Goal: Task Accomplishment & Management: Manage account settings

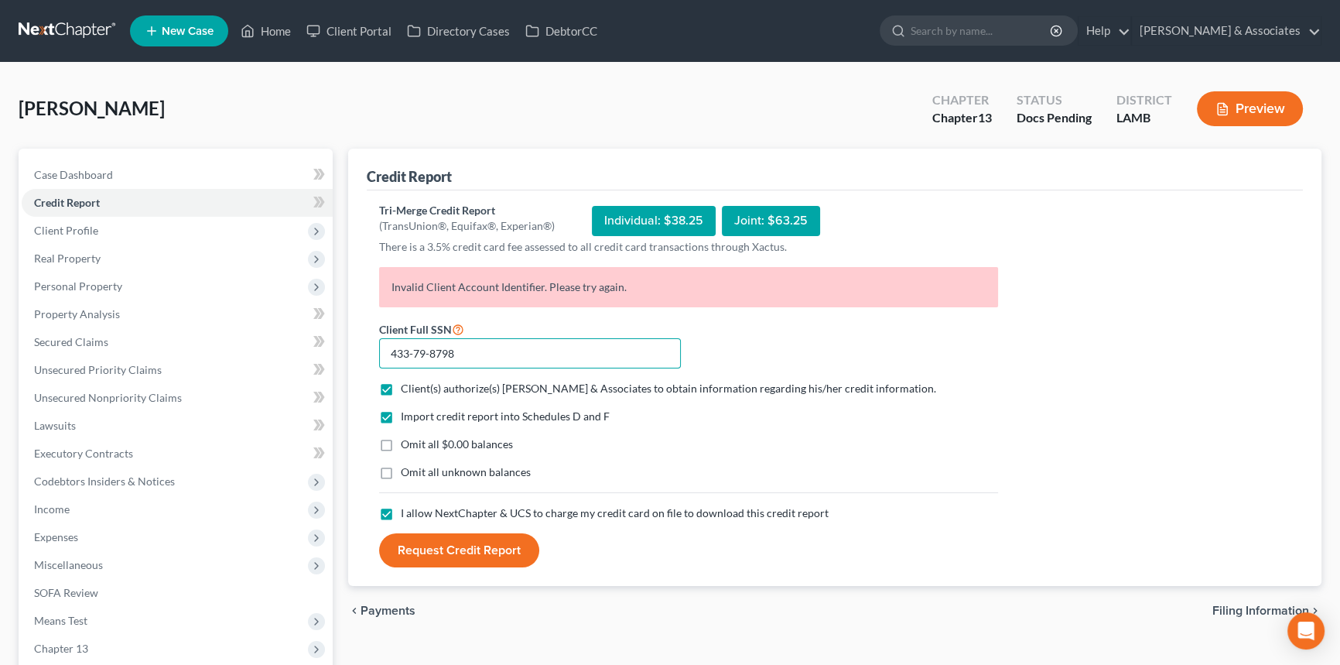
click at [481, 358] on input "433-79-8798" at bounding box center [530, 353] width 302 height 31
click at [1256, 34] on link "[PERSON_NAME] & Associates" at bounding box center [1226, 31] width 189 height 28
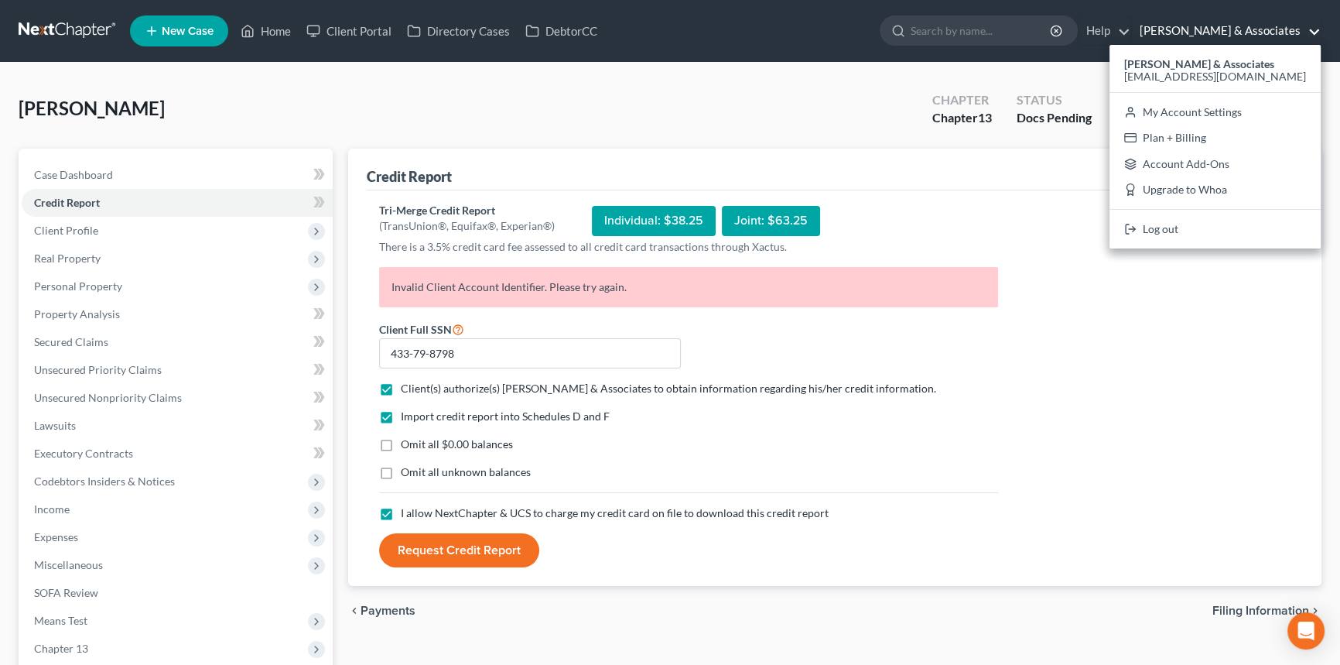
click at [1113, 540] on div "Tri-Merge Credit Report (TransUnion®, Equifax®, Experian®) Individual: $38.25 J…" at bounding box center [834, 385] width 911 height 365
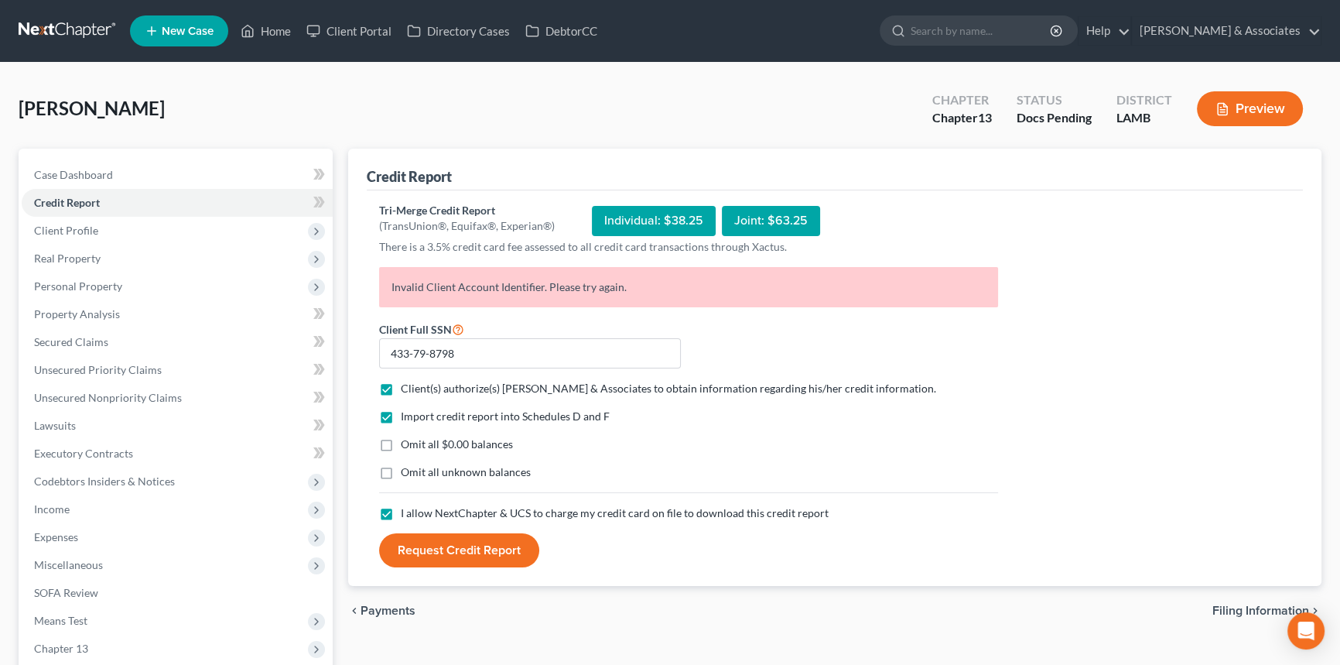
click at [441, 559] on button "Request Credit Report" at bounding box center [459, 550] width 160 height 34
drag, startPoint x: 623, startPoint y: 285, endPoint x: 371, endPoint y: 283, distance: 251.5
click at [371, 283] on div "Invalid Client Account Identifier. Please try again." at bounding box center [688, 293] width 634 height 53
click at [375, 281] on div "Invalid Client Account Identifier. Please try again." at bounding box center [688, 293] width 634 height 53
drag, startPoint x: 442, startPoint y: 284, endPoint x: 713, endPoint y: 280, distance: 270.8
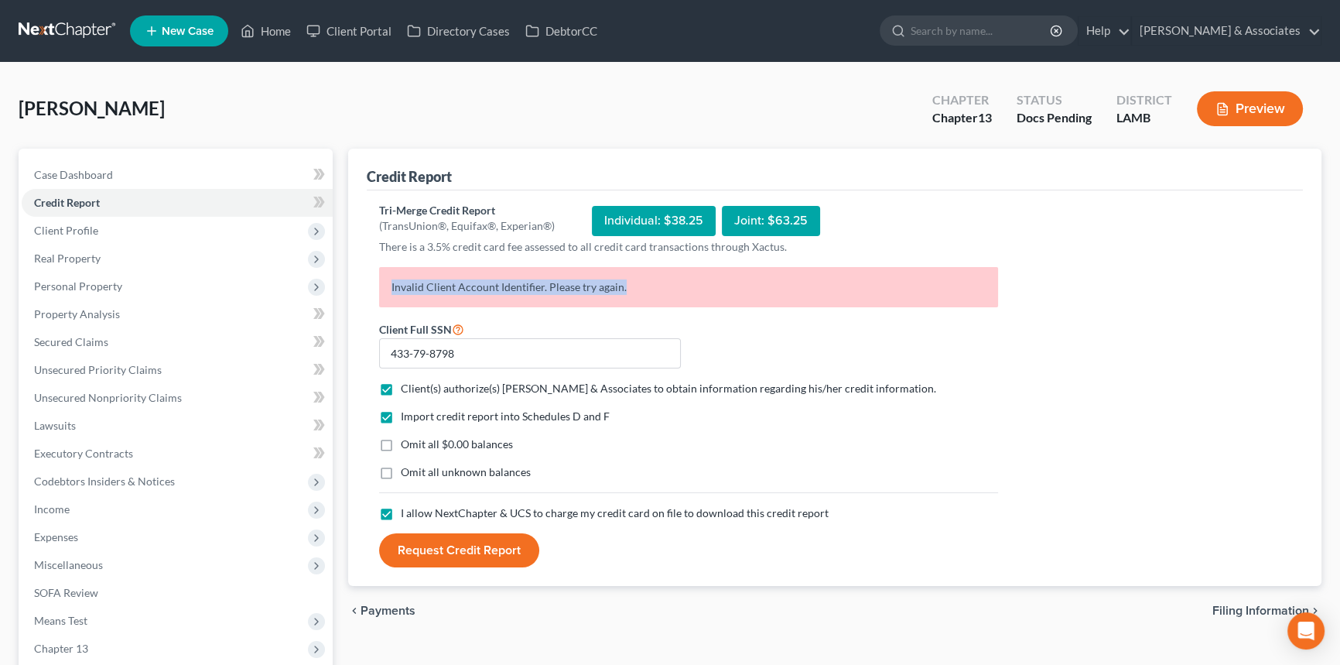
click at [713, 280] on p "Invalid Client Account Identifier. Please try again." at bounding box center [688, 287] width 619 height 40
click at [726, 292] on p "Invalid Client Account Identifier. Please try again." at bounding box center [688, 287] width 619 height 40
drag, startPoint x: 602, startPoint y: 216, endPoint x: 740, endPoint y: 259, distance: 145.1
click at [714, 217] on div "Individual: $38.25 Joint: $63.25" at bounding box center [706, 221] width 228 height 36
click at [850, 347] on form "Client Full SSN * 433-79-8798 Client(s) authorize(s) Diment & Associates to obt…" at bounding box center [688, 444] width 634 height 248
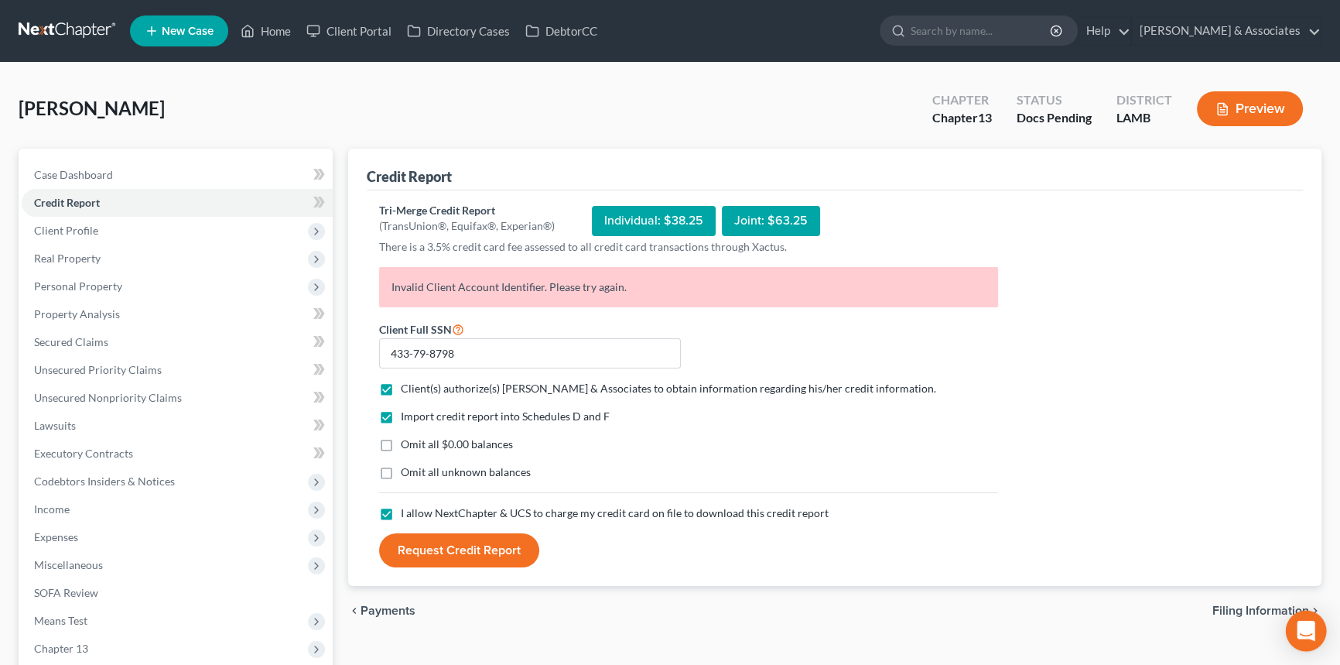
click at [1300, 642] on div "Open Intercom Messenger" at bounding box center [1306, 630] width 41 height 41
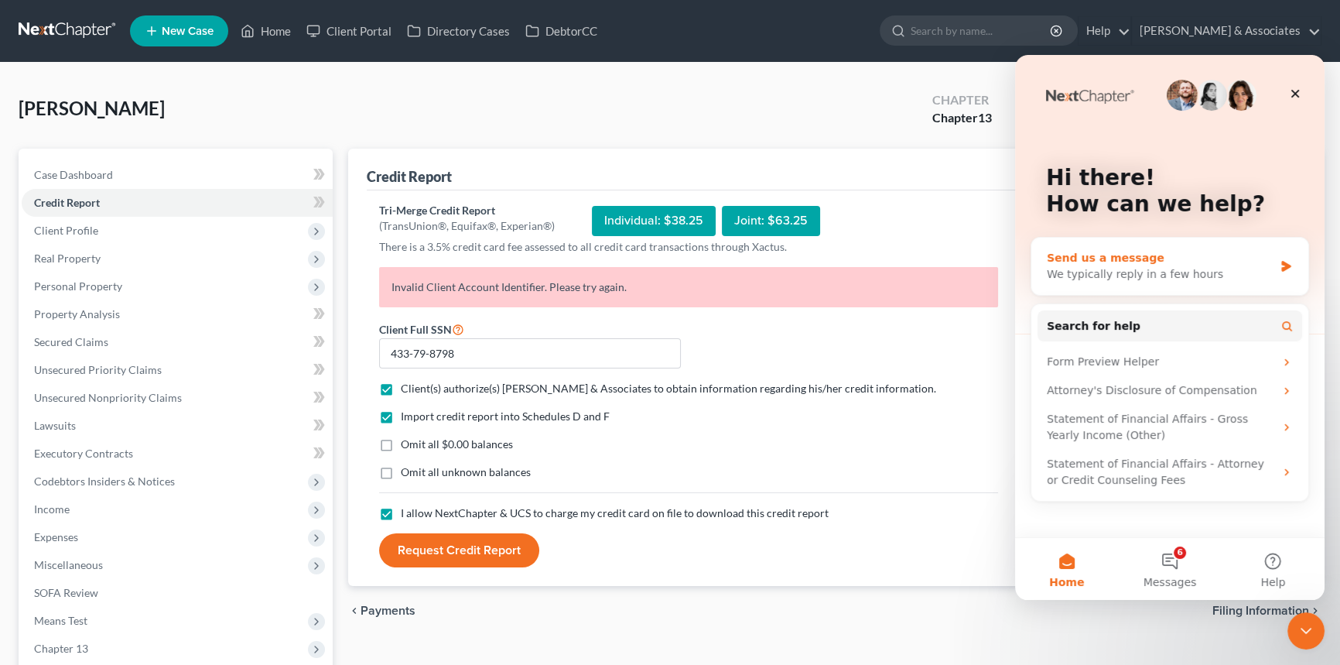
click at [1205, 268] on div "We typically reply in a few hours" at bounding box center [1160, 274] width 227 height 16
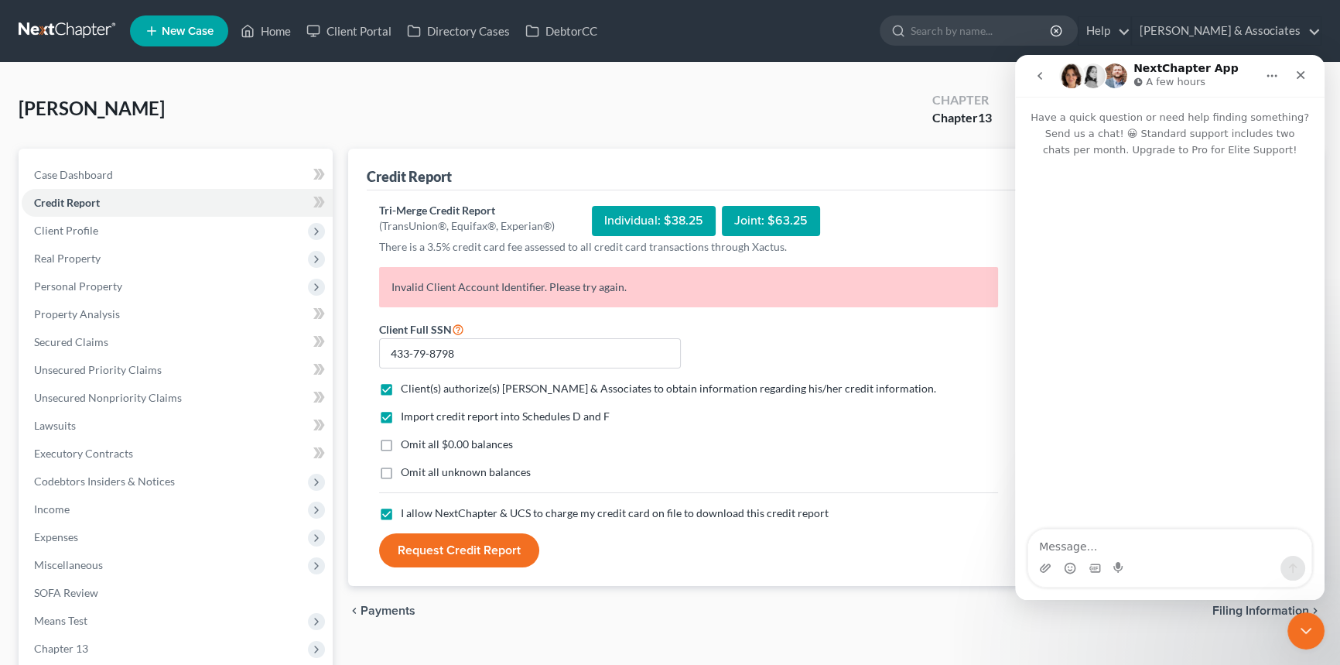
click at [1107, 548] on textarea "Message…" at bounding box center [1169, 542] width 283 height 26
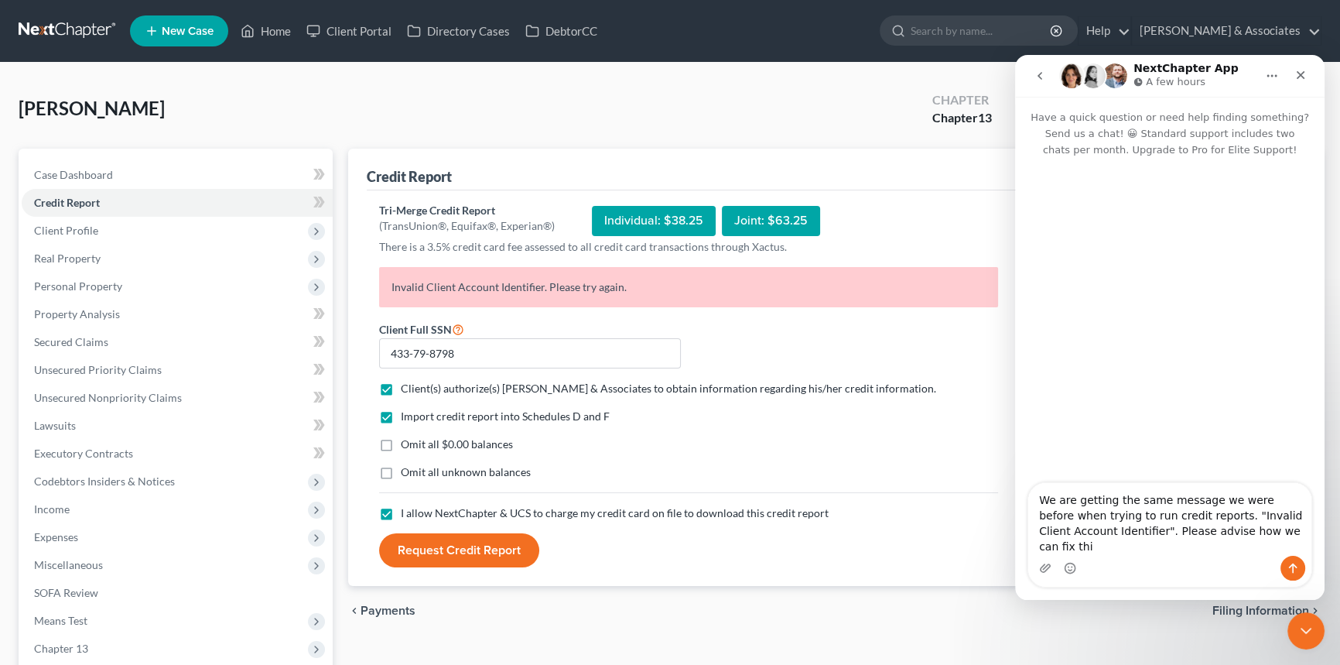
type textarea "We are getting the same message we were before when trying to run credit report…"
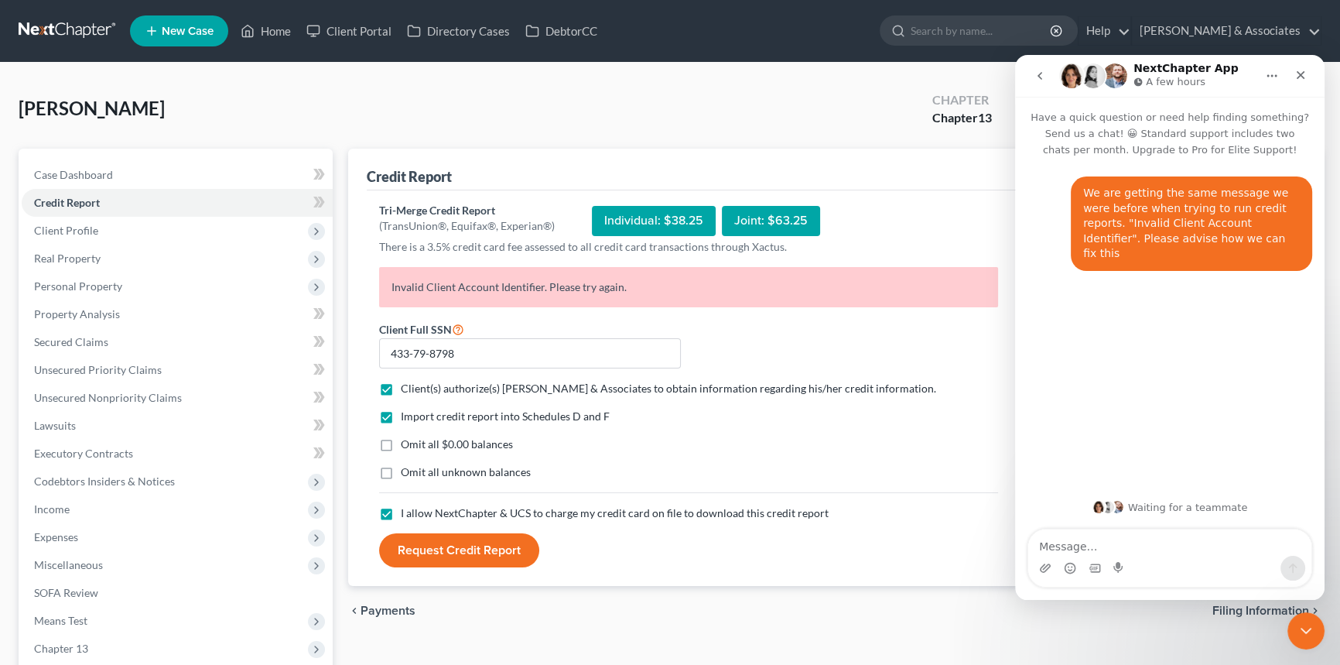
click at [700, 615] on div "chevron_left Payments Filing Information chevron_right" at bounding box center [834, 611] width 973 height 50
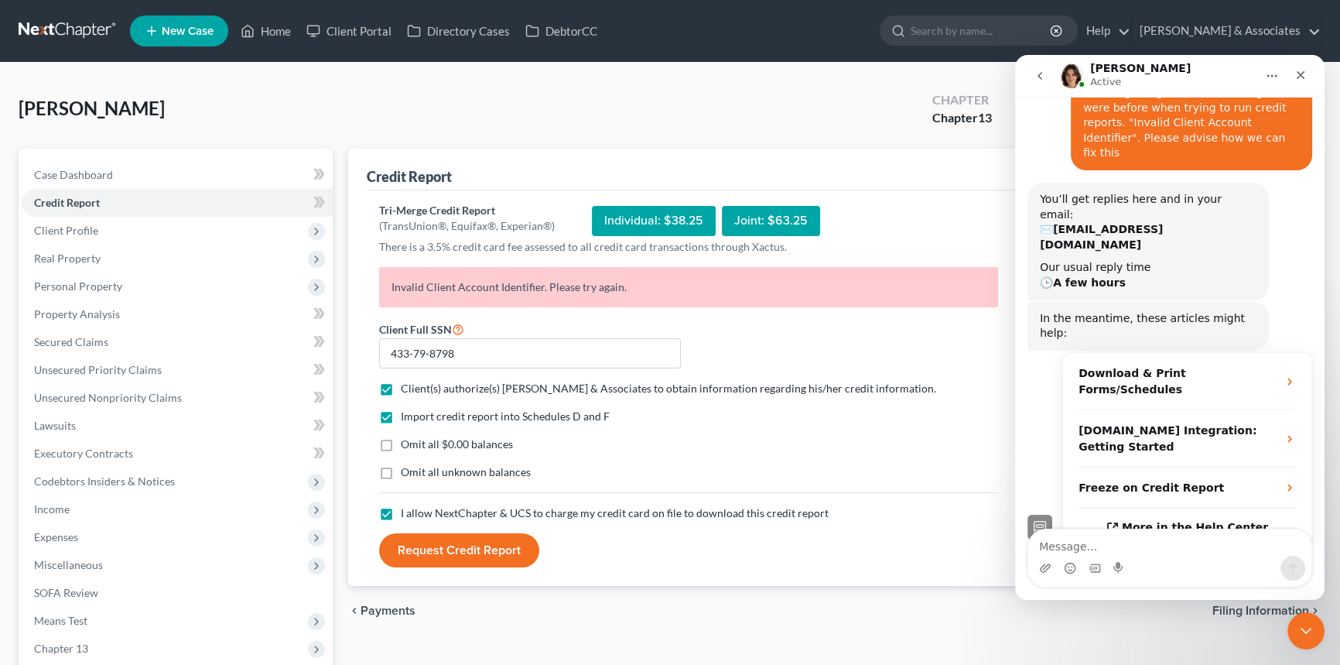
scroll to position [155, 0]
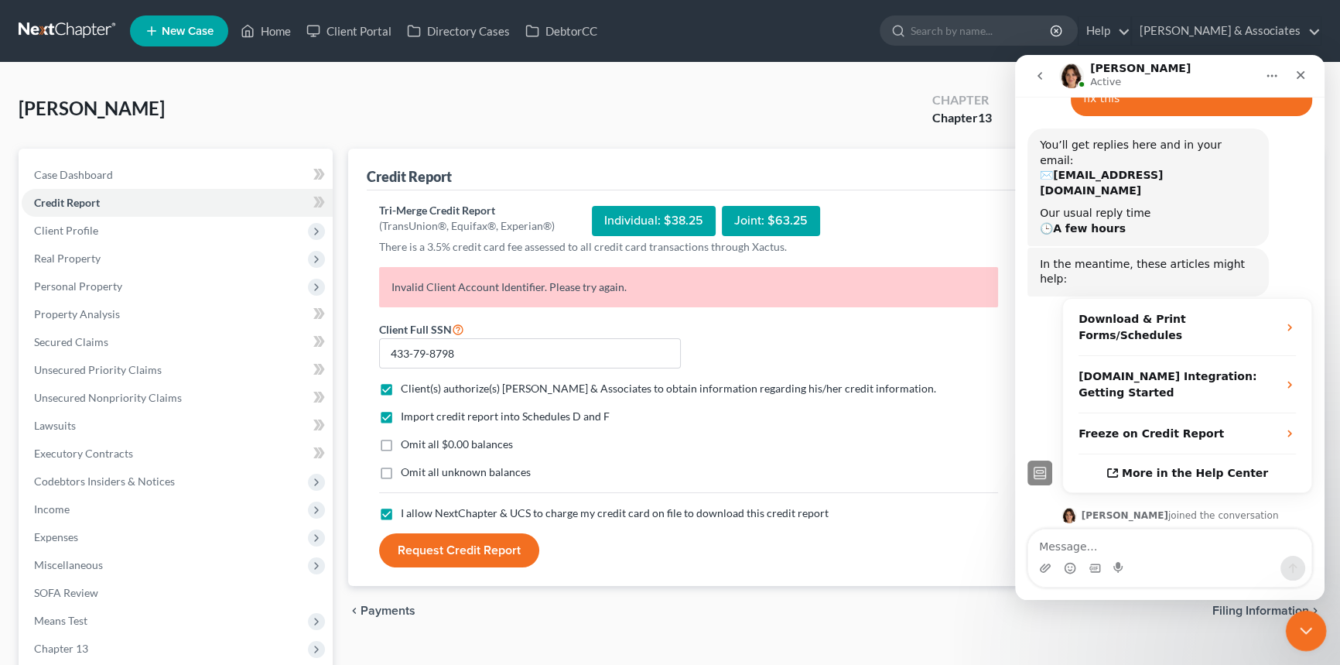
click at [1306, 622] on icon "Close Intercom Messenger" at bounding box center [1303, 628] width 19 height 19
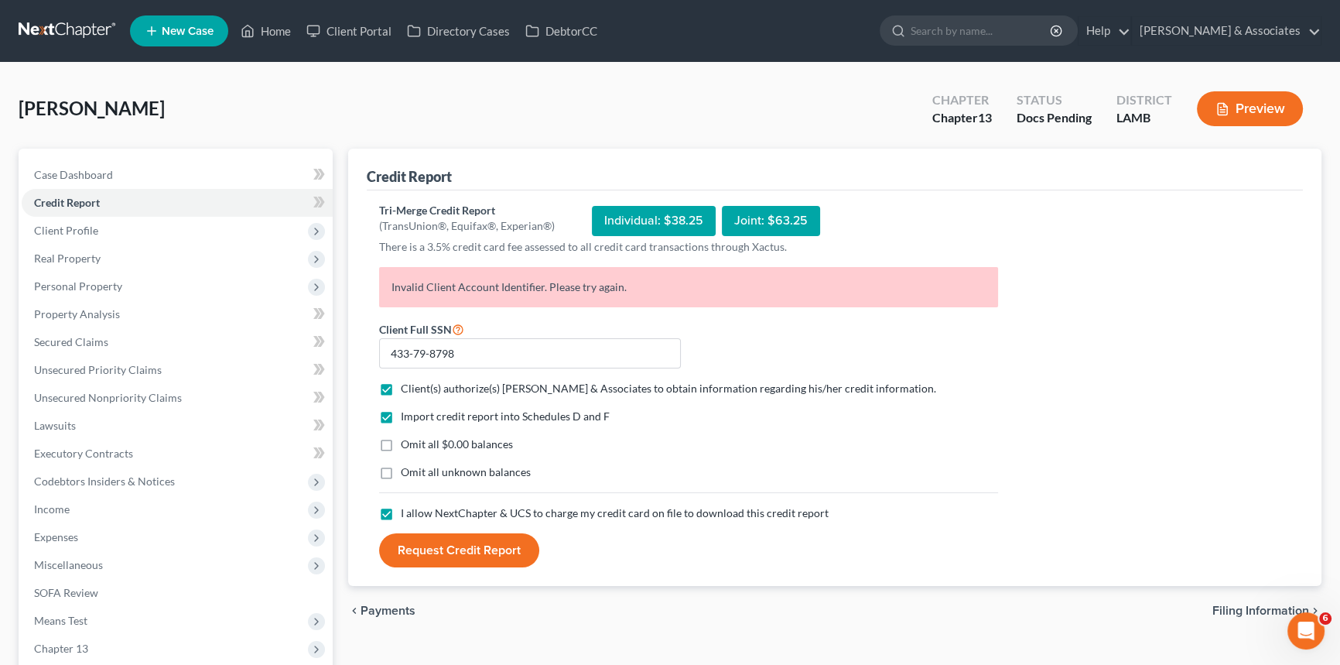
scroll to position [0, 0]
click at [440, 556] on button "Request Credit Report" at bounding box center [459, 550] width 160 height 34
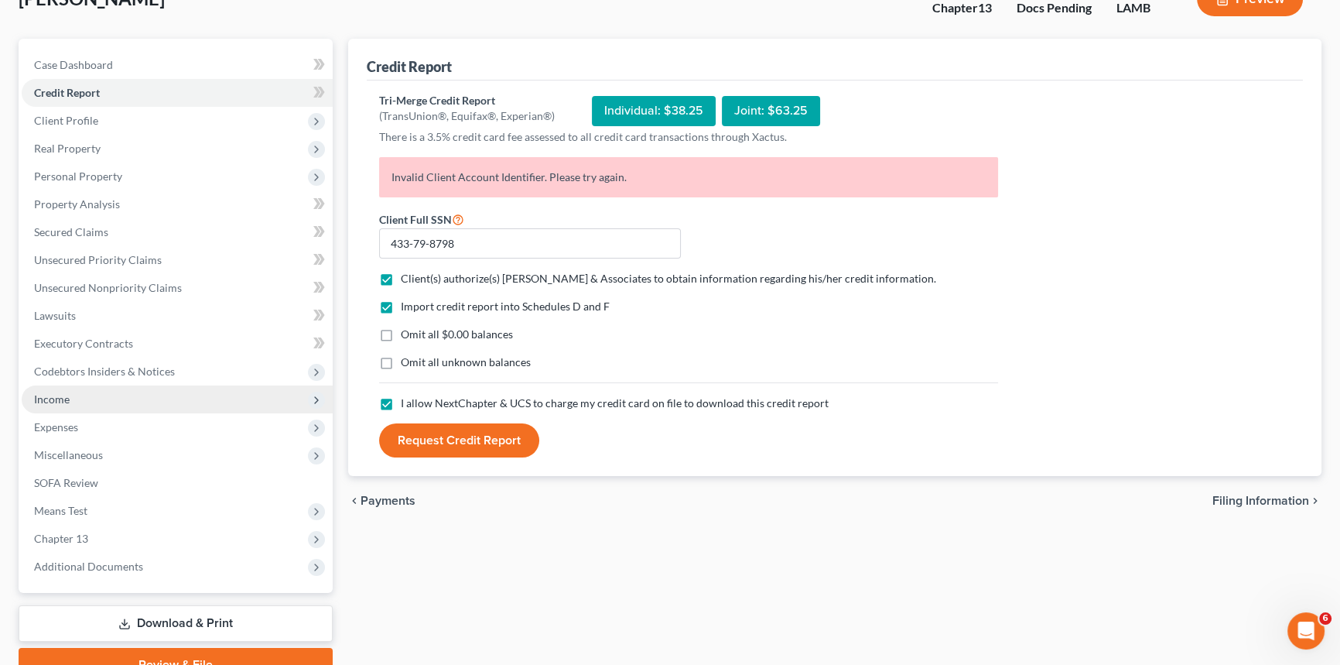
scroll to position [183, 0]
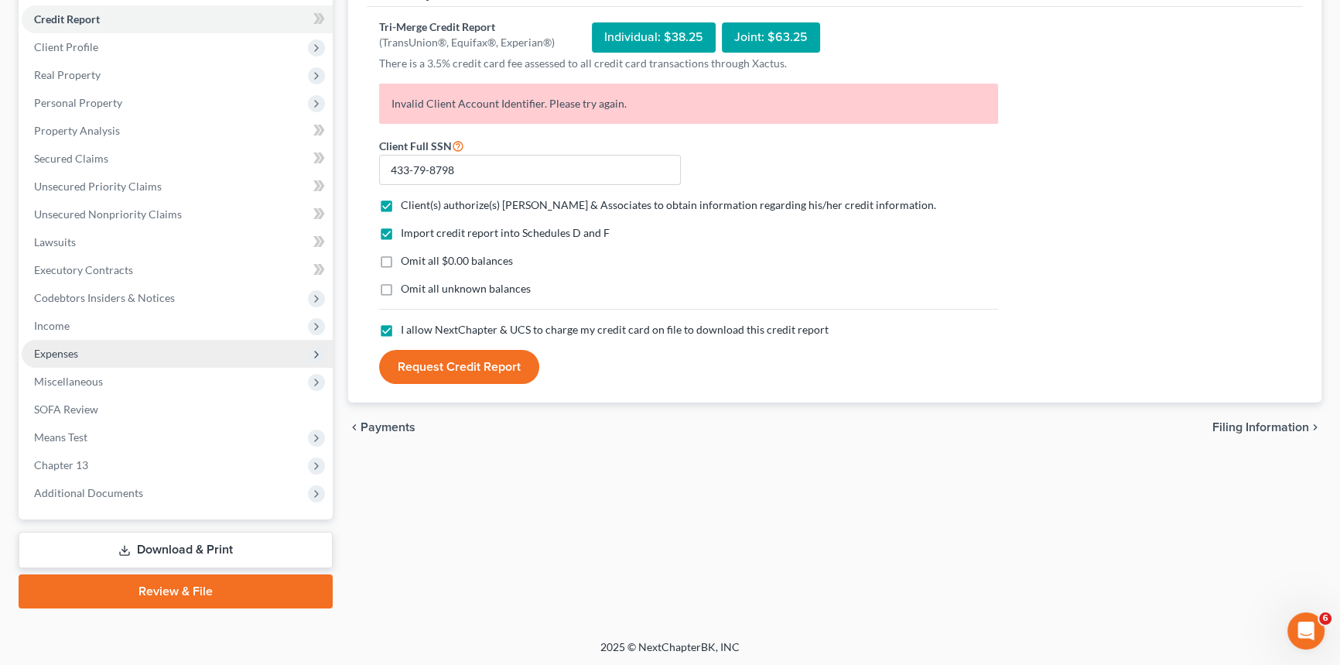
drag, startPoint x: 107, startPoint y: 347, endPoint x: 107, endPoint y: 364, distance: 17.0
click at [107, 347] on span "Expenses" at bounding box center [177, 354] width 311 height 28
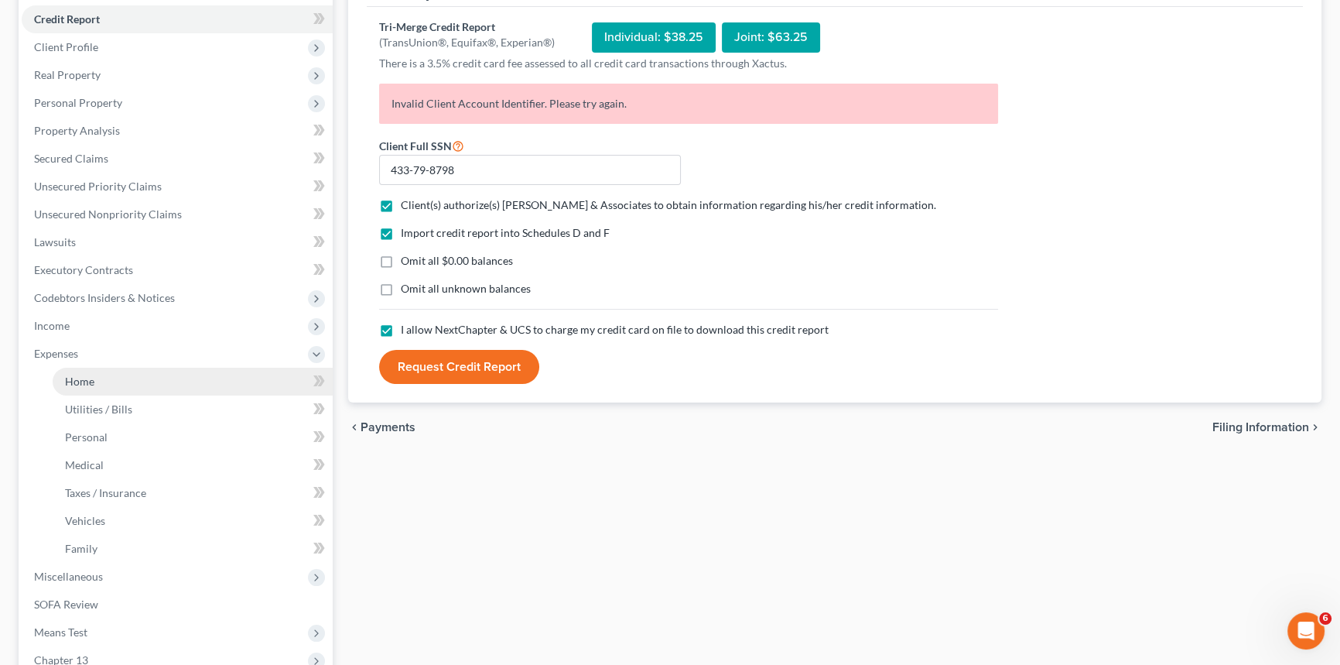
click at [104, 374] on link "Home" at bounding box center [193, 382] width 280 height 28
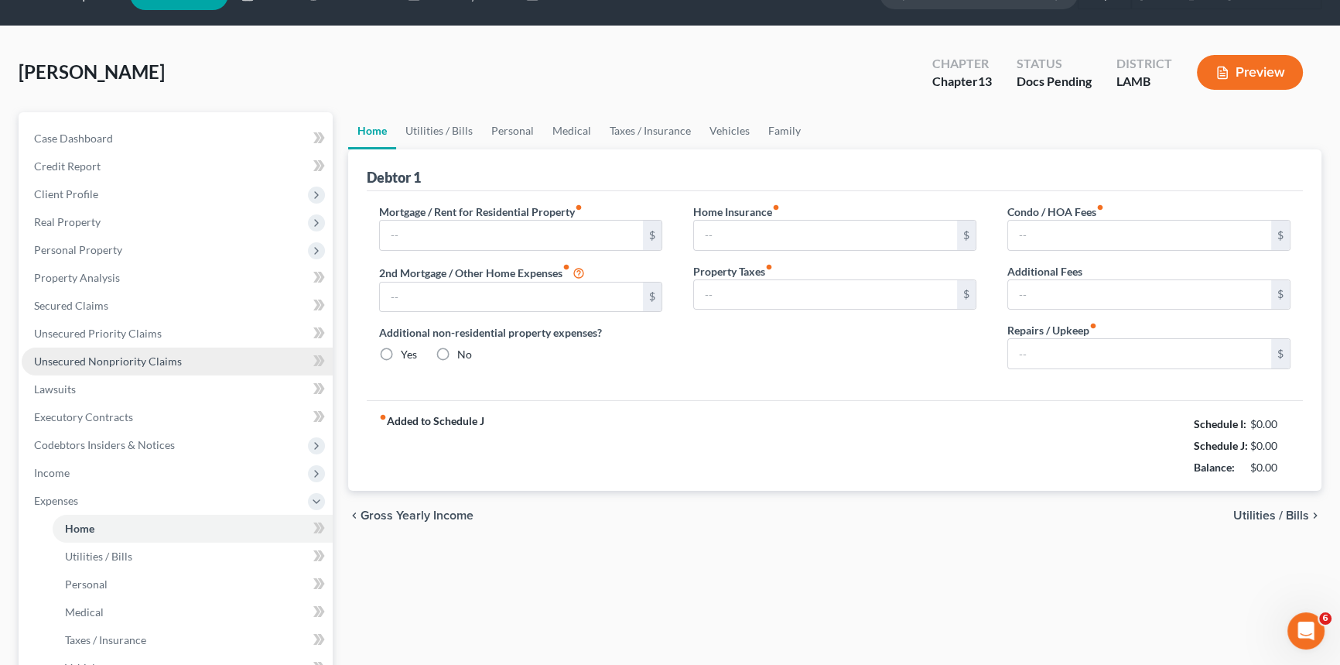
type input "1,389.36"
type input "0.00"
radio input "true"
type input "0.00"
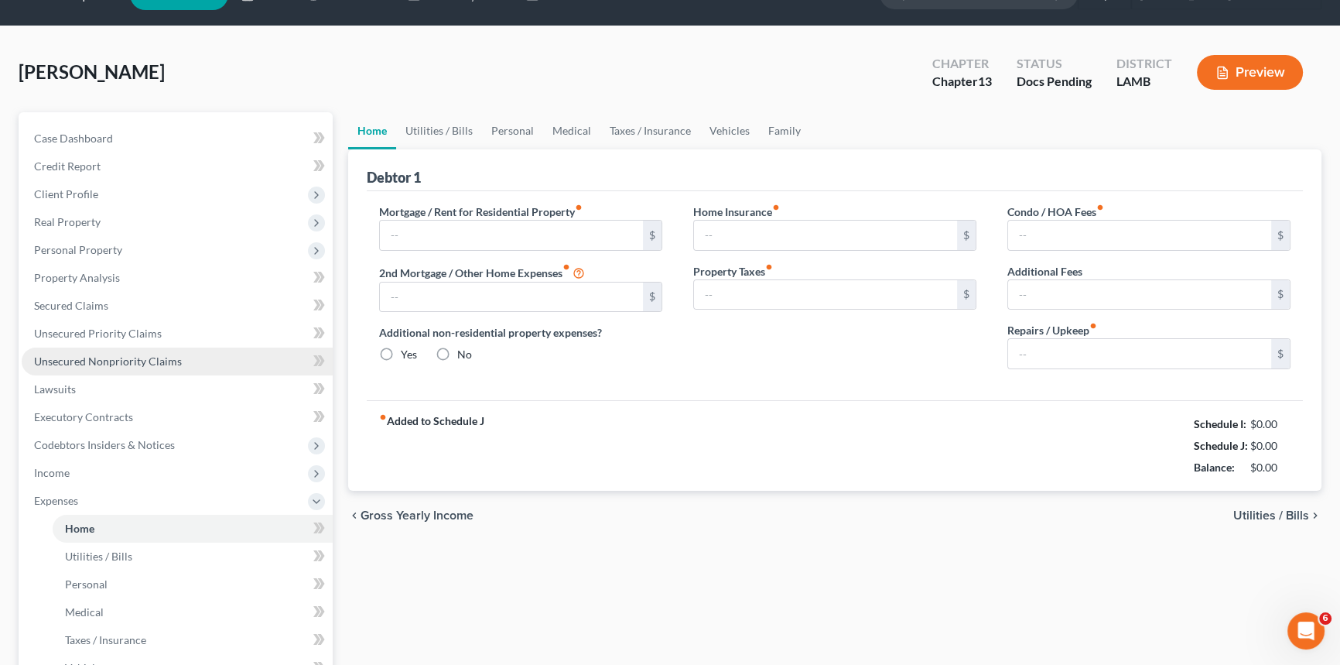
type input "0.00"
type input "100.00"
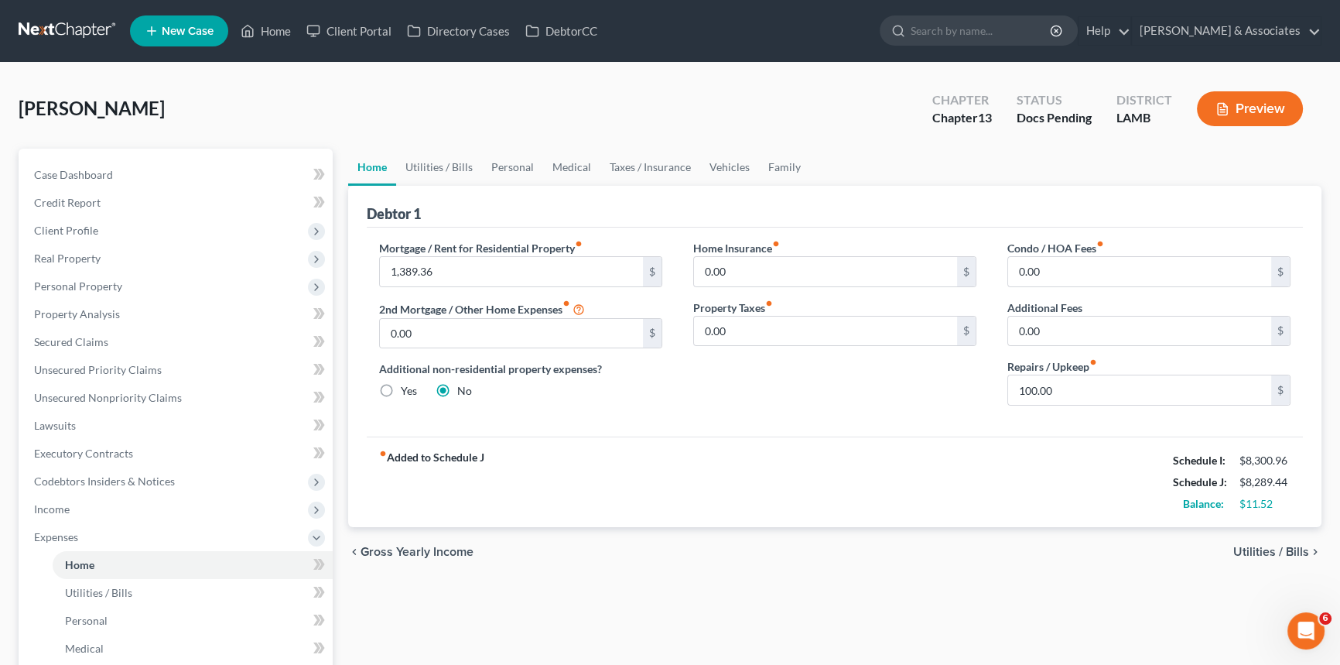
click at [1113, 508] on div "fiber_manual_record Added to Schedule J Schedule I: $8,300.96 Schedule J: $8,28…" at bounding box center [835, 481] width 936 height 91
click at [788, 150] on link "Family" at bounding box center [784, 167] width 51 height 37
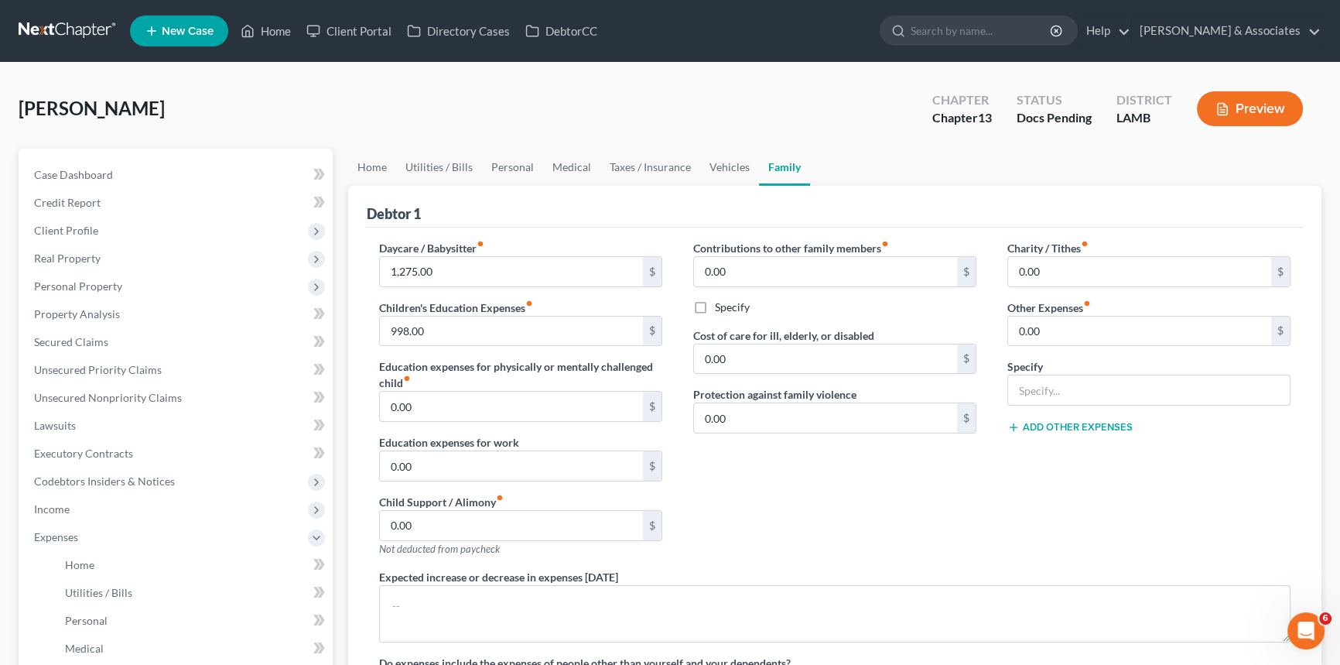
click at [786, 494] on div "Contributions to other family members fiber_manual_record 0.00 $ Specify Cost o…" at bounding box center [835, 404] width 314 height 329
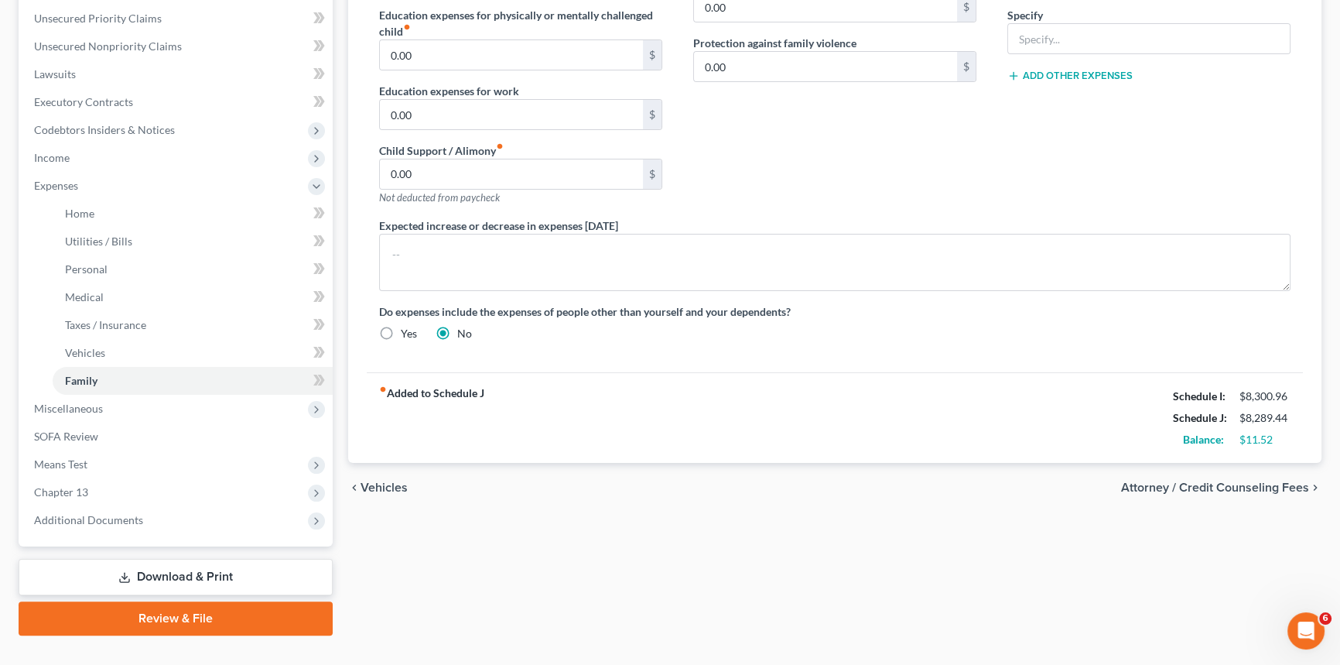
scroll to position [214, 0]
click at [665, 484] on div "chevron_left Vehicles Attorney / Credit Counseling Fees chevron_right" at bounding box center [834, 488] width 973 height 50
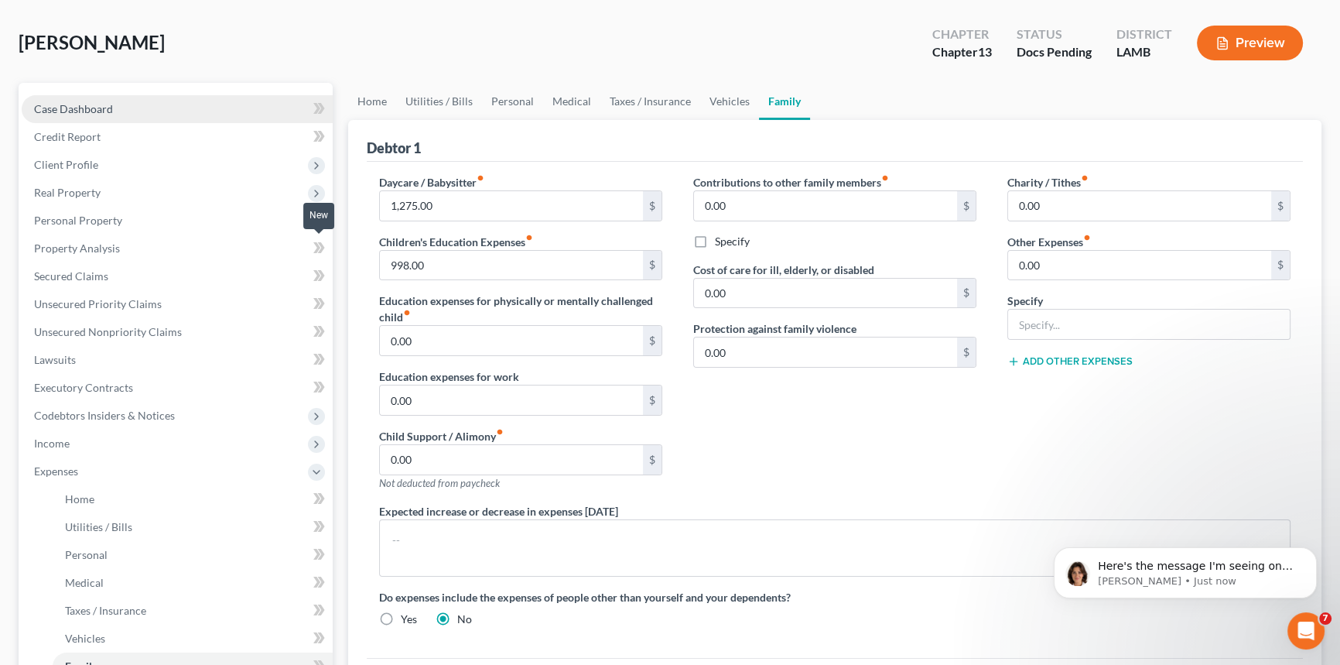
scroll to position [0, 0]
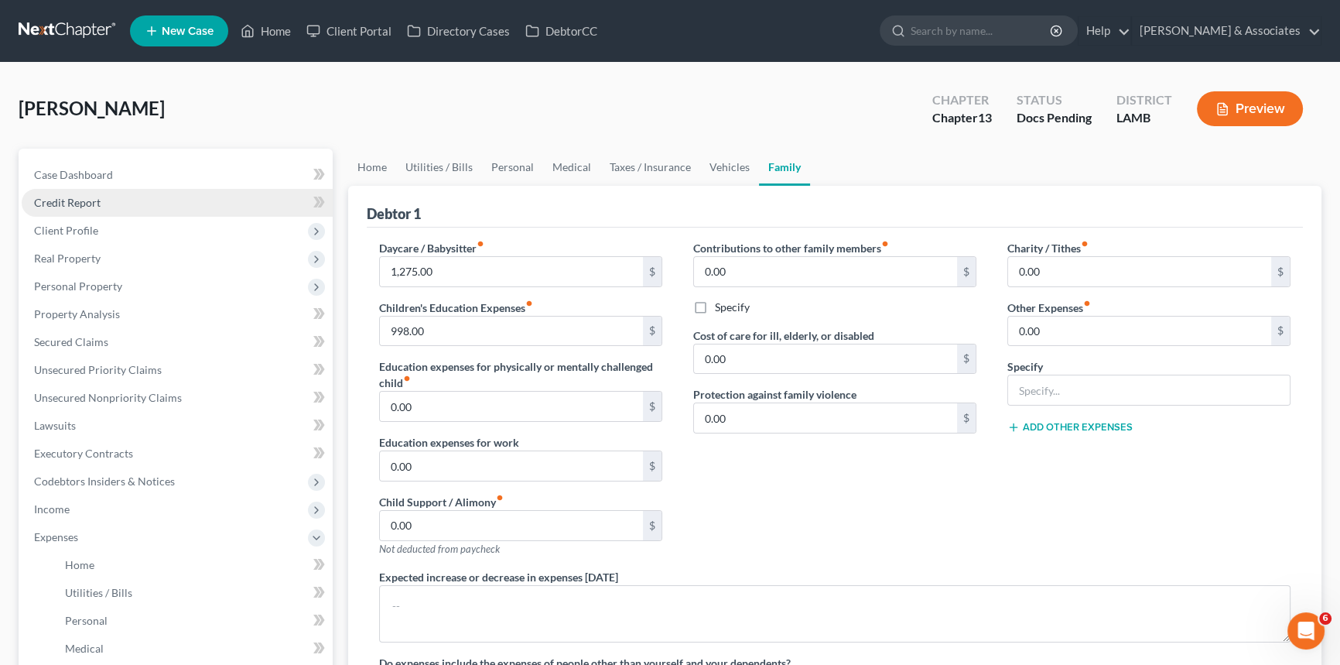
click at [111, 207] on link "Credit Report" at bounding box center [177, 203] width 311 height 28
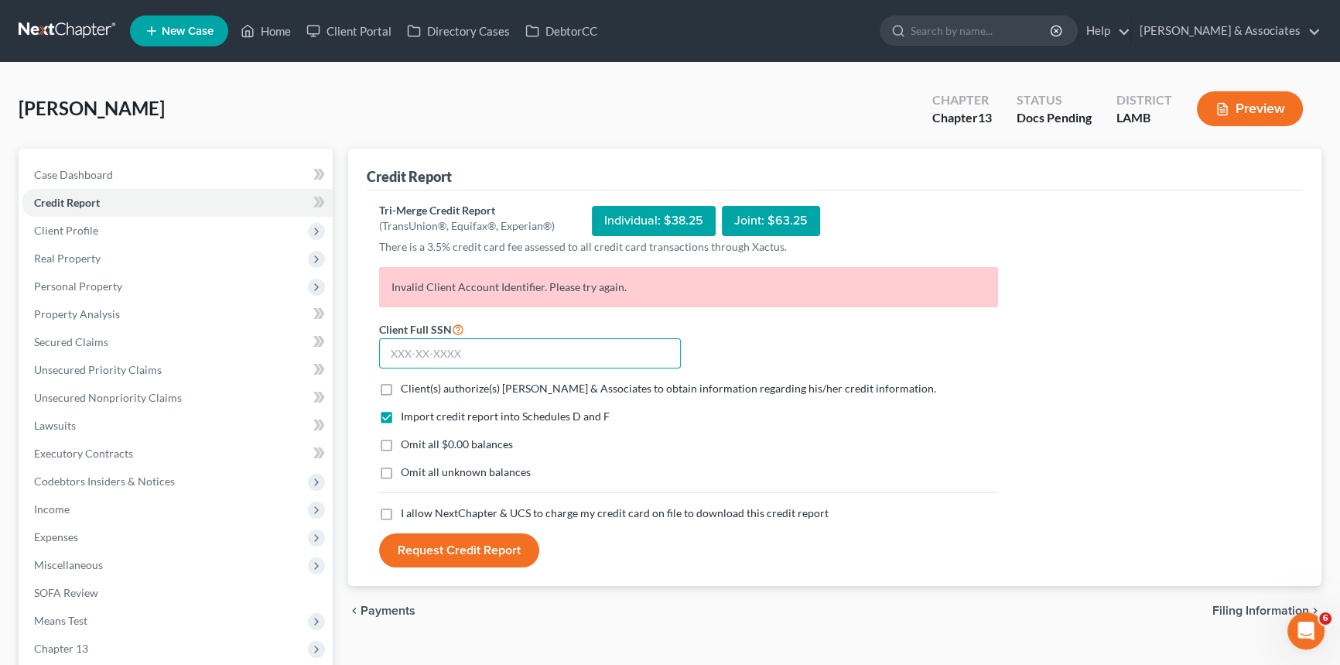
click at [529, 361] on input "text" at bounding box center [530, 353] width 302 height 31
click at [541, 350] on input "text" at bounding box center [530, 353] width 302 height 31
type input "433-79-8798"
click at [548, 381] on span "Client(s) authorize(s) Diment & Associates to obtain information regarding his/…" at bounding box center [668, 387] width 535 height 13
click at [417, 381] on input "Client(s) authorize(s) Diment & Associates to obtain information regarding his/…" at bounding box center [412, 386] width 10 height 10
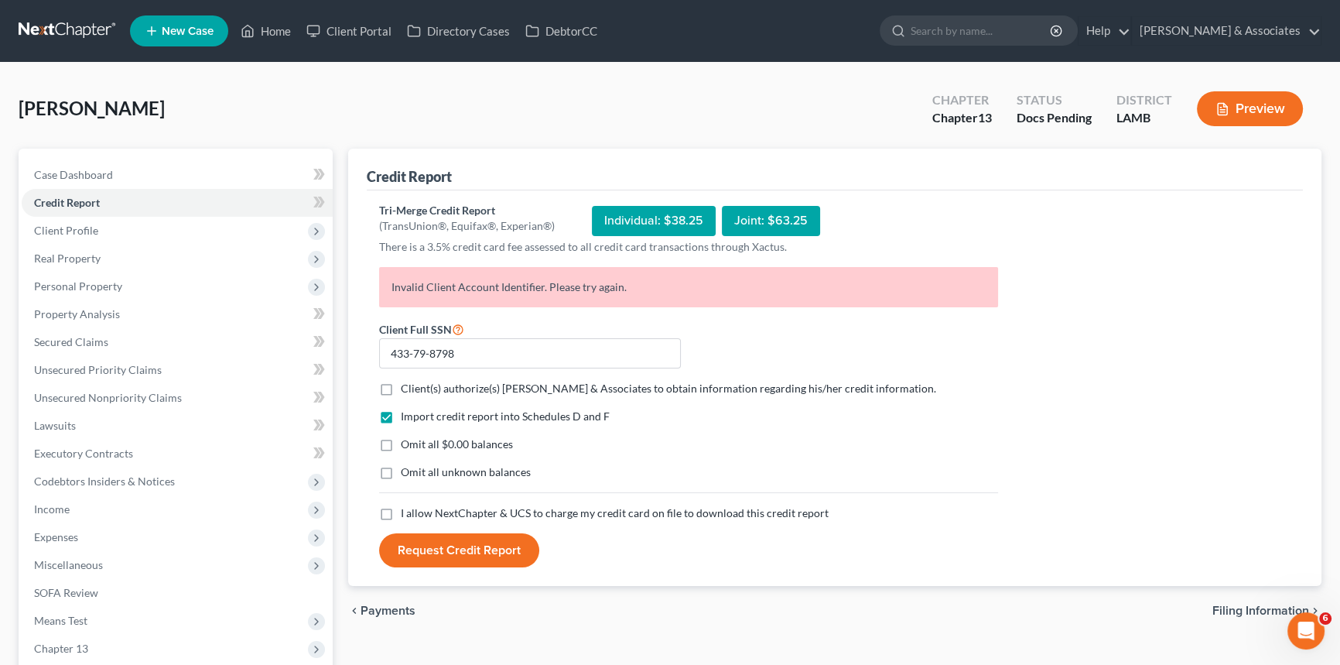
checkbox input "true"
click at [603, 510] on span "I allow NextChapter & UCS to charge my credit card on file to download this cre…" at bounding box center [615, 512] width 428 height 13
click at [417, 510] on input "I allow NextChapter & UCS to charge my credit card on file to download this cre…" at bounding box center [412, 510] width 10 height 10
checkbox input "true"
click at [478, 549] on button "Request Credit Report" at bounding box center [459, 550] width 160 height 34
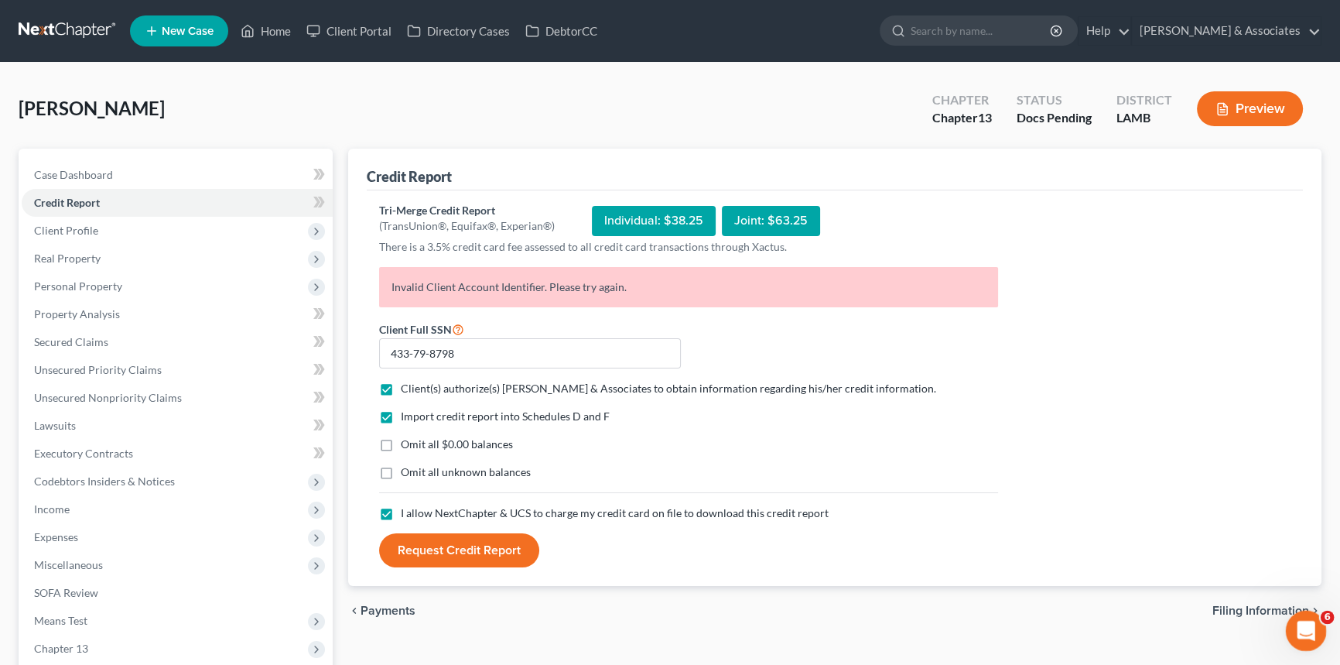
click at [1301, 631] on icon "Open Intercom Messenger" at bounding box center [1304, 629] width 26 height 26
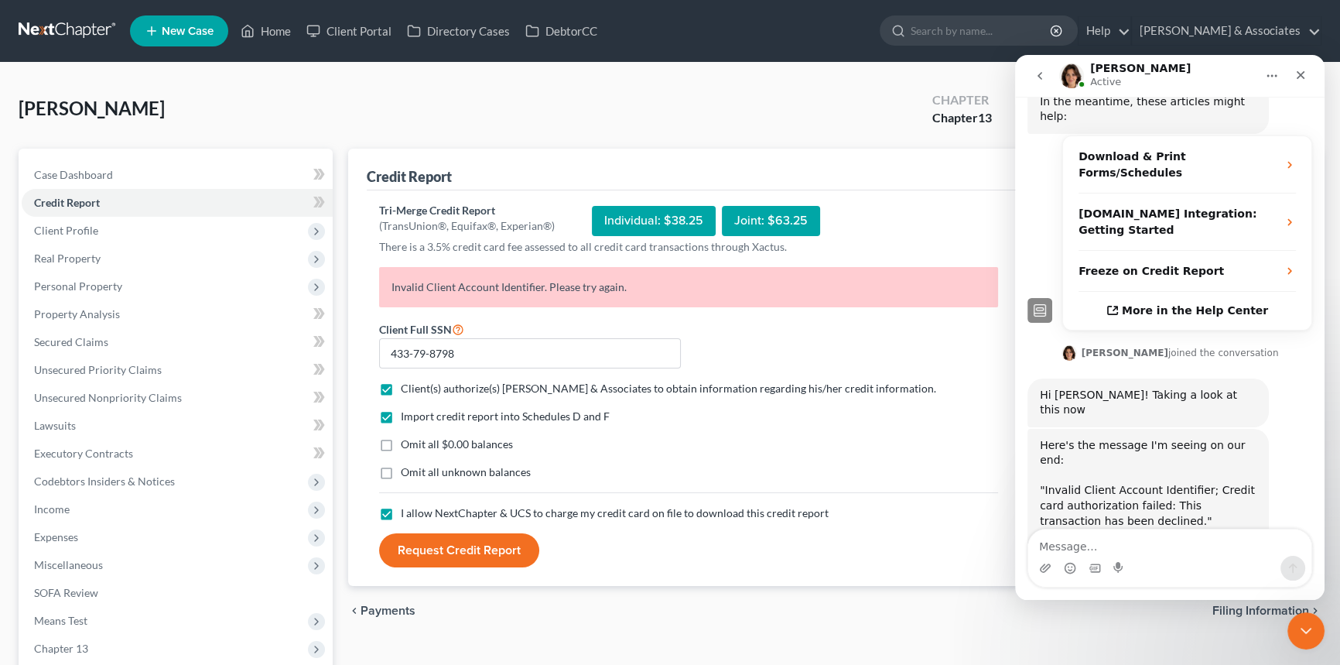
scroll to position [326, 0]
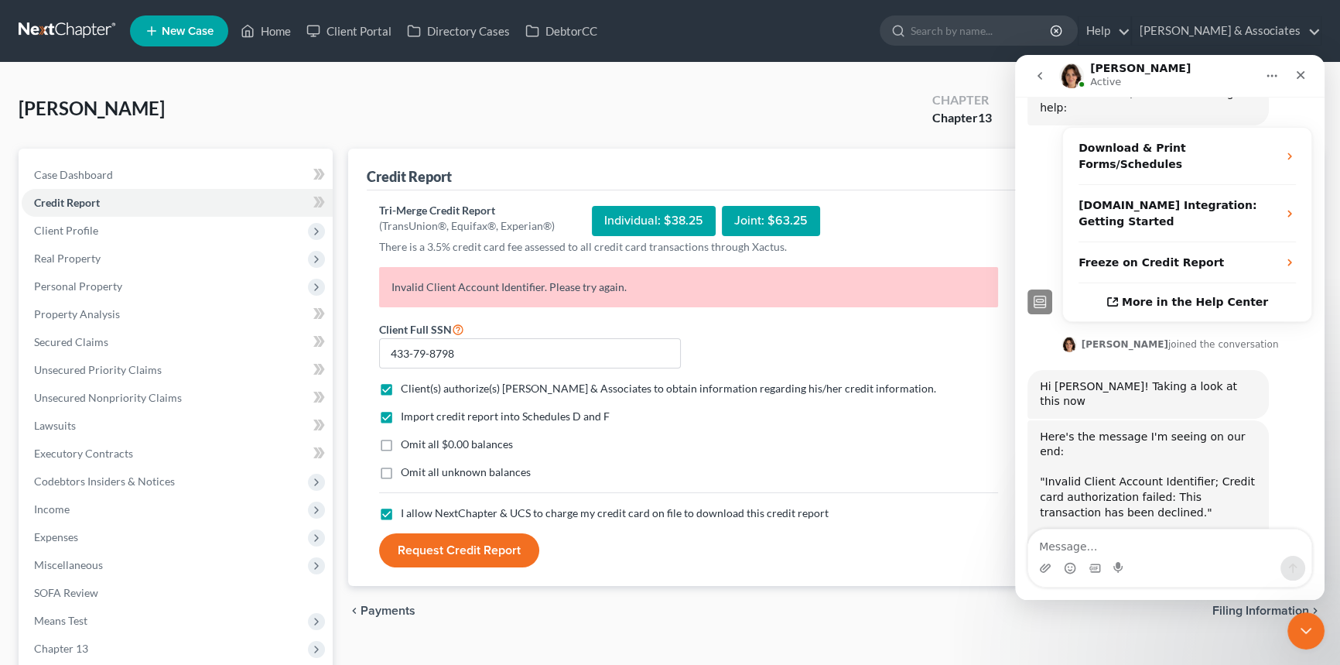
click at [1154, 546] on textarea "Message…" at bounding box center [1169, 542] width 283 height 26
click at [542, 109] on div "Gibbs-Stepter, Jasmine Upgraded Chapter Chapter 13 Status Docs Pending District…" at bounding box center [670, 114] width 1303 height 67
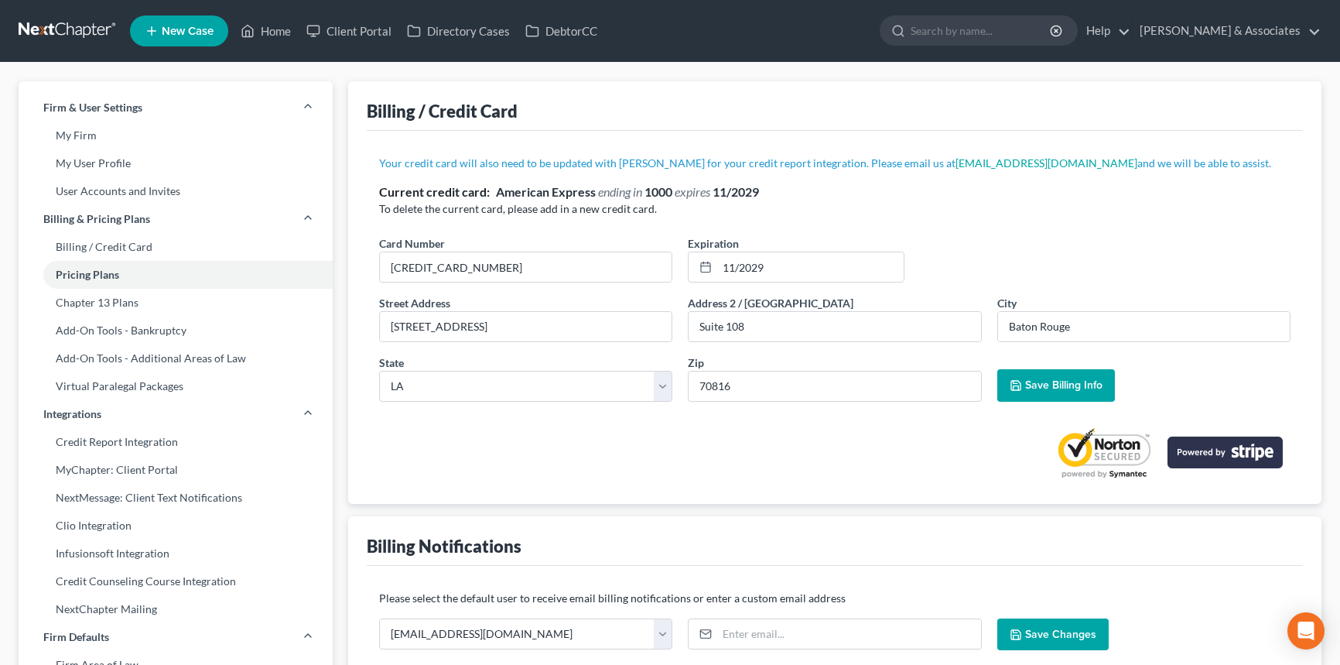
select select "19"
click at [68, 30] on link at bounding box center [68, 31] width 99 height 28
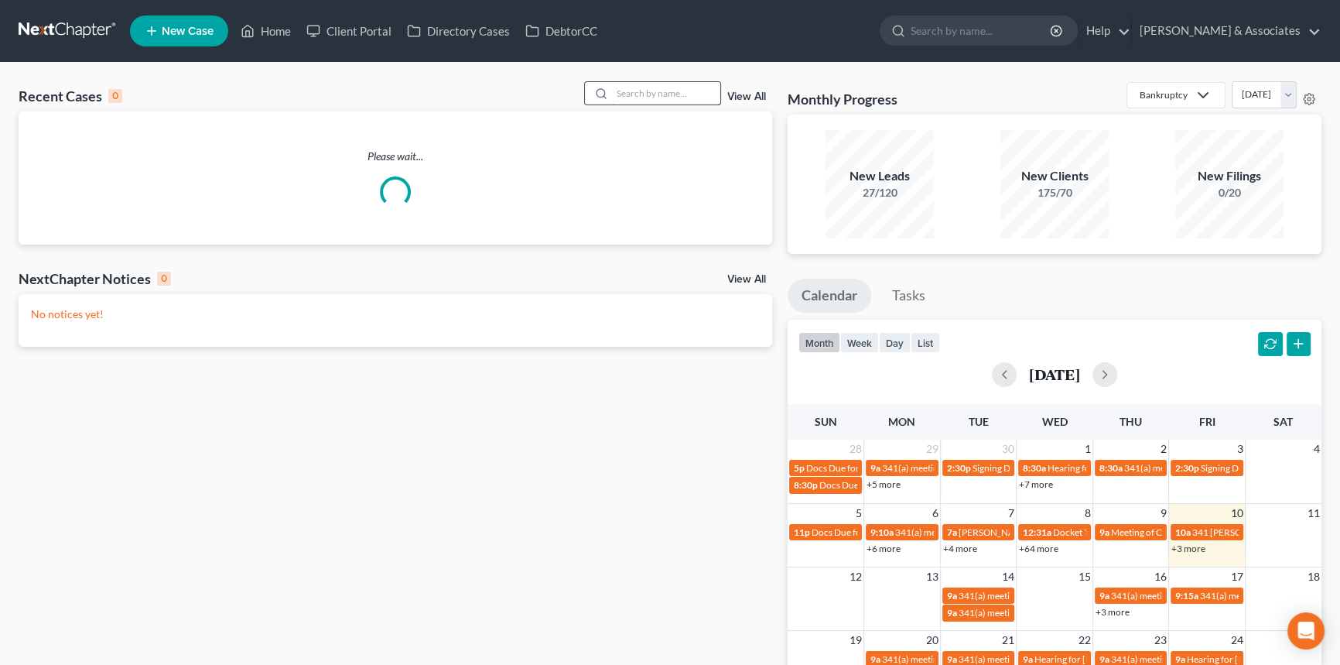
click at [680, 96] on input "search" at bounding box center [666, 93] width 108 height 22
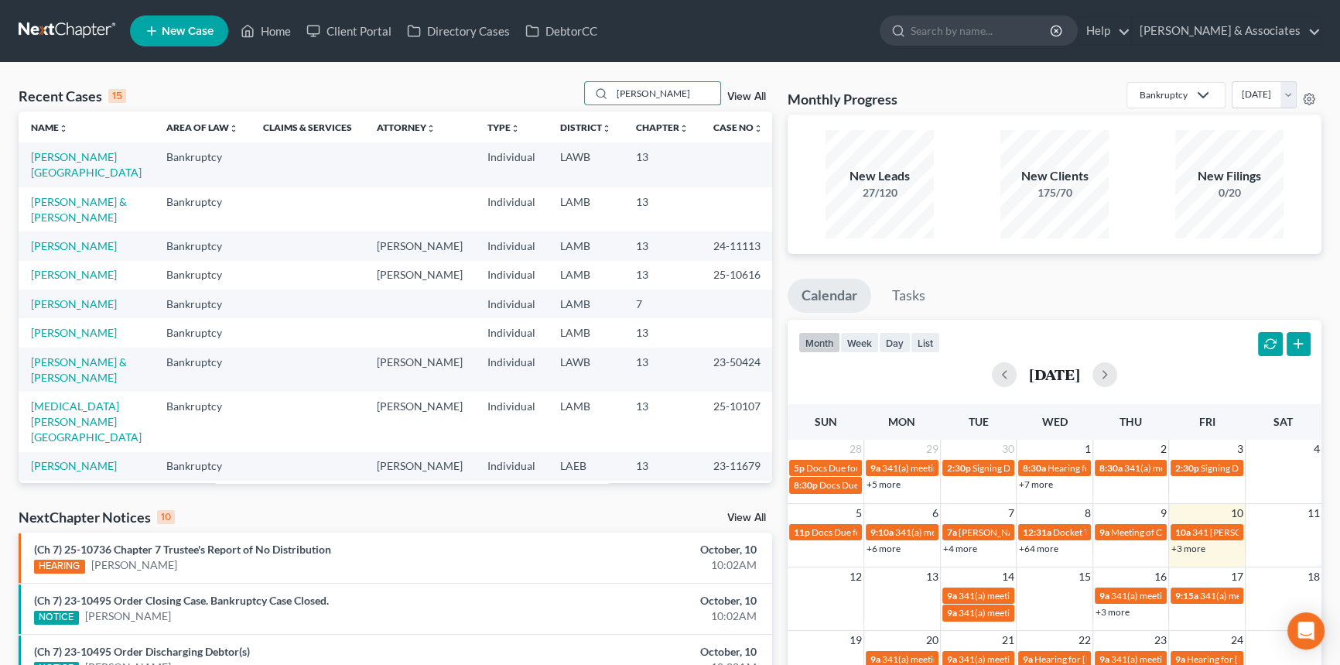
click at [1185, 549] on link "+3 more" at bounding box center [1188, 548] width 34 height 12
click at [1196, 333] on div "month week day list October 2025" at bounding box center [1054, 357] width 549 height 74
click at [1190, 553] on div "+3 more" at bounding box center [1207, 547] width 76 height 15
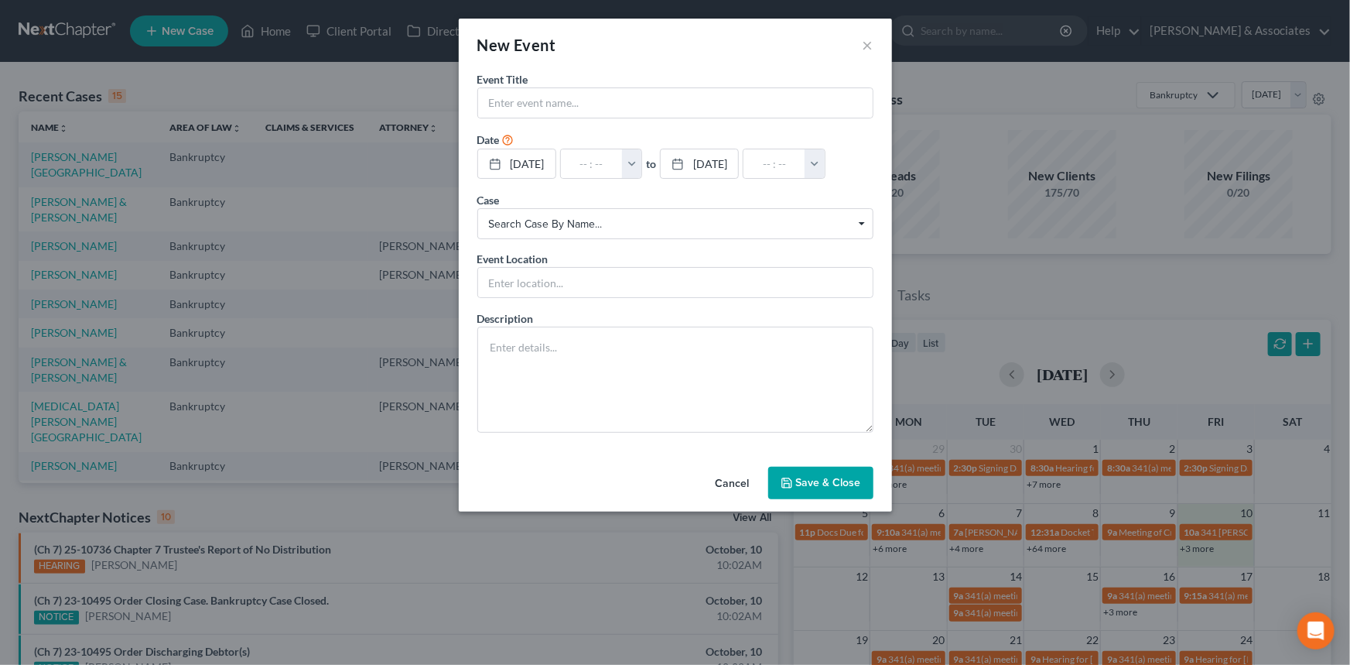
click at [767, 511] on div "Cancel Save & Close" at bounding box center [675, 485] width 433 height 51
click at [761, 511] on div "Cancel Save & Close" at bounding box center [675, 485] width 433 height 51
click at [757, 499] on button "Cancel" at bounding box center [732, 483] width 59 height 31
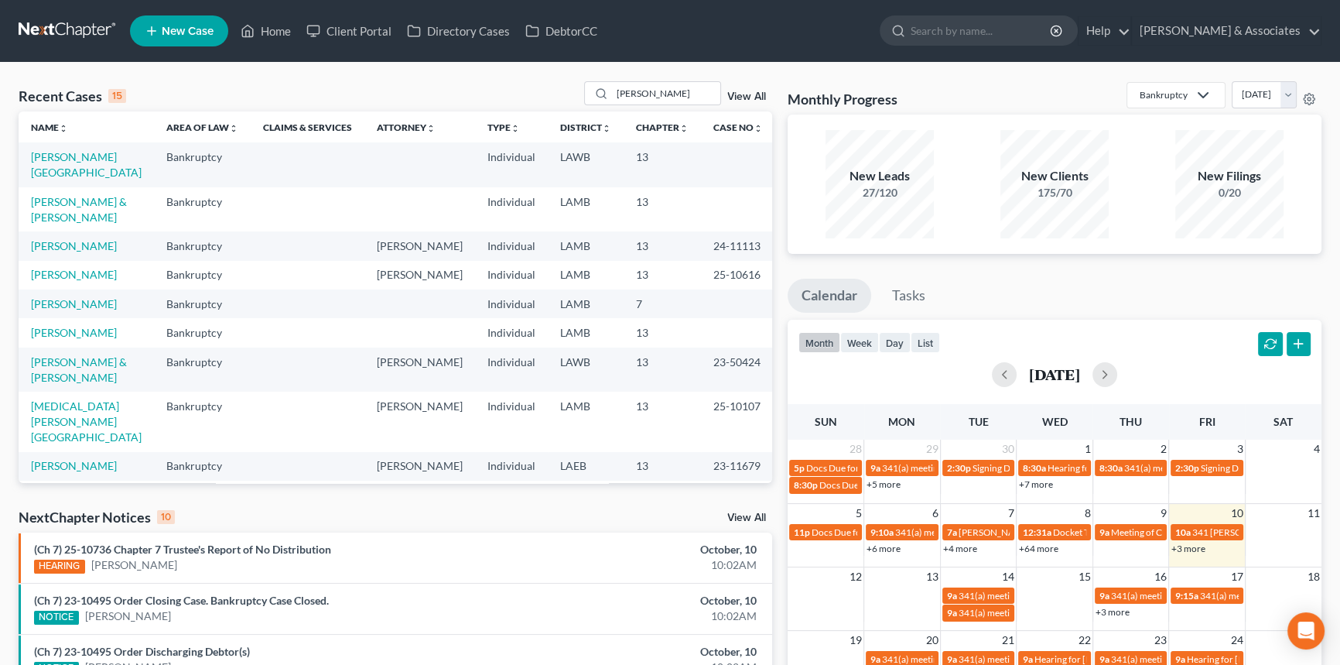
click at [1189, 371] on div "[DATE]" at bounding box center [1054, 374] width 512 height 25
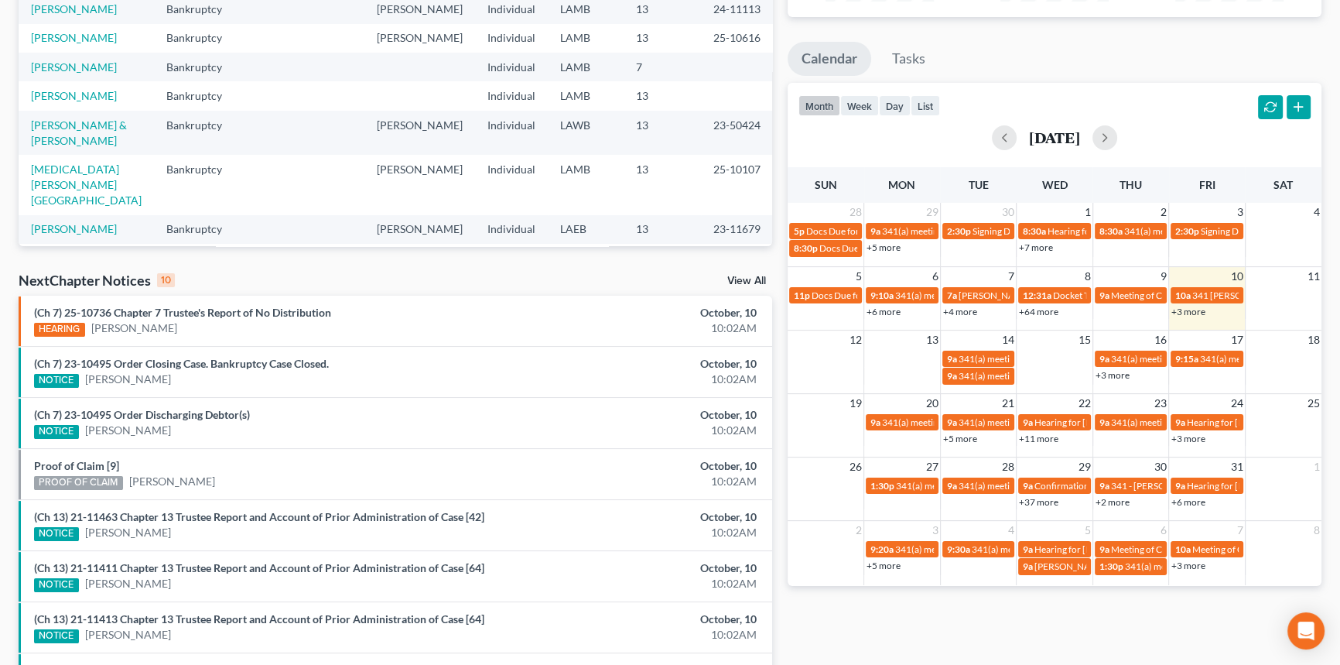
scroll to position [70, 0]
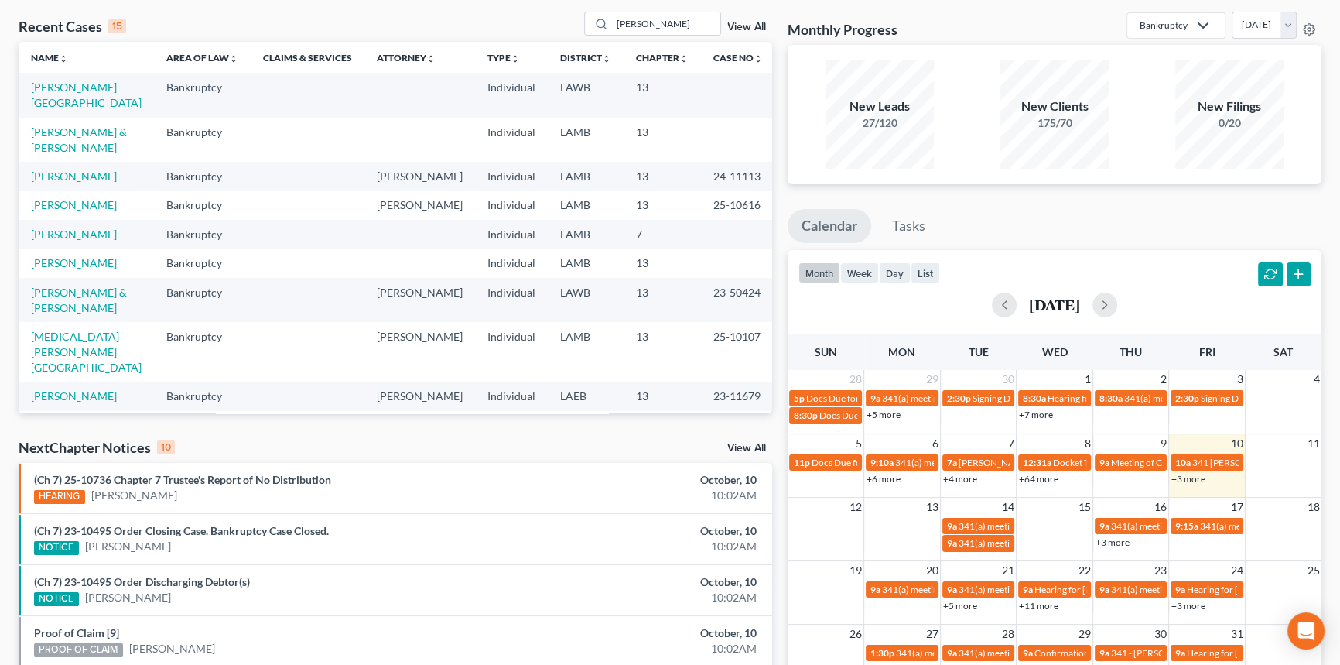
click at [1189, 270] on div "month week day list October 2025" at bounding box center [1054, 287] width 549 height 74
drag, startPoint x: 1155, startPoint y: 315, endPoint x: 1013, endPoint y: 300, distance: 143.1
click at [1013, 300] on div "[DATE]" at bounding box center [1054, 304] width 512 height 25
click at [1029, 301] on h2 "[DATE]" at bounding box center [1054, 304] width 51 height 16
drag, startPoint x: 1007, startPoint y: 303, endPoint x: 1129, endPoint y: 306, distance: 122.3
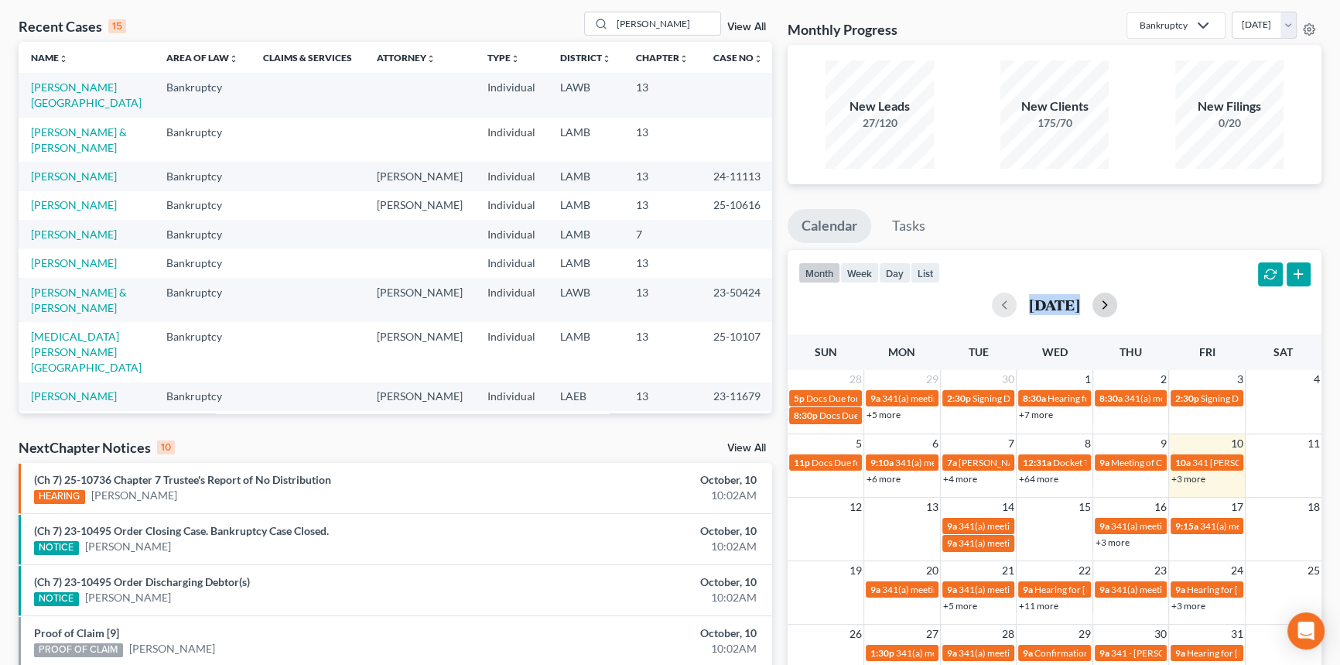
click at [1129, 306] on div "[DATE]" at bounding box center [1054, 304] width 512 height 25
click at [1080, 306] on h2 "[DATE]" at bounding box center [1054, 304] width 51 height 16
drag, startPoint x: 1103, startPoint y: 305, endPoint x: 1010, endPoint y: 306, distance: 93.6
click at [1029, 306] on h2 "[DATE]" at bounding box center [1054, 304] width 51 height 16
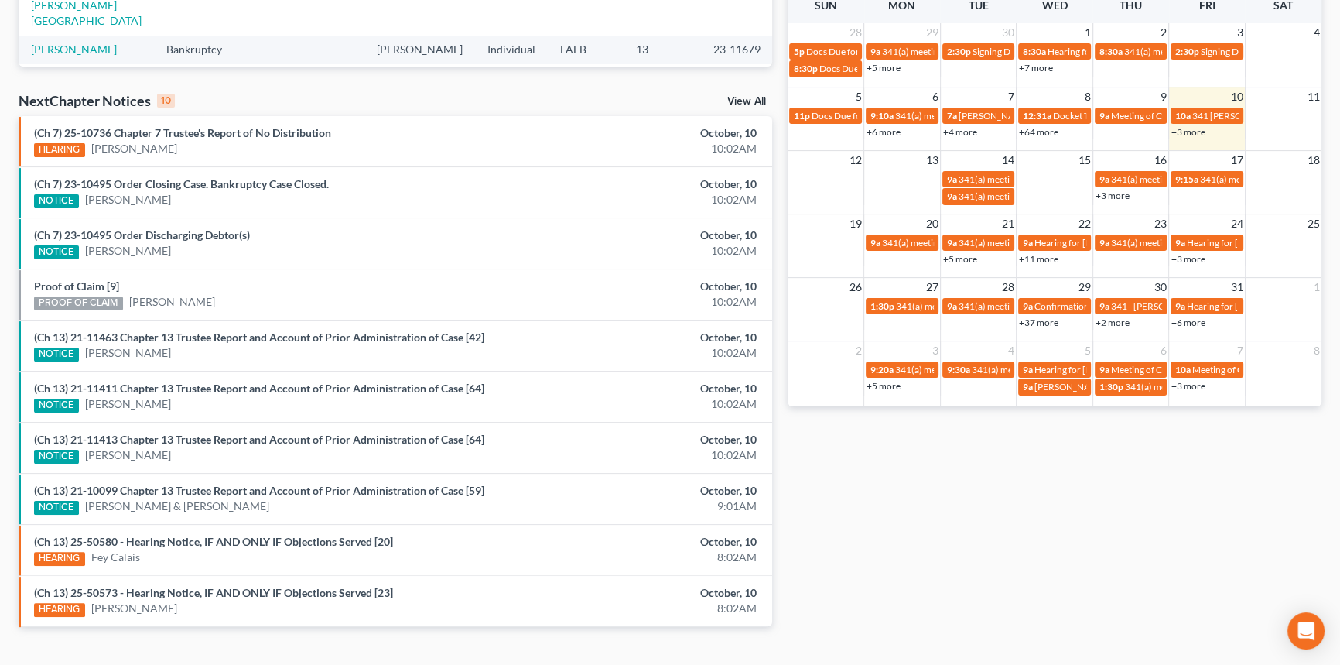
scroll to position [422, 0]
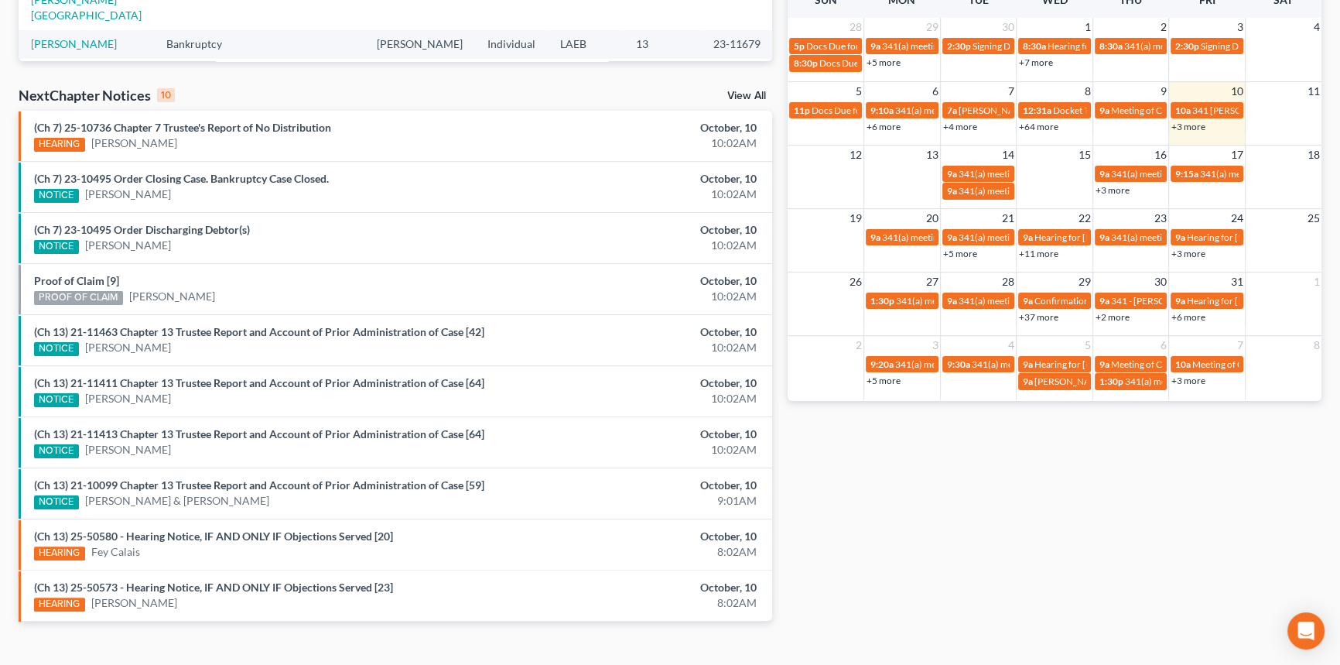
click at [1167, 499] on div "Monthly Progress Bankruptcy Bankruptcy Business Formation and Planning Collecti…" at bounding box center [1054, 153] width 549 height 986
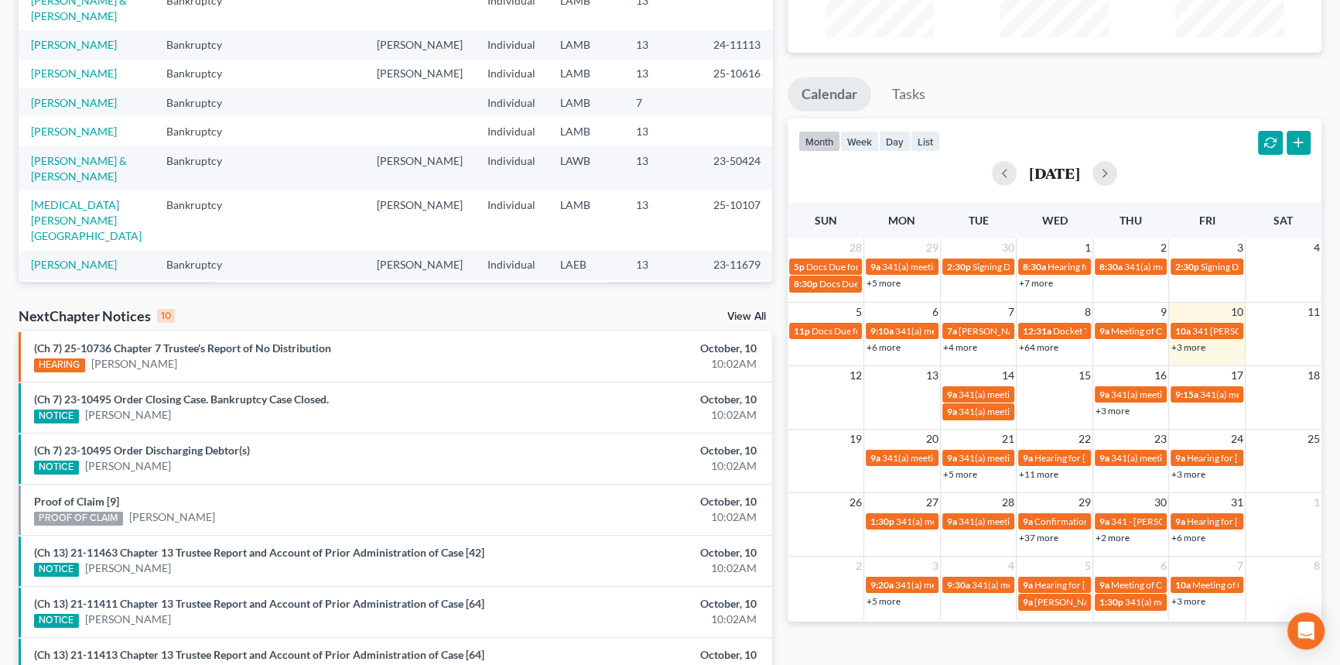
scroll to position [0, 0]
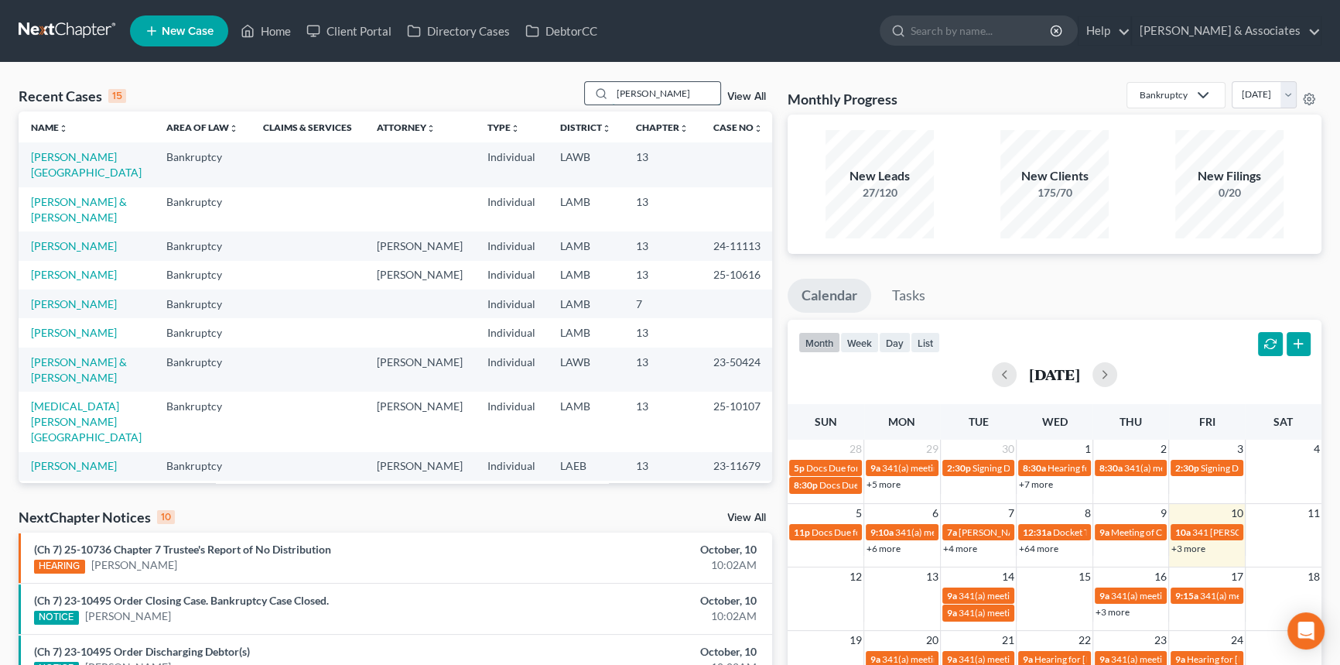
click at [698, 91] on input "blaney" at bounding box center [666, 93] width 108 height 22
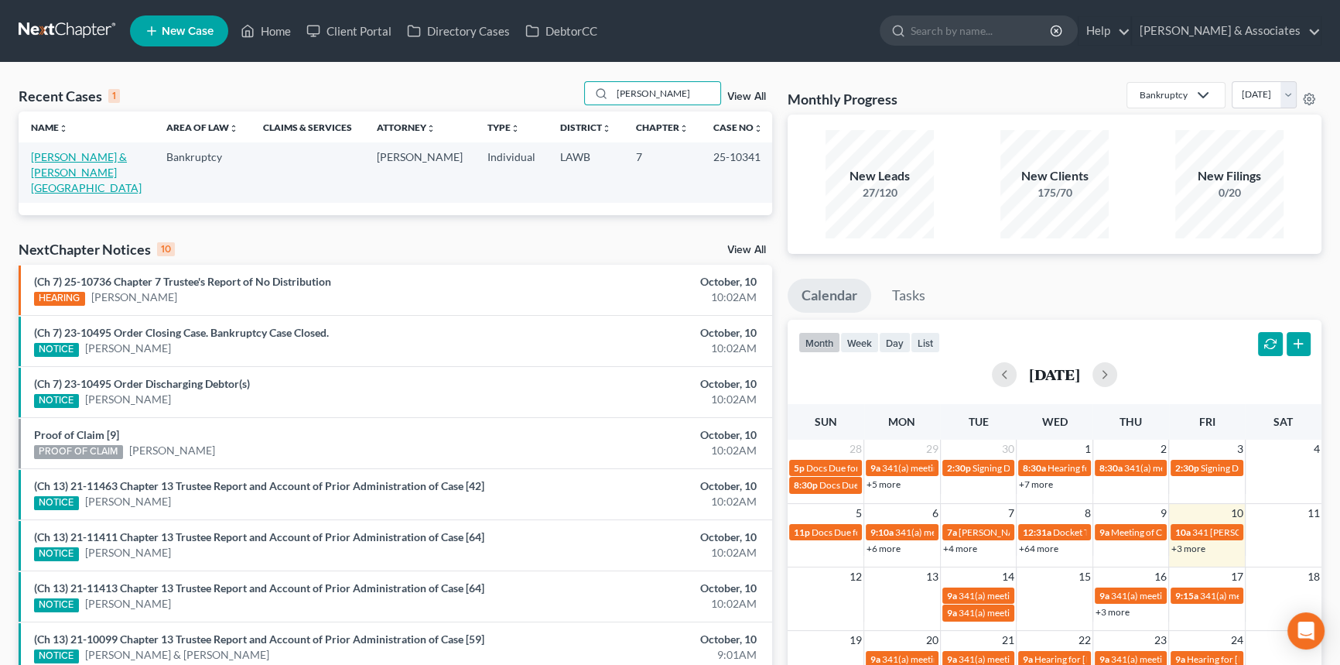
click at [100, 154] on link "Blaney, Brandon & Williams-Blaney, Faron" at bounding box center [86, 172] width 111 height 44
click at [668, 96] on input "blane" at bounding box center [666, 93] width 108 height 22
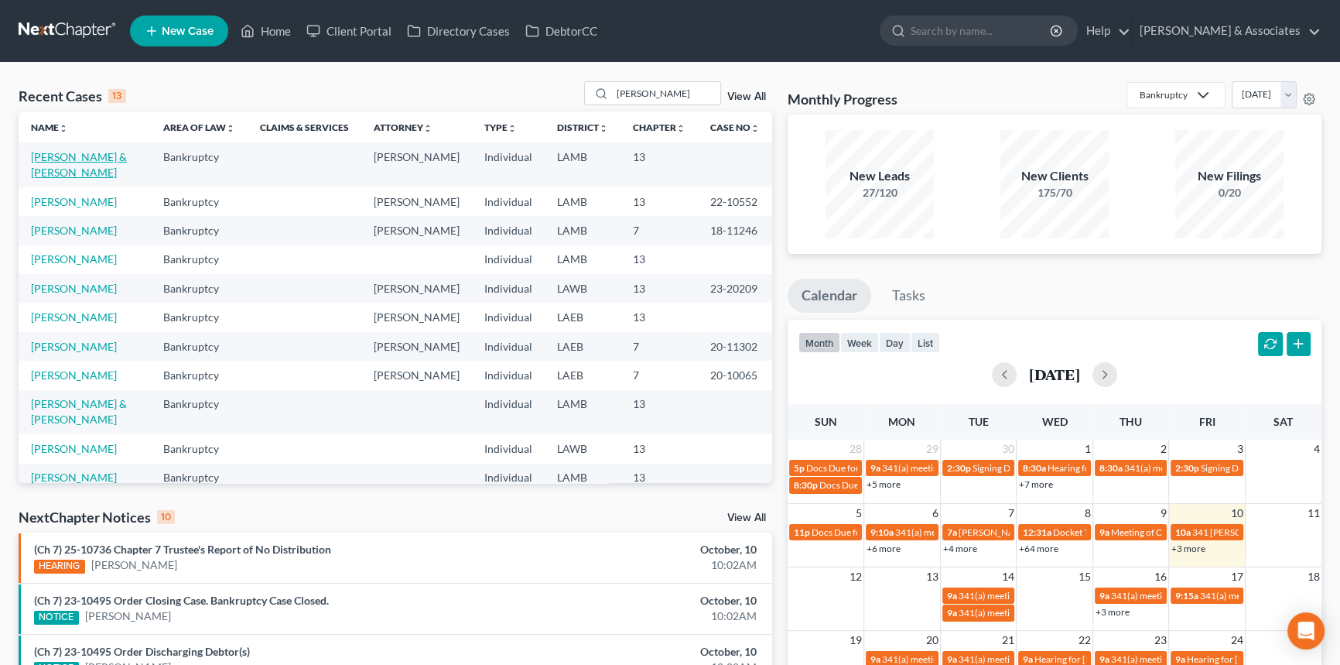
click at [96, 157] on link "Reed, James & Nadia" at bounding box center [79, 164] width 96 height 29
click at [655, 90] on input "reed" at bounding box center [666, 93] width 108 height 22
type input "mathes"
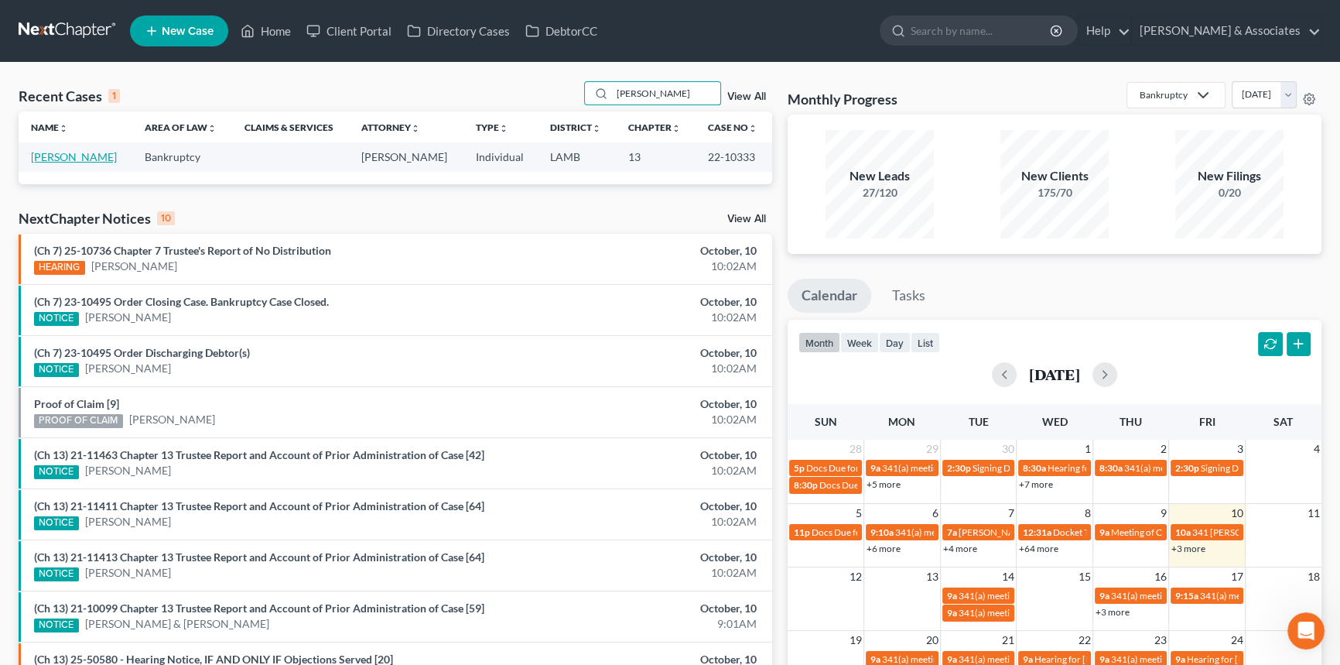
click at [73, 157] on link "Mathes, James" at bounding box center [74, 156] width 86 height 13
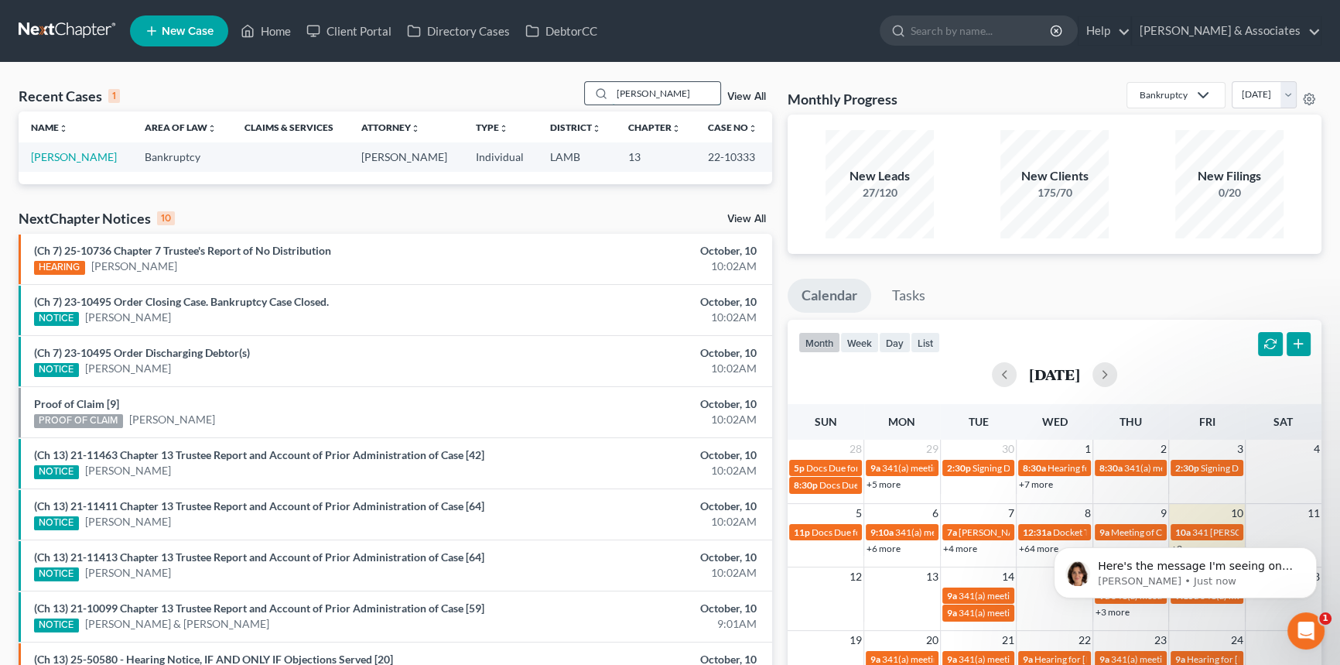
click at [696, 82] on input "mathes" at bounding box center [666, 93] width 108 height 22
click at [396, 89] on div "Recent Cases 1 View All" at bounding box center [396, 96] width 754 height 30
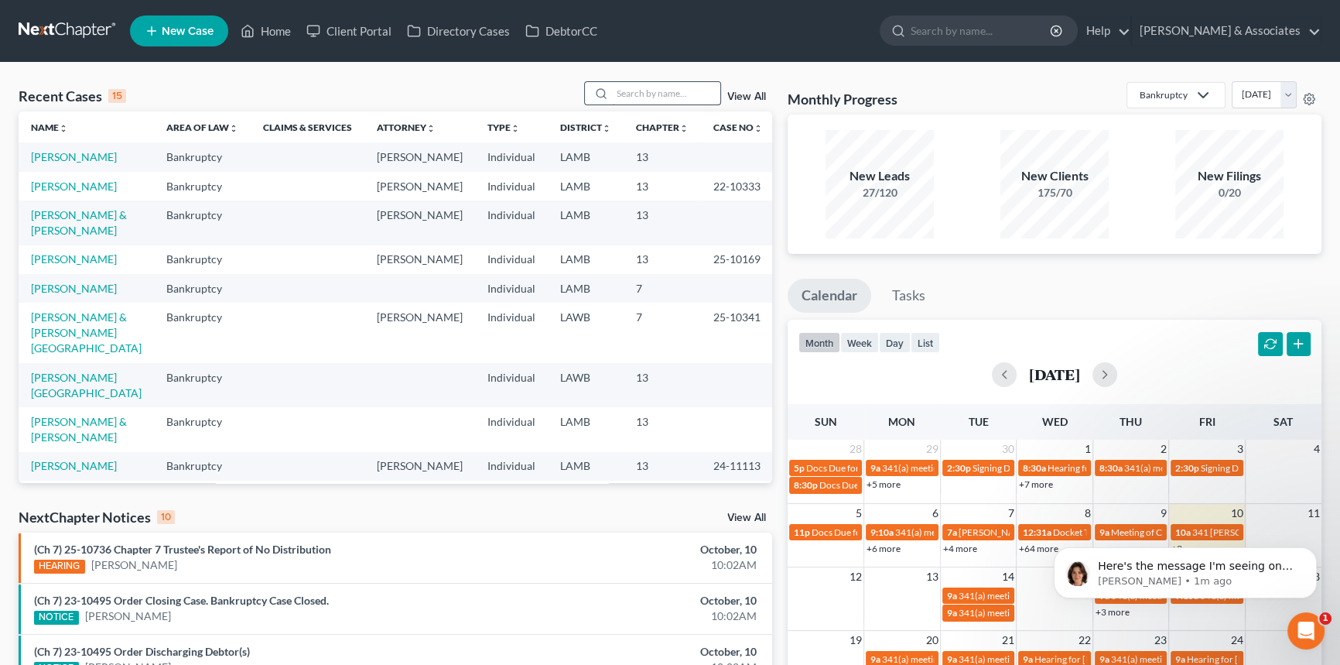
click at [663, 95] on input "search" at bounding box center [666, 93] width 108 height 22
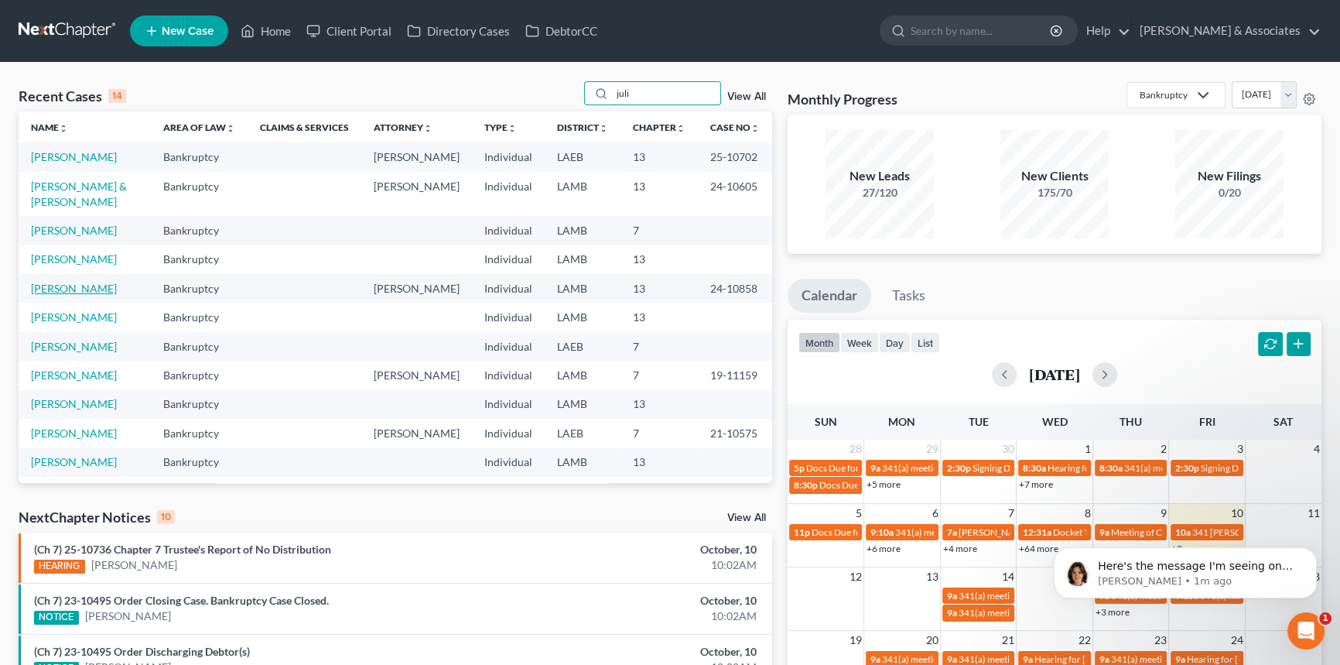
type input "juli"
click at [75, 295] on link "Erwin, Julia" at bounding box center [74, 288] width 86 height 13
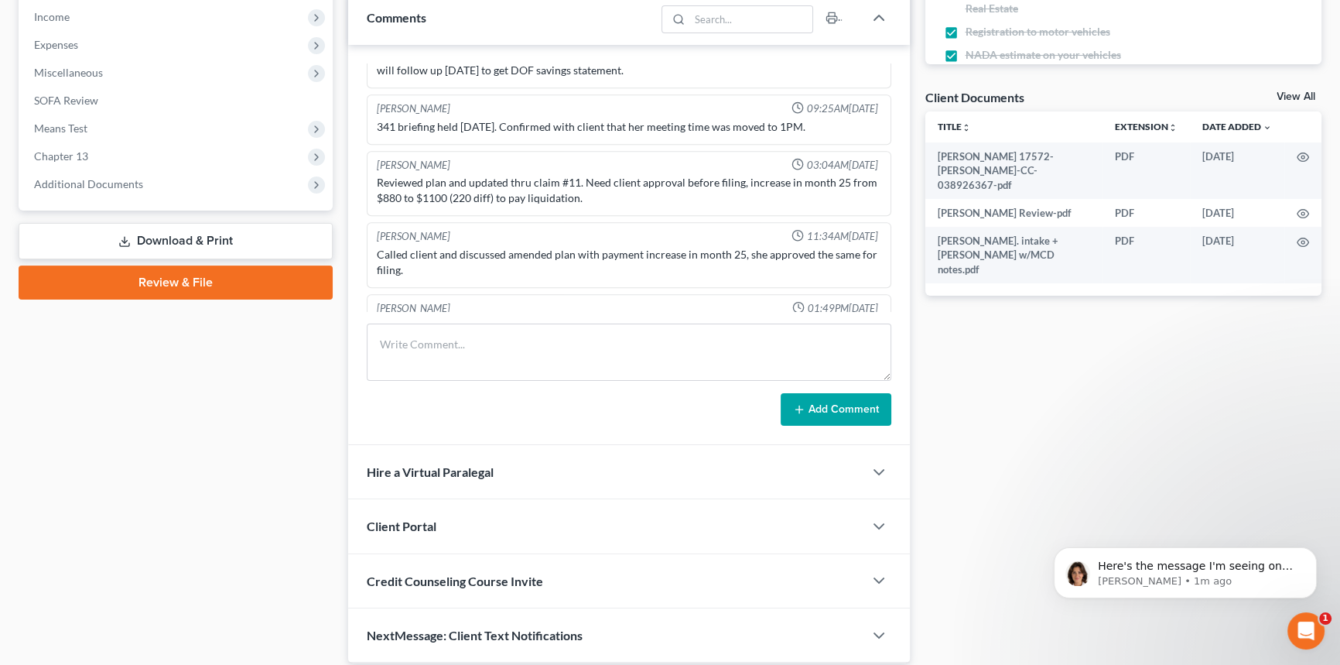
scroll to position [1345, 0]
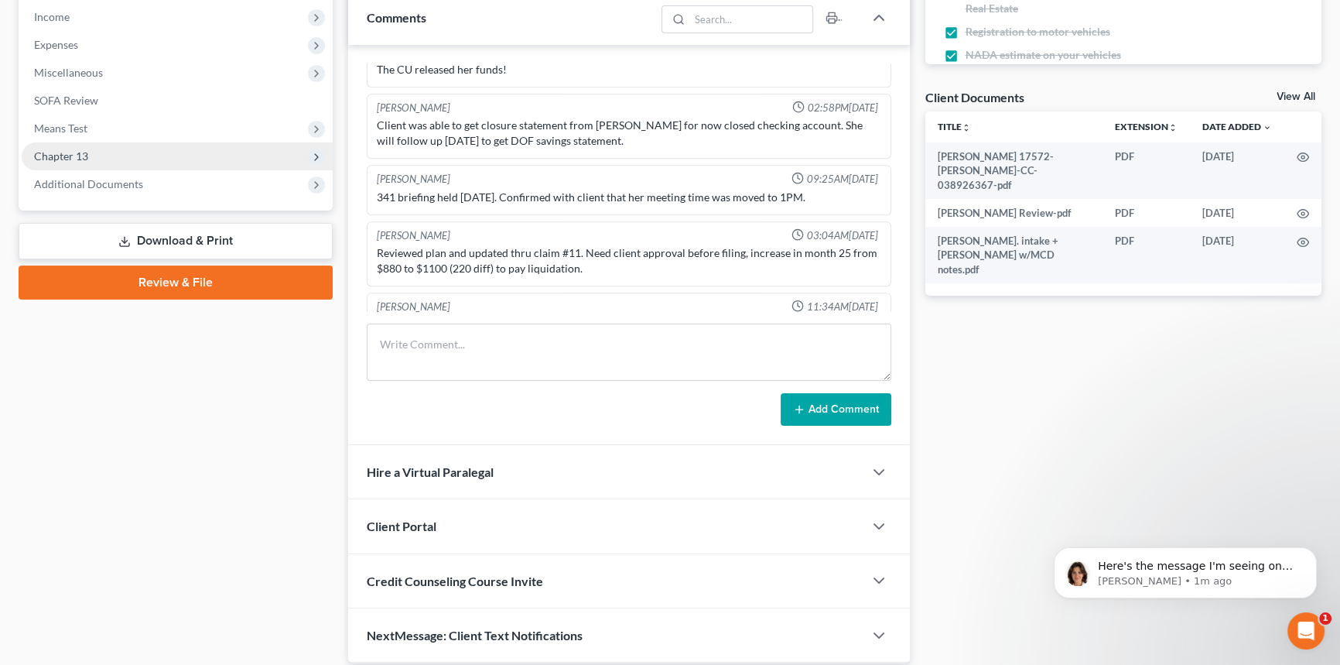
click at [140, 152] on span "Chapter 13" at bounding box center [177, 156] width 311 height 28
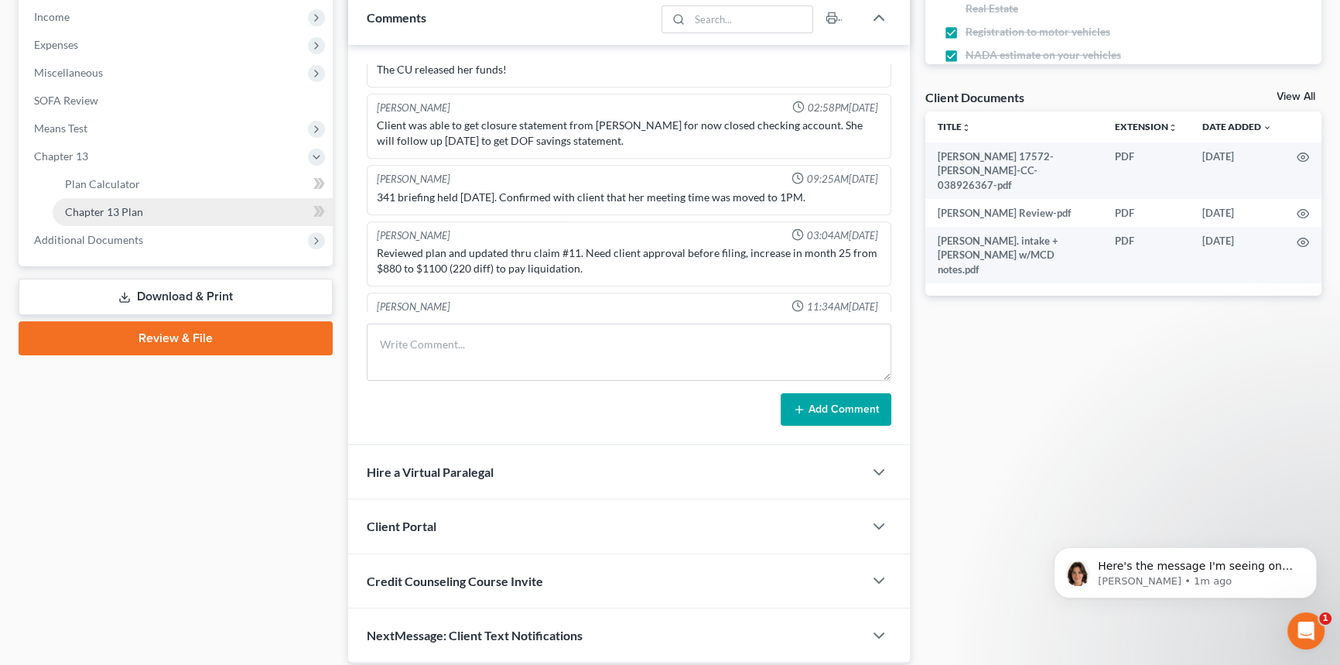
click at [156, 213] on link "Chapter 13 Plan" at bounding box center [193, 212] width 280 height 28
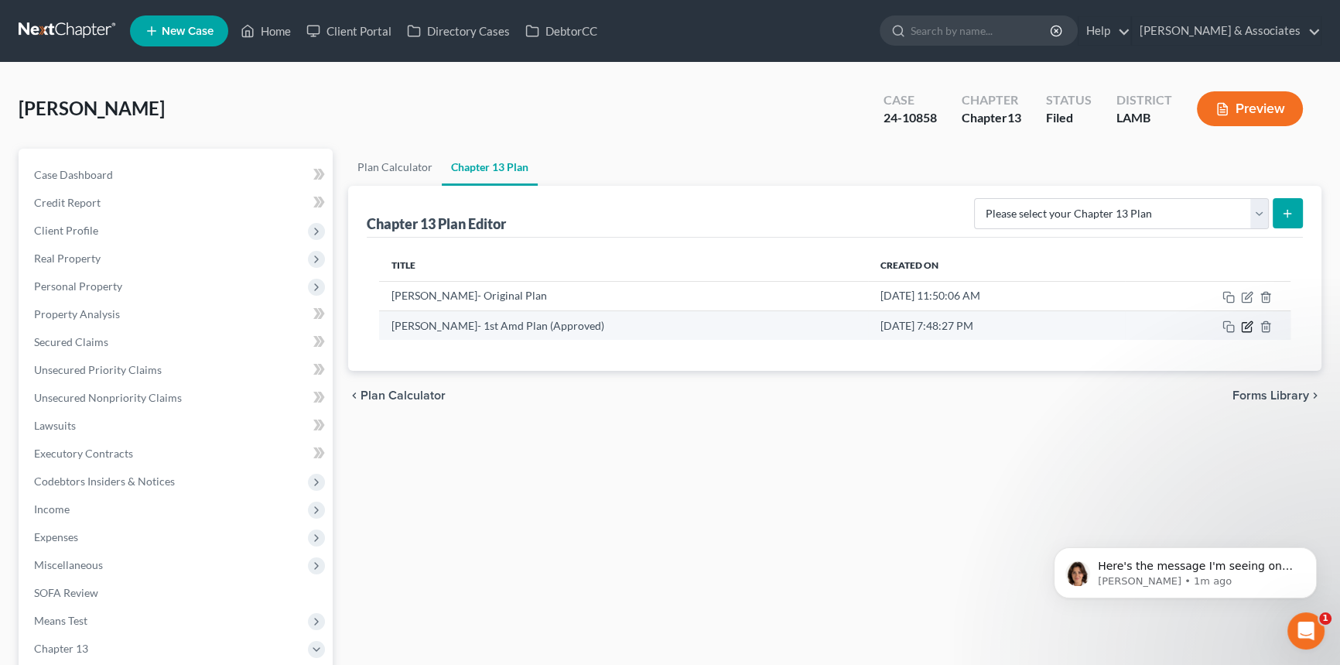
click at [1247, 326] on icon "button" at bounding box center [1247, 326] width 12 height 12
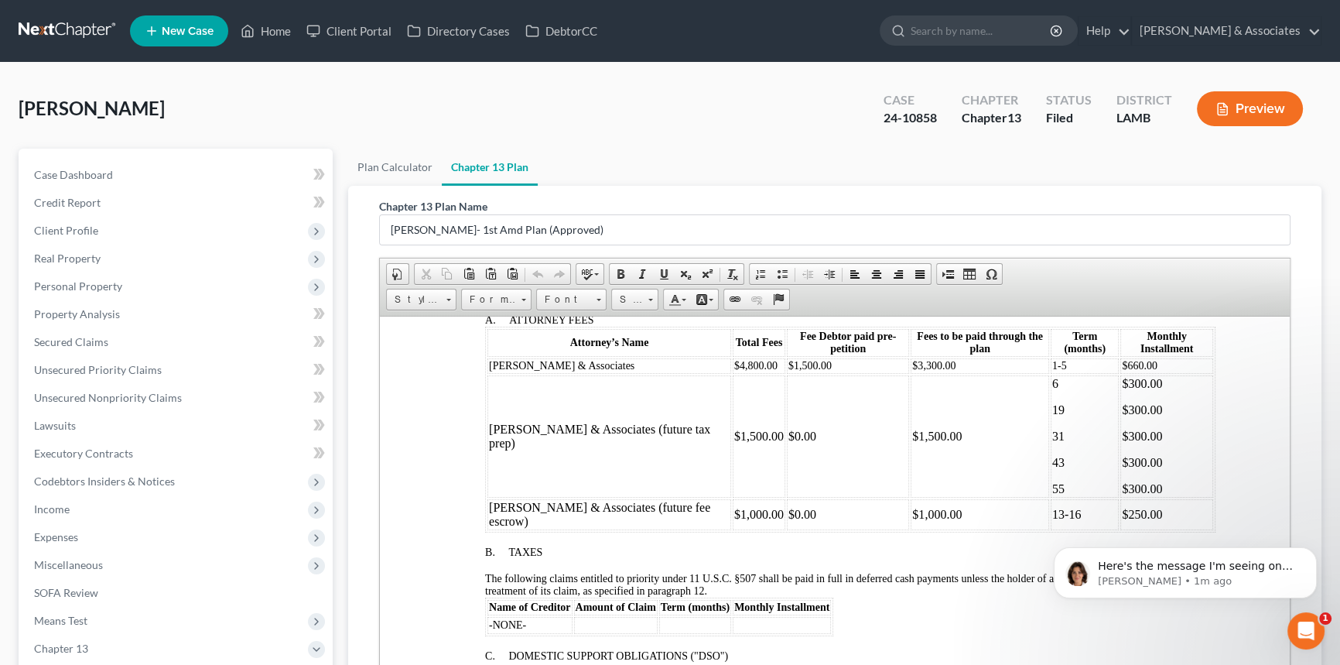
scroll to position [774, 0]
click at [101, 177] on span "Case Dashboard" at bounding box center [73, 174] width 79 height 13
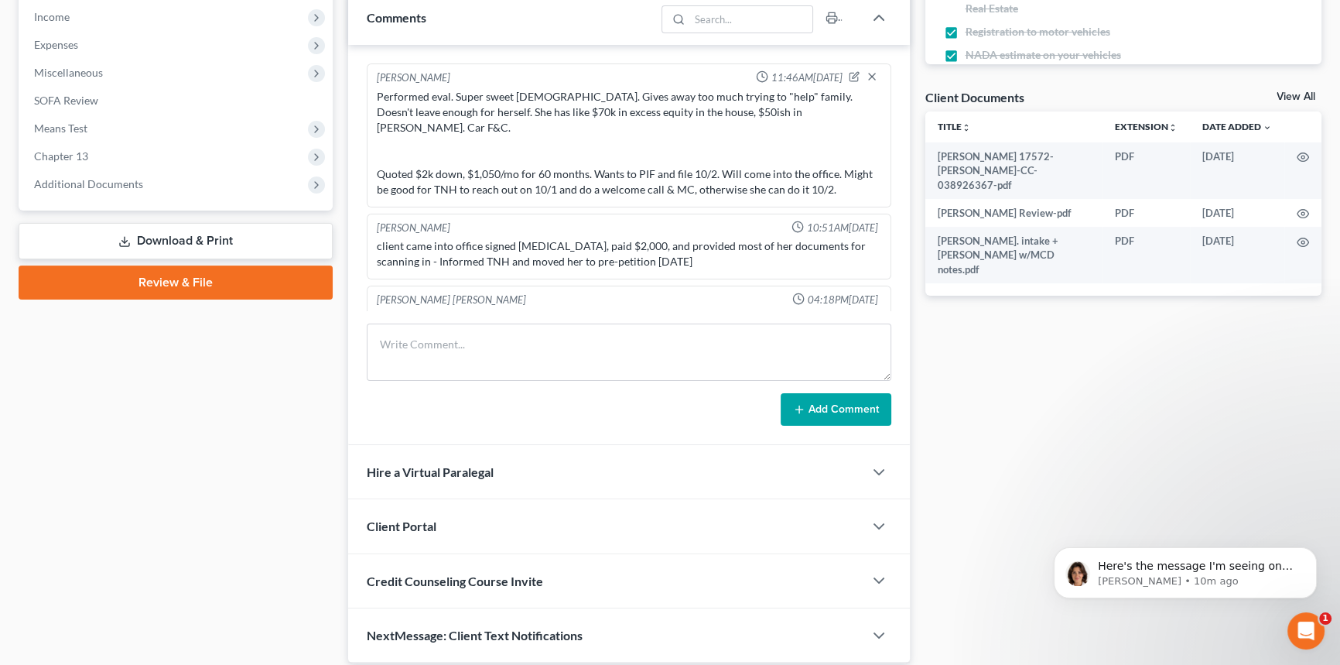
scroll to position [1485, 0]
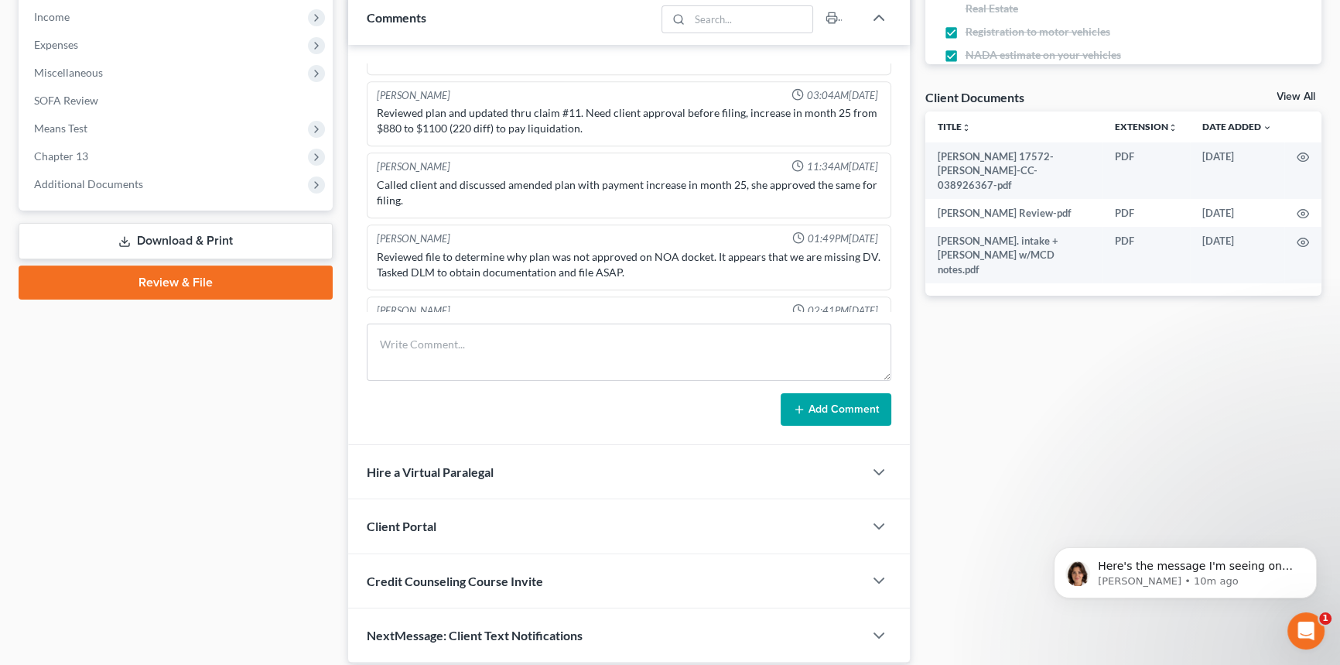
drag, startPoint x: 522, startPoint y: 398, endPoint x: 528, endPoint y: 380, distance: 18.6
click at [523, 396] on div "Add Comment" at bounding box center [629, 409] width 525 height 32
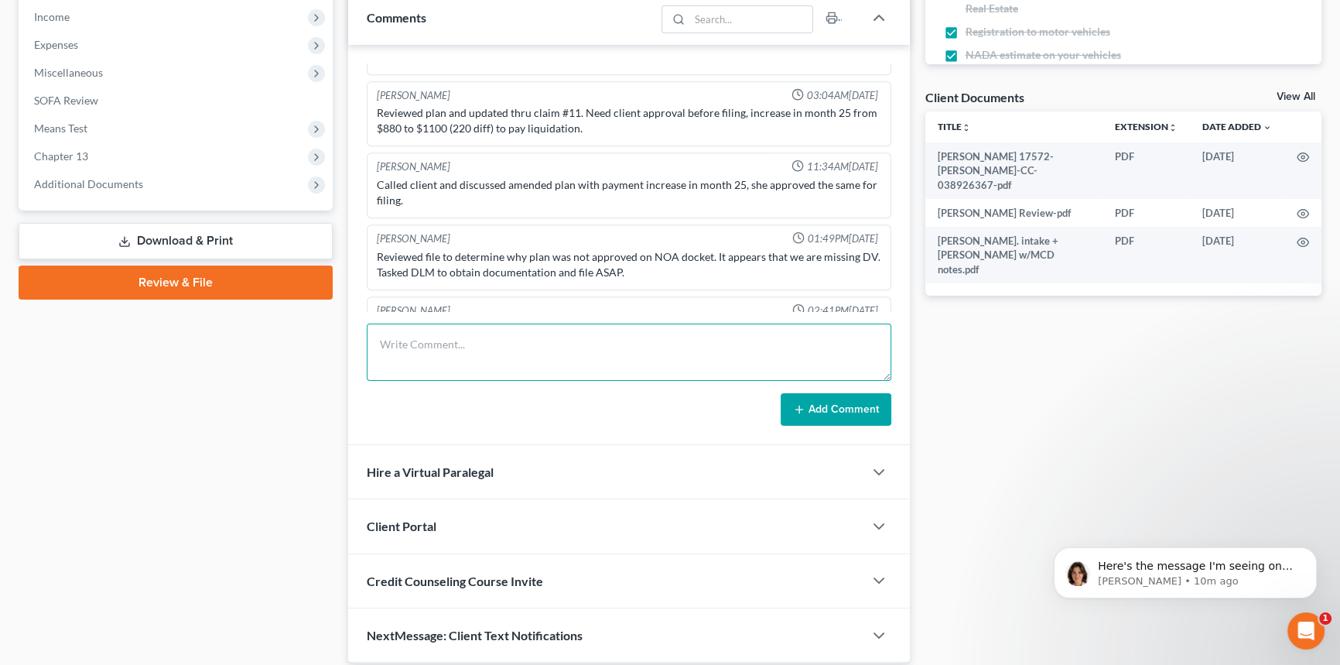
click at [530, 373] on textarea at bounding box center [629, 351] width 525 height 57
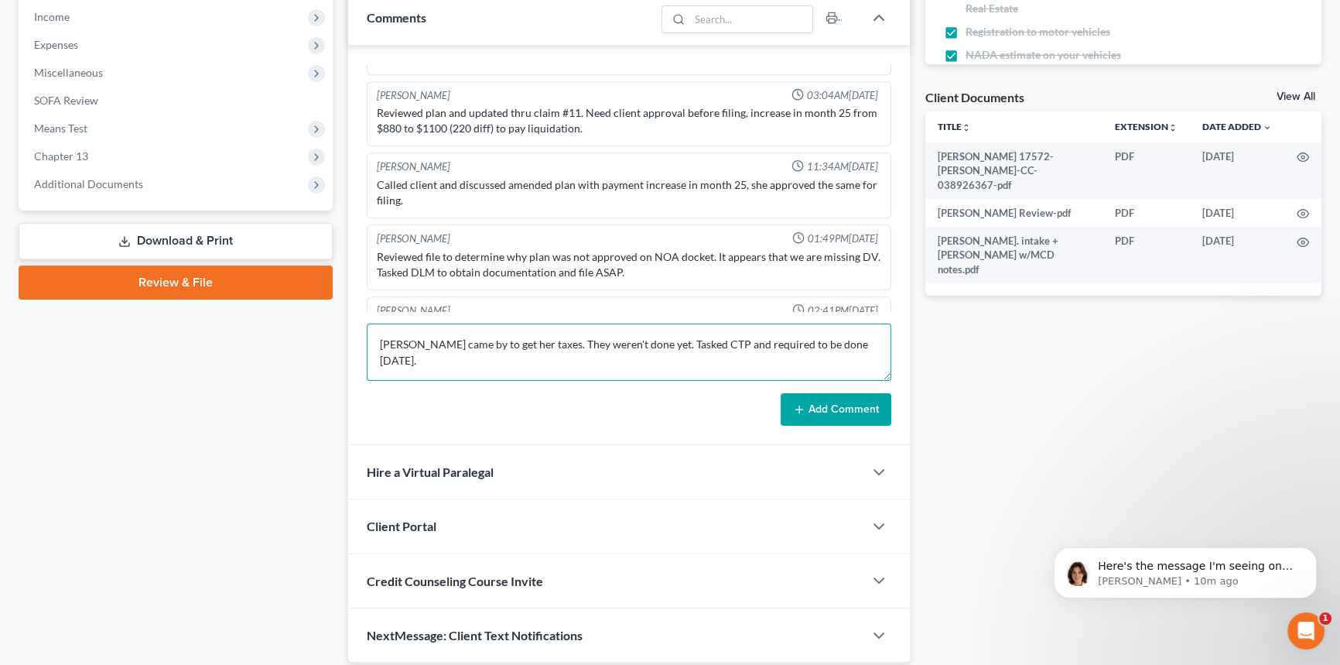
type textarea "Ms. Erwin came by to get her taxes. They weren't done yet. Tasked CTP and requi…"
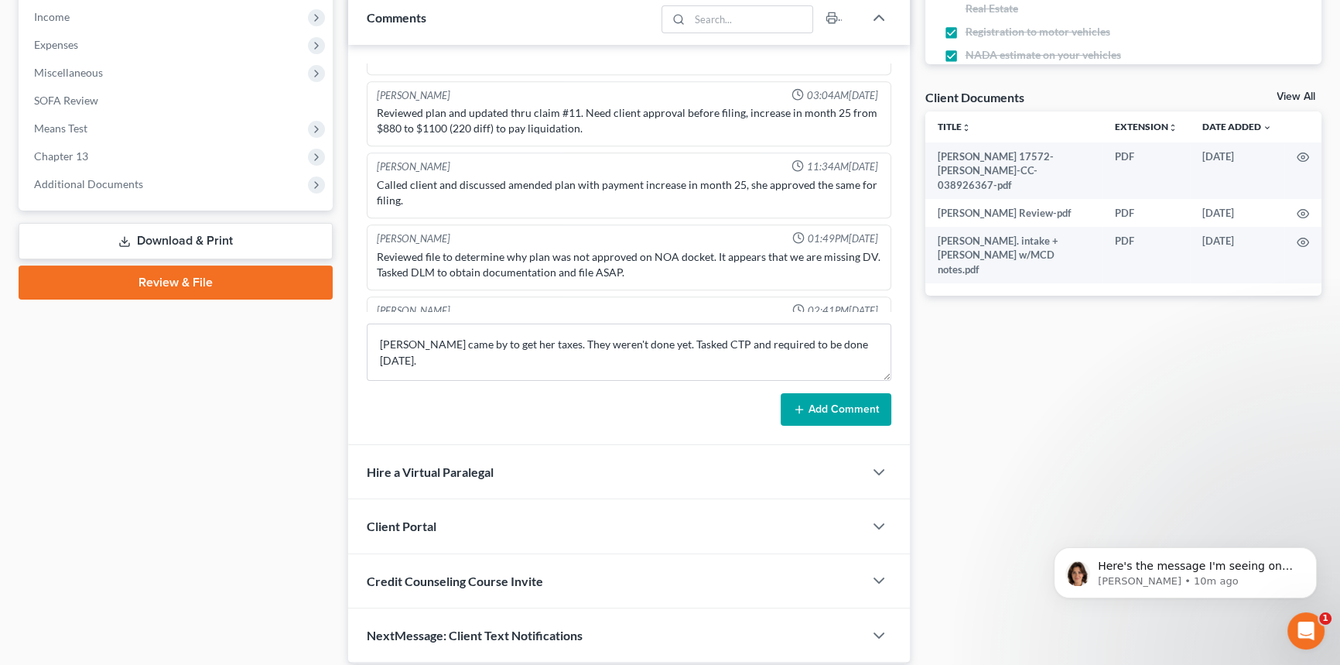
click at [792, 396] on button "Add Comment" at bounding box center [836, 409] width 111 height 32
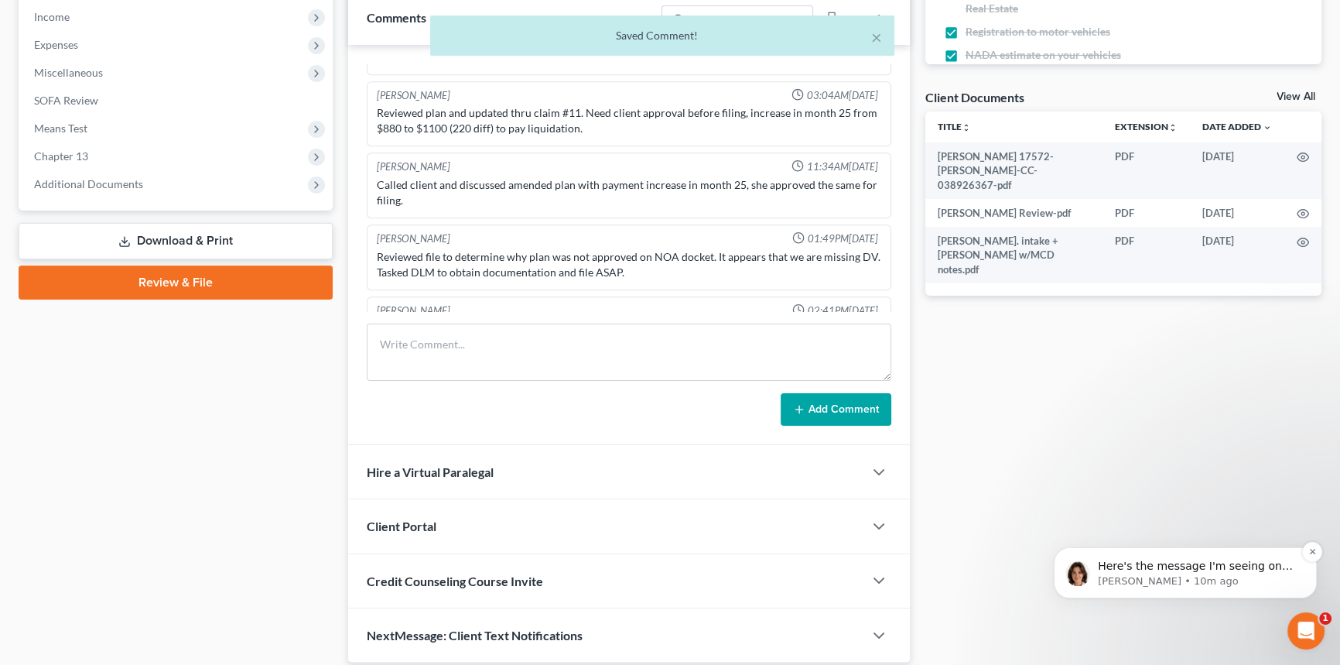
click at [1174, 568] on span "Here's the message I'm seeing on our end: "Invalid Client Account Identifier; C…" at bounding box center [1196, 634] width 197 height 151
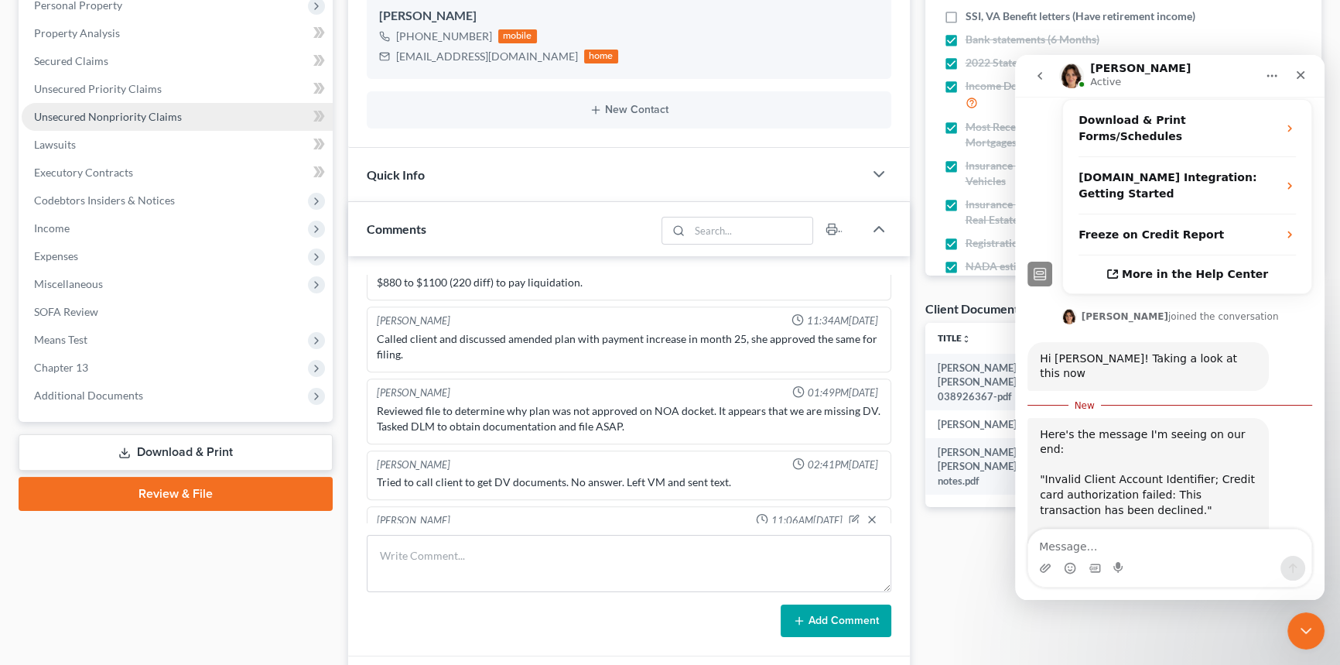
scroll to position [0, 0]
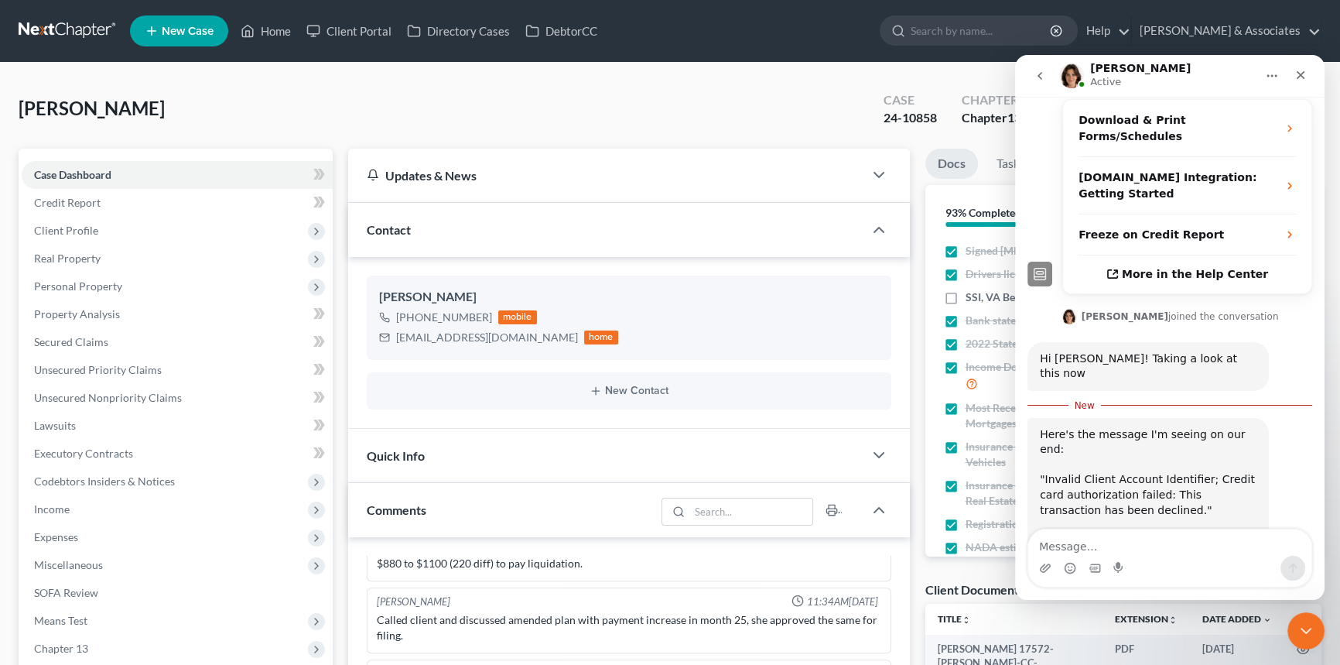
click at [1089, 548] on textarea "Message…" at bounding box center [1169, 542] width 283 height 26
type textarea "I"
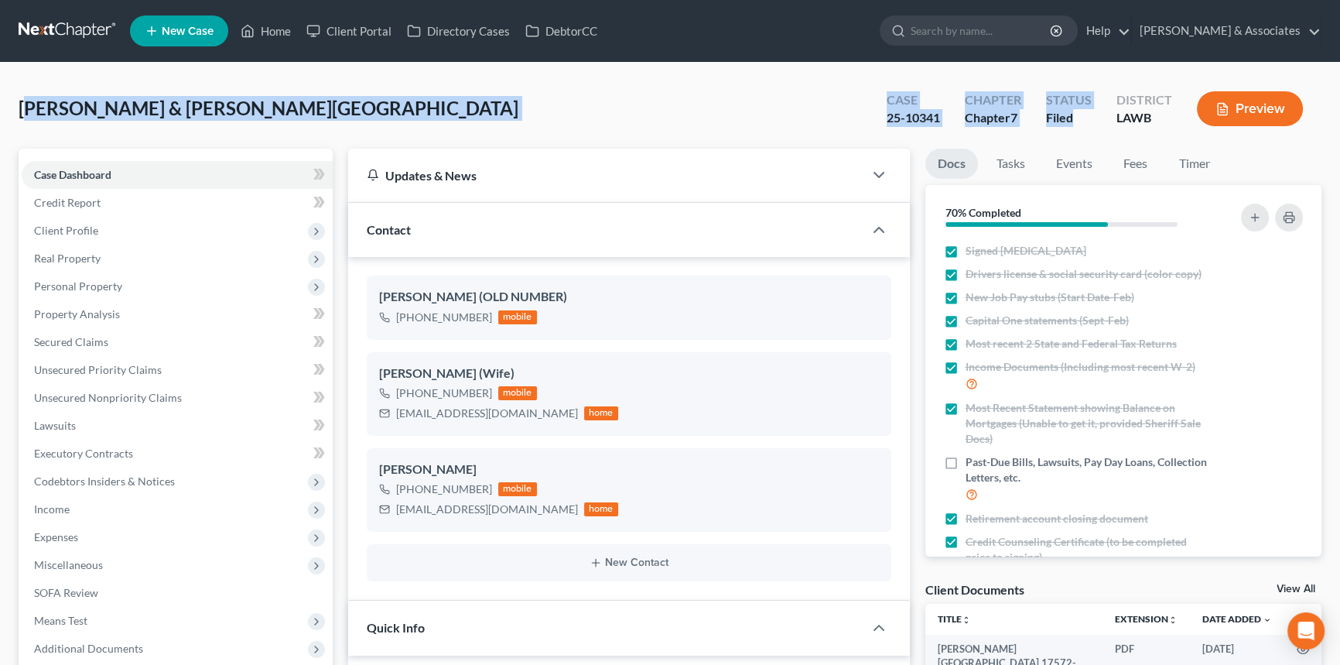
scroll to position [4286, 0]
drag, startPoint x: 54, startPoint y: 104, endPoint x: 1218, endPoint y: 124, distance: 1163.8
click at [1219, 123] on div "Blaney, Brandon & Williams-Blaney, Faron Upgraded Case 25-10341 Chapter Chapter…" at bounding box center [670, 114] width 1303 height 67
click at [1158, 132] on div "Case 25-10341 Chapter Chapter 7 Status Filed District LAWB Preview" at bounding box center [1094, 108] width 453 height 55
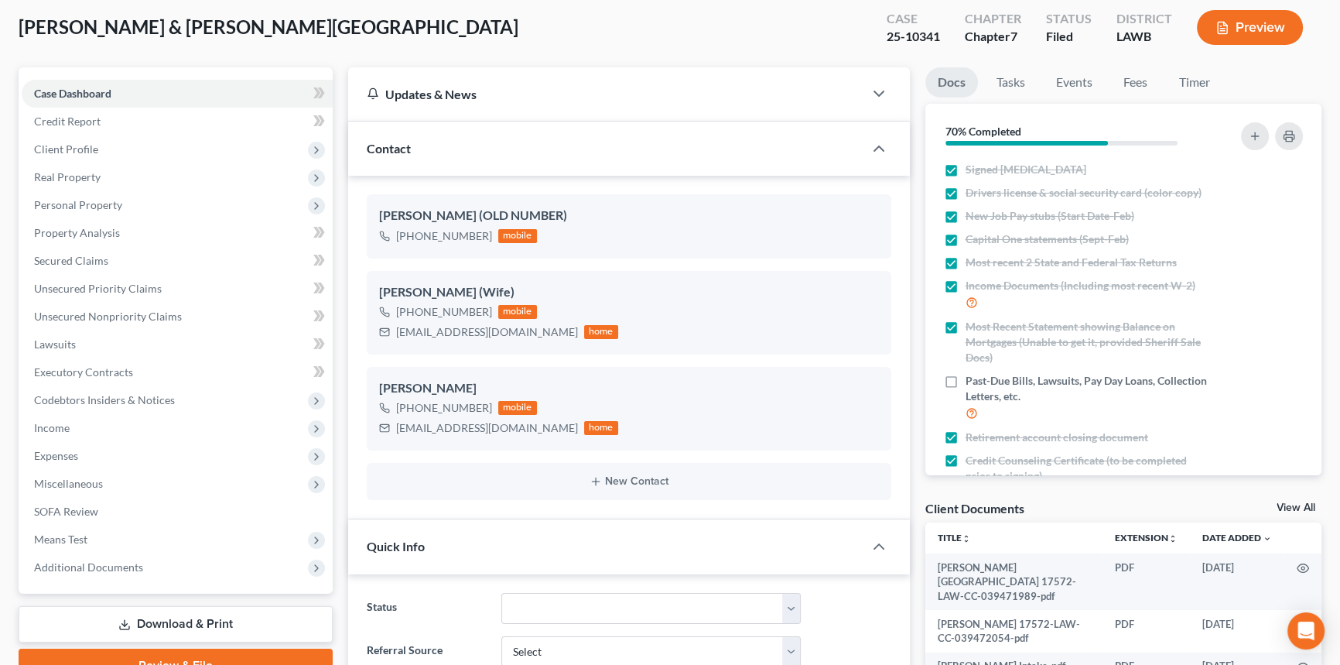
scroll to position [0, 0]
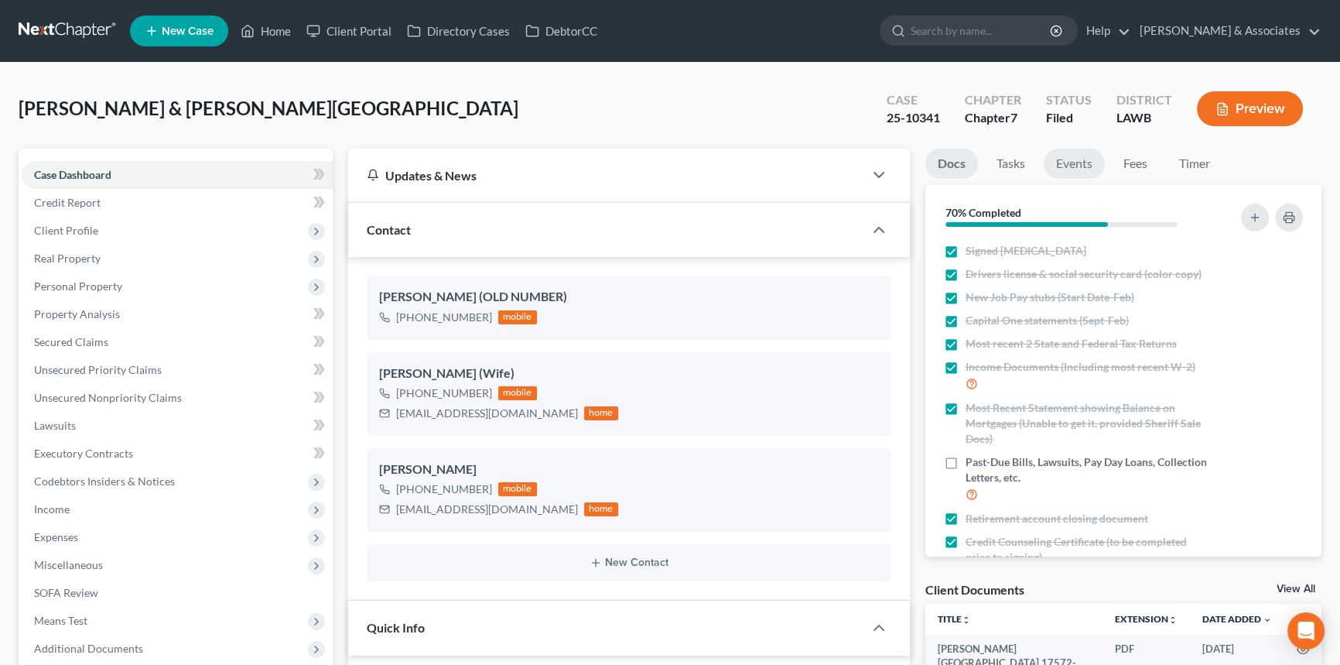
click at [1076, 162] on link "Events" at bounding box center [1074, 164] width 61 height 30
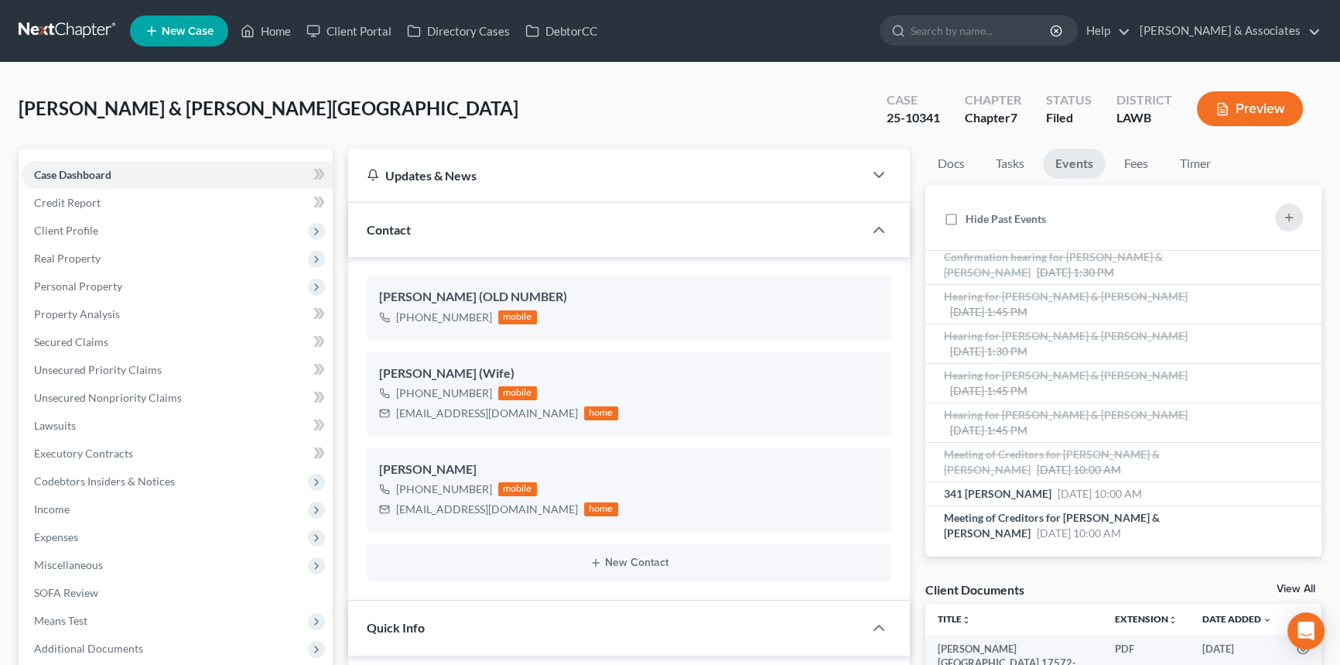
click at [23, 139] on div "Blaney, Brandon & Williams-Blaney, Faron Upgraded Case 25-10341 Chapter Chapter…" at bounding box center [670, 114] width 1303 height 67
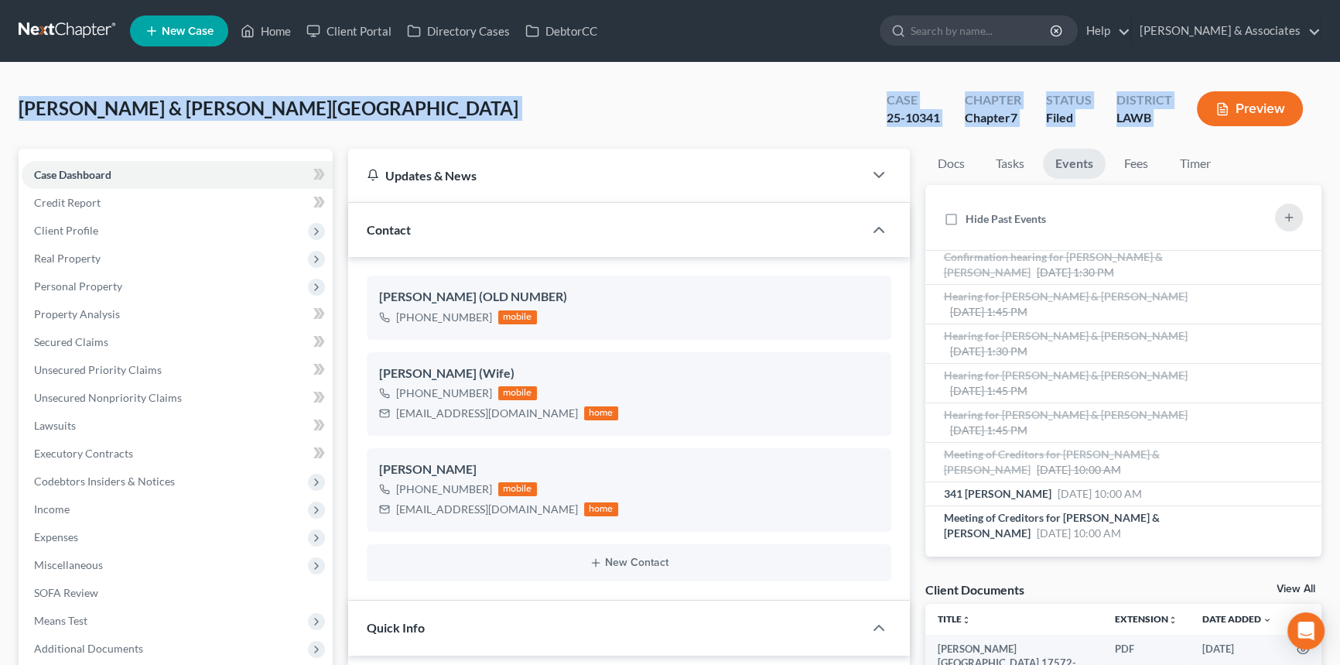
drag, startPoint x: 14, startPoint y: 111, endPoint x: 1263, endPoint y: 137, distance: 1249.8
click at [128, 317] on link "Property Analysis" at bounding box center [177, 314] width 311 height 28
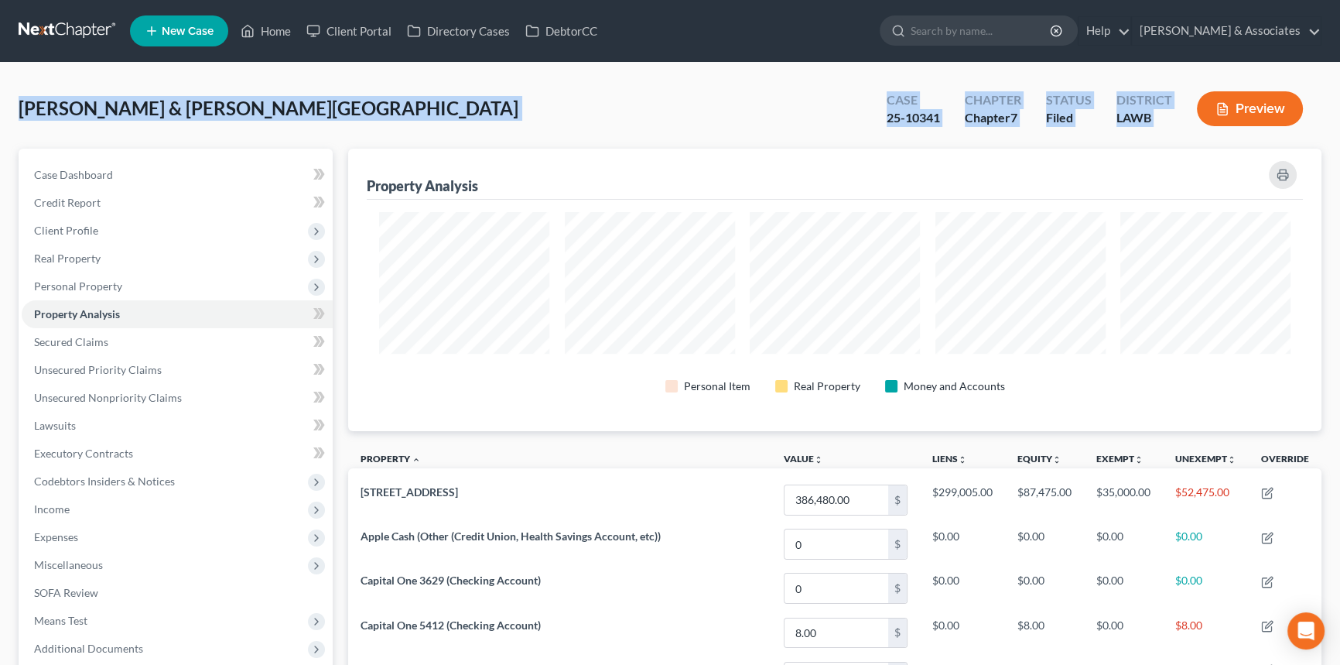
click at [36, 101] on span "Blaney, Brandon & Williams-Blaney, Faron" at bounding box center [269, 108] width 500 height 22
drag, startPoint x: 22, startPoint y: 112, endPoint x: 1215, endPoint y: 136, distance: 1192.5
click at [1215, 136] on div "Blaney, Brandon & Williams-Blaney, Faron Upgraded Case 25-10341 Chapter Chapter…" at bounding box center [670, 114] width 1303 height 67
click at [166, 166] on link "Case Dashboard" at bounding box center [177, 175] width 311 height 28
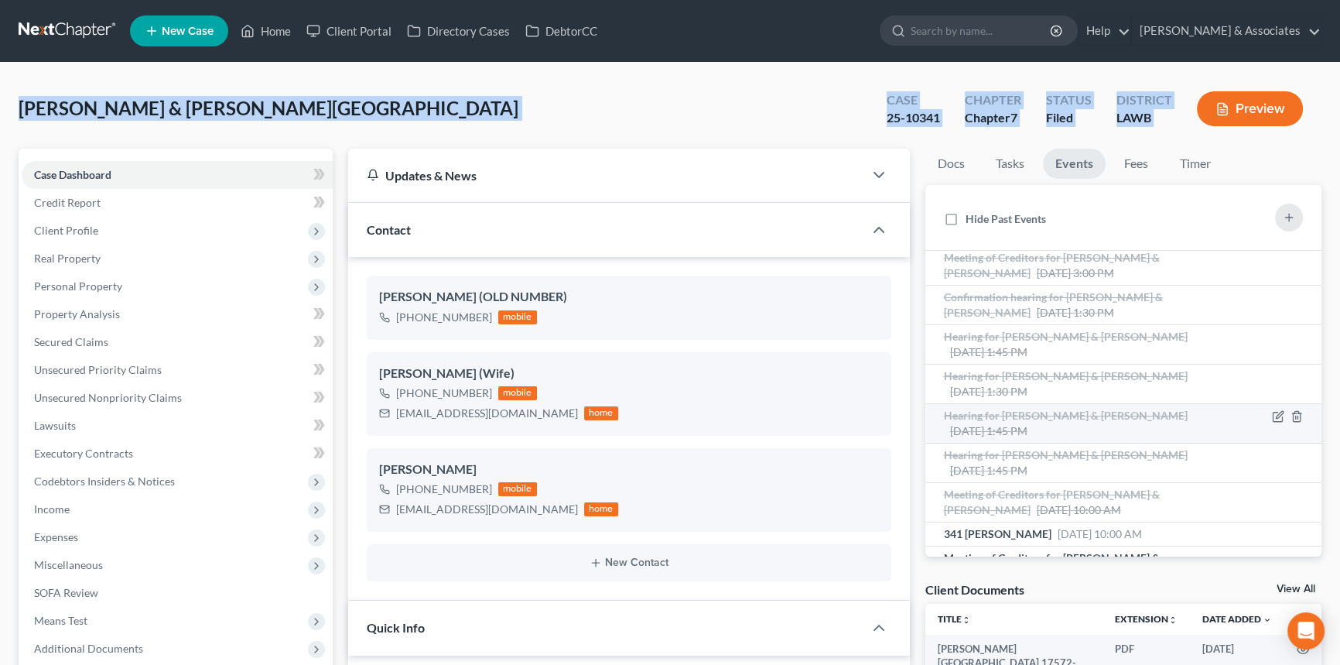
scroll to position [84, 0]
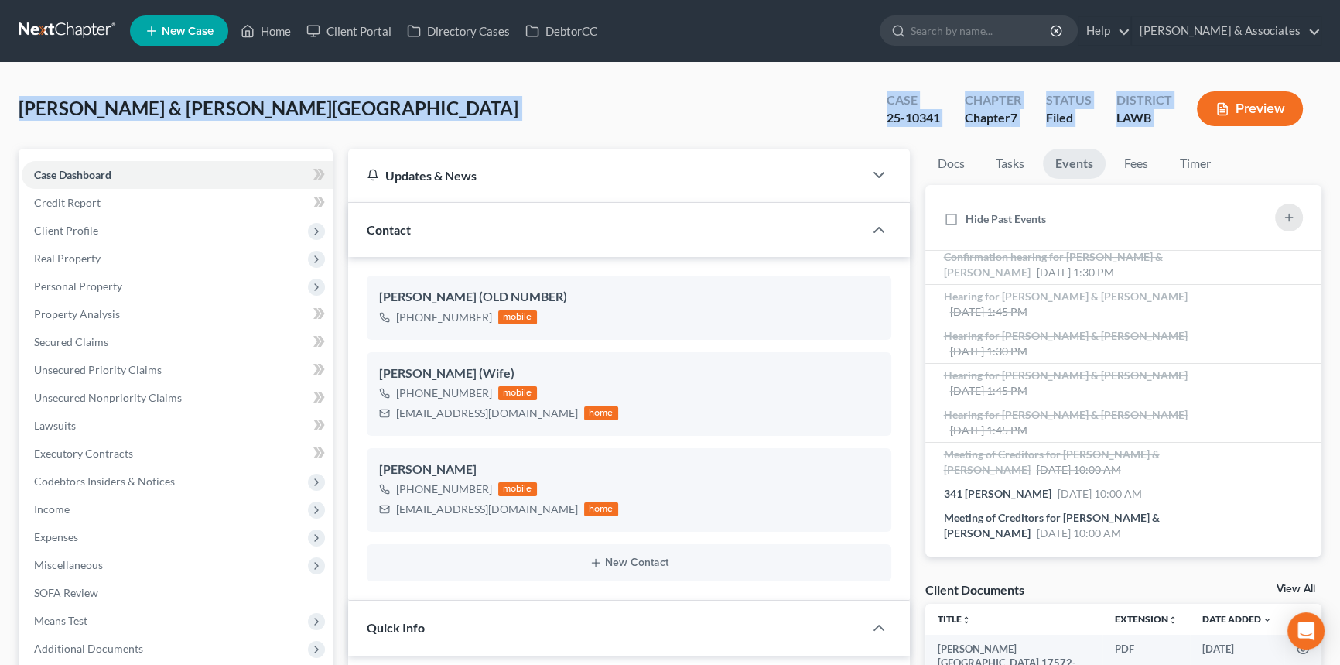
click at [147, 143] on div "Blaney, Brandon & Williams-Blaney, Faron Upgraded Case 25-10341 Chapter Chapter…" at bounding box center [670, 114] width 1303 height 67
click at [19, 116] on span "Blaney, Brandon & Williams-Blaney, Faron" at bounding box center [269, 108] width 500 height 22
drag, startPoint x: 17, startPoint y: 112, endPoint x: 1311, endPoint y: 139, distance: 1294.7
click at [1161, 137] on div "Blaney, Brandon & Williams-Blaney, Faron Upgraded Case 25-10341 Chapter Chapter…" at bounding box center [670, 114] width 1303 height 67
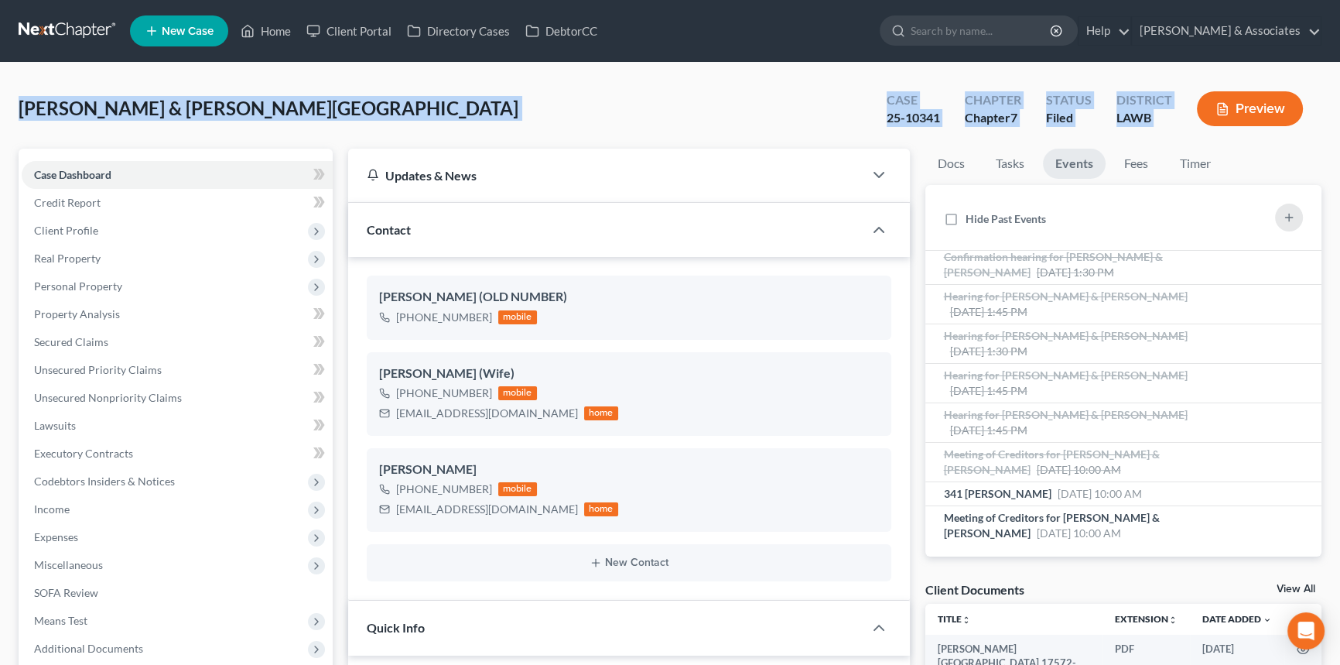
click at [1176, 124] on div "District LAWB" at bounding box center [1144, 110] width 80 height 46
drag, startPoint x: 1174, startPoint y: 124, endPoint x: 14, endPoint y: 89, distance: 1161.1
drag, startPoint x: 18, startPoint y: 105, endPoint x: 1202, endPoint y: 125, distance: 1183.9
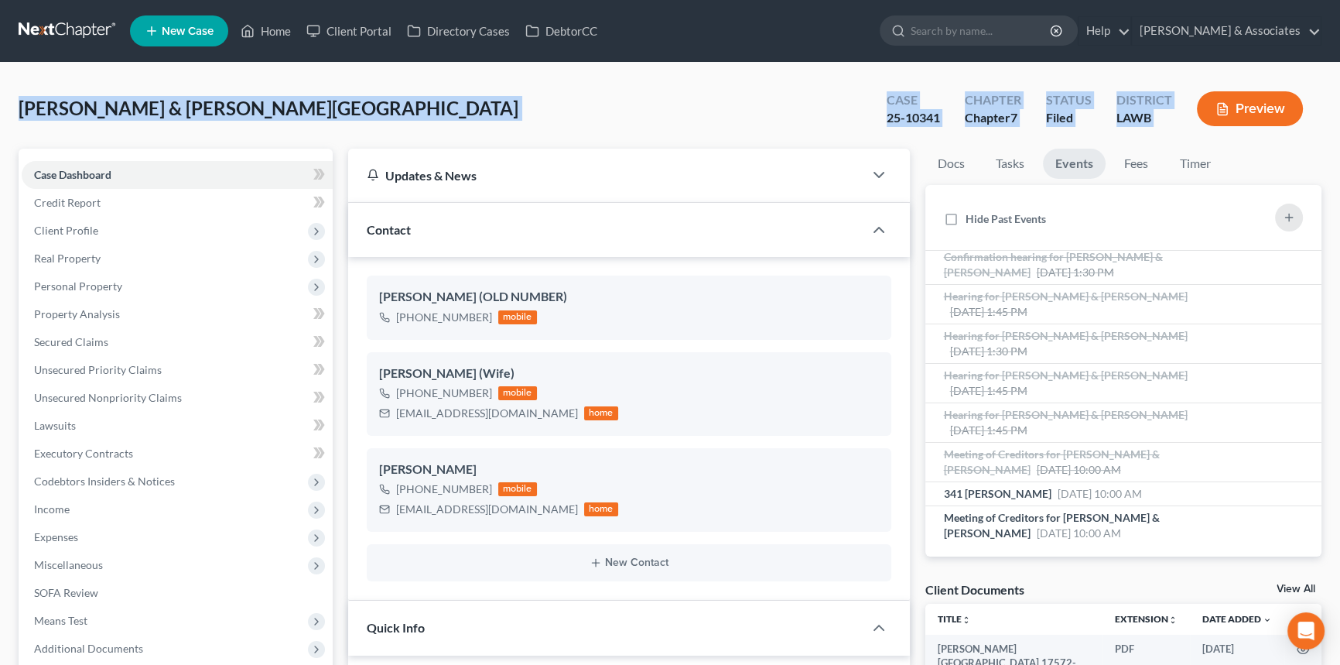
click at [1209, 124] on div "Blaney, Brandon & Williams-Blaney, Faron Upgraded Case 25-10341 Chapter Chapter…" at bounding box center [670, 114] width 1303 height 67
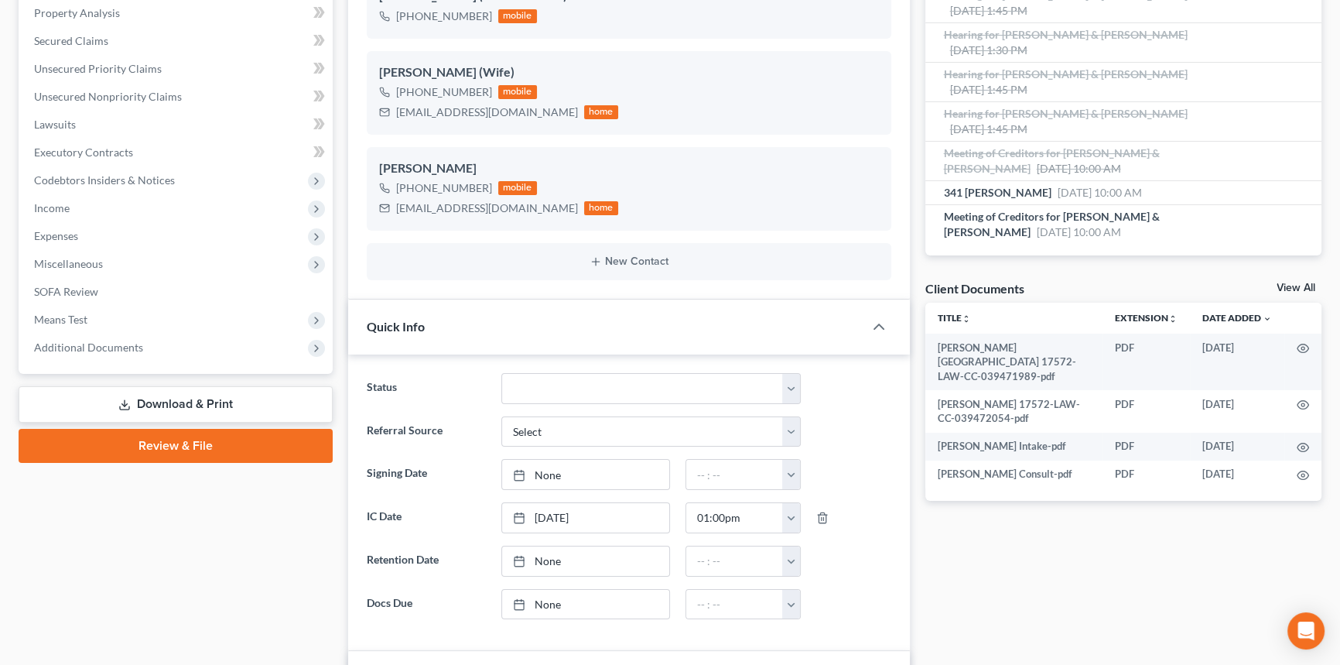
scroll to position [422, 0]
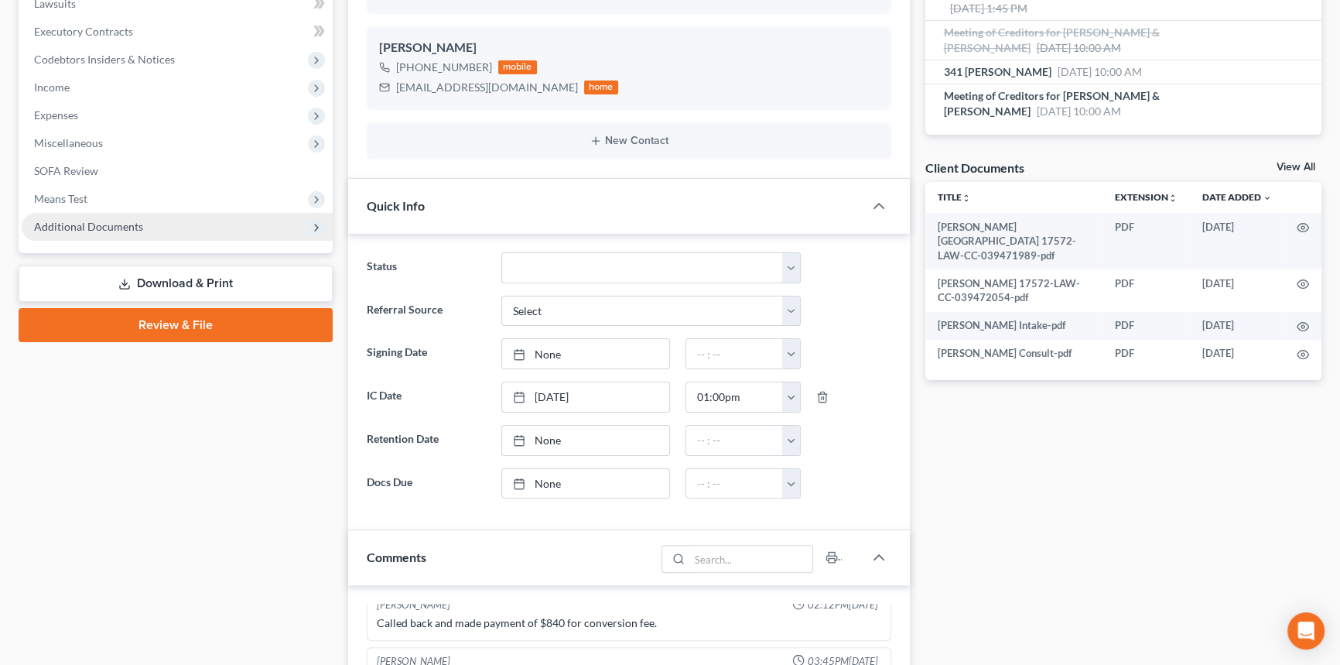
click at [110, 213] on span "Additional Documents" at bounding box center [177, 227] width 311 height 28
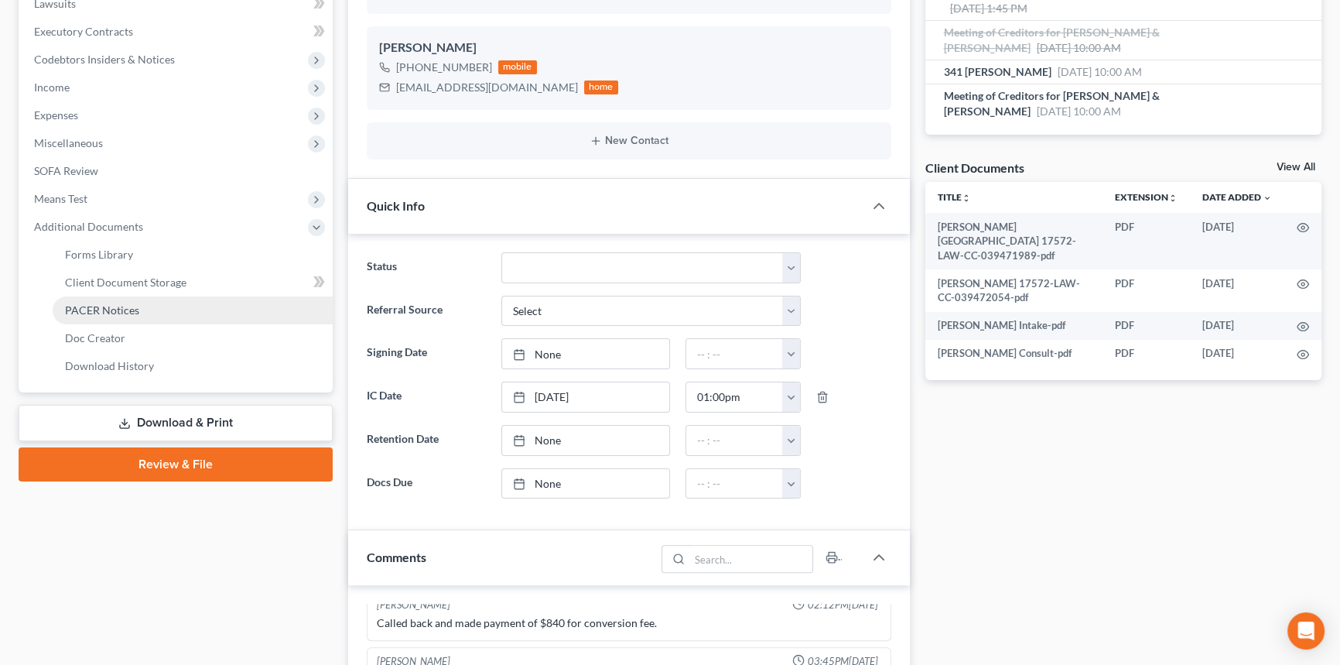
click at [142, 308] on link "PACER Notices" at bounding box center [193, 310] width 280 height 28
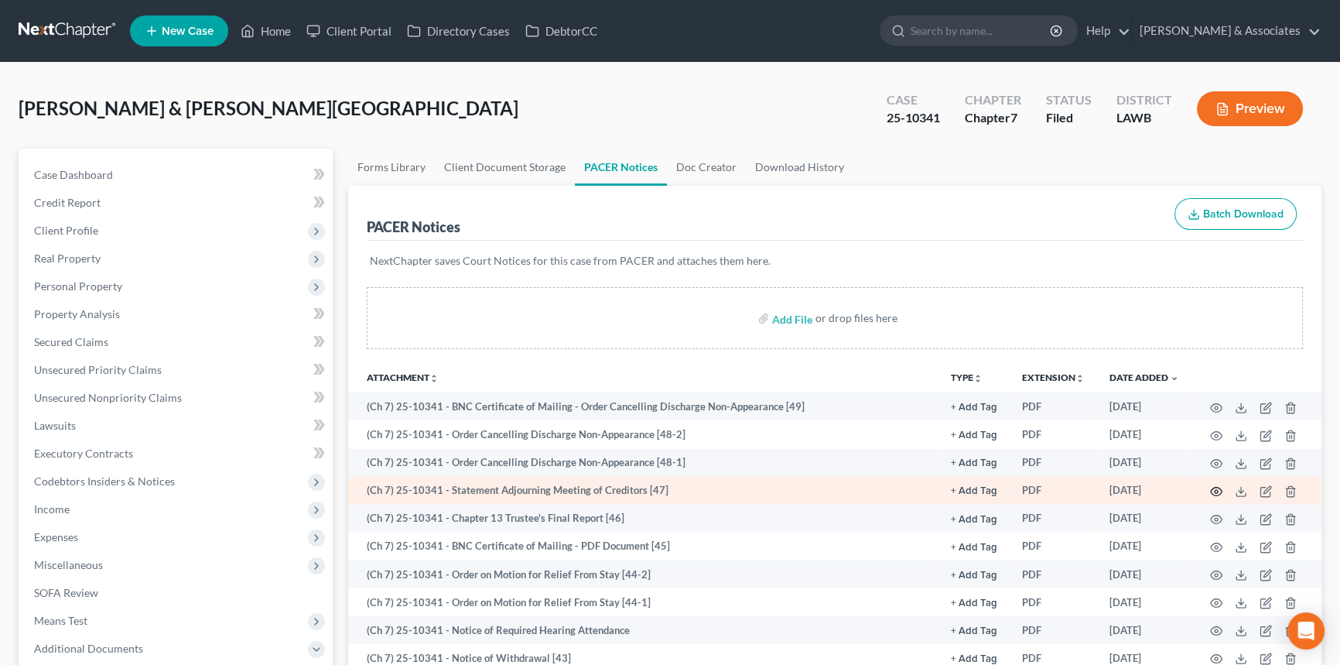
click at [1220, 492] on icon "button" at bounding box center [1216, 491] width 12 height 12
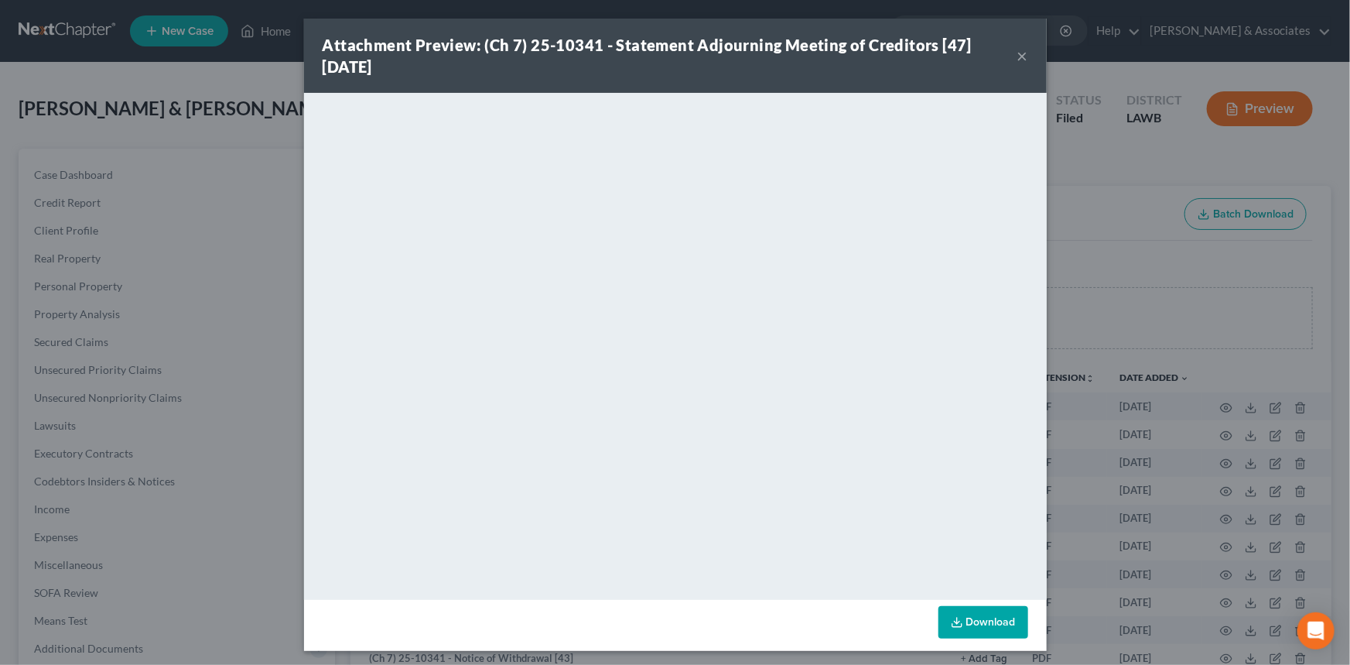
click at [1017, 55] on button "×" at bounding box center [1022, 55] width 11 height 19
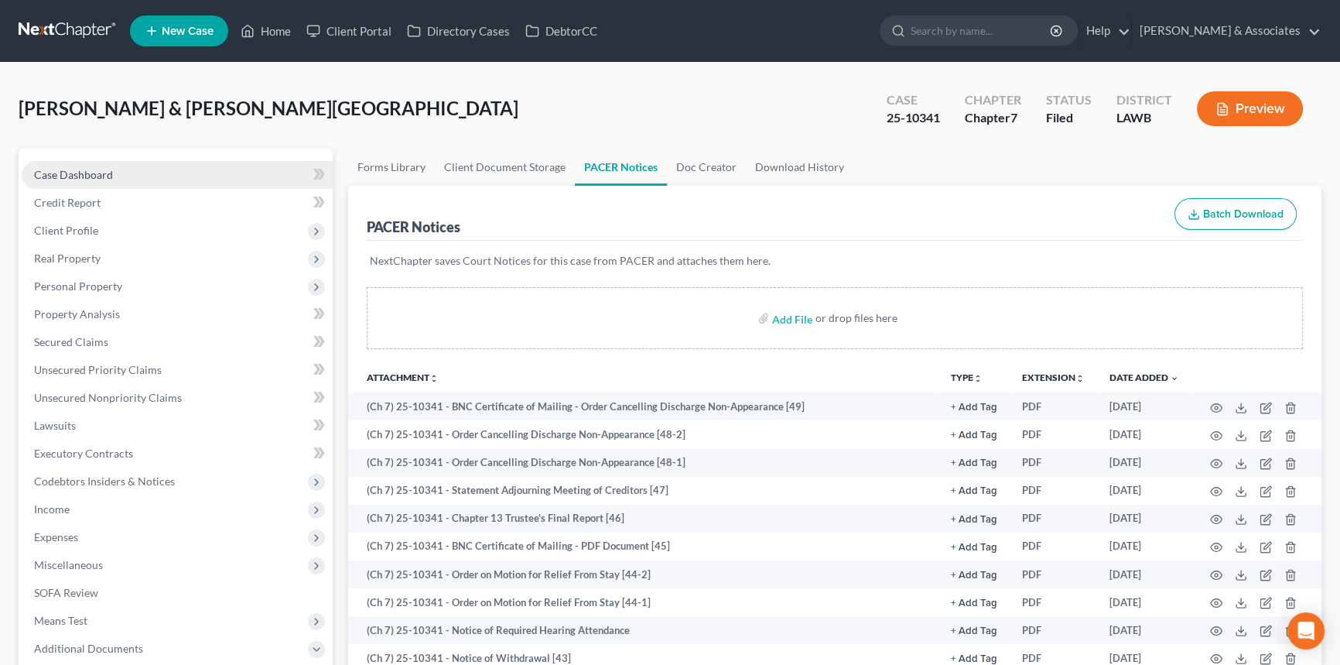
click at [158, 183] on link "Case Dashboard" at bounding box center [177, 175] width 311 height 28
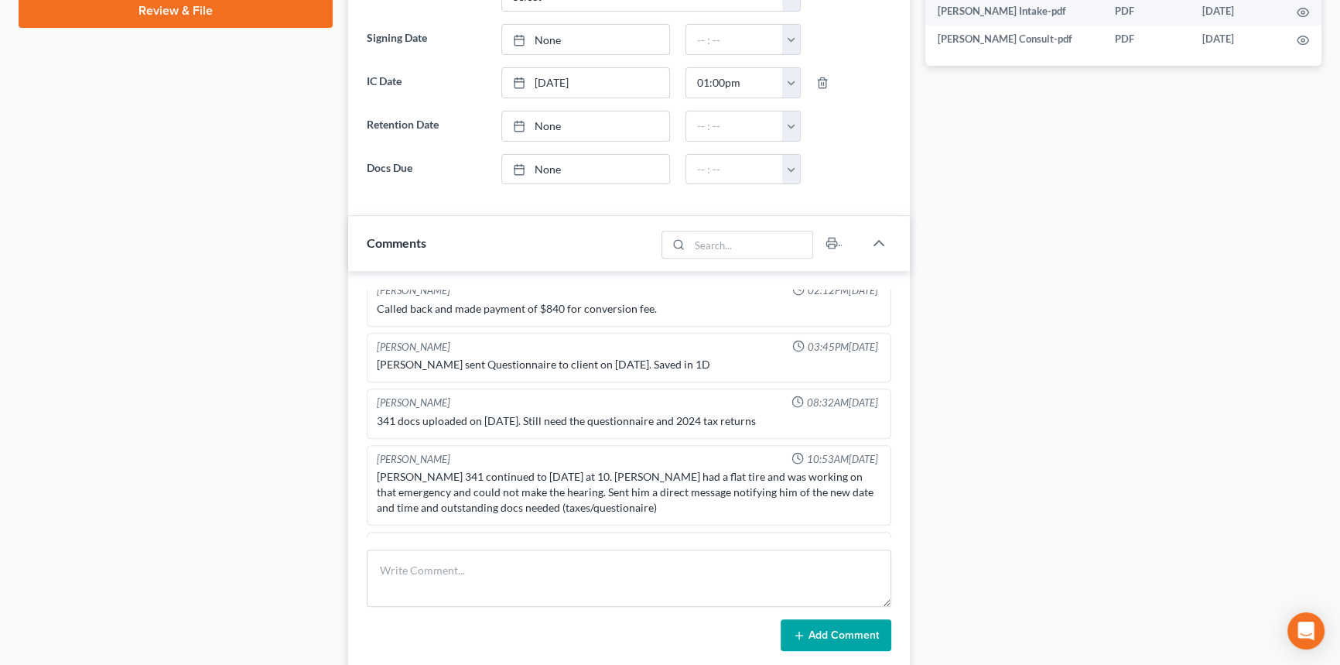
scroll to position [811, 0]
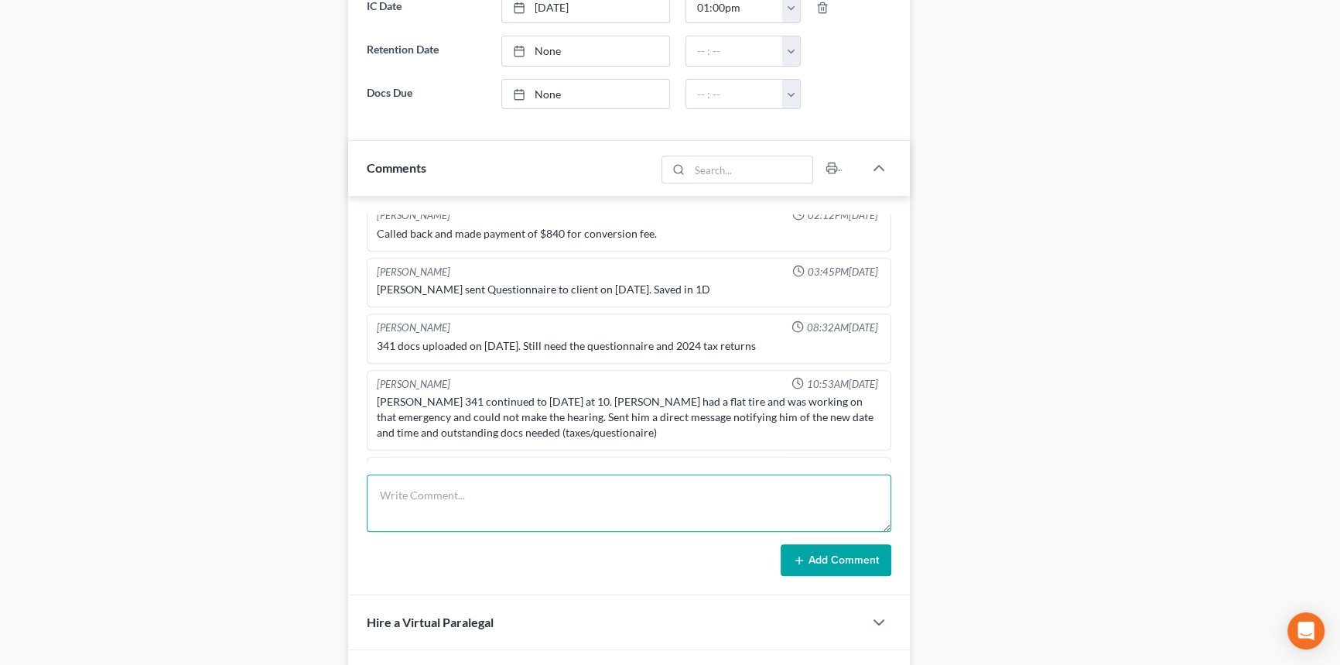
click at [427, 487] on textarea at bounding box center [629, 502] width 525 height 57
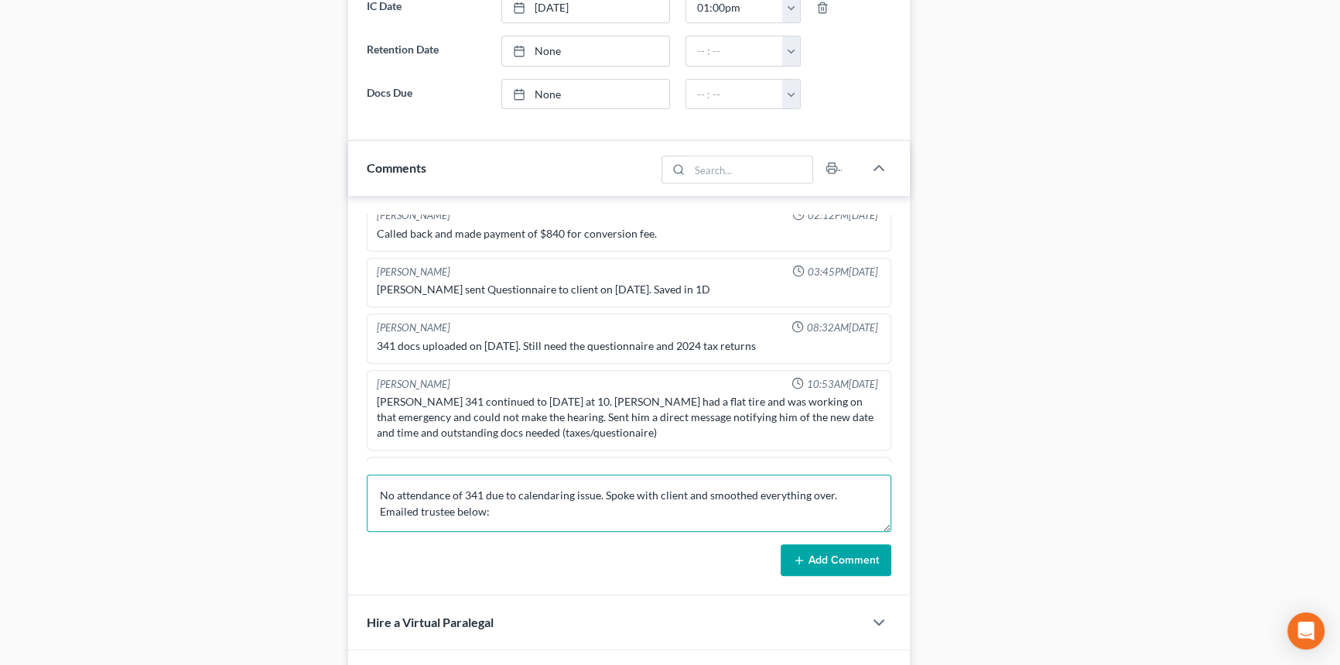
paste textarea "I apologize for missing the 341 this morning. Somehow the event was removed fro…"
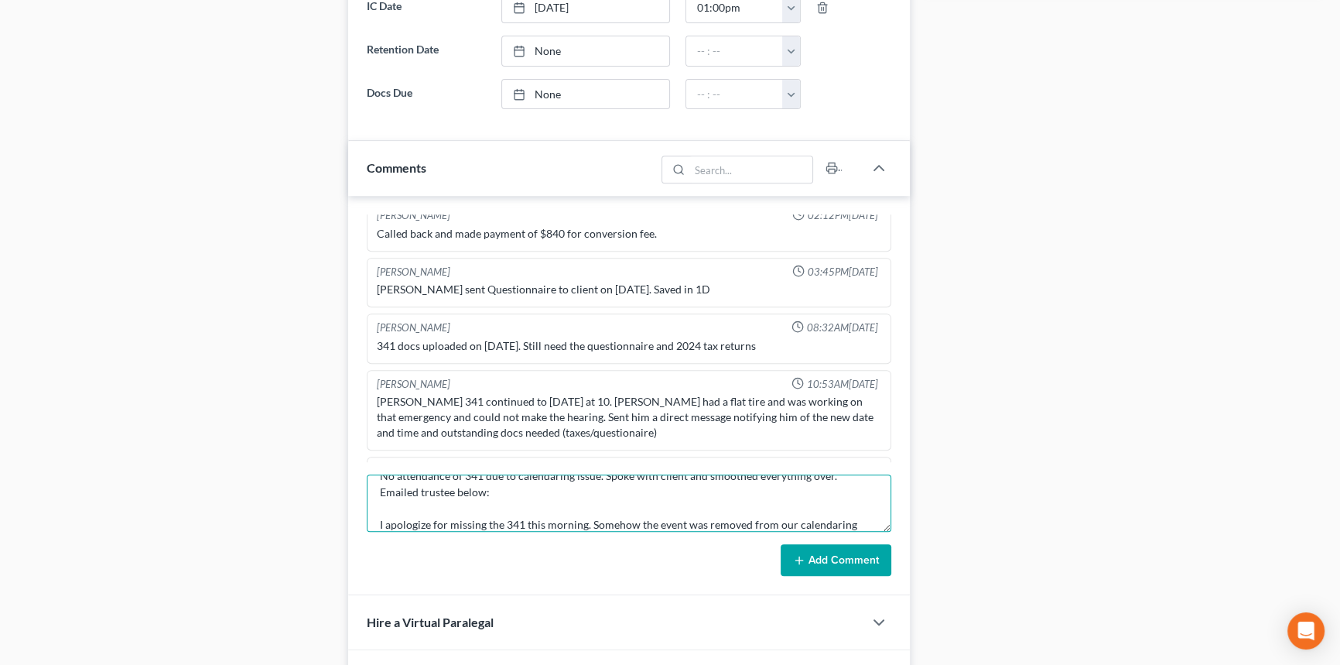
scroll to position [101, 0]
type textarea "No attendance of 341 due to calendaring issue. Spoke with client and smoothed e…"
click at [797, 546] on button "Add Comment" at bounding box center [836, 560] width 111 height 32
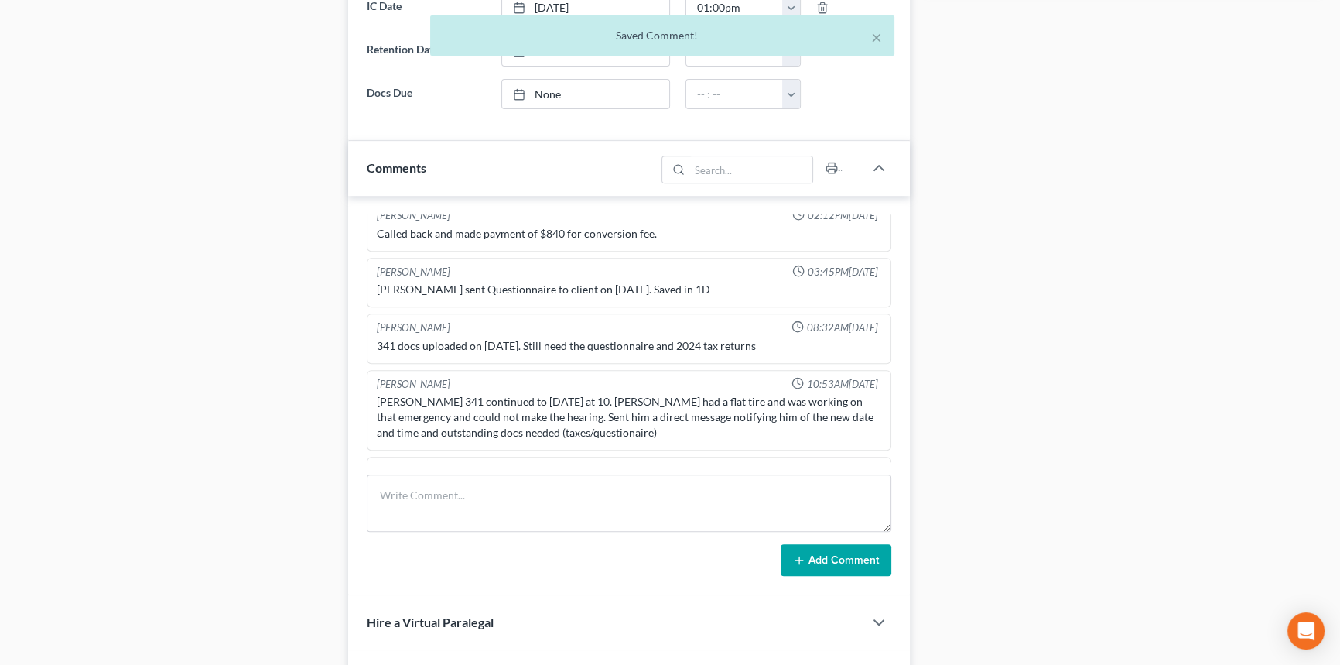
scroll to position [4466, 0]
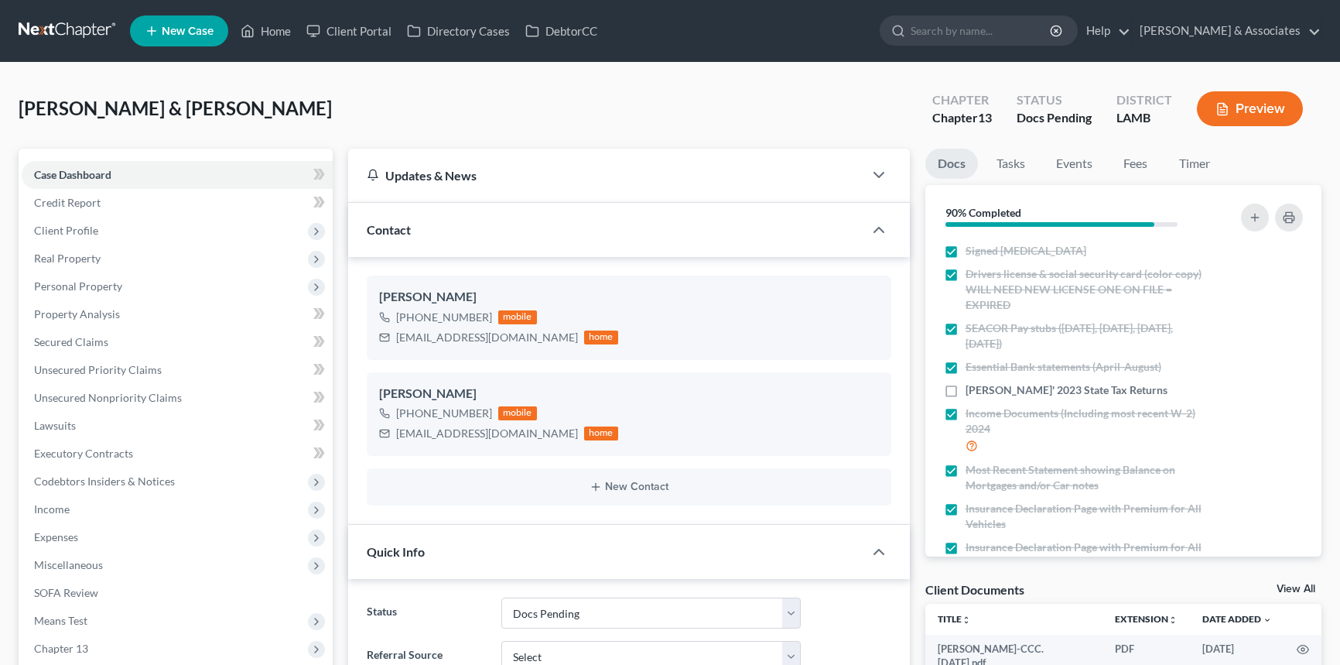
select select "6"
click at [114, 205] on link "Credit Report" at bounding box center [177, 203] width 311 height 28
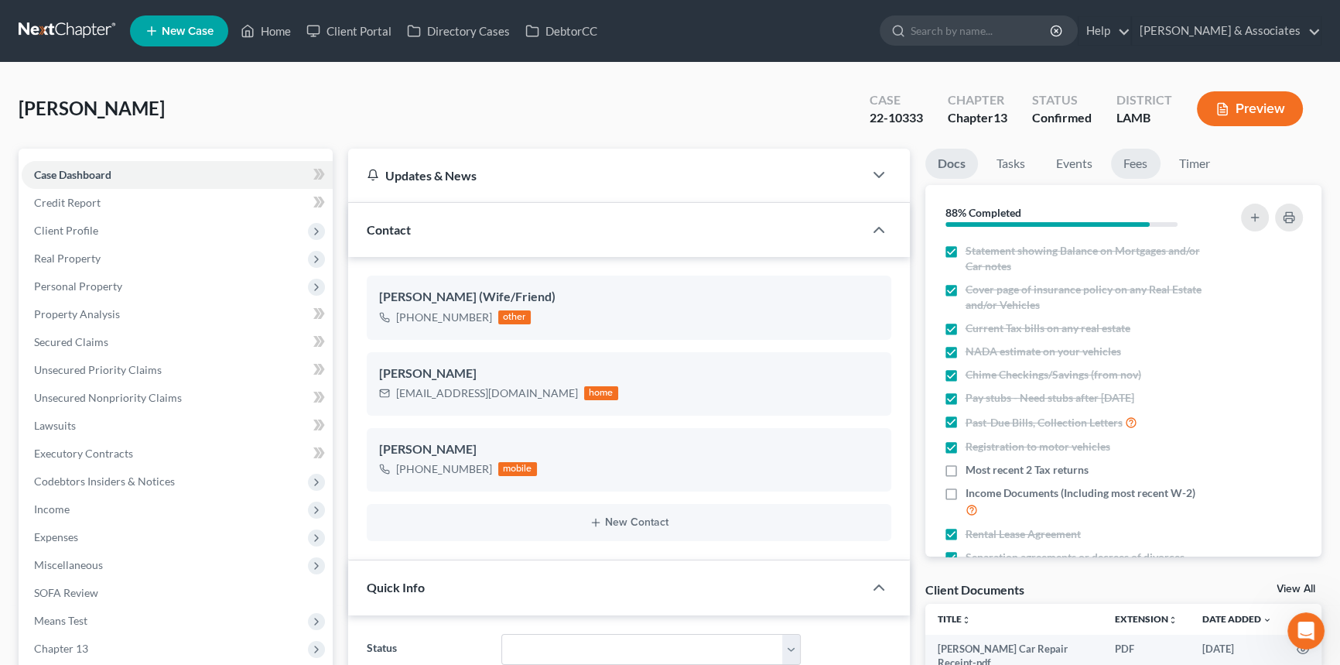
click at [1138, 159] on link "Fees" at bounding box center [1136, 164] width 50 height 30
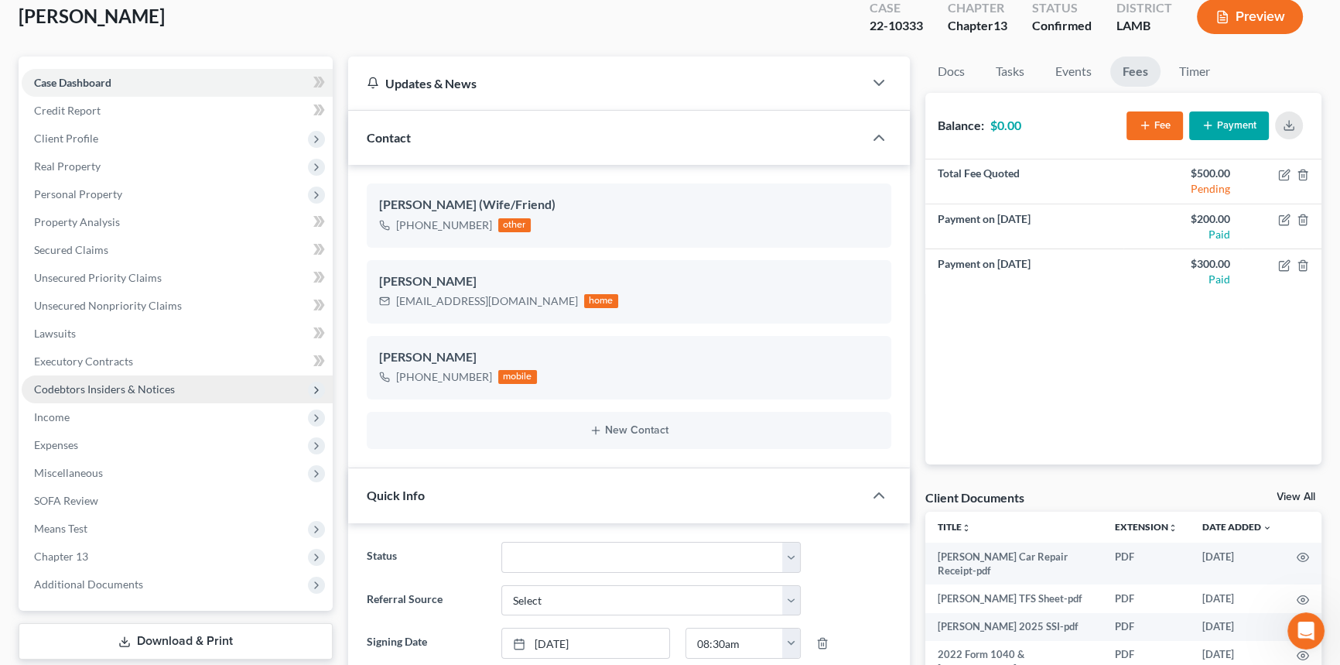
scroll to position [210, 0]
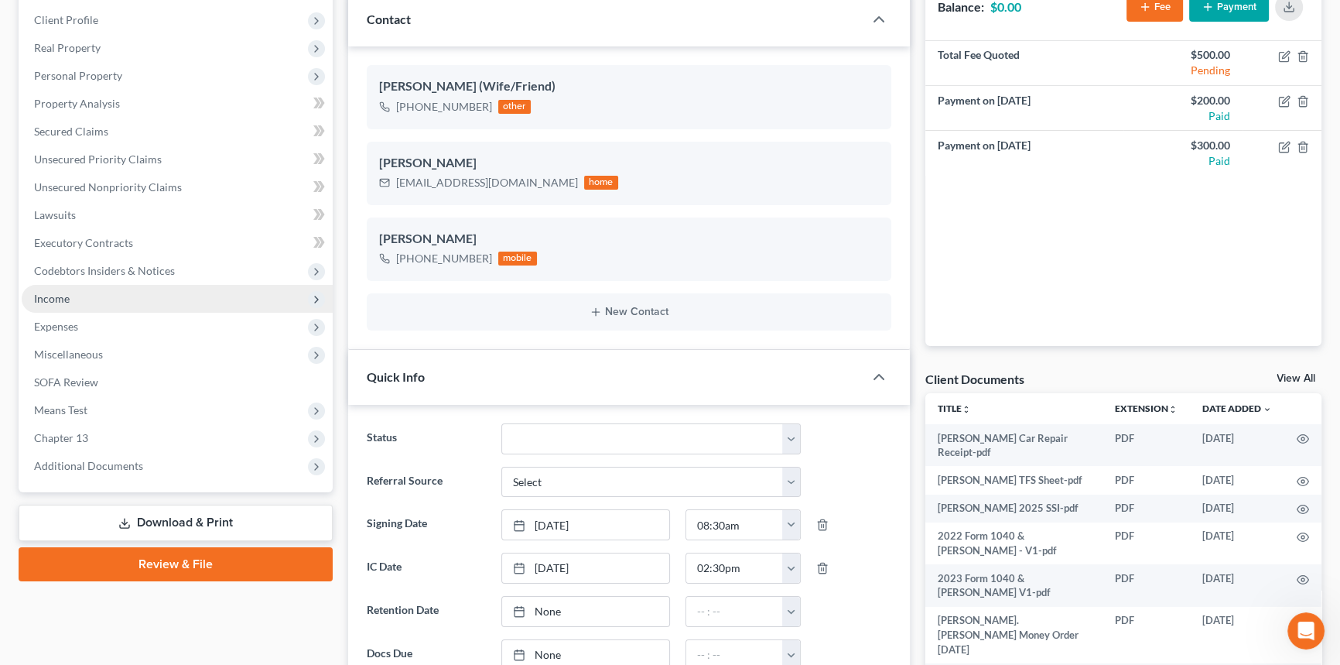
click at [80, 296] on span "Income" at bounding box center [177, 299] width 311 height 28
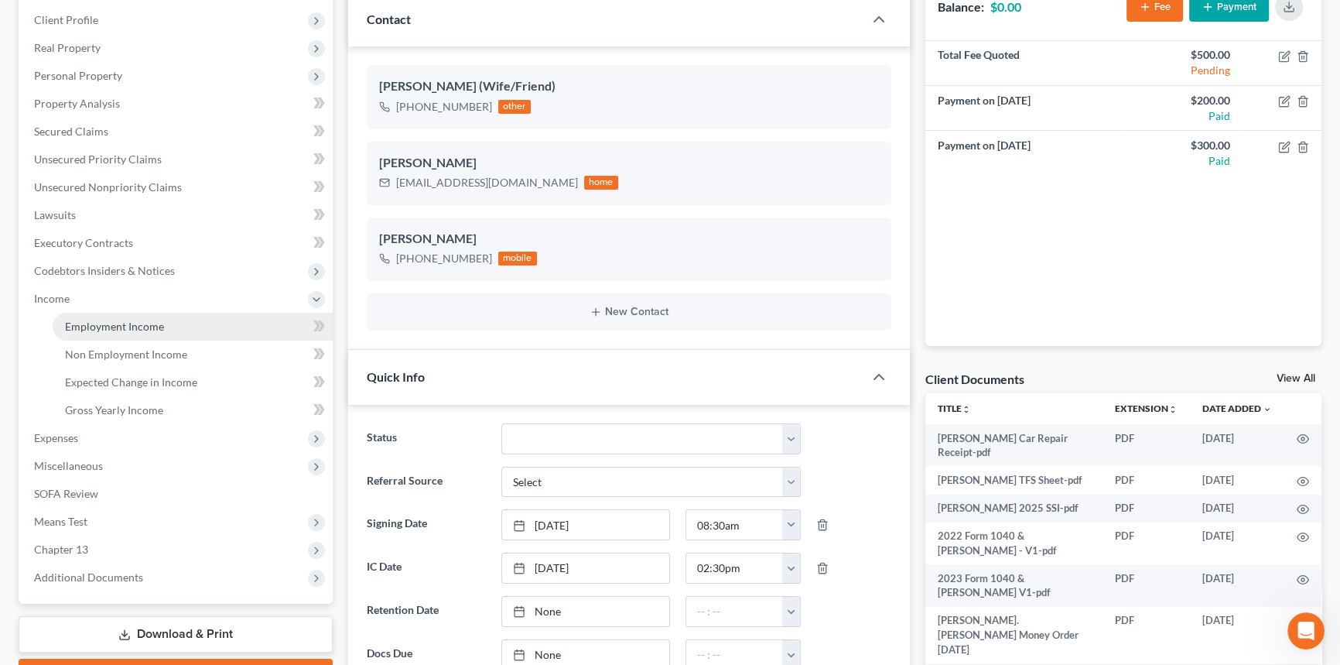
click at [88, 323] on span "Employment Income" at bounding box center [114, 326] width 99 height 13
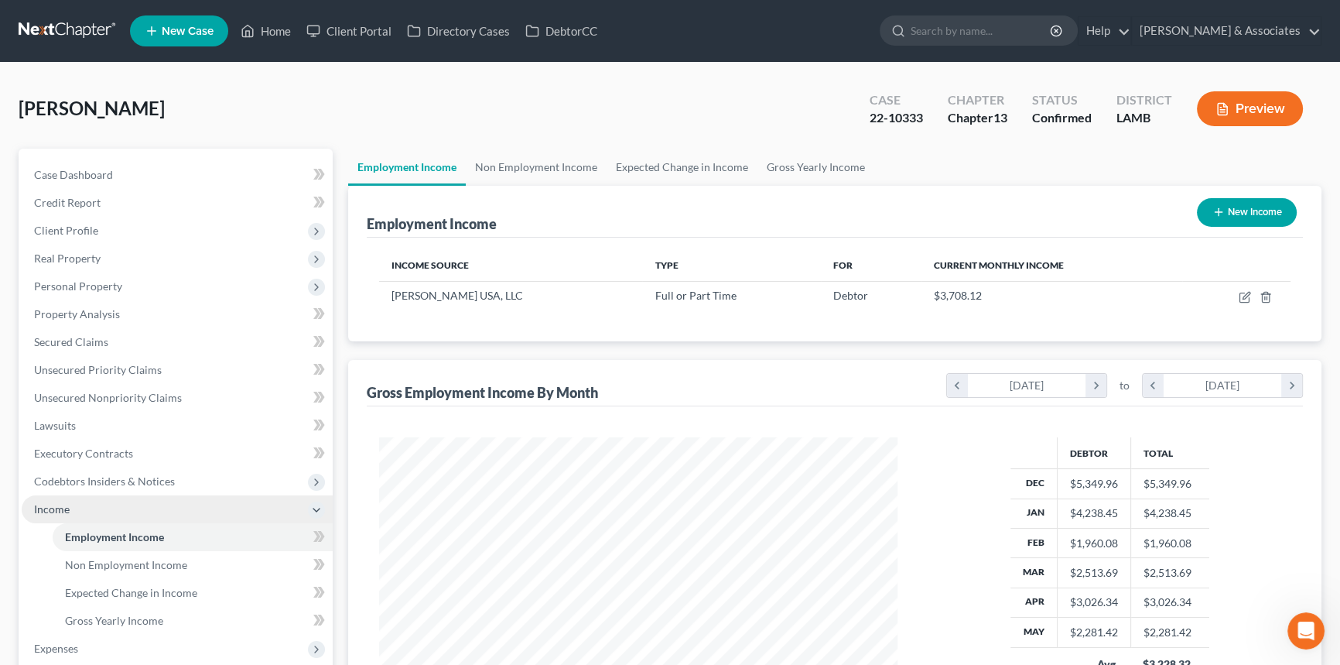
scroll to position [277, 549]
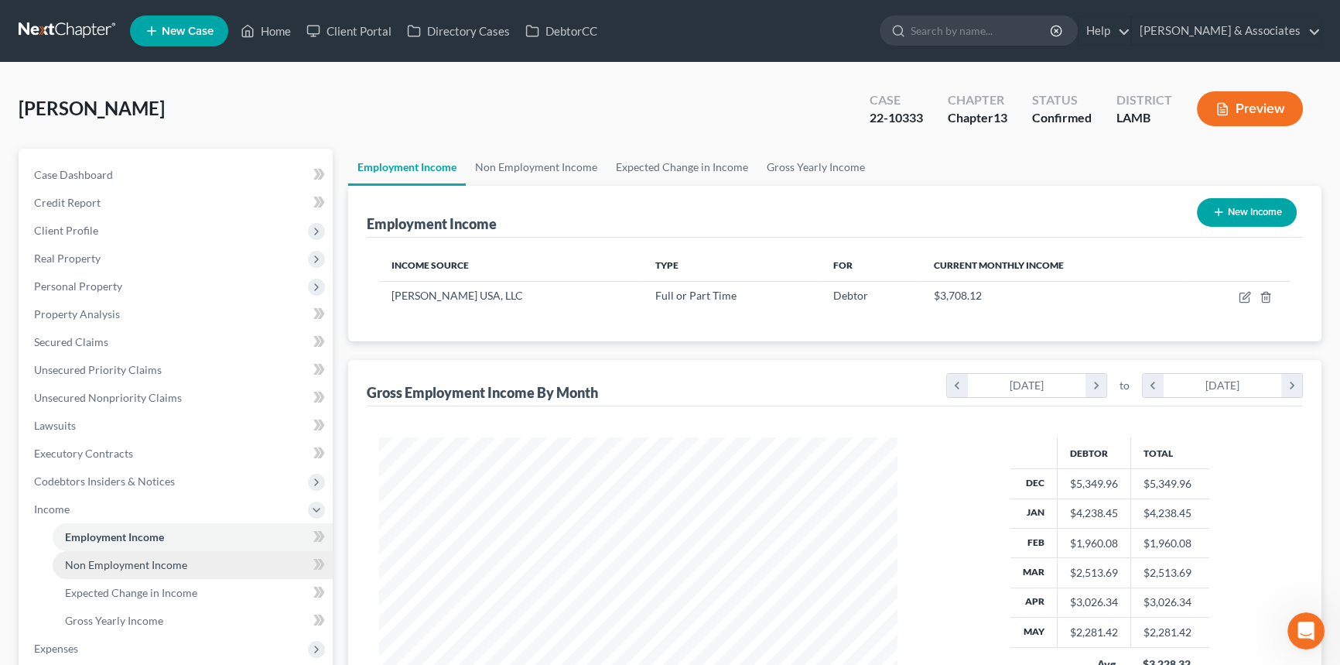
click at [147, 558] on span "Non Employment Income" at bounding box center [126, 564] width 122 height 13
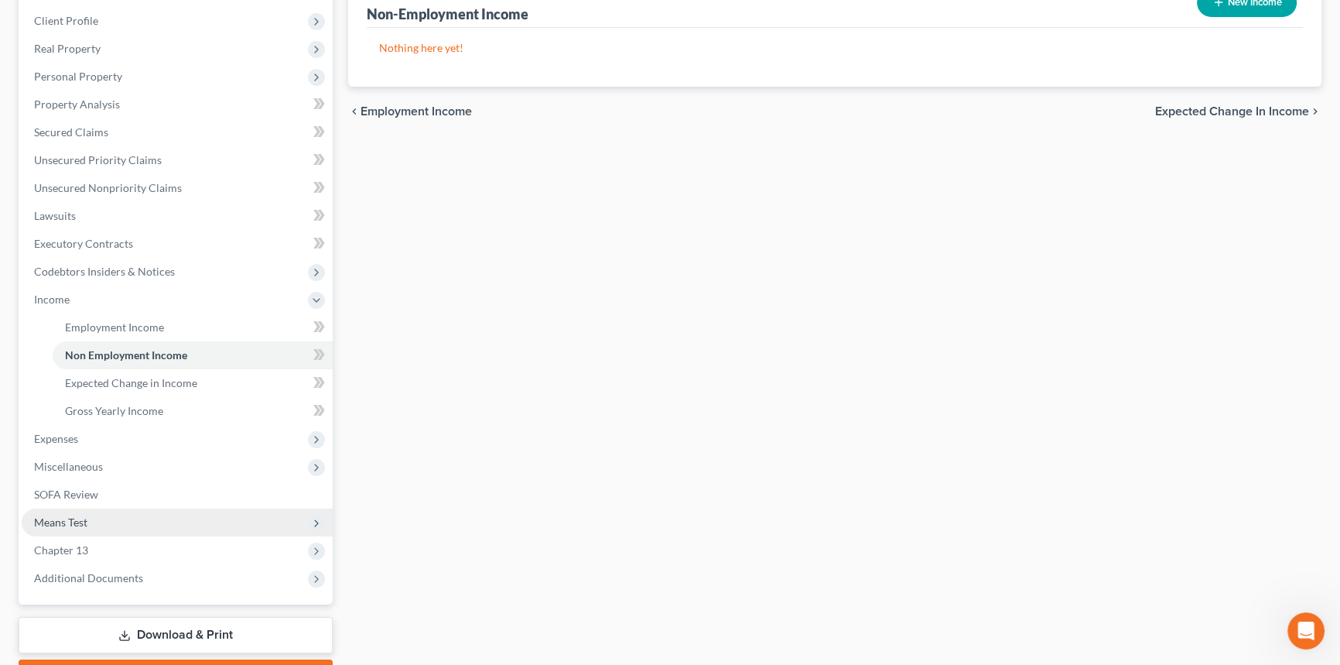
scroll to position [210, 0]
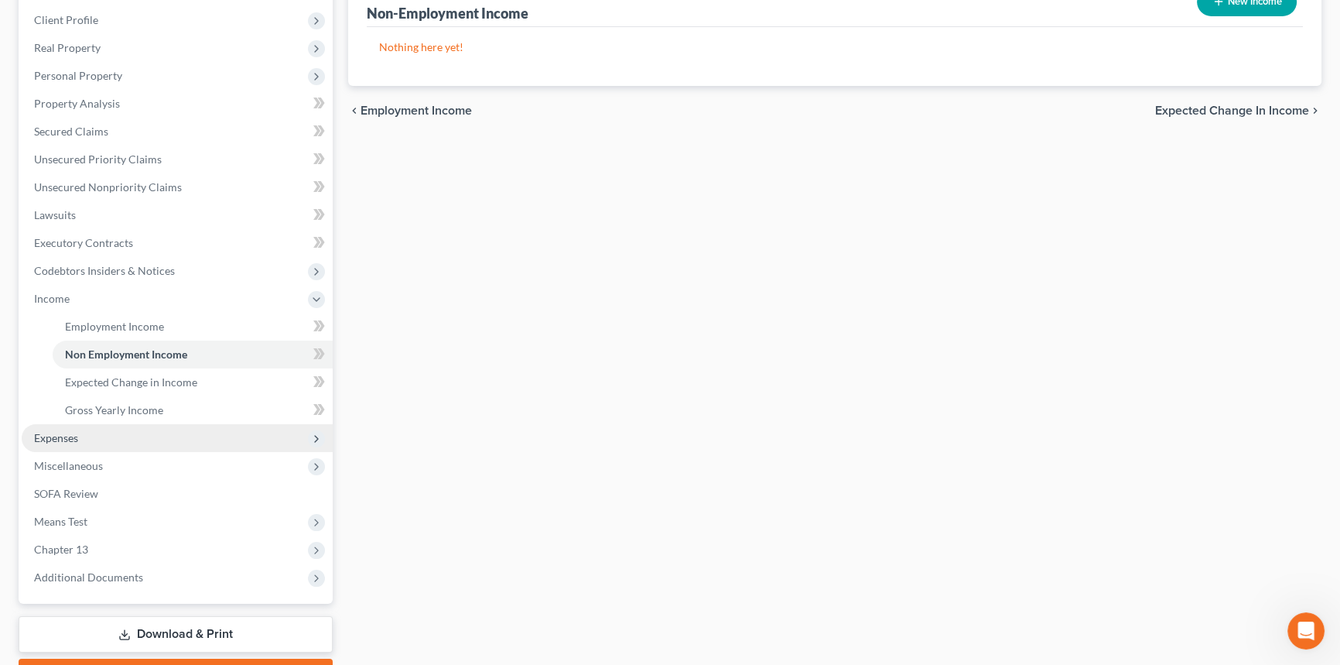
click at [77, 436] on span "Expenses" at bounding box center [56, 437] width 44 height 13
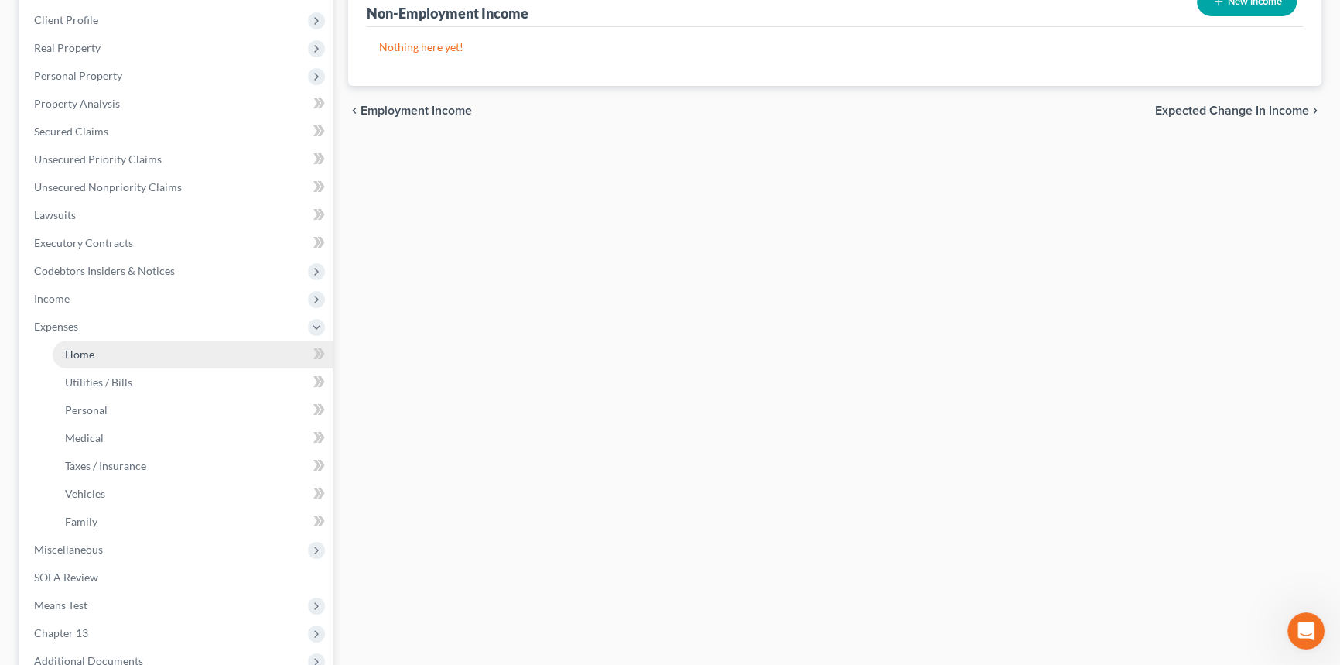
click at [94, 354] on link "Home" at bounding box center [193, 354] width 280 height 28
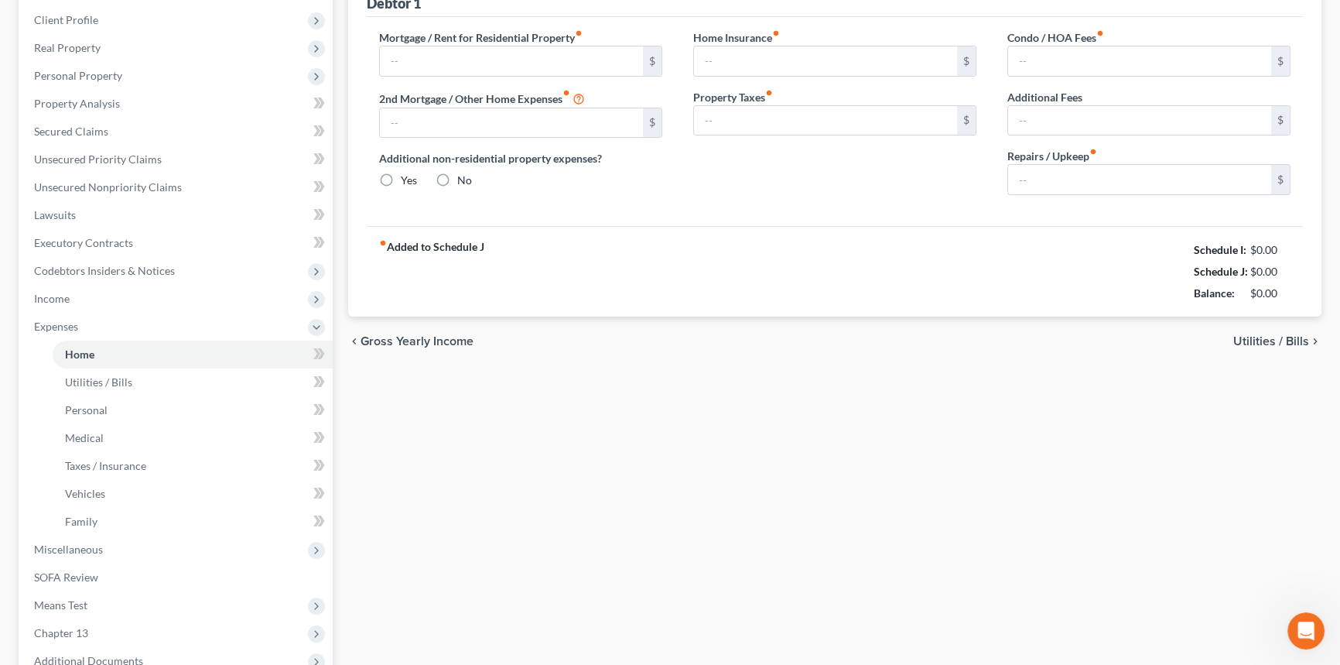
scroll to position [8, 0]
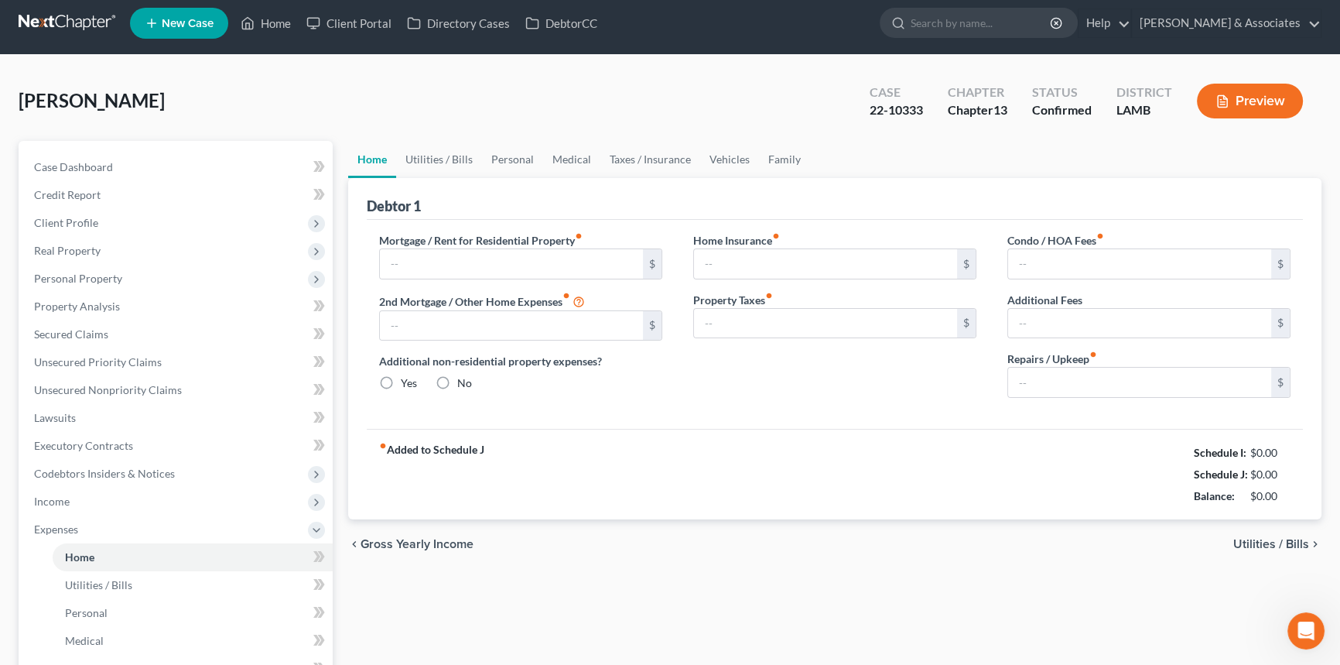
type input "800.00"
type input "0.00"
radio input "true"
type input "52.00"
type input "0.00"
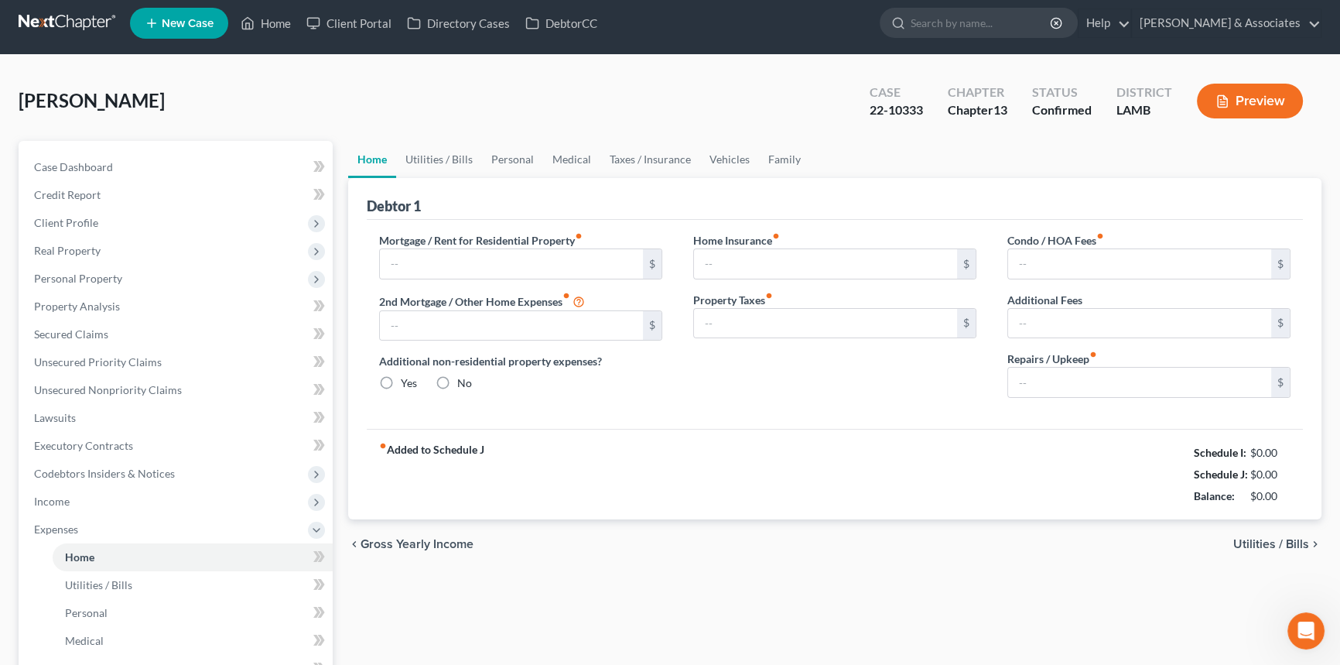
type input "0.00"
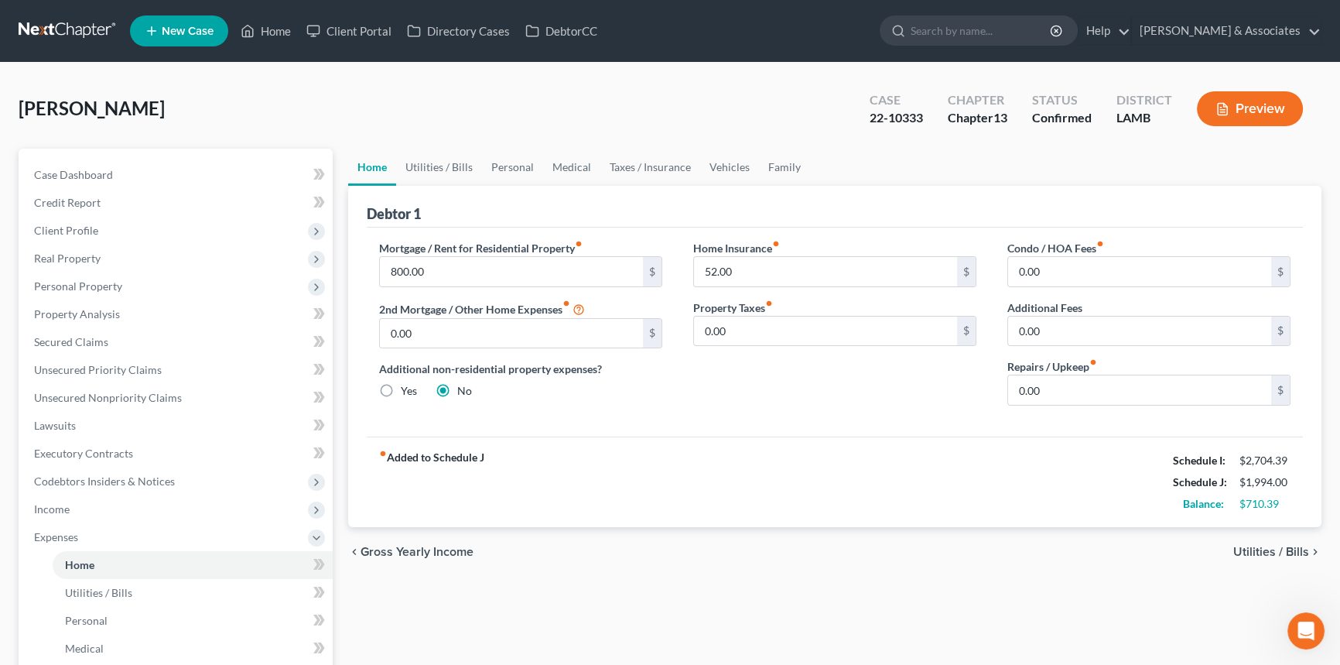
click at [910, 542] on div "chevron_left Gross Yearly Income Utilities / Bills chevron_right" at bounding box center [834, 552] width 973 height 50
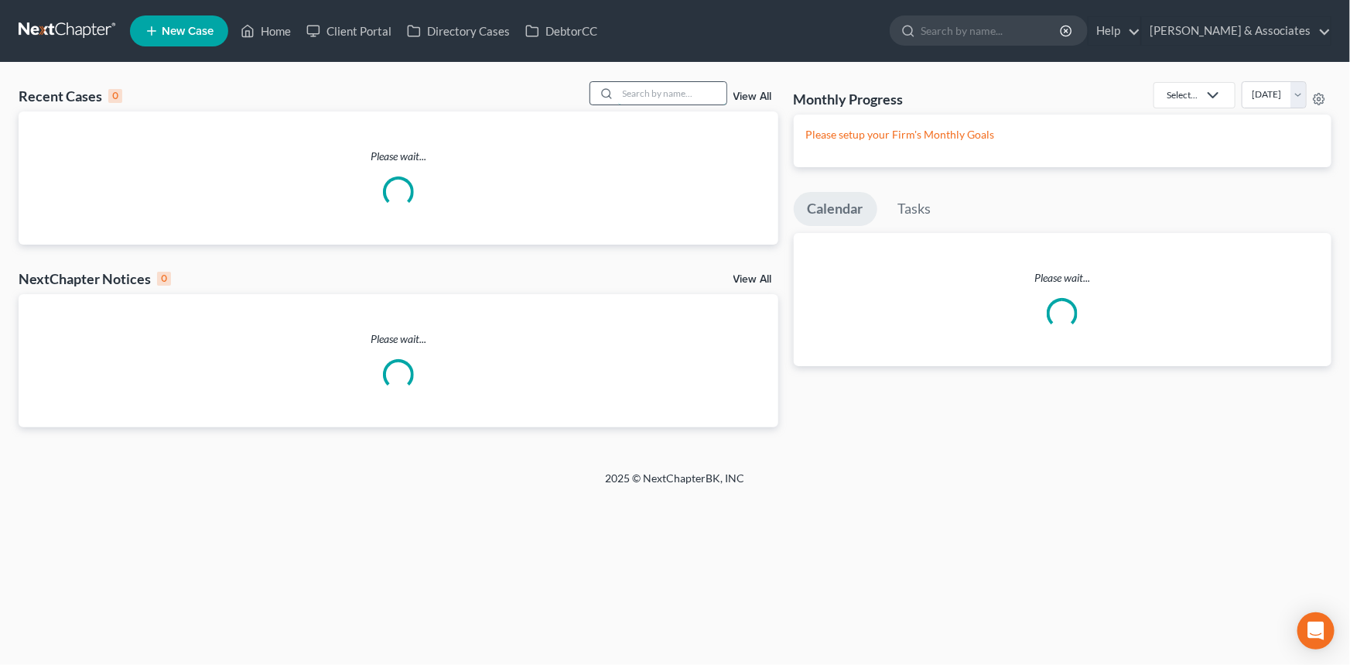
click at [679, 94] on input "search" at bounding box center [672, 93] width 108 height 22
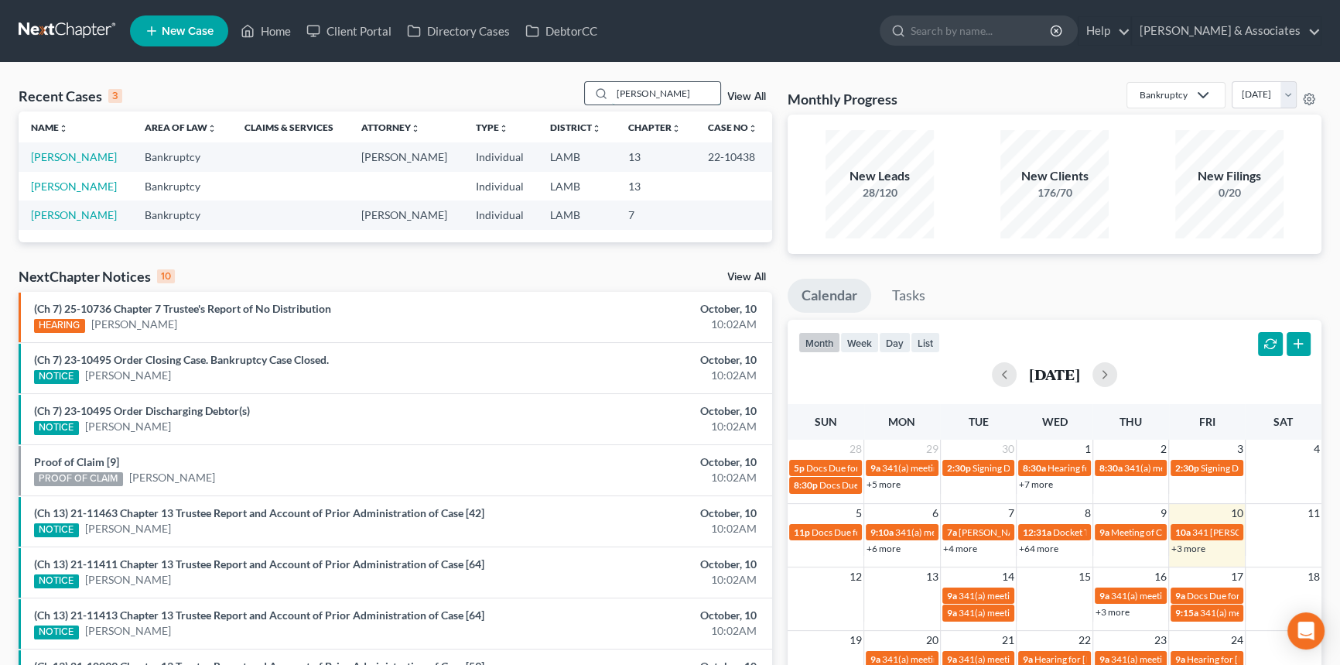
type input "[PERSON_NAME]"
click at [80, 184] on link "[PERSON_NAME]" at bounding box center [74, 185] width 86 height 13
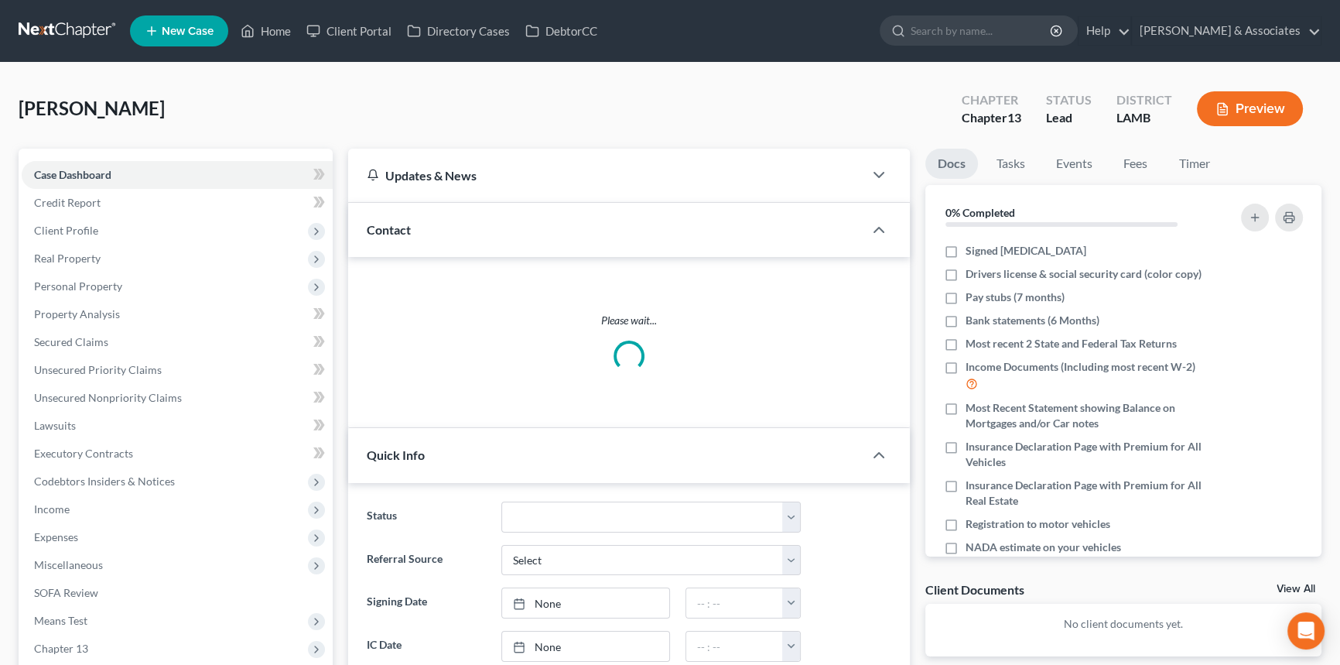
click at [1132, 185] on div "0% Completed" at bounding box center [1123, 212] width 397 height 54
click at [1137, 166] on link "Fees" at bounding box center [1136, 164] width 50 height 30
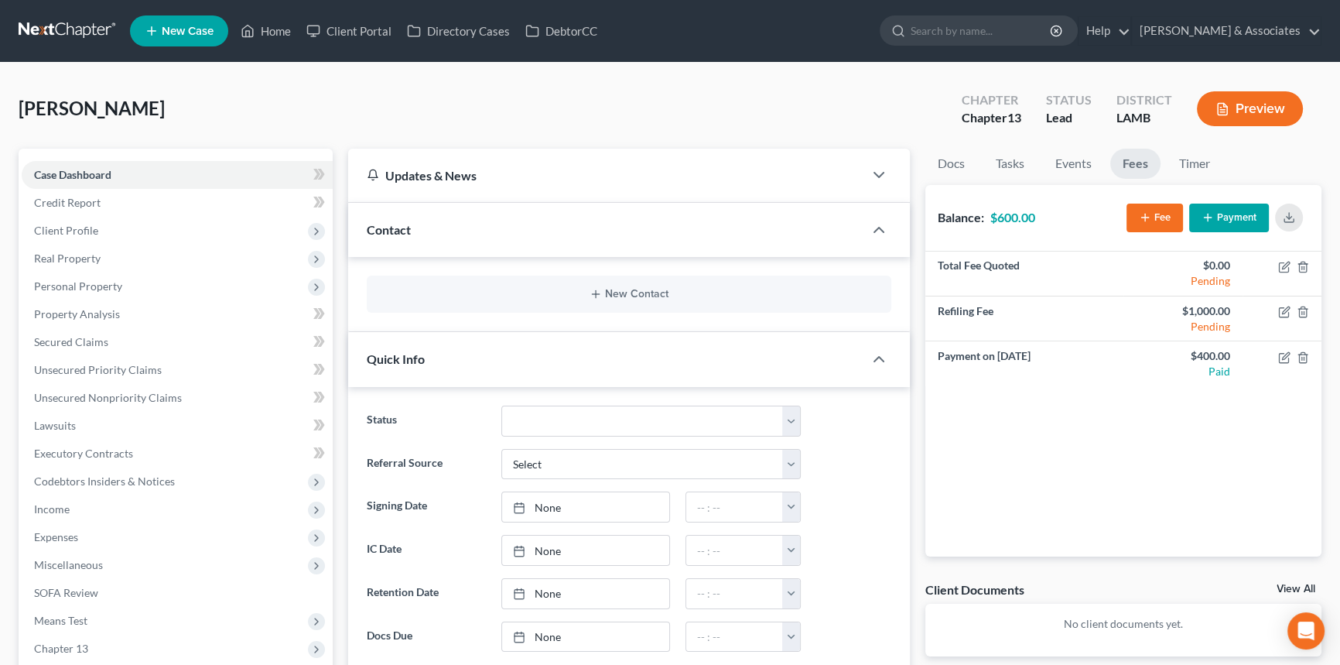
click at [1162, 217] on button "Fee" at bounding box center [1154, 217] width 56 height 29
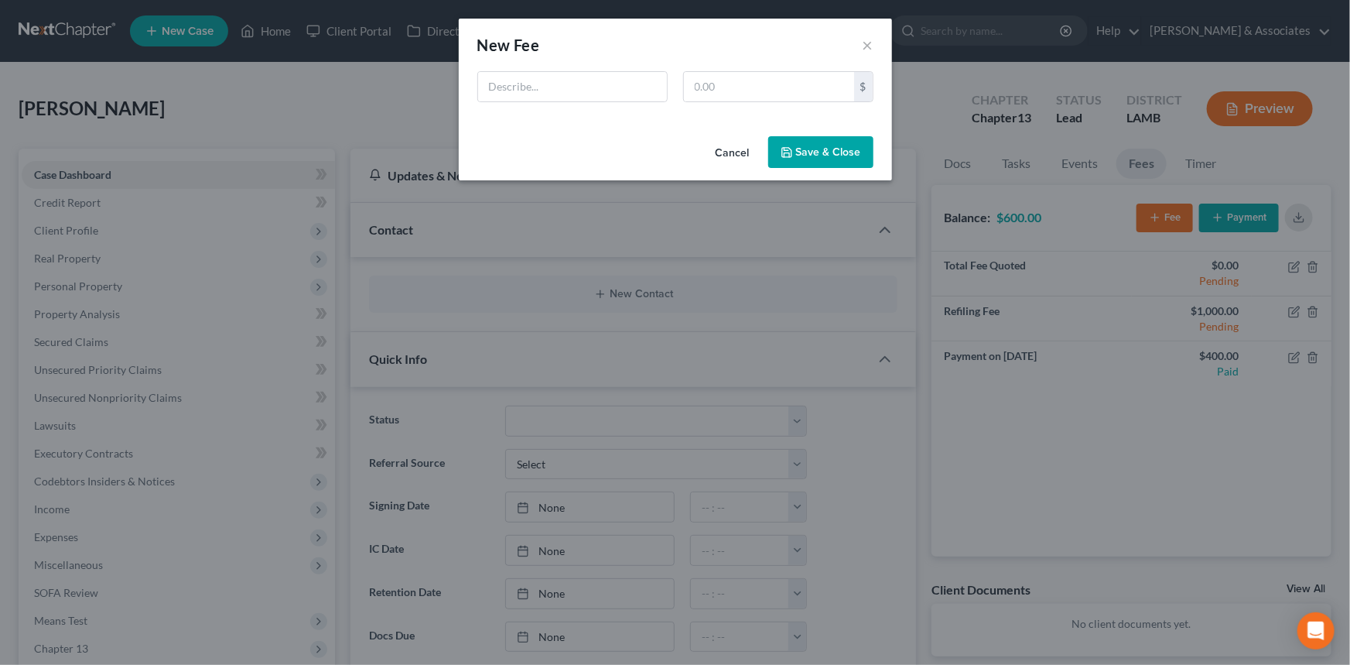
click at [742, 145] on button "Cancel" at bounding box center [732, 153] width 59 height 31
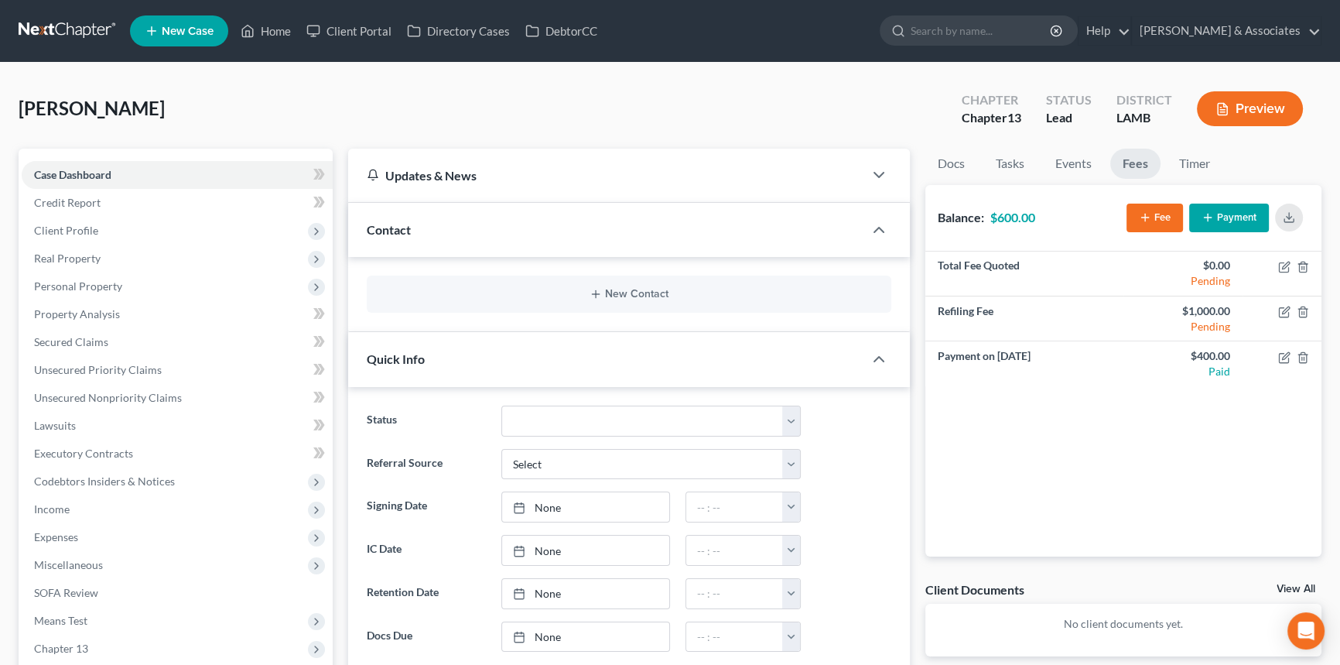
click at [1252, 224] on button "Payment" at bounding box center [1229, 217] width 80 height 29
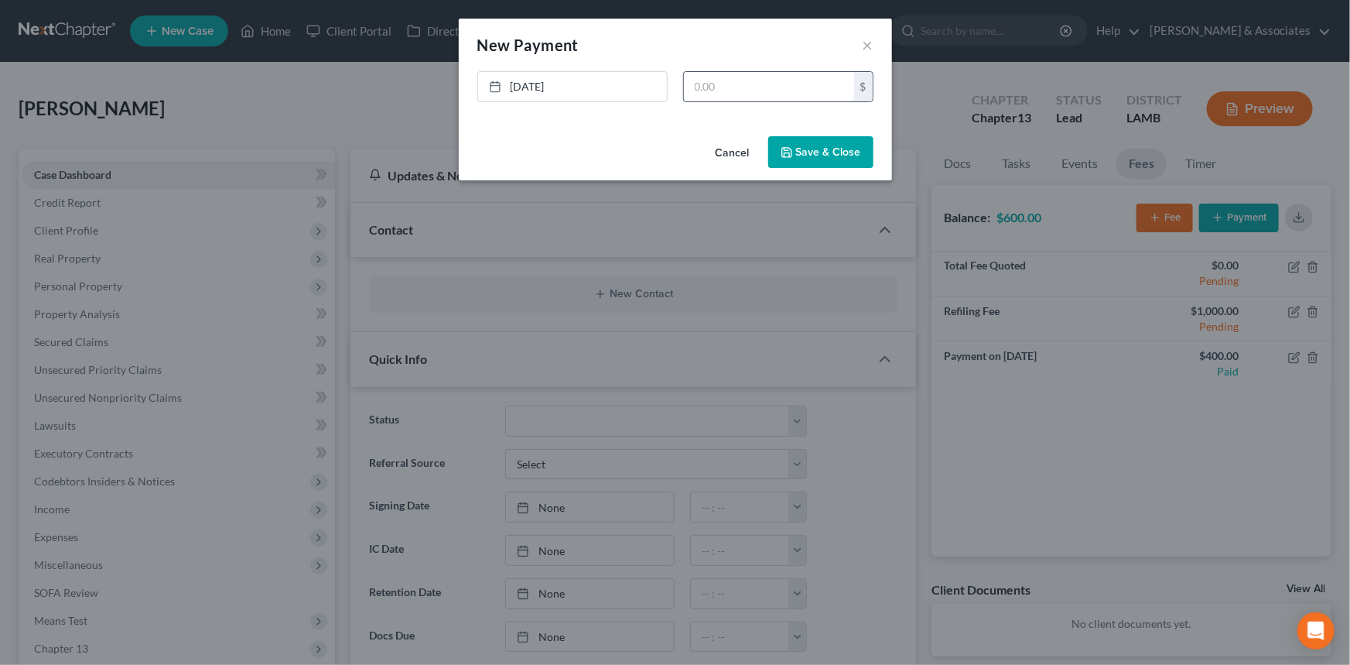
click at [748, 93] on input "text" at bounding box center [769, 86] width 170 height 29
type input "400"
click at [826, 136] on button "Save & Close" at bounding box center [820, 152] width 105 height 32
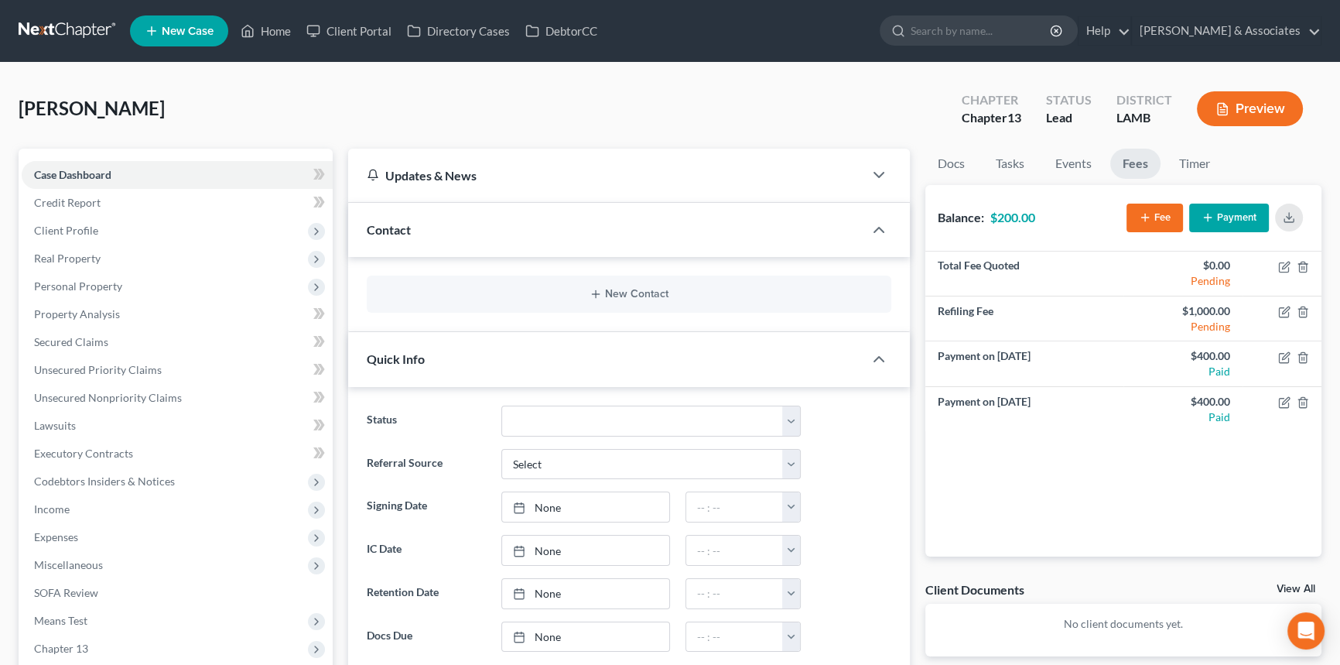
click at [56, 32] on link at bounding box center [68, 31] width 99 height 28
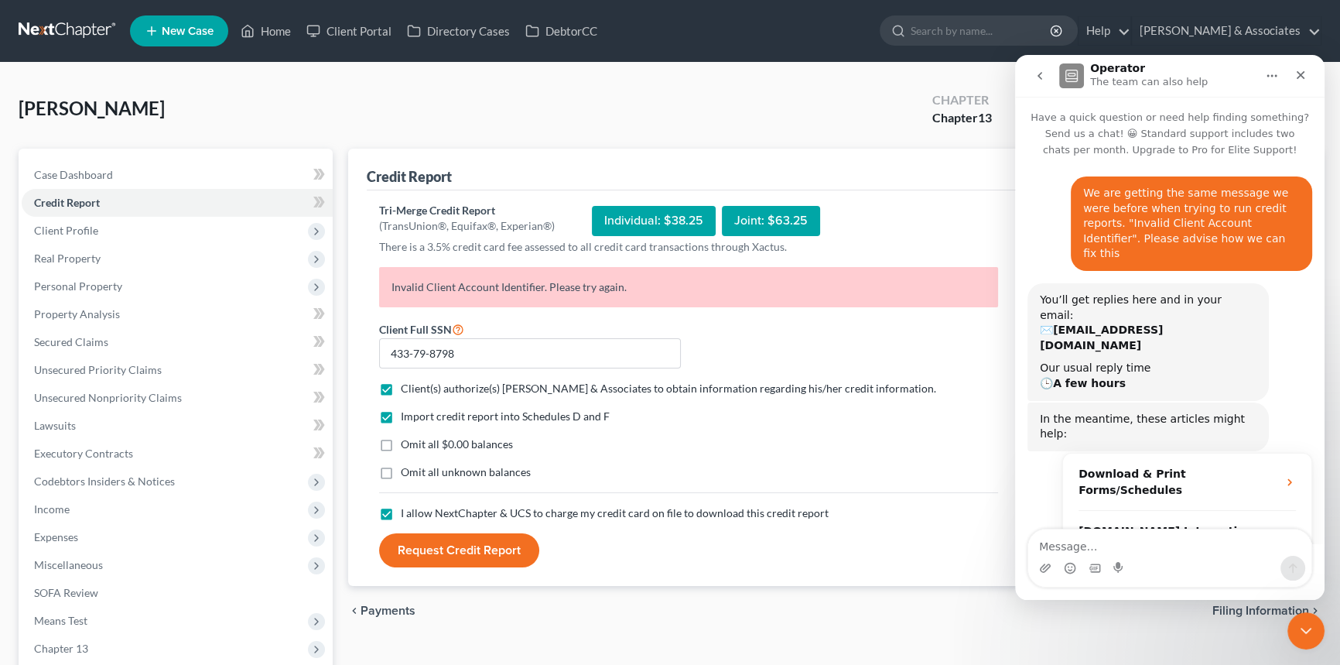
scroll to position [326, 0]
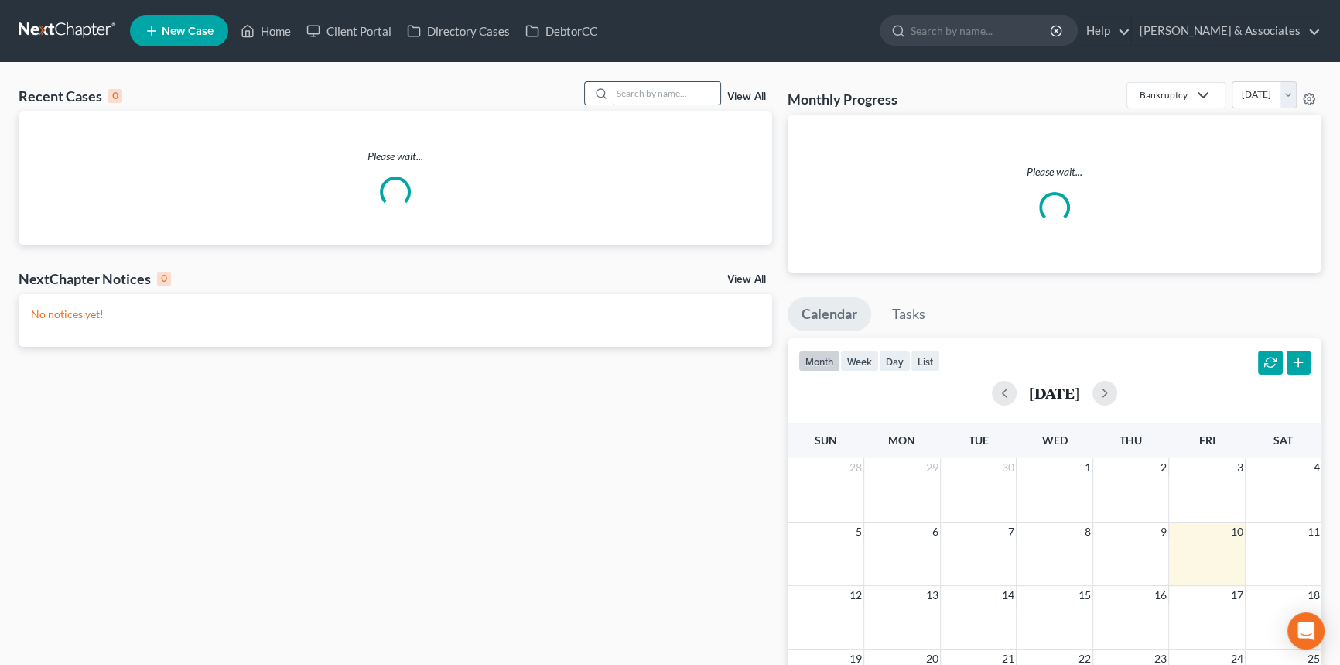
click at [626, 97] on input "search" at bounding box center [666, 93] width 108 height 22
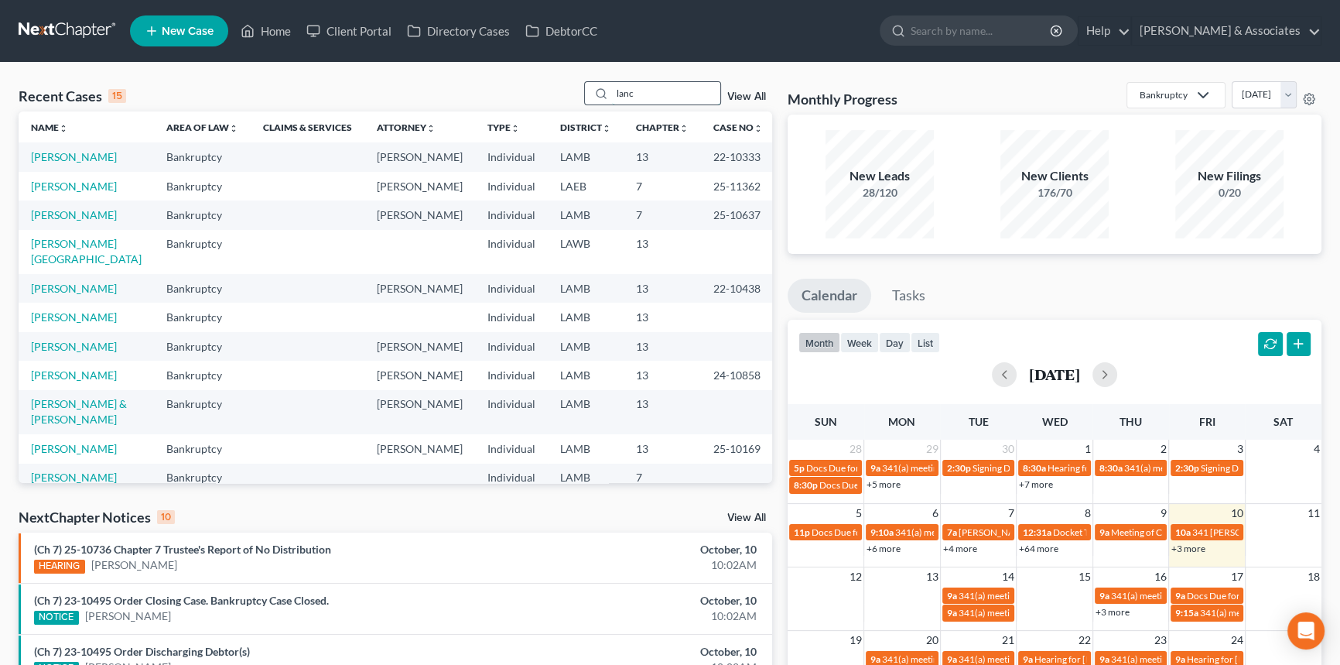
type input "lanc"
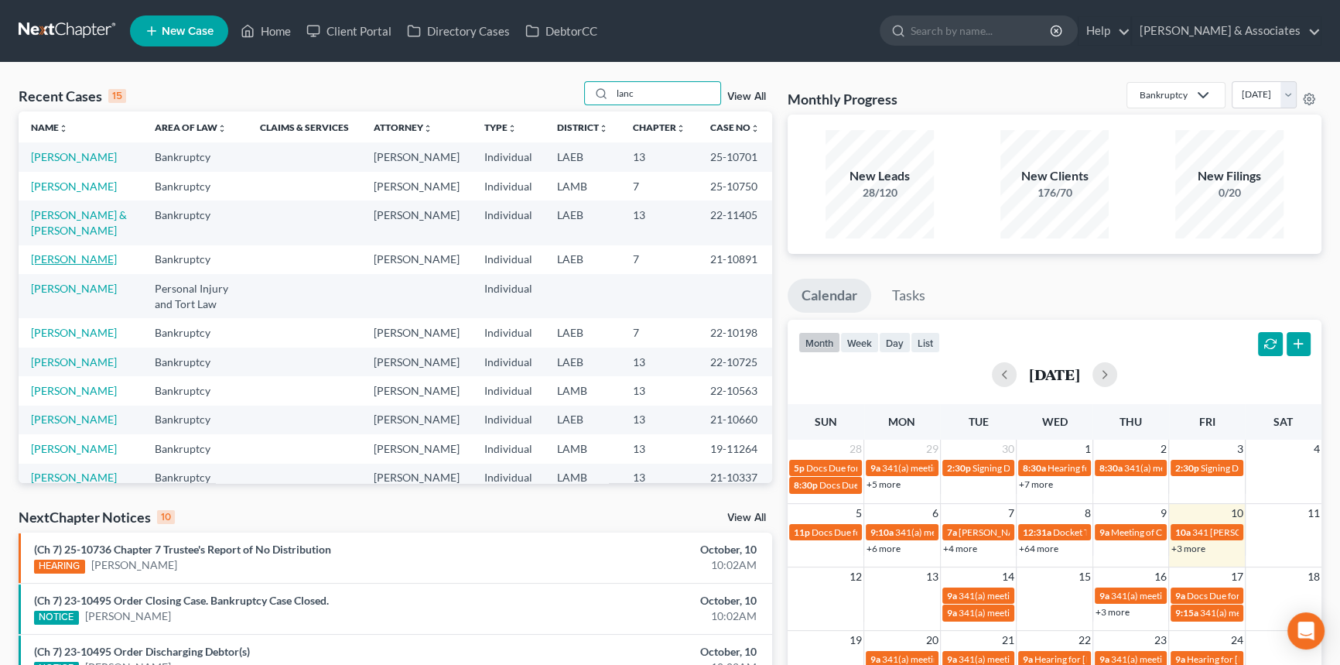
click at [74, 265] on link "[PERSON_NAME]" at bounding box center [74, 258] width 86 height 13
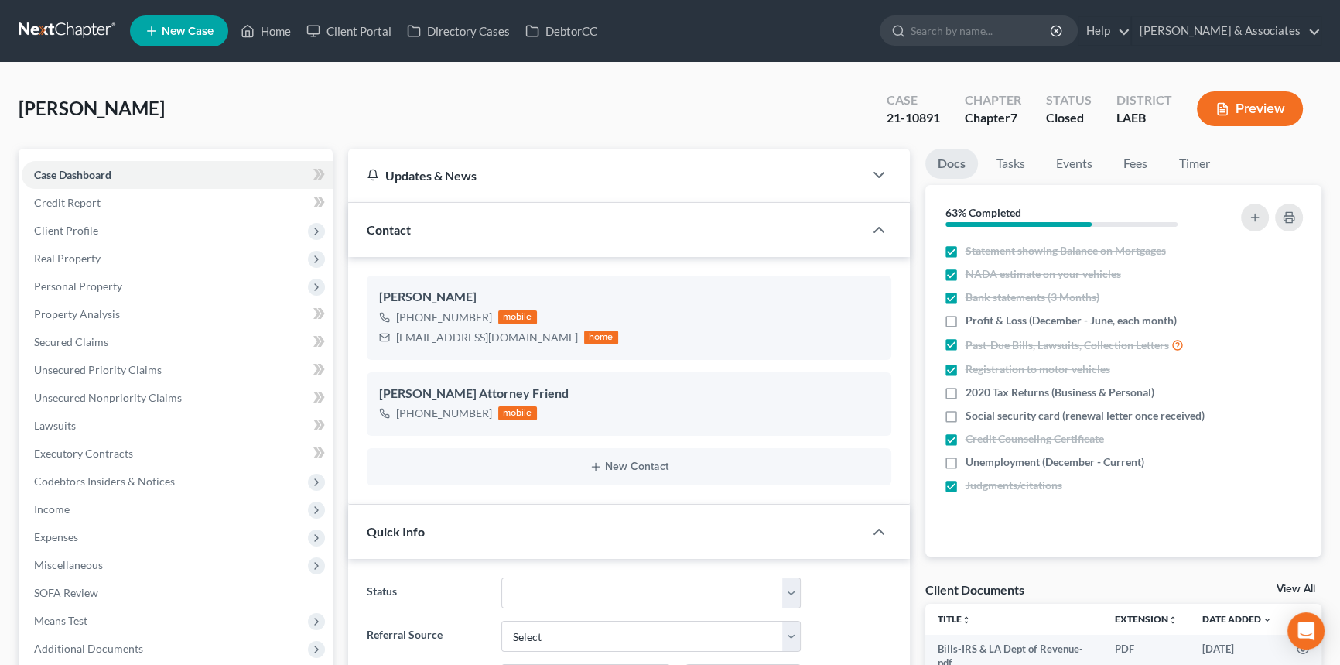
scroll to position [5671, 0]
drag, startPoint x: 1129, startPoint y: 172, endPoint x: 1122, endPoint y: 188, distance: 17.7
click at [1129, 172] on link "Fees" at bounding box center [1136, 164] width 50 height 30
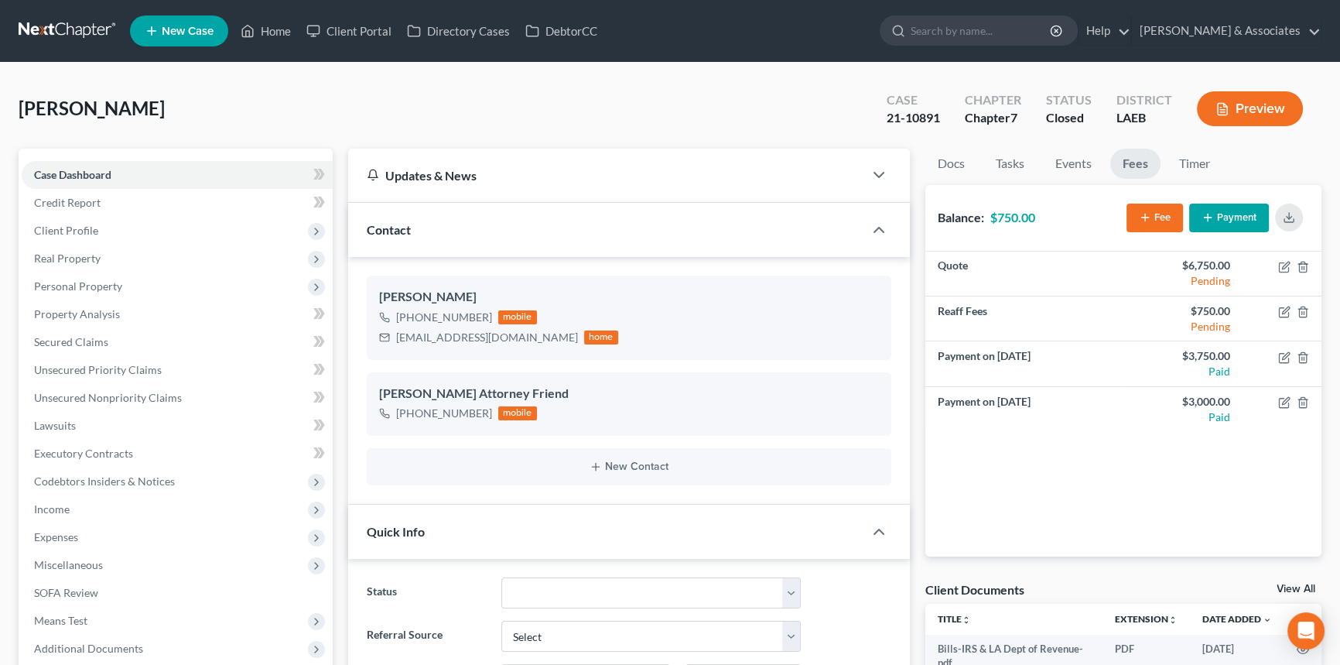
click at [758, 121] on div "Bordes, Lance Upgraded Case 21-10891 Chapter Chapter 7 Status Closed District L…" at bounding box center [670, 114] width 1303 height 67
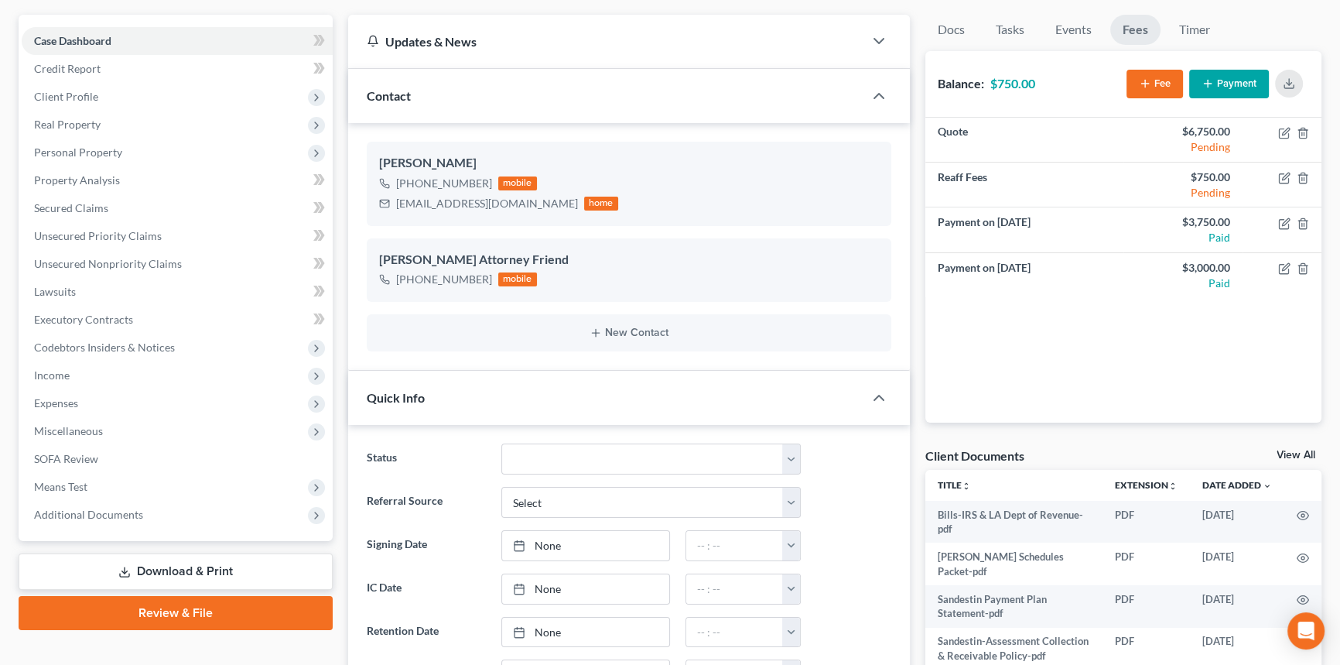
scroll to position [0, 0]
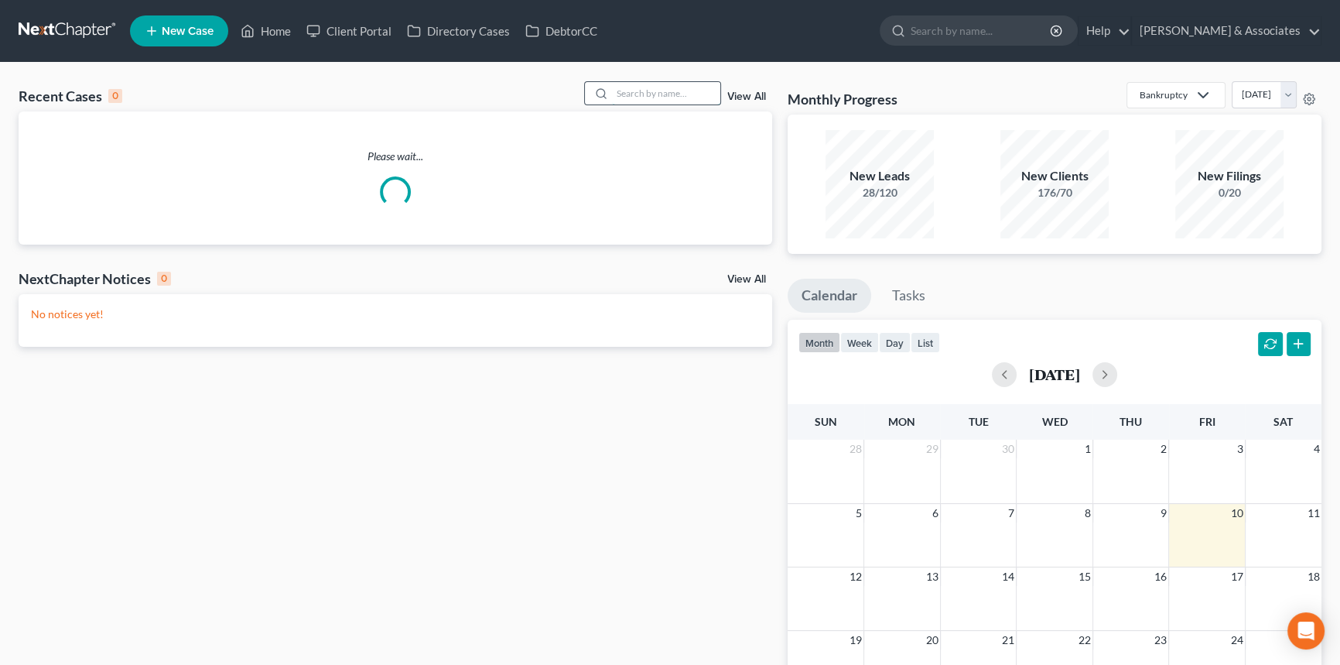
click at [628, 84] on input "search" at bounding box center [666, 93] width 108 height 22
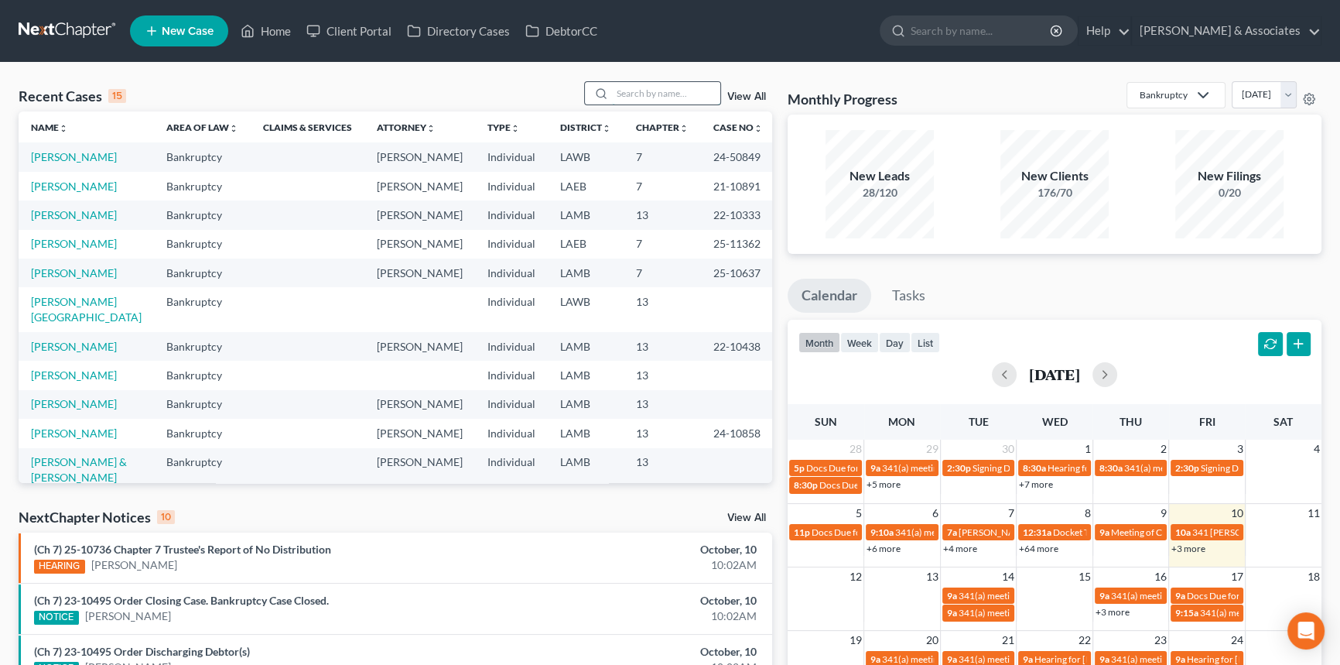
click at [632, 99] on input "search" at bounding box center [666, 93] width 108 height 22
type input "[PERSON_NAME]"
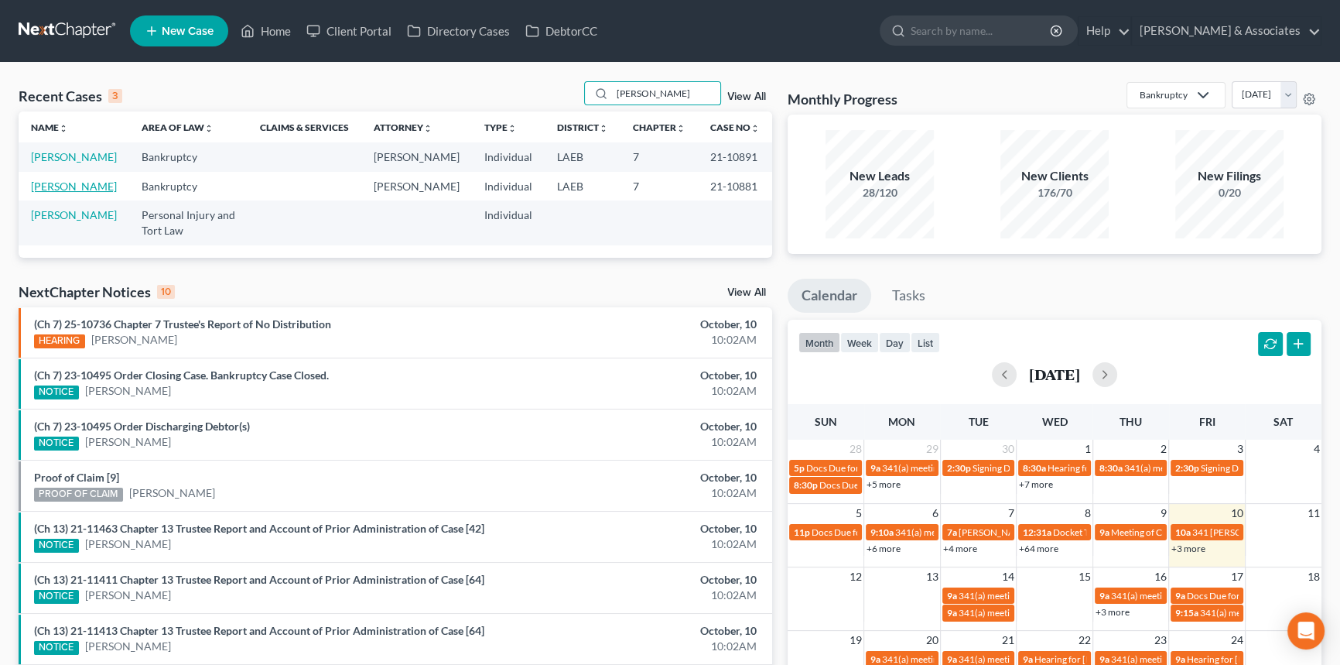
click at [43, 193] on link "[PERSON_NAME]" at bounding box center [74, 185] width 86 height 13
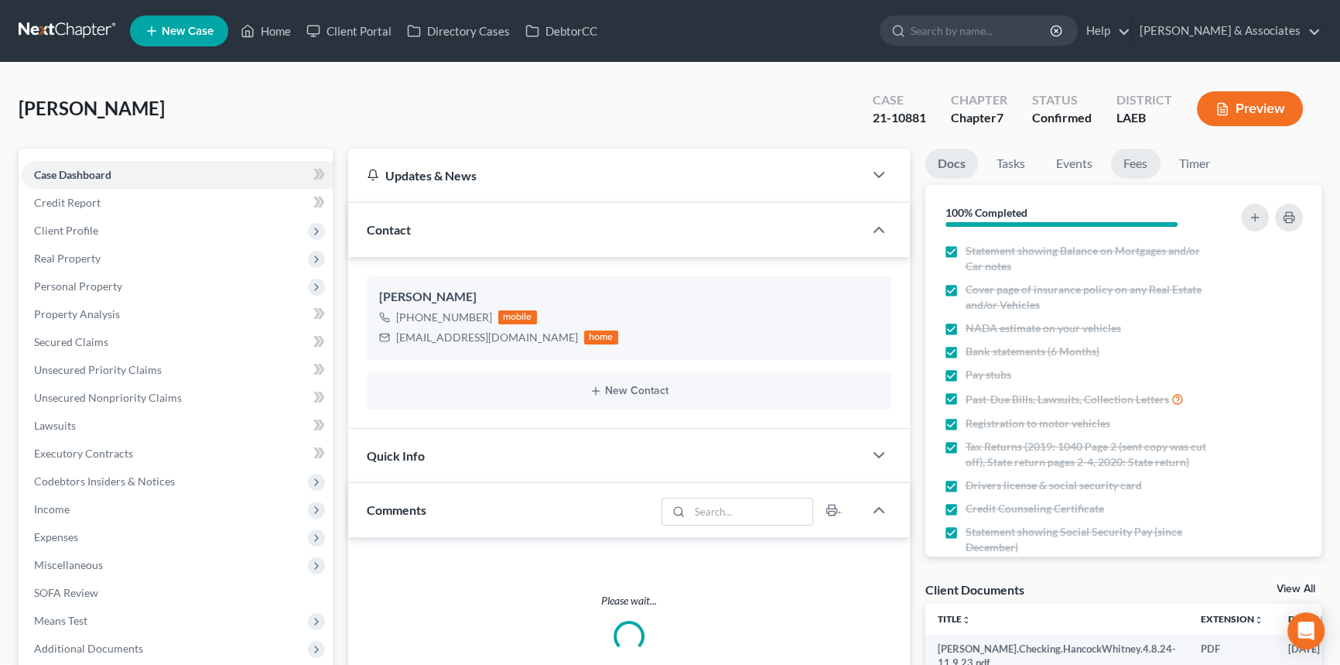
click at [1129, 162] on link "Fees" at bounding box center [1136, 164] width 50 height 30
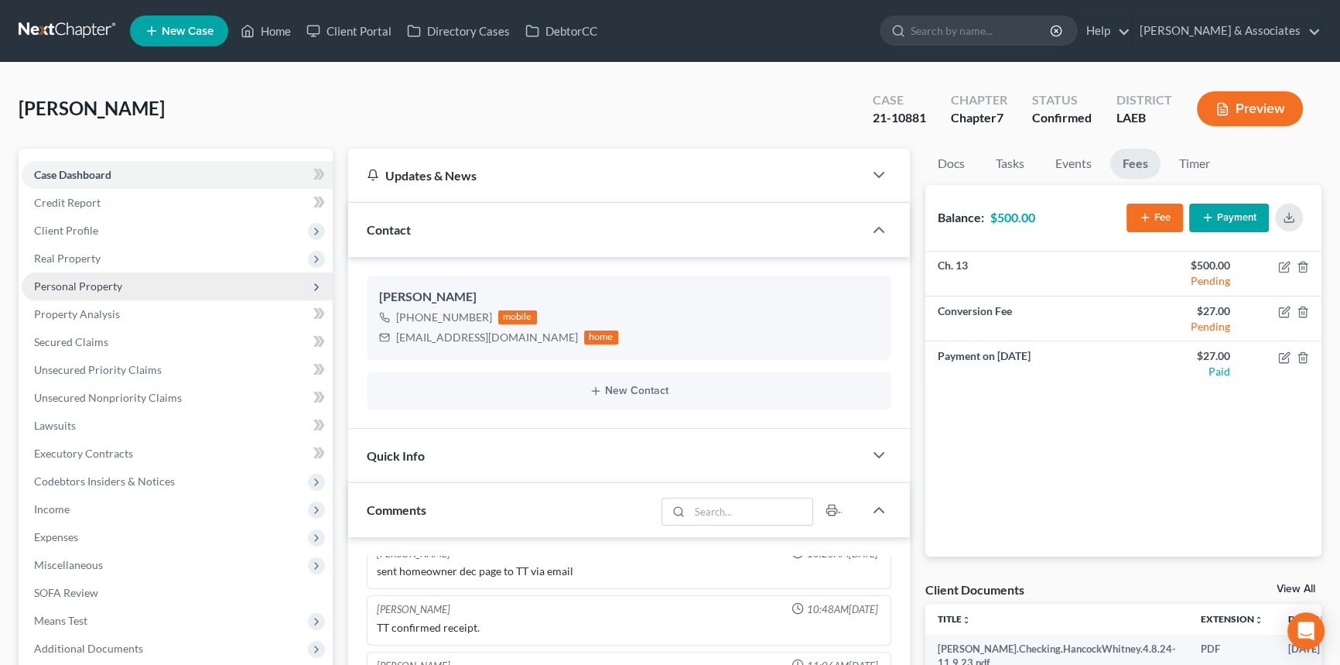
scroll to position [1959, 0]
click at [157, 320] on link "Property Analysis" at bounding box center [177, 314] width 311 height 28
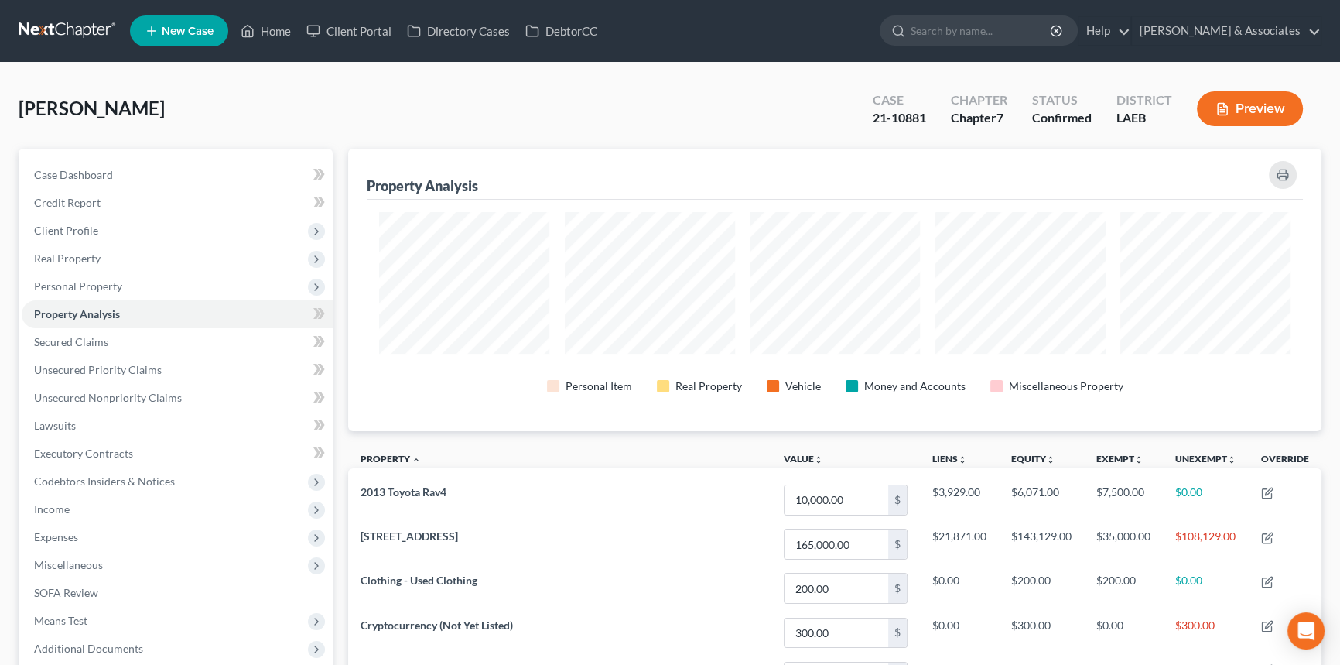
scroll to position [282, 973]
click at [366, 159] on div "Property Analysis Personal Item Real Property Vehicle Money and Accounts Miscel…" at bounding box center [834, 290] width 973 height 282
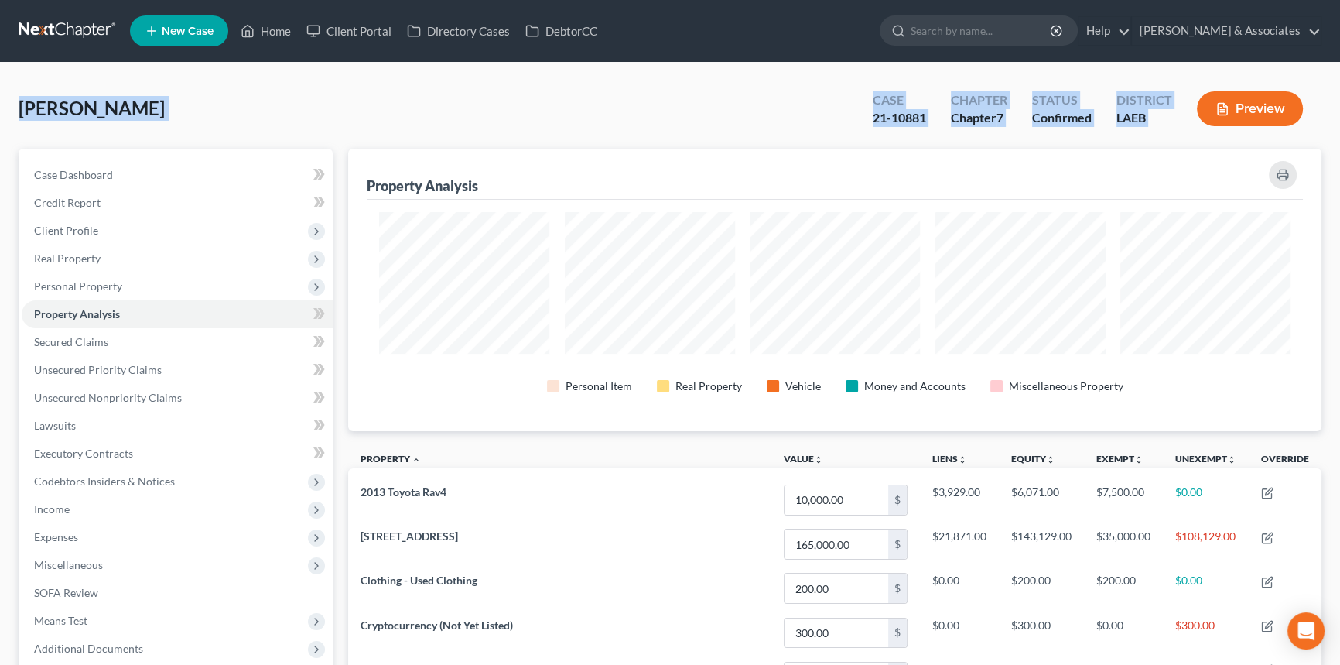
drag, startPoint x: 181, startPoint y: 127, endPoint x: 1207, endPoint y: 131, distance: 1025.9
click at [1207, 131] on div "Bordes, Janet Upgraded Case 21-10881 Chapter Chapter 7 Status Confirmed Distric…" at bounding box center [670, 576] width 1340 height 1026
click at [1174, 133] on div "Case 21-10881 Chapter Chapter 7 Status Confirmed District LAEB Preview" at bounding box center [1087, 108] width 467 height 55
drag, startPoint x: 819, startPoint y: 80, endPoint x: 7, endPoint y: 107, distance: 812.8
click at [7, 107] on div "Bordes, Janet Upgraded Case 21-10881 Chapter Chapter 7 Status Confirmed Distric…" at bounding box center [670, 576] width 1340 height 1026
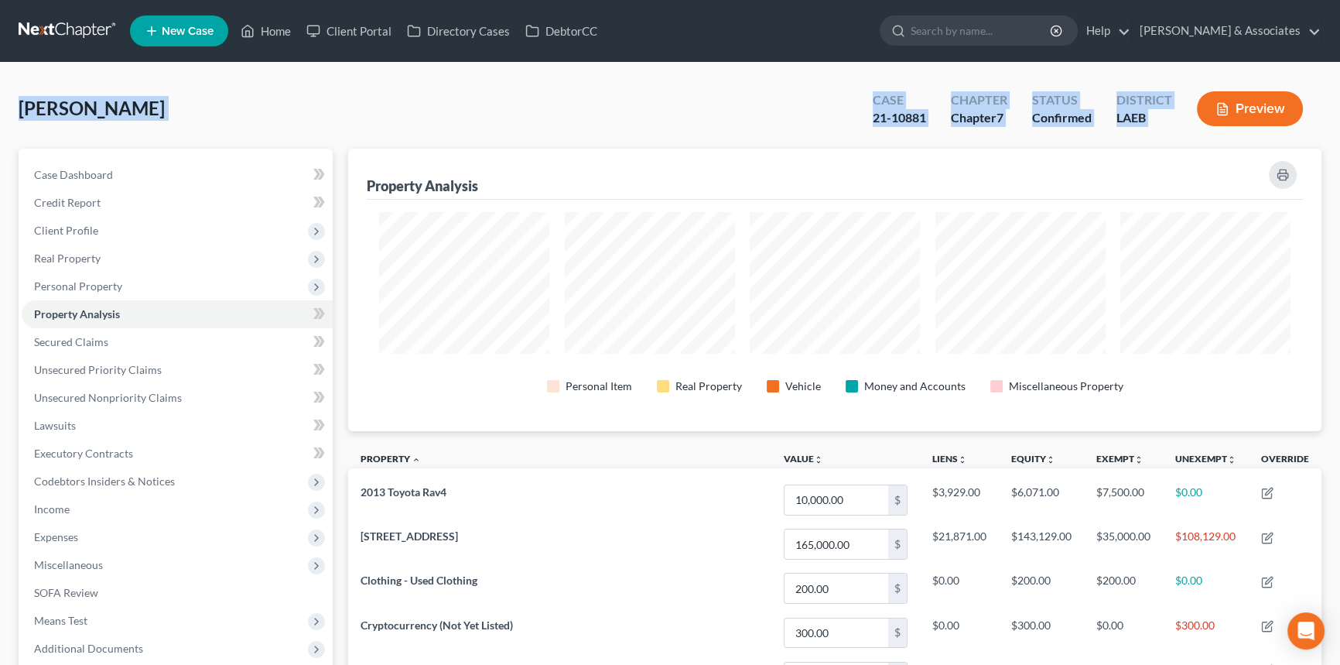
click at [9, 105] on div "Bordes, Janet Upgraded Case 21-10881 Chapter Chapter 7 Status Confirmed Distric…" at bounding box center [670, 576] width 1340 height 1026
drag, startPoint x: 9, startPoint y: 106, endPoint x: 1163, endPoint y: 129, distance: 1153.8
click at [1163, 129] on div "Bordes, Janet Upgraded Case 21-10881 Chapter Chapter 7 Status Confirmed Distric…" at bounding box center [670, 576] width 1340 height 1026
click at [32, 138] on div "Bordes, Janet Upgraded Case 21-10881 Chapter Chapter 7 Status Confirmed Distric…" at bounding box center [670, 114] width 1303 height 67
drag, startPoint x: 18, startPoint y: 109, endPoint x: 1222, endPoint y: 137, distance: 1204.2
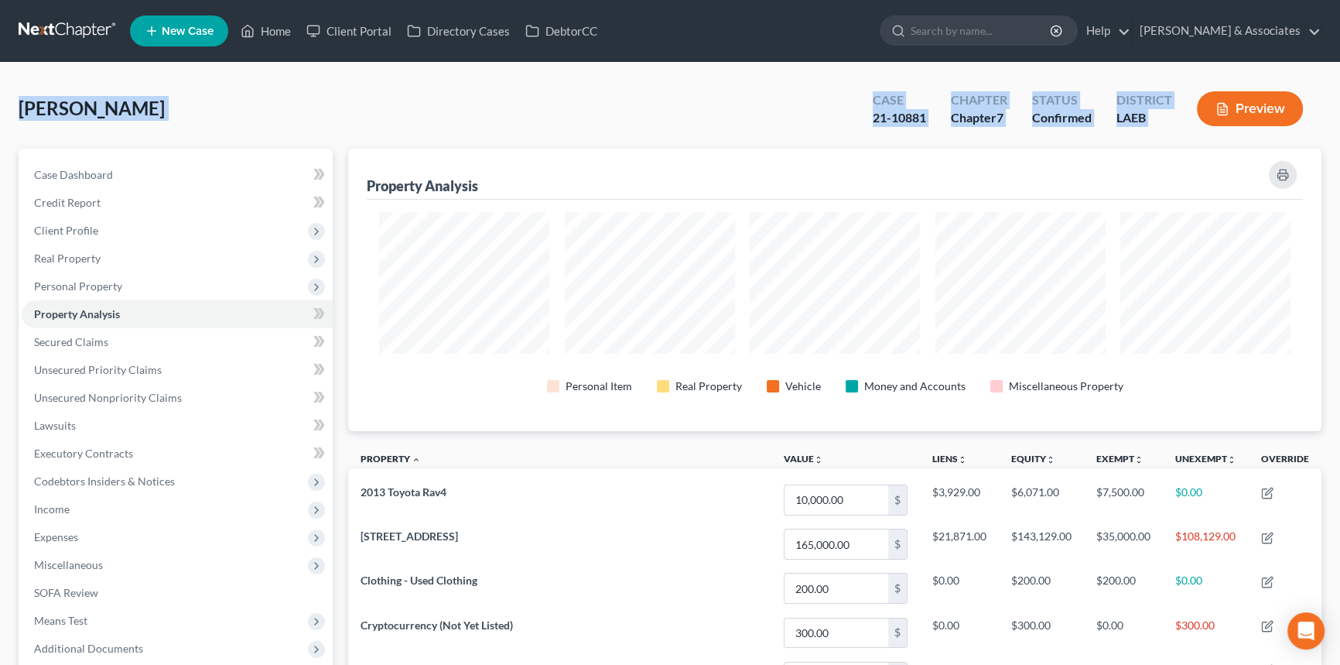
click at [1222, 137] on div "Bordes, Janet Upgraded Case 21-10881 Chapter Chapter 7 Status Confirmed Distric…" at bounding box center [670, 114] width 1303 height 67
click at [13, 118] on div "Bordes, Janet Upgraded Case 21-10881 Chapter Chapter 7 Status Confirmed Distric…" at bounding box center [670, 576] width 1340 height 1026
drag, startPoint x: 15, startPoint y: 113, endPoint x: 1231, endPoint y: 131, distance: 1216.4
click at [1231, 131] on div "Bordes, Janet Upgraded Case 21-10881 Chapter Chapter 7 Status Confirmed Distric…" at bounding box center [670, 576] width 1340 height 1026
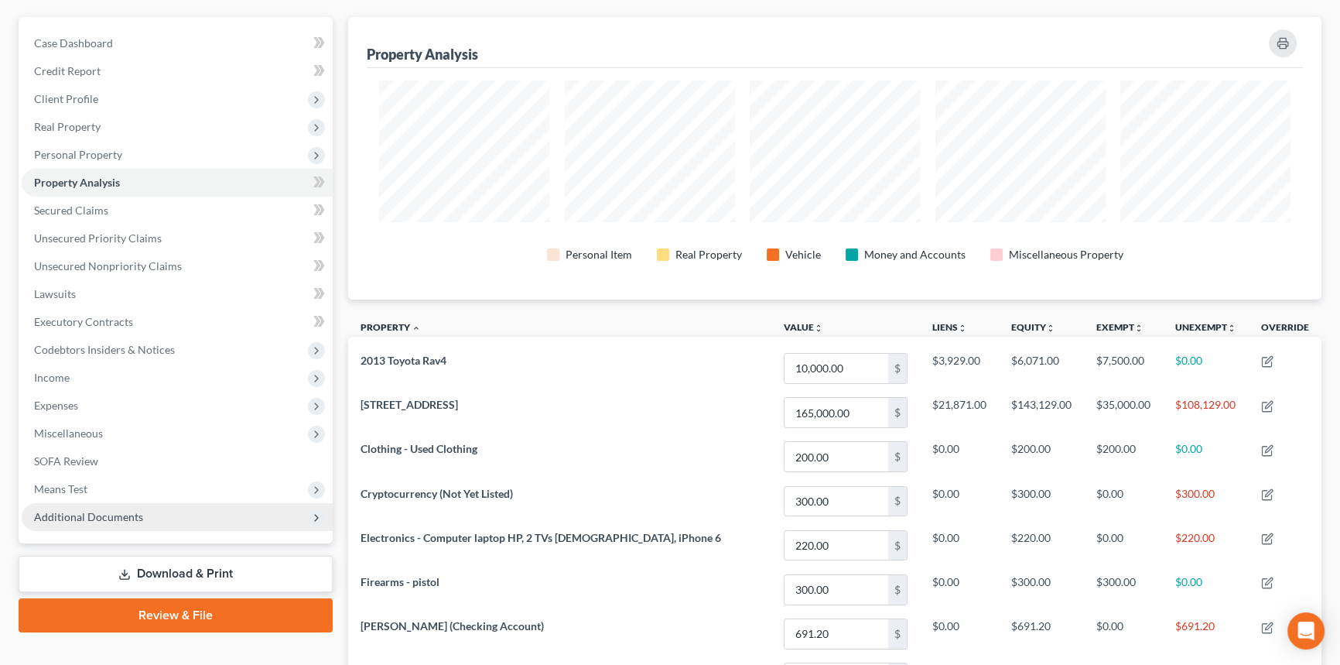
scroll to position [351, 0]
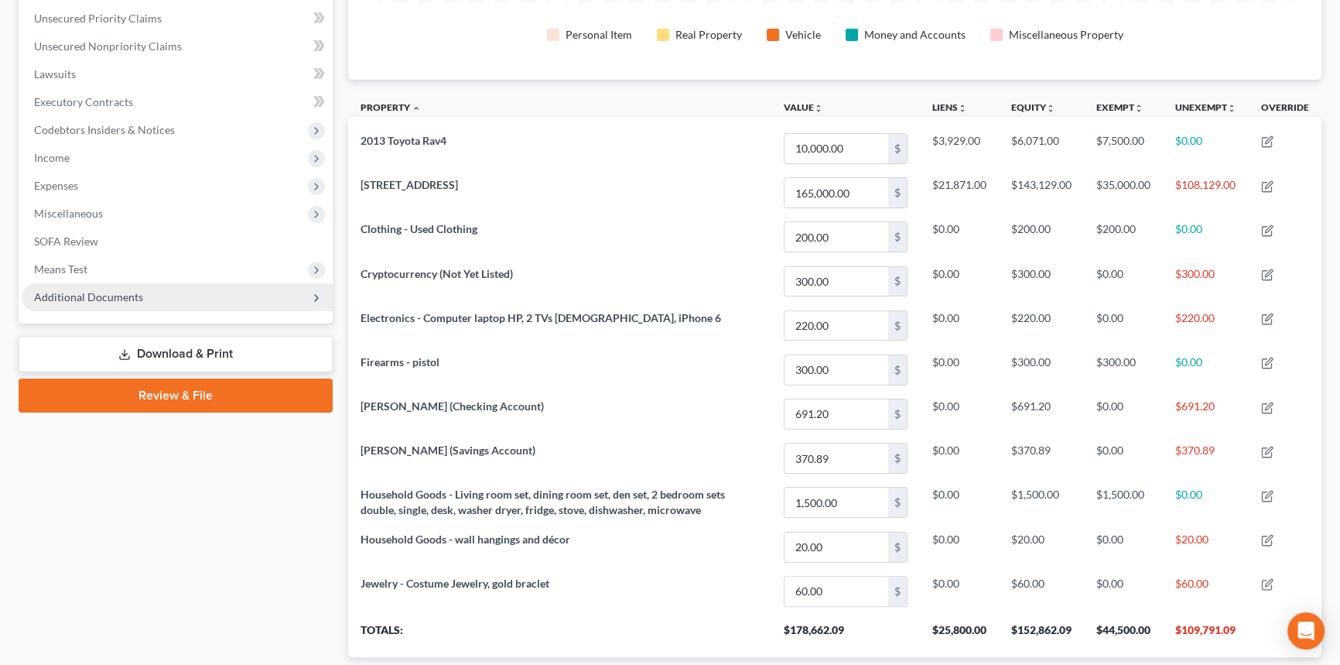
click at [142, 284] on span "Additional Documents" at bounding box center [177, 297] width 311 height 28
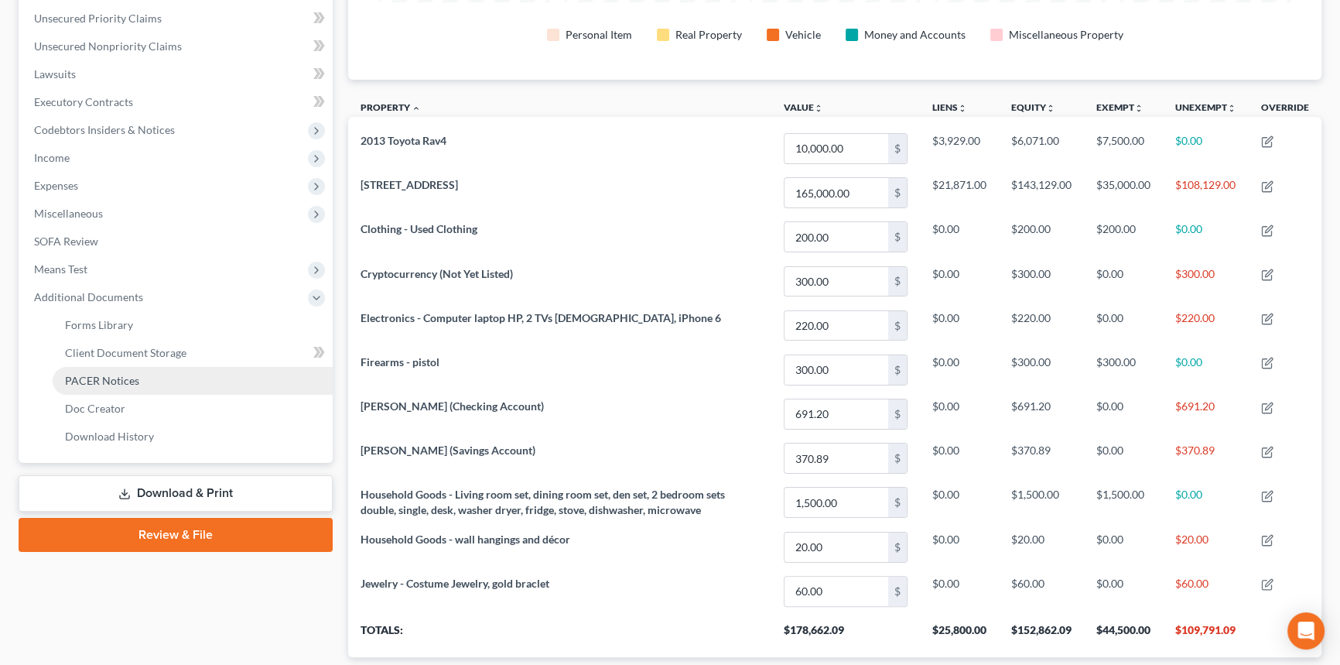
click at [198, 387] on link "PACER Notices" at bounding box center [193, 381] width 280 height 28
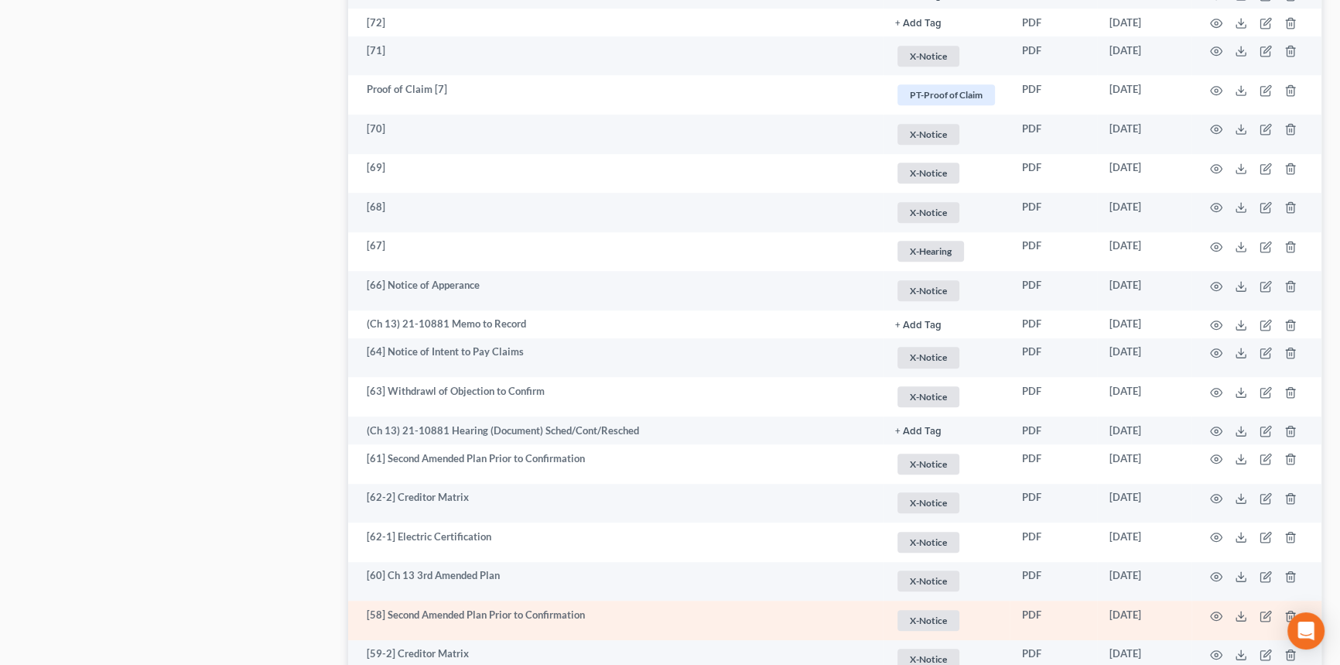
scroll to position [1266, 0]
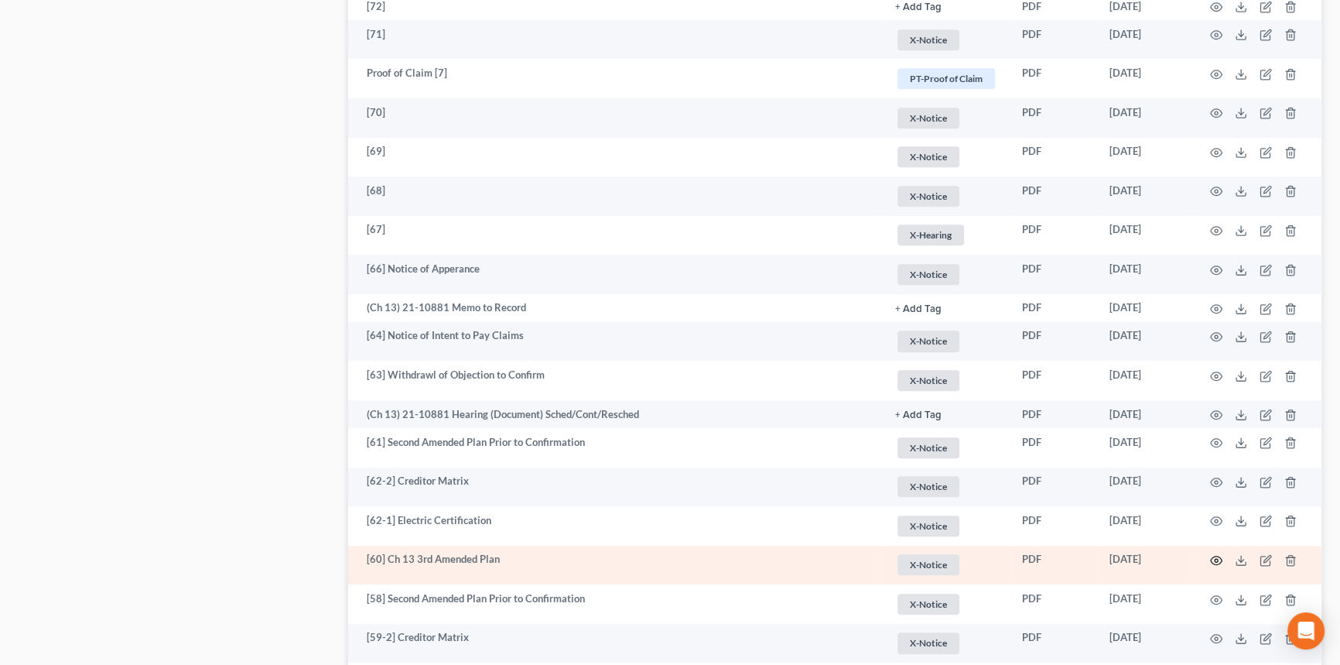
click at [1211, 554] on icon "button" at bounding box center [1216, 560] width 12 height 12
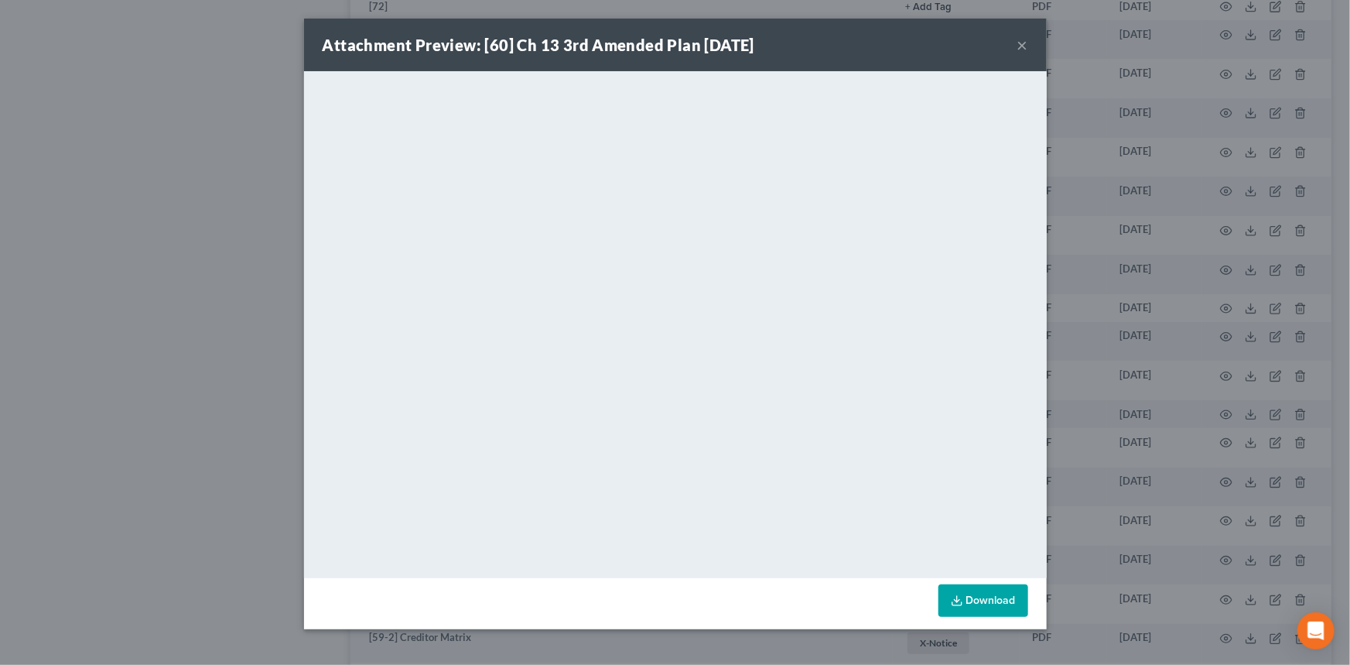
click at [1016, 46] on div "Attachment Preview: [60] Ch 13 3rd Amended Plan 01/20/2022 ×" at bounding box center [675, 45] width 743 height 53
click at [1021, 50] on button "×" at bounding box center [1022, 45] width 11 height 19
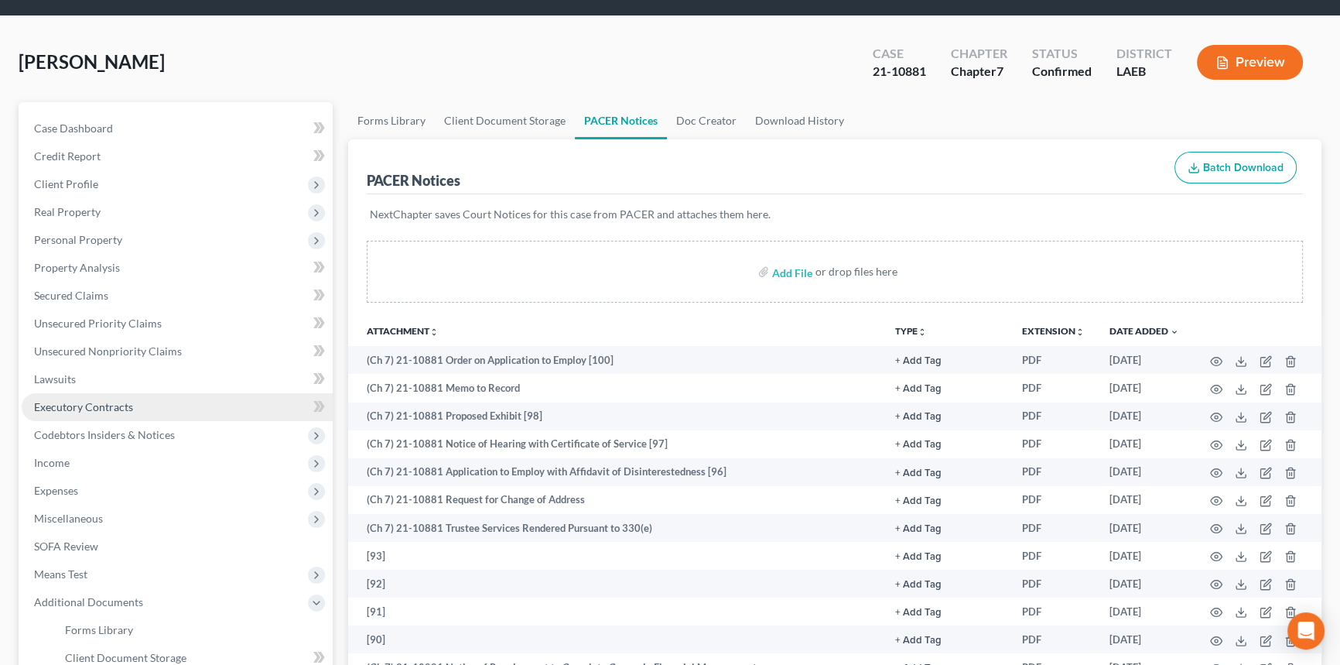
scroll to position [0, 0]
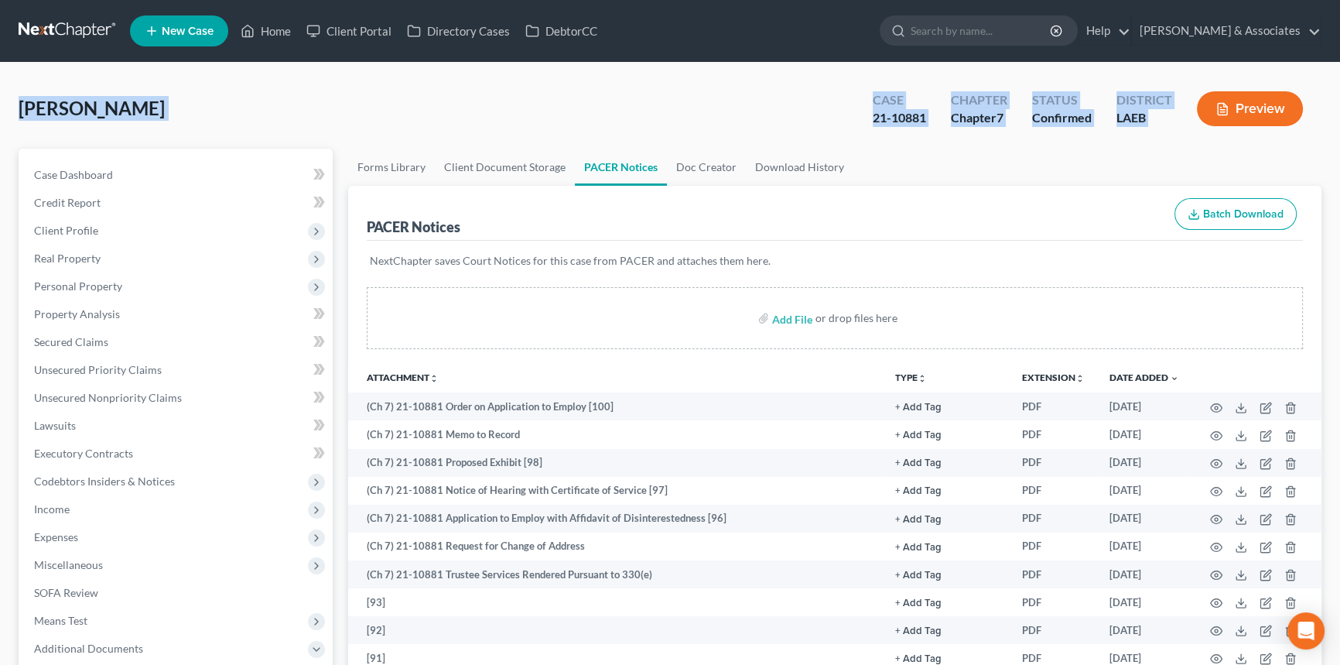
drag, startPoint x: 22, startPoint y: 107, endPoint x: 1263, endPoint y: 106, distance: 1240.2
click at [1263, 106] on div "Bordes, Janet Upgraded Case 21-10881 Chapter Chapter 7 Status Confirmed Distric…" at bounding box center [670, 114] width 1303 height 67
click at [193, 104] on div "Bordes, Janet Upgraded Case 21-10881 Chapter Chapter 7 Status Confirmed Distric…" at bounding box center [670, 114] width 1303 height 67
drag, startPoint x: 12, startPoint y: 101, endPoint x: 1212, endPoint y: 142, distance: 1200.7
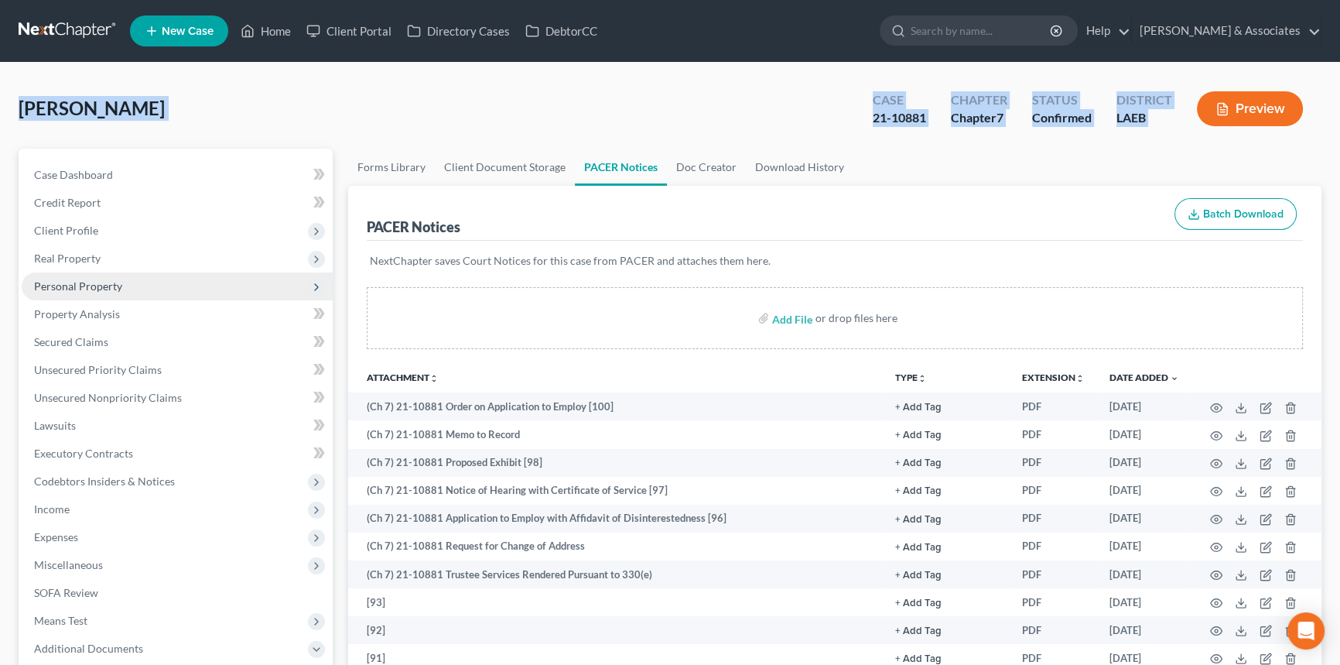
click at [160, 291] on span "Personal Property" at bounding box center [177, 286] width 311 height 28
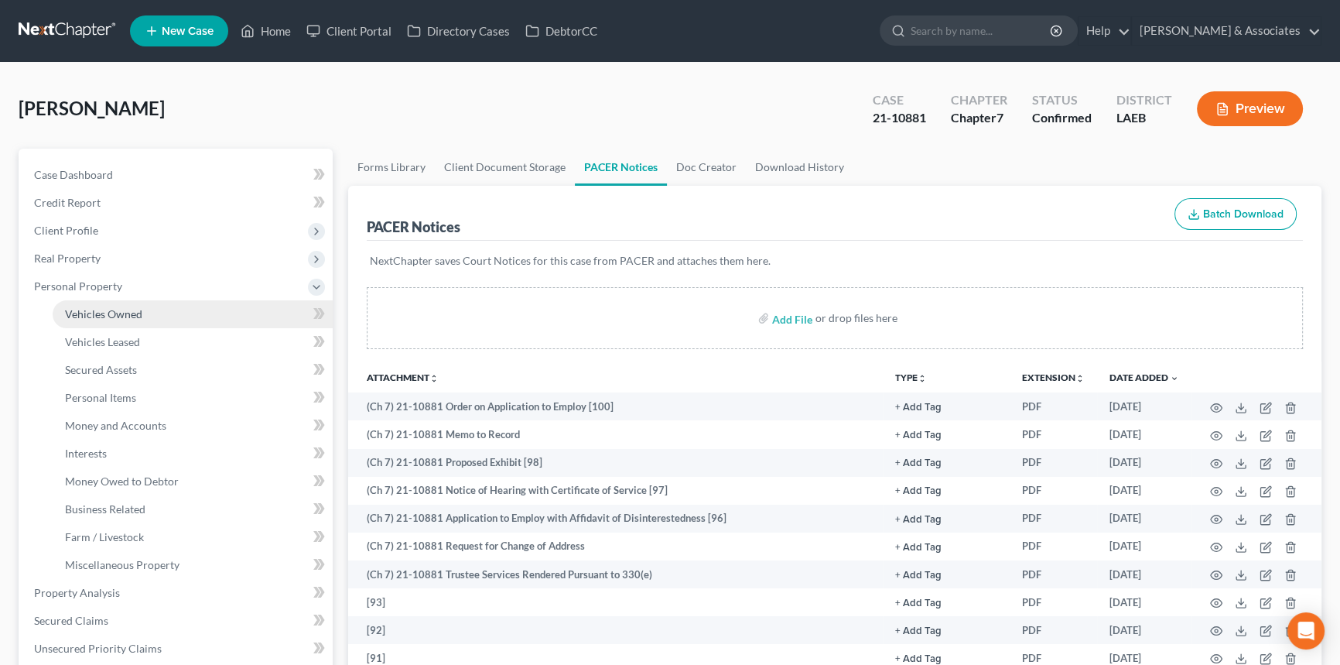
click at [150, 307] on link "Vehicles Owned" at bounding box center [193, 314] width 280 height 28
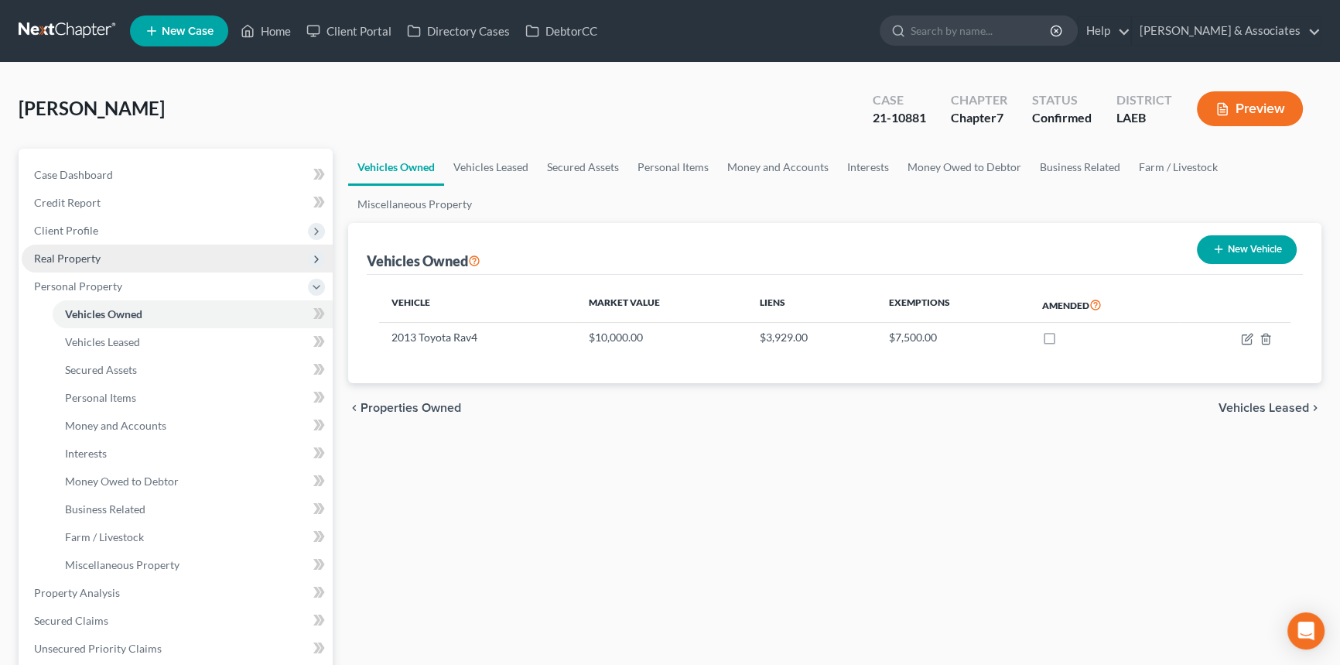
click at [156, 249] on span "Real Property" at bounding box center [177, 258] width 311 height 28
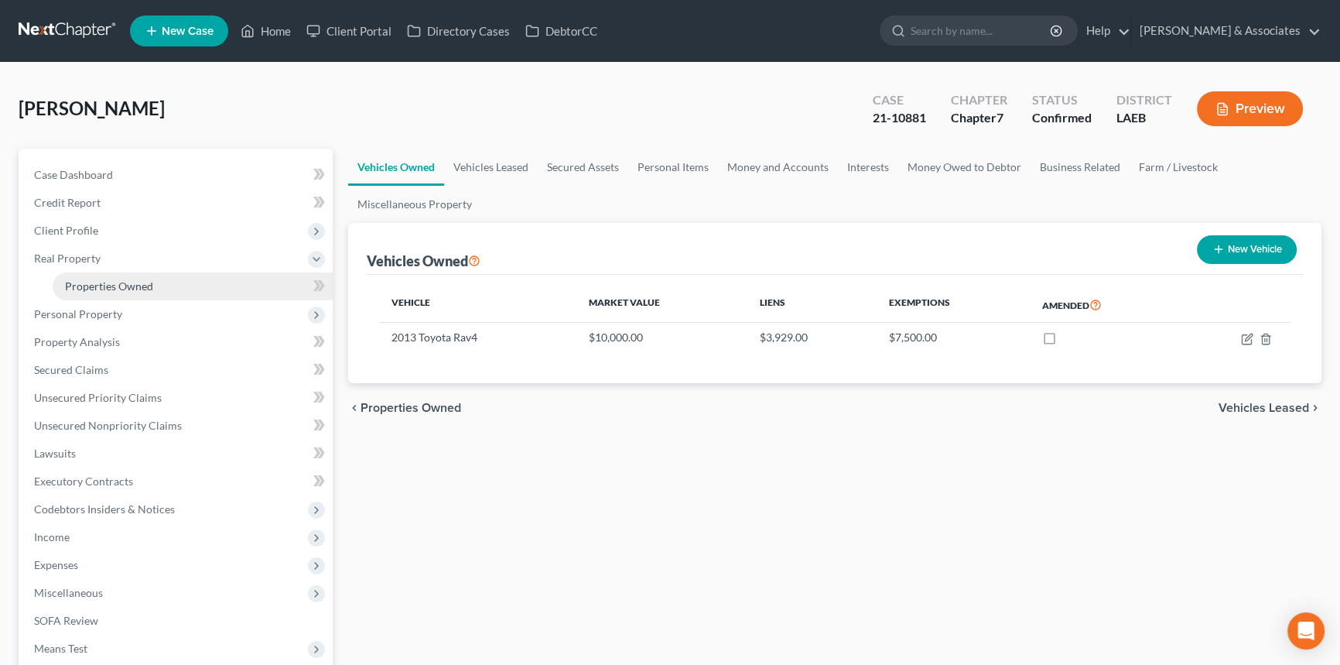
click at [133, 275] on link "Properties Owned" at bounding box center [193, 286] width 280 height 28
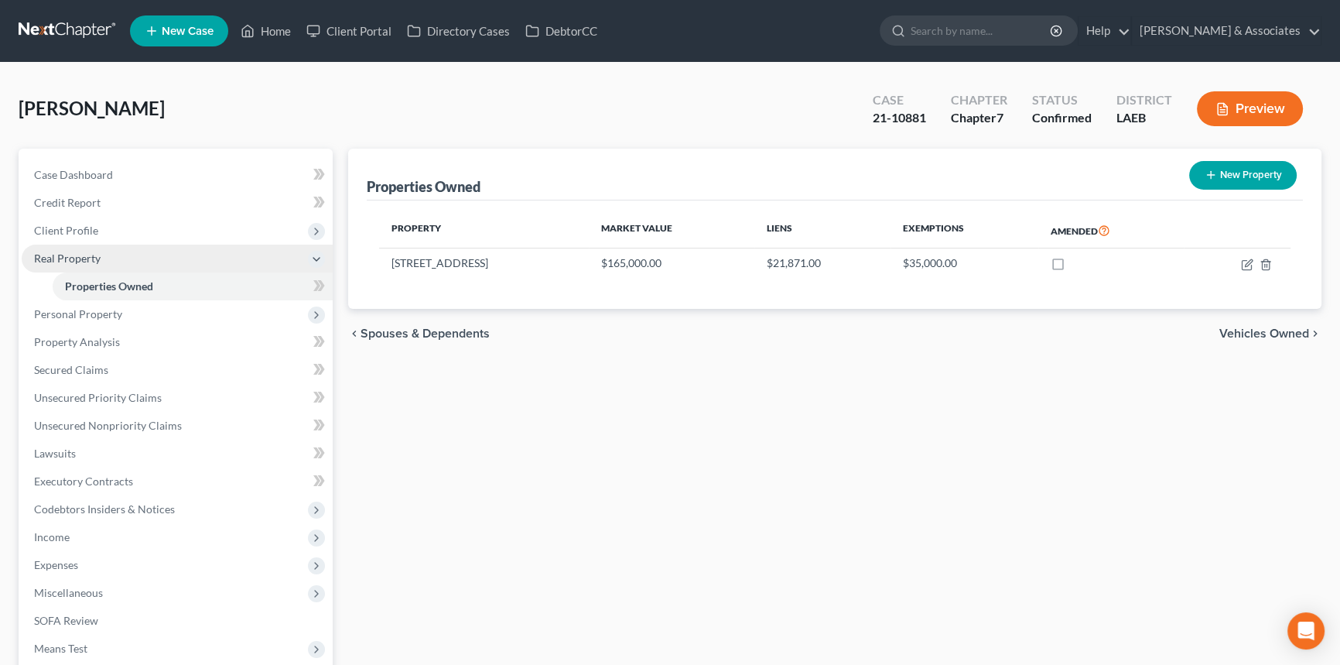
click at [97, 251] on span "Real Property" at bounding box center [67, 257] width 67 height 13
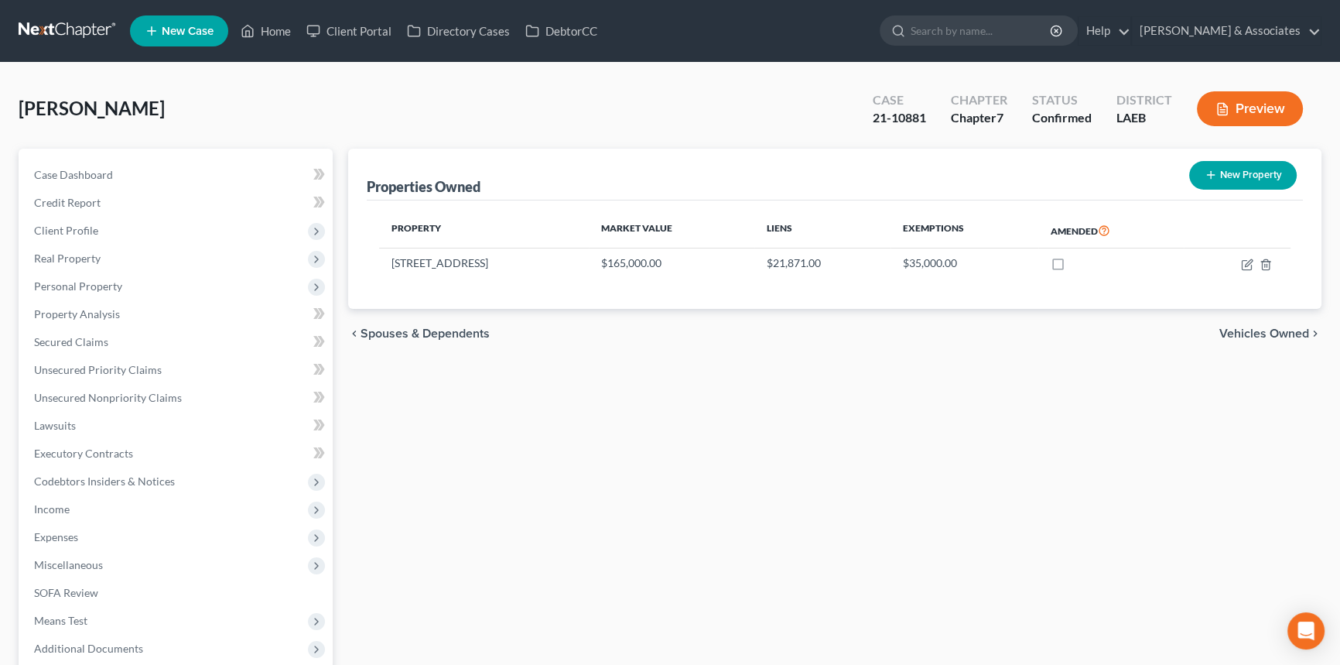
click at [91, 126] on div "Bordes, Janet Upgraded Case 21-10881 Chapter Chapter 7 Status Confirmed Distric…" at bounding box center [670, 114] width 1303 height 67
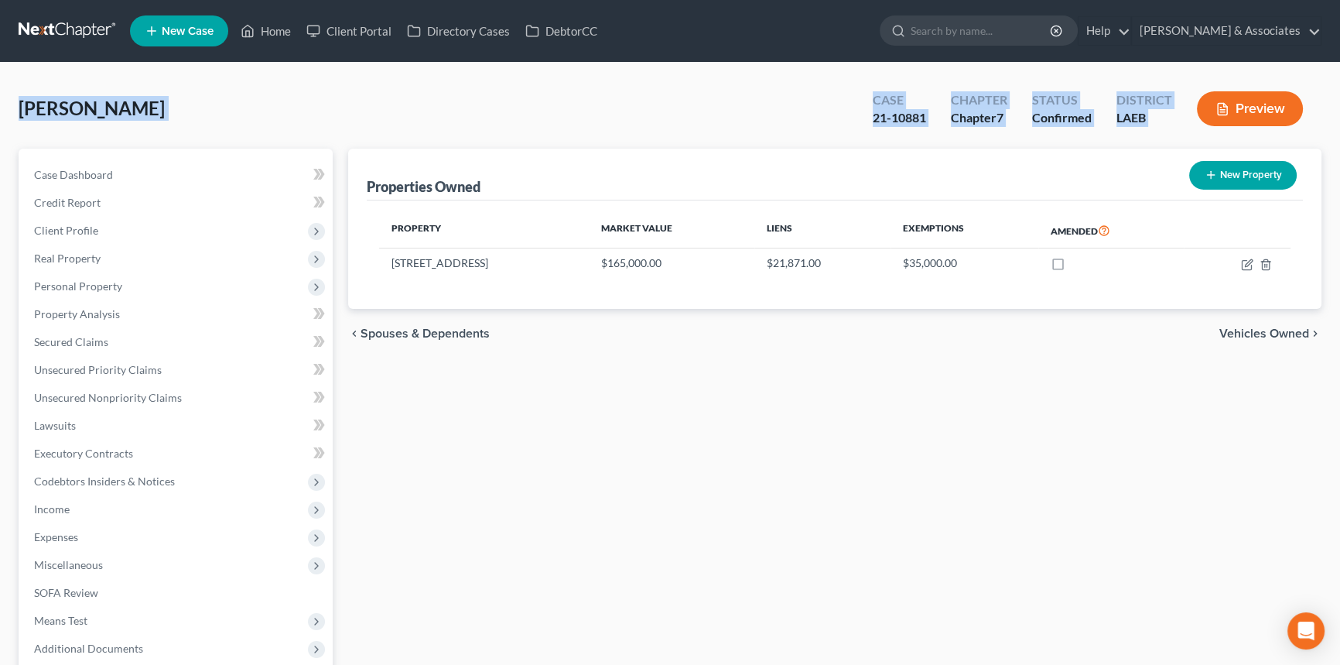
drag, startPoint x: 30, startPoint y: 105, endPoint x: 1232, endPoint y: 125, distance: 1201.7
click at [1232, 125] on div "Bordes, Janet Upgraded Case 21-10881 Chapter Chapter 7 Status Confirmed Distric…" at bounding box center [670, 114] width 1303 height 67
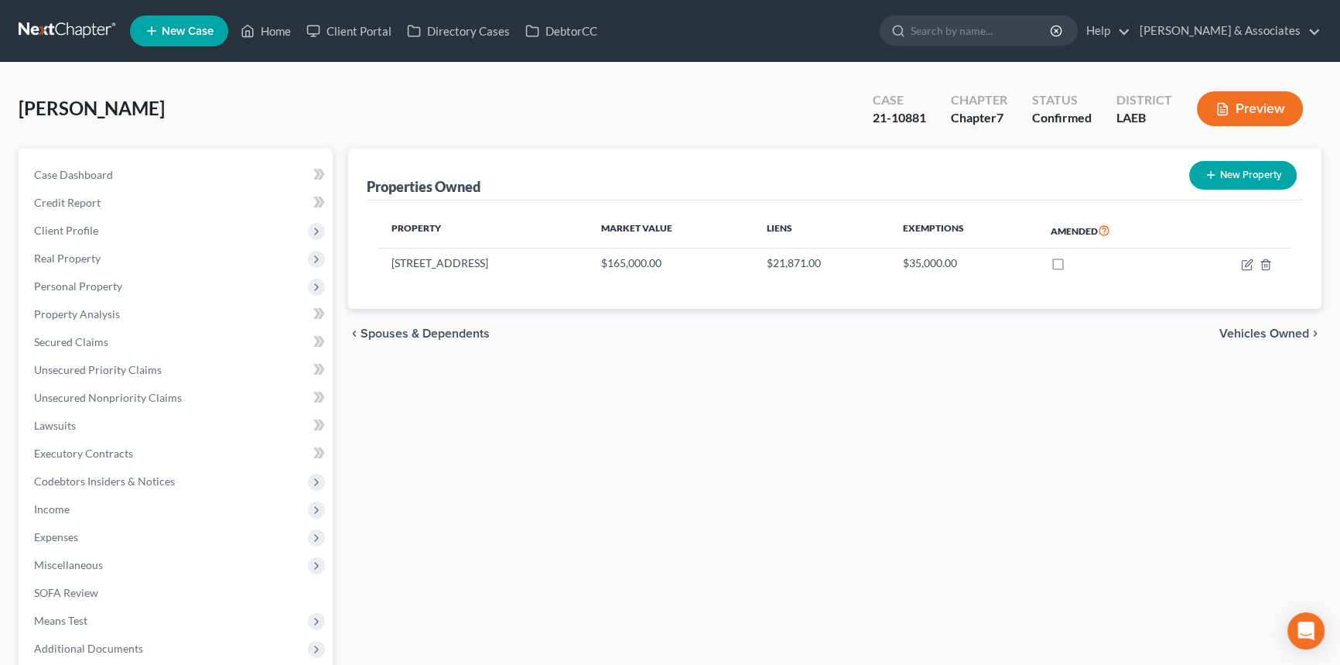
click at [1182, 149] on div "Properties Owned New Property" at bounding box center [835, 175] width 936 height 52
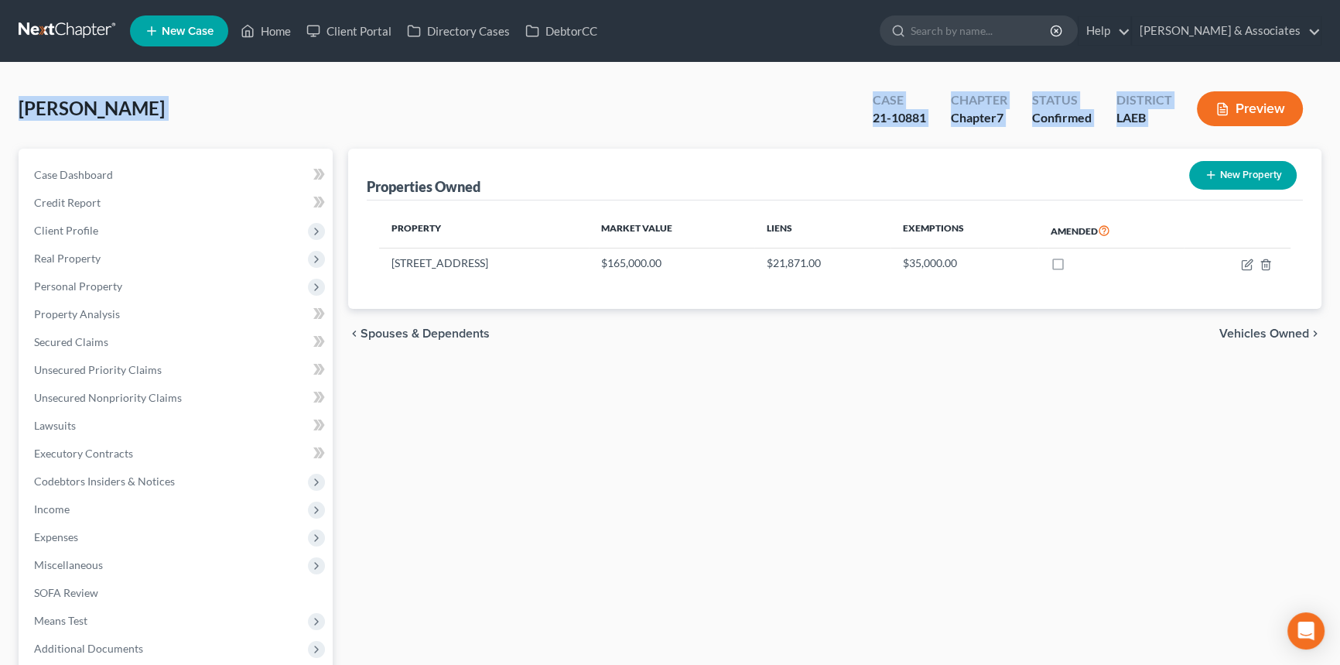
drag, startPoint x: 1107, startPoint y: 132, endPoint x: 5, endPoint y: 119, distance: 1102.6
click at [0, 120] on div "Bordes, Janet Upgraded Case 21-10881 Chapter Chapter 7 Status Confirmed Distric…" at bounding box center [670, 429] width 1340 height 732
click at [8, 117] on div "Bordes, Janet Upgraded Case 21-10881 Chapter Chapter 7 Status Confirmed Distric…" at bounding box center [670, 429] width 1340 height 732
drag, startPoint x: 15, startPoint y: 112, endPoint x: 1303, endPoint y: 104, distance: 1287.4
click at [1303, 104] on div "Bordes, Janet Upgraded Case 21-10881 Chapter Chapter 7 Status Confirmed Distric…" at bounding box center [670, 429] width 1340 height 732
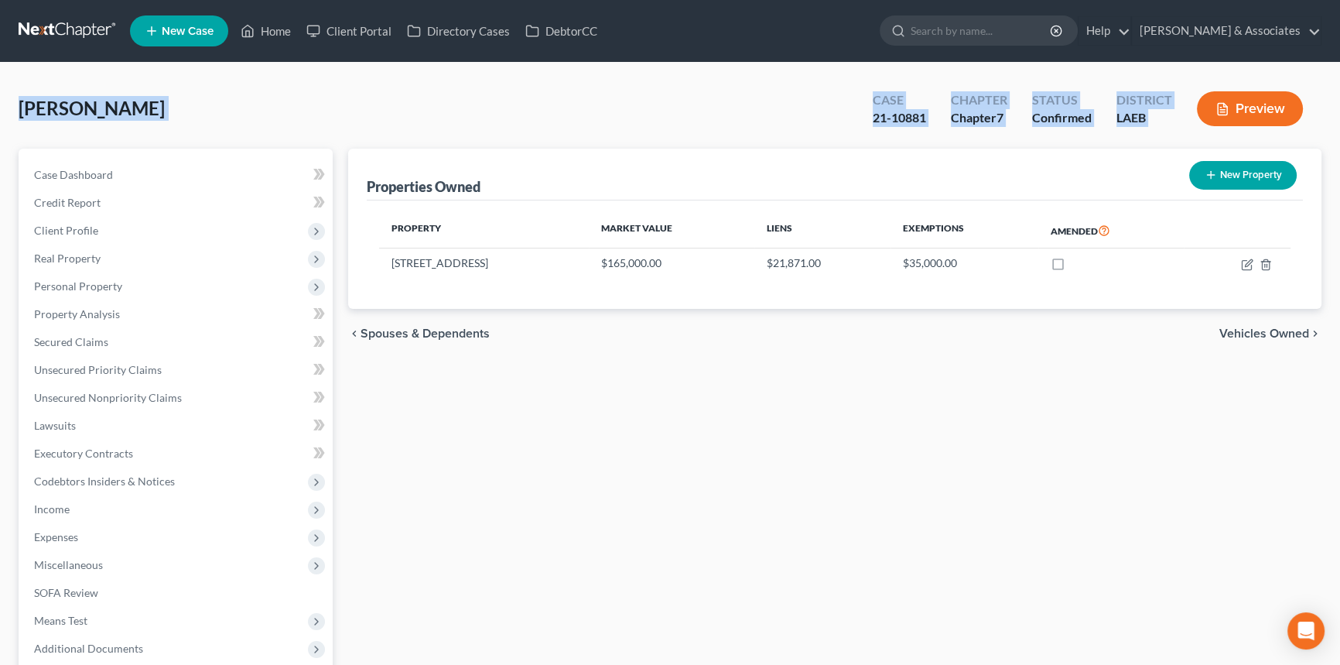
click at [1172, 125] on div "District LAEB" at bounding box center [1144, 110] width 80 height 46
drag, startPoint x: 1172, startPoint y: 125, endPoint x: 0, endPoint y: 108, distance: 1172.2
click at [0, 108] on div "Bordes, Janet Upgraded Case 21-10881 Chapter Chapter 7 Status Confirmed Distric…" at bounding box center [670, 429] width 1340 height 732
click at [2, 108] on div "Bordes, Janet Upgraded Case 21-10881 Chapter Chapter 7 Status Confirmed Distric…" at bounding box center [670, 429] width 1340 height 732
click at [4, 108] on div "Bordes, Janet Upgraded Case 21-10881 Chapter Chapter 7 Status Confirmed Distric…" at bounding box center [670, 429] width 1340 height 732
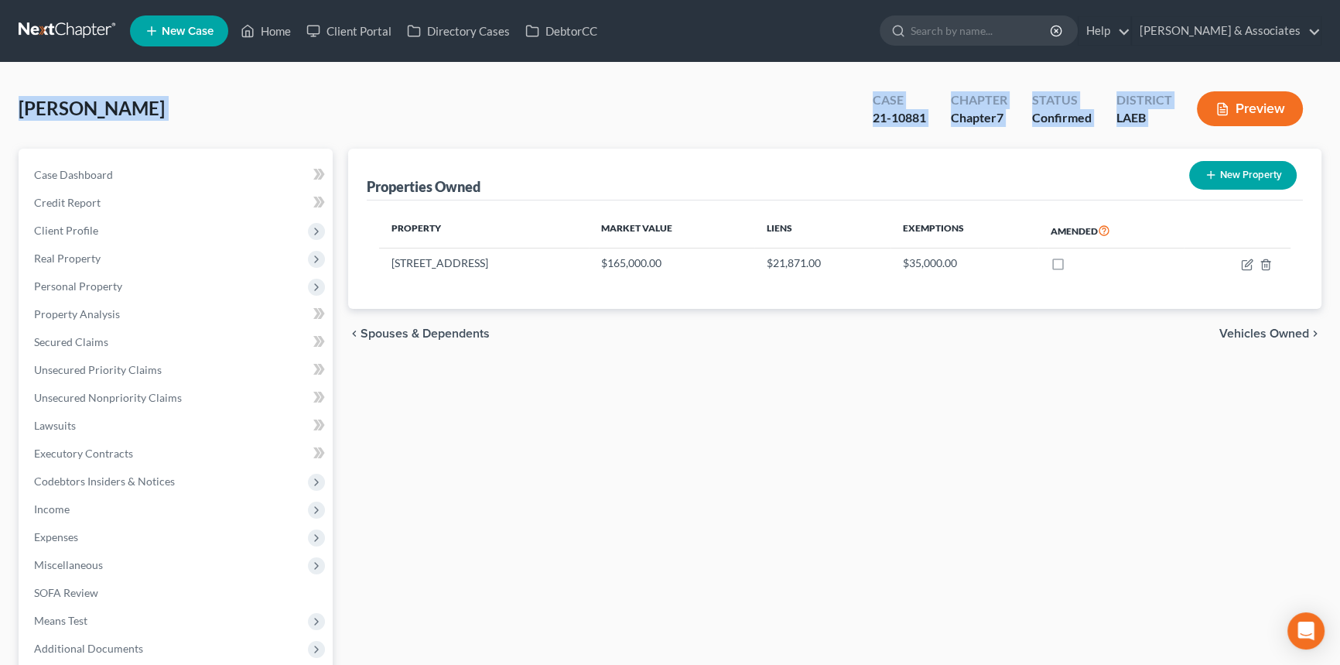
drag, startPoint x: 15, startPoint y: 112, endPoint x: 1246, endPoint y: 109, distance: 1230.2
click at [1246, 109] on div "Bordes, Janet Upgraded Case 21-10881 Chapter Chapter 7 Status Confirmed Distric…" at bounding box center [670, 429] width 1340 height 732
click at [1187, 128] on div "Preview" at bounding box center [1253, 110] width 137 height 46
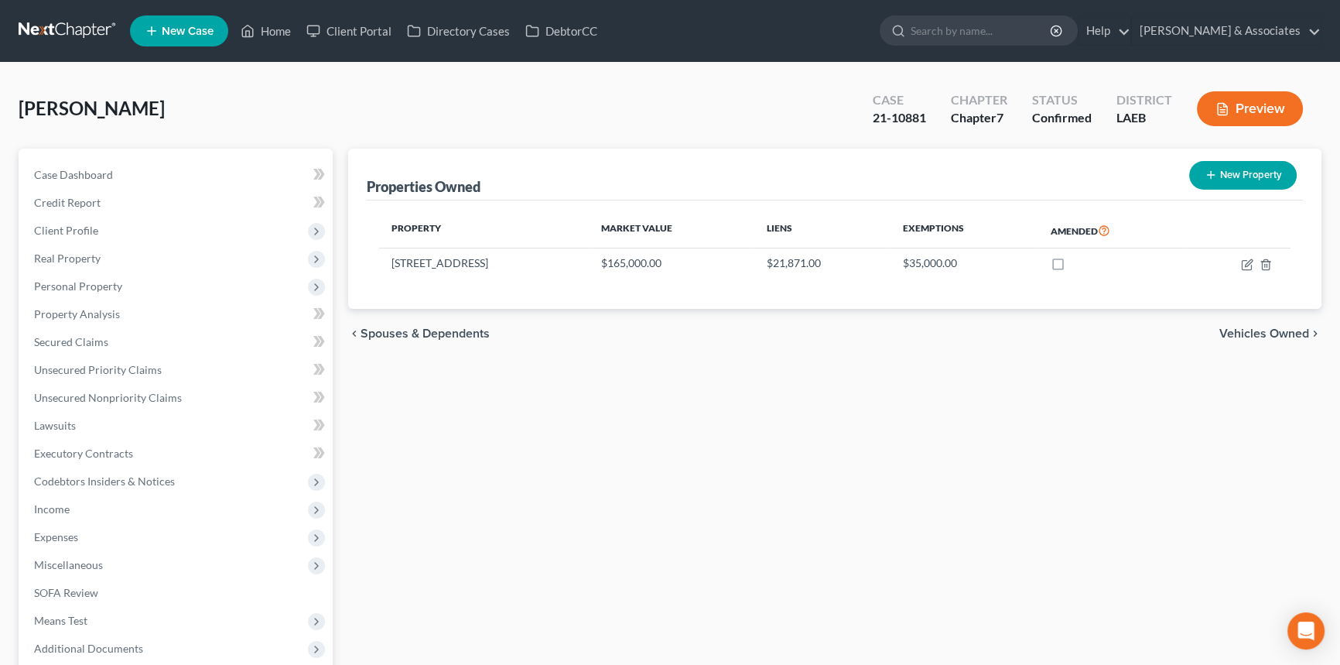
click at [240, 98] on div "Bordes, Janet Upgraded Case 21-10881 Chapter Chapter 7 Status Confirmed Distric…" at bounding box center [670, 114] width 1303 height 67
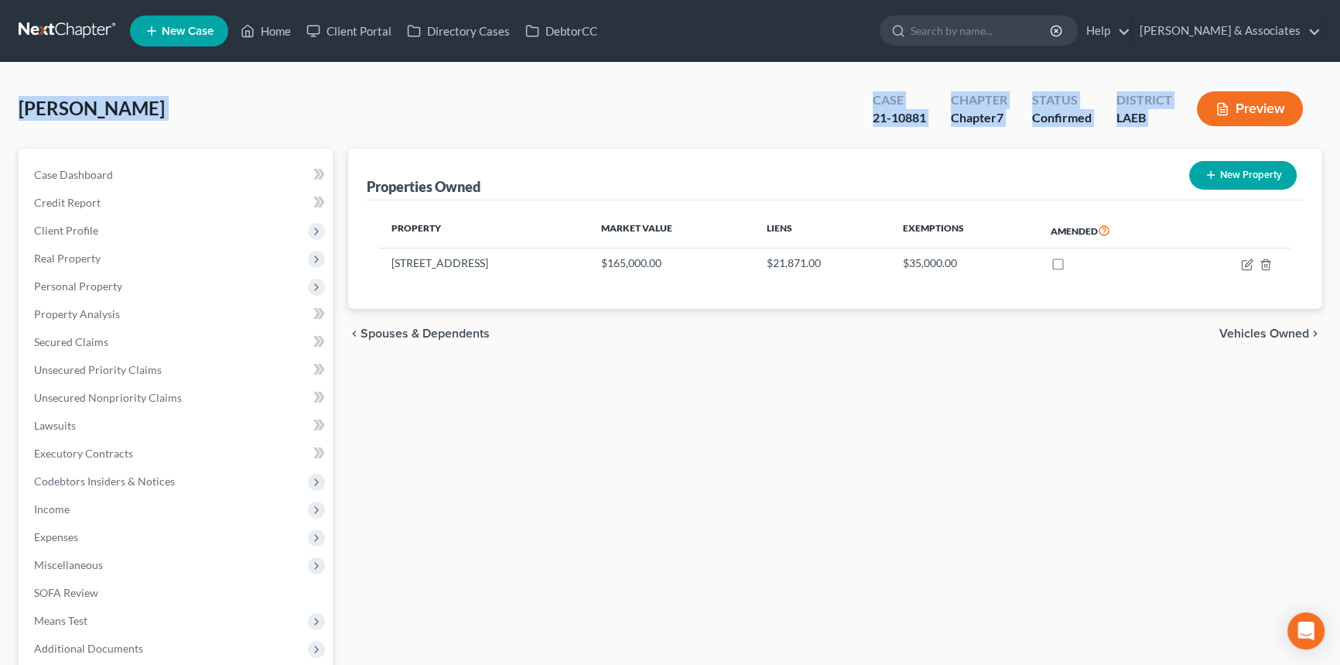
drag, startPoint x: 3, startPoint y: 104, endPoint x: 1188, endPoint y: 127, distance: 1185.5
click at [1188, 127] on div "Bordes, Janet Upgraded Case 21-10881 Chapter Chapter 7 Status Confirmed Distric…" at bounding box center [670, 429] width 1340 height 732
click at [640, 125] on div "Bordes, Janet Upgraded Case 21-10881 Chapter Chapter 7 Status Confirmed Distric…" at bounding box center [670, 114] width 1303 height 67
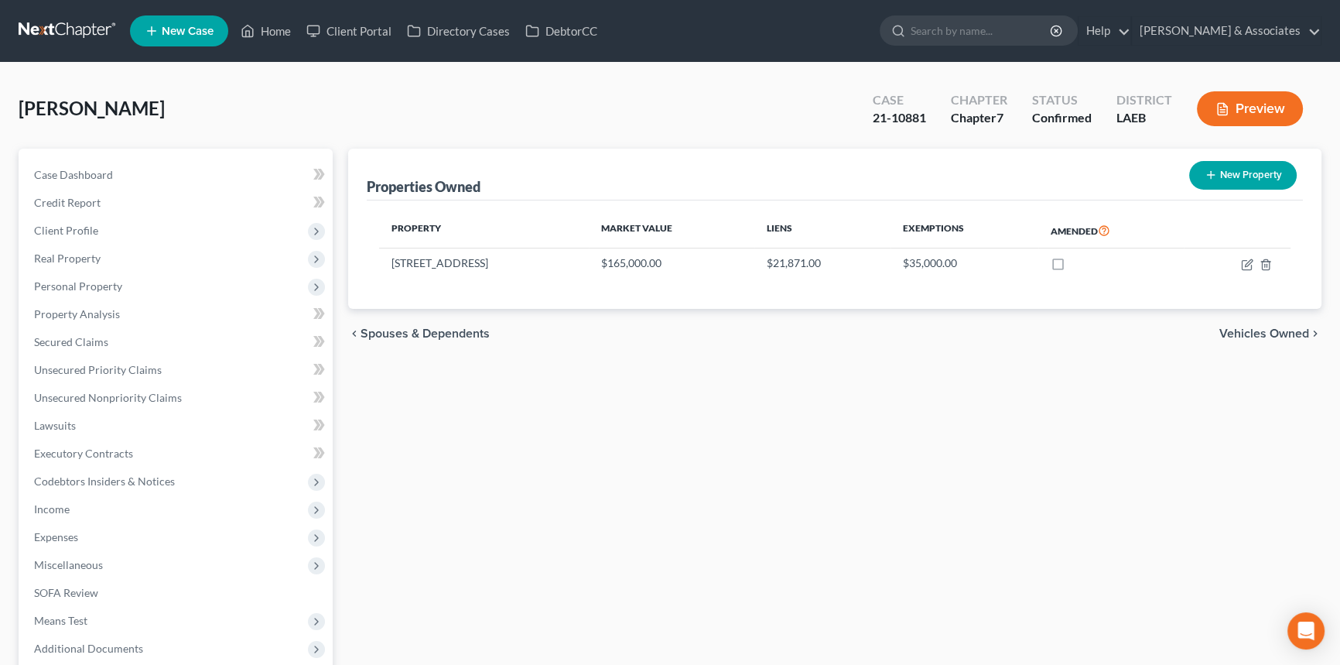
click at [690, 376] on div "Properties Owned New Property Property Market Value Liens Exemptions Amended 34…" at bounding box center [834, 456] width 989 height 615
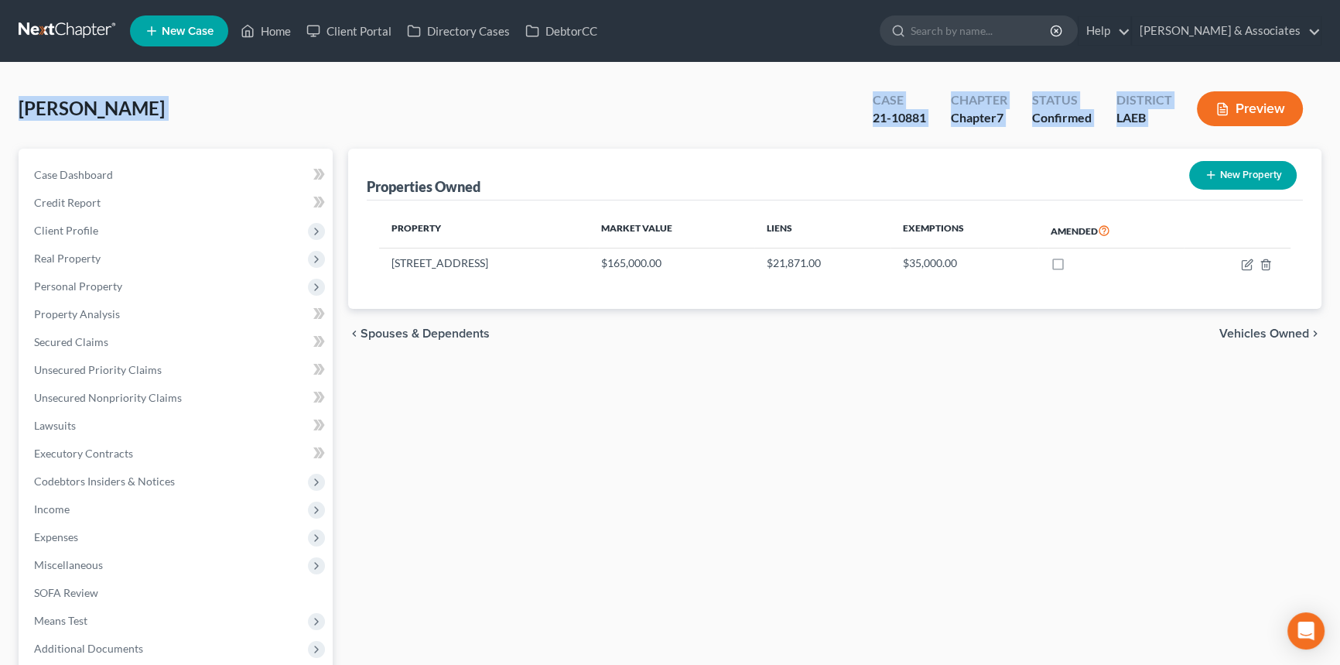
drag, startPoint x: 21, startPoint y: 106, endPoint x: 1188, endPoint y: 139, distance: 1168.0
click at [1188, 139] on div "Bordes, Janet Upgraded Case 21-10881 Chapter Chapter 7 Status Confirmed Distric…" at bounding box center [670, 114] width 1303 height 67
click at [1161, 134] on div "Case 21-10881 Chapter Chapter 7 Status Confirmed District LAEB Preview" at bounding box center [1087, 108] width 467 height 55
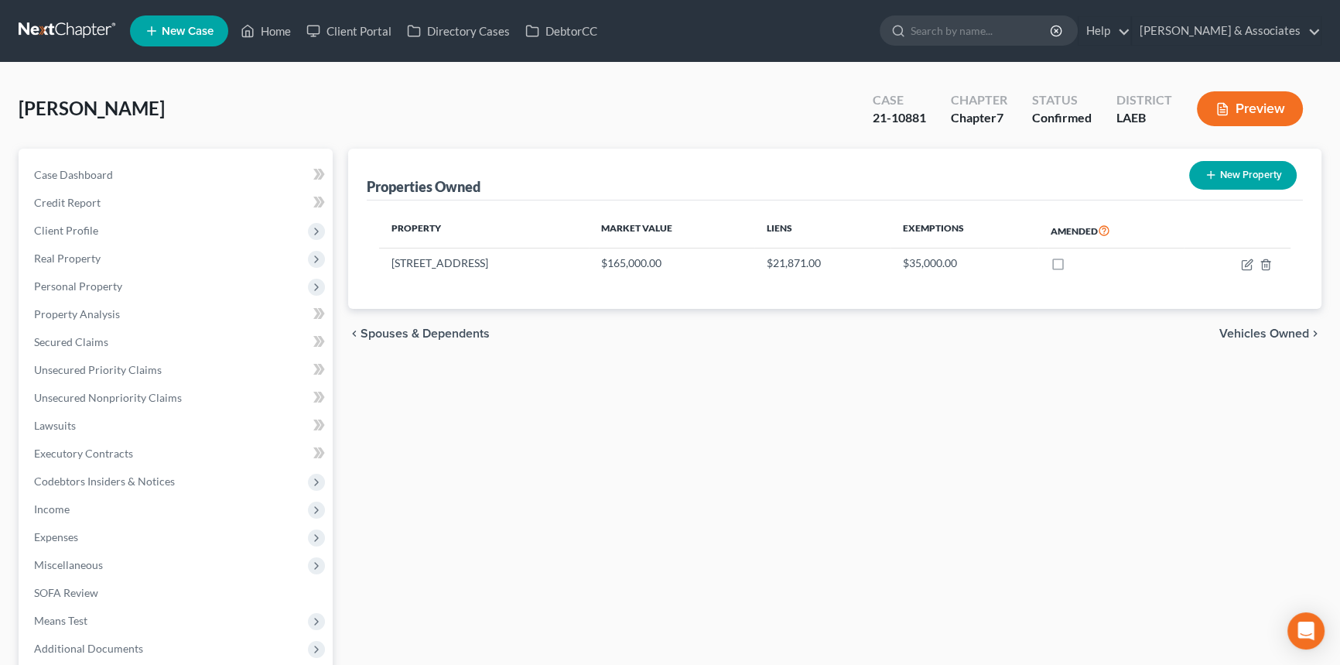
click at [966, 453] on div "Properties Owned New Property Property Market Value Liens Exemptions Amended 34…" at bounding box center [834, 456] width 989 height 615
click at [66, 542] on span "Expenses" at bounding box center [177, 537] width 311 height 28
click at [69, 558] on span "Home" at bounding box center [79, 564] width 29 height 13
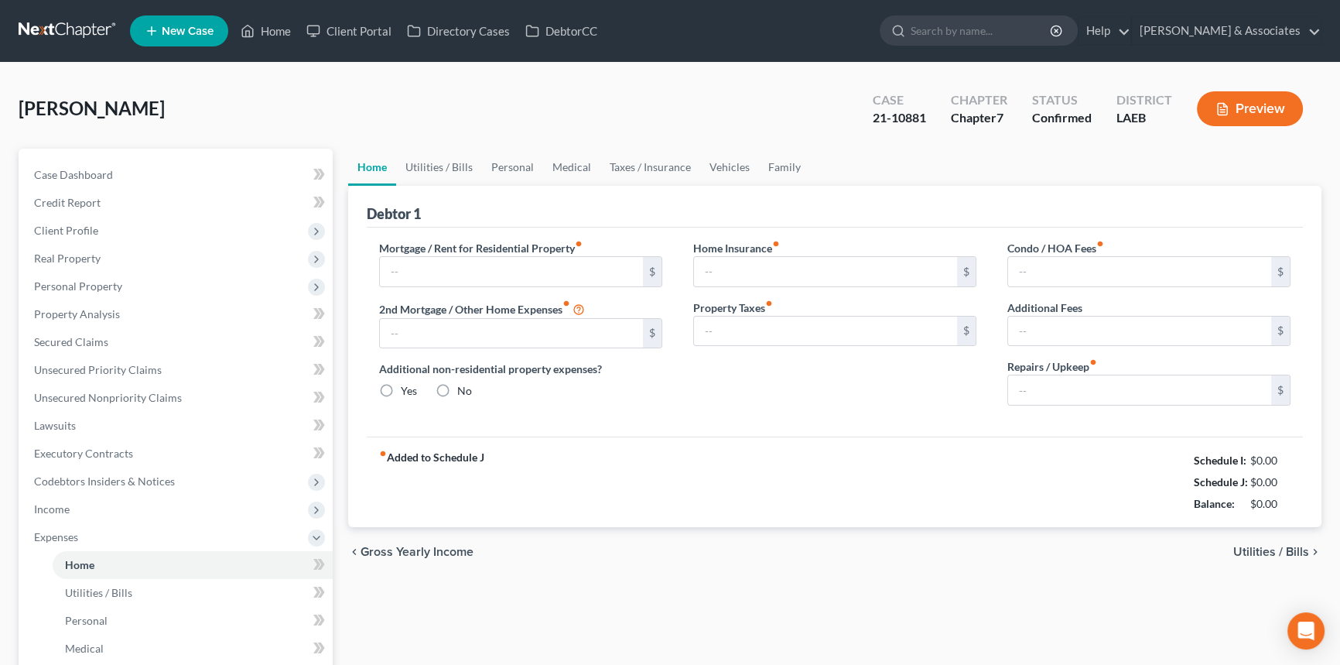
type input "631.77"
type input "0.00"
radio input "true"
type input "178.83"
type input "0.00"
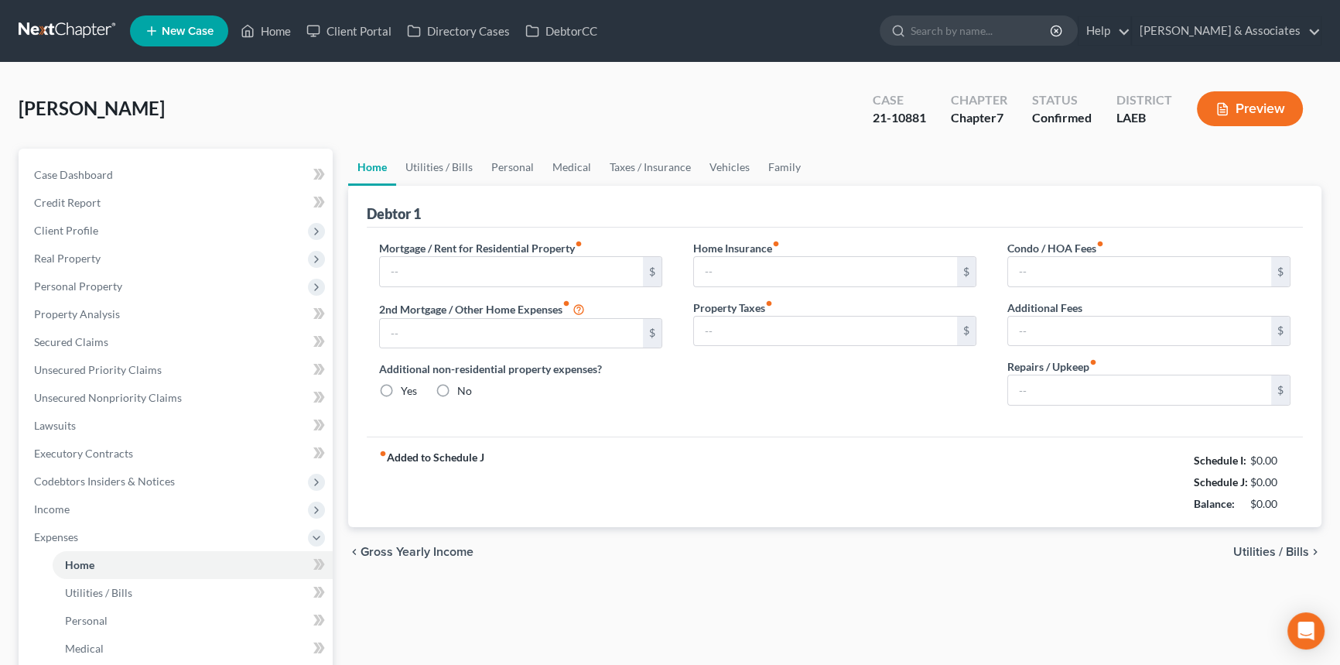
type input "0.00"
click at [811, 559] on div "chevron_left Gross Yearly Income Utilities / Bills chevron_right" at bounding box center [834, 552] width 973 height 50
click at [742, 181] on link "Vehicles" at bounding box center [729, 167] width 59 height 37
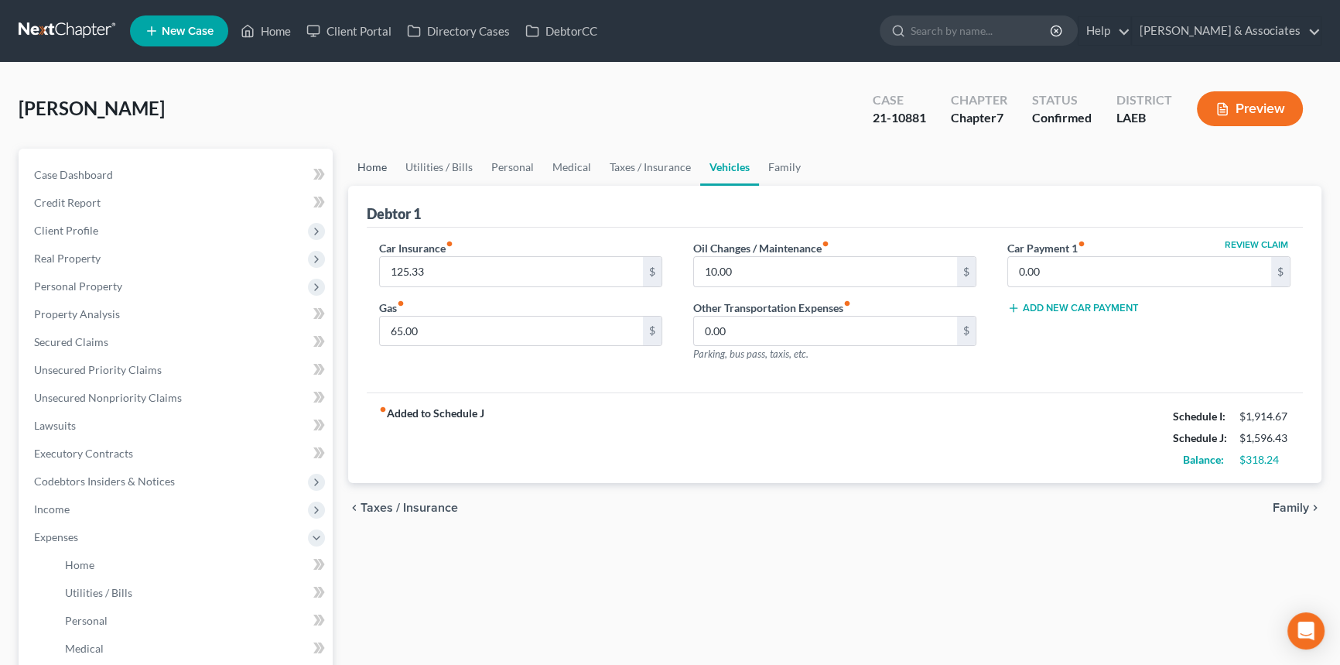
click at [377, 173] on link "Home" at bounding box center [372, 167] width 48 height 37
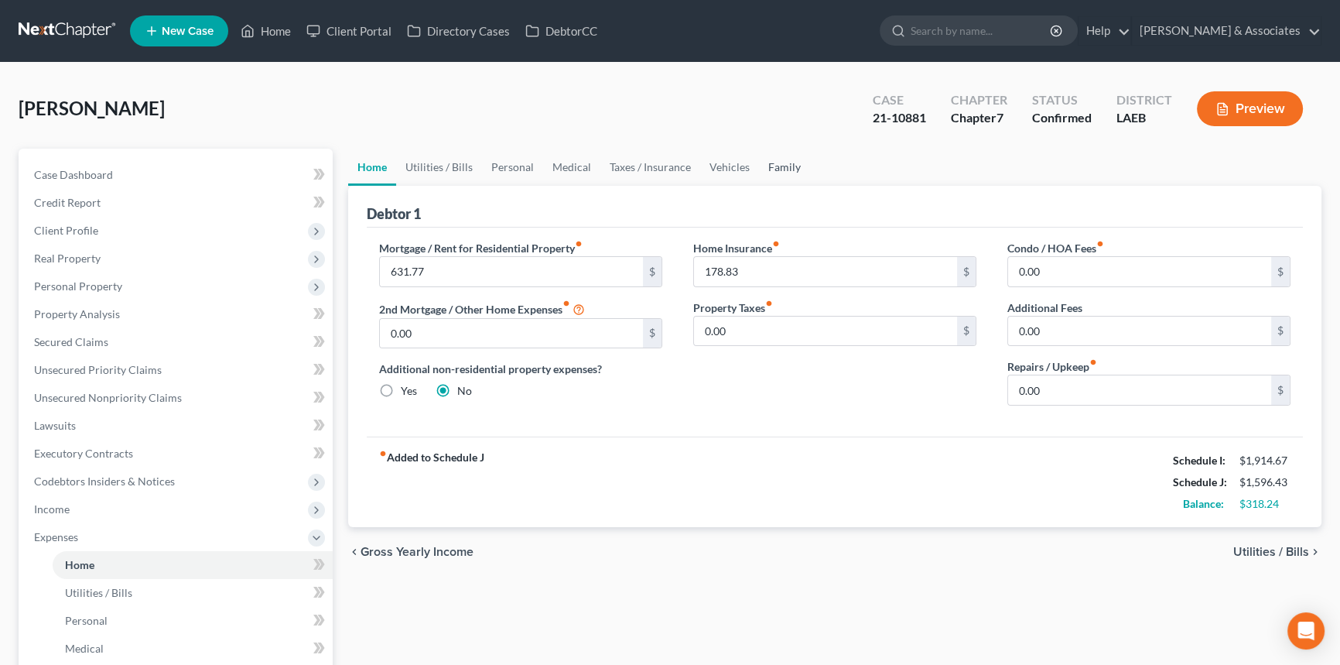
click at [769, 157] on link "Family" at bounding box center [784, 167] width 51 height 37
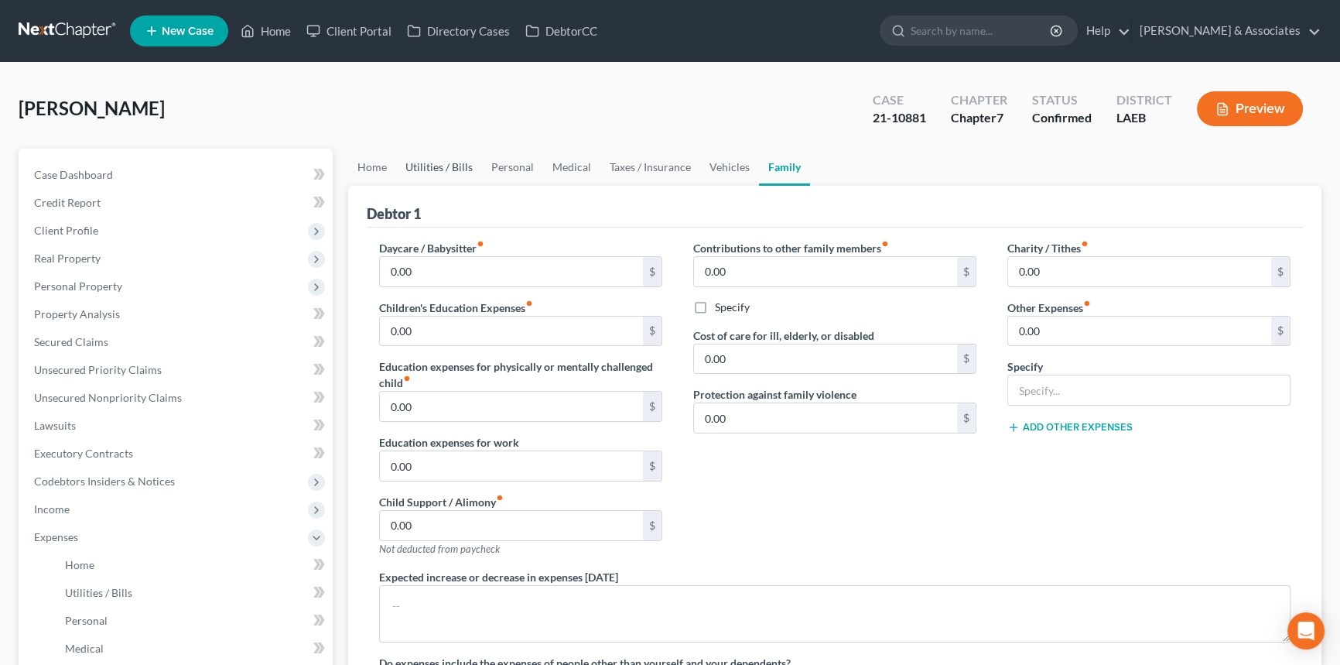
click at [456, 174] on link "Utilities / Bills" at bounding box center [439, 167] width 86 height 37
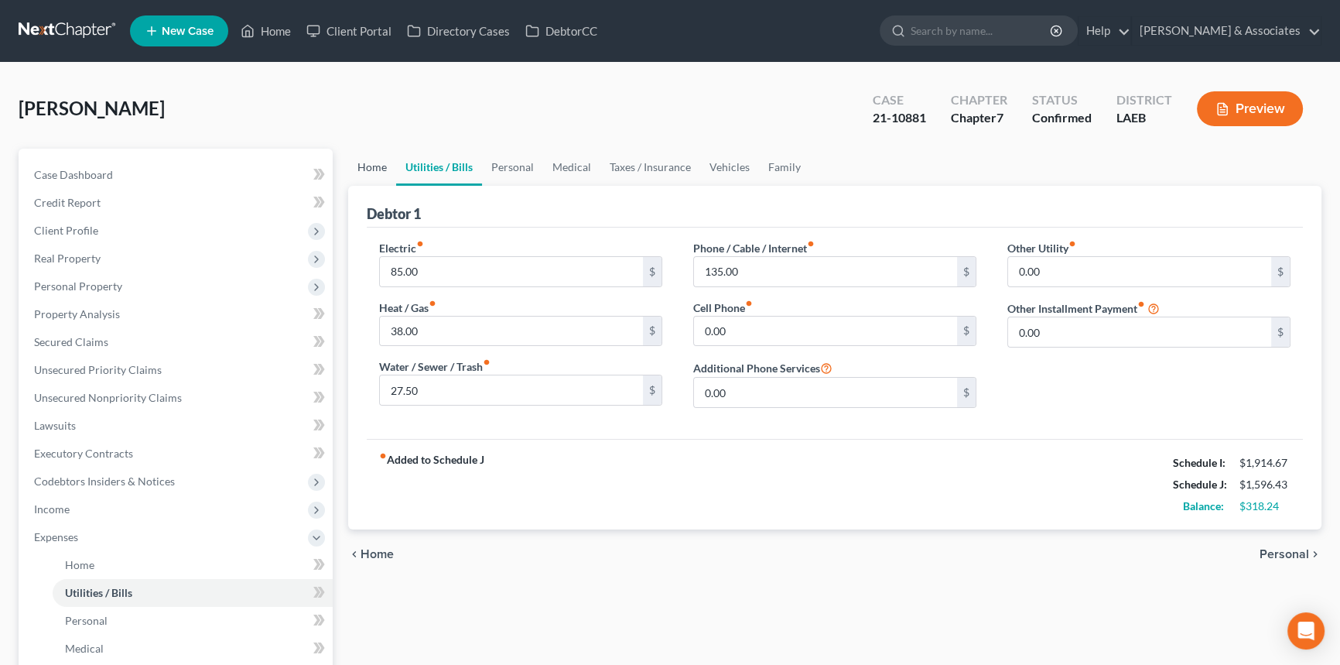
click at [386, 170] on link "Home" at bounding box center [372, 167] width 48 height 37
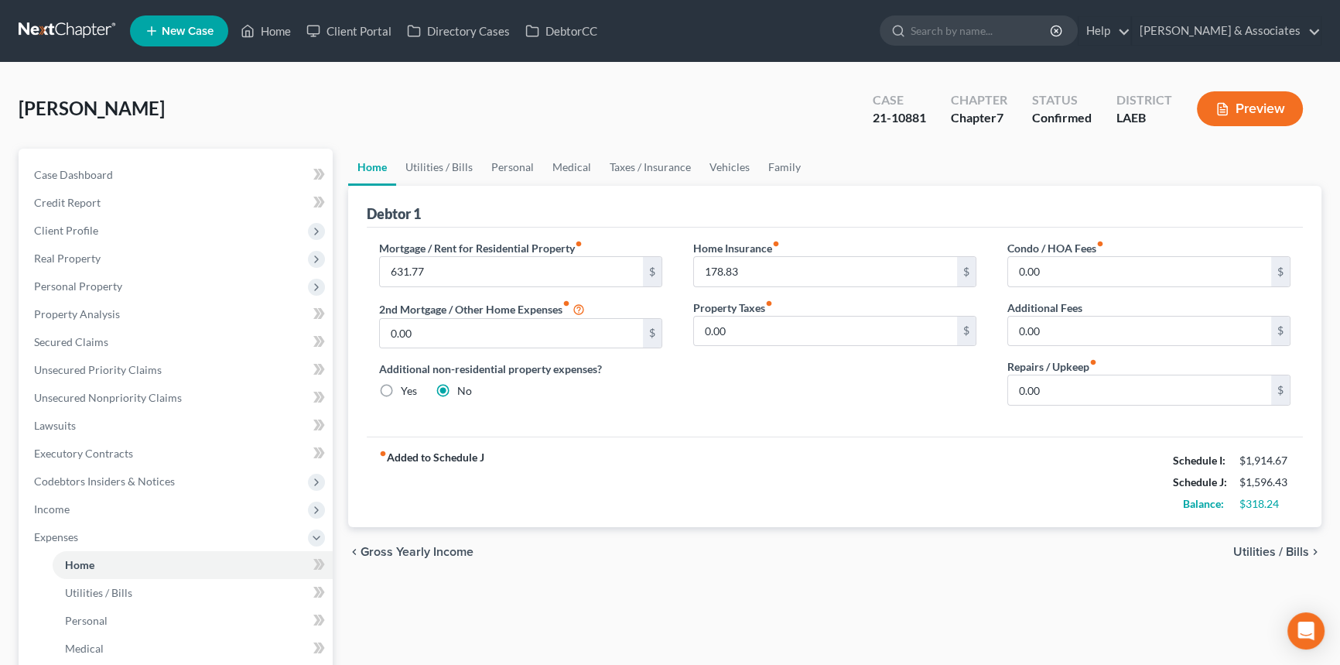
click at [762, 288] on div "Home Insurance fiber_manual_record 178.83 $ Property Taxes fiber_manual_record …" at bounding box center [835, 329] width 314 height 178
click at [764, 277] on input "178.83" at bounding box center [825, 271] width 263 height 29
click at [826, 422] on div "Mortgage / Rent for Residential Property fiber_manual_record 631.77 $ 2nd Mortg…" at bounding box center [835, 331] width 936 height 209
click at [151, 535] on span "Expenses" at bounding box center [177, 537] width 311 height 28
click at [740, 579] on div "Home Utilities / Bills Personal Medical Taxes / Insurance Vehicles Family Debto…" at bounding box center [834, 456] width 989 height 615
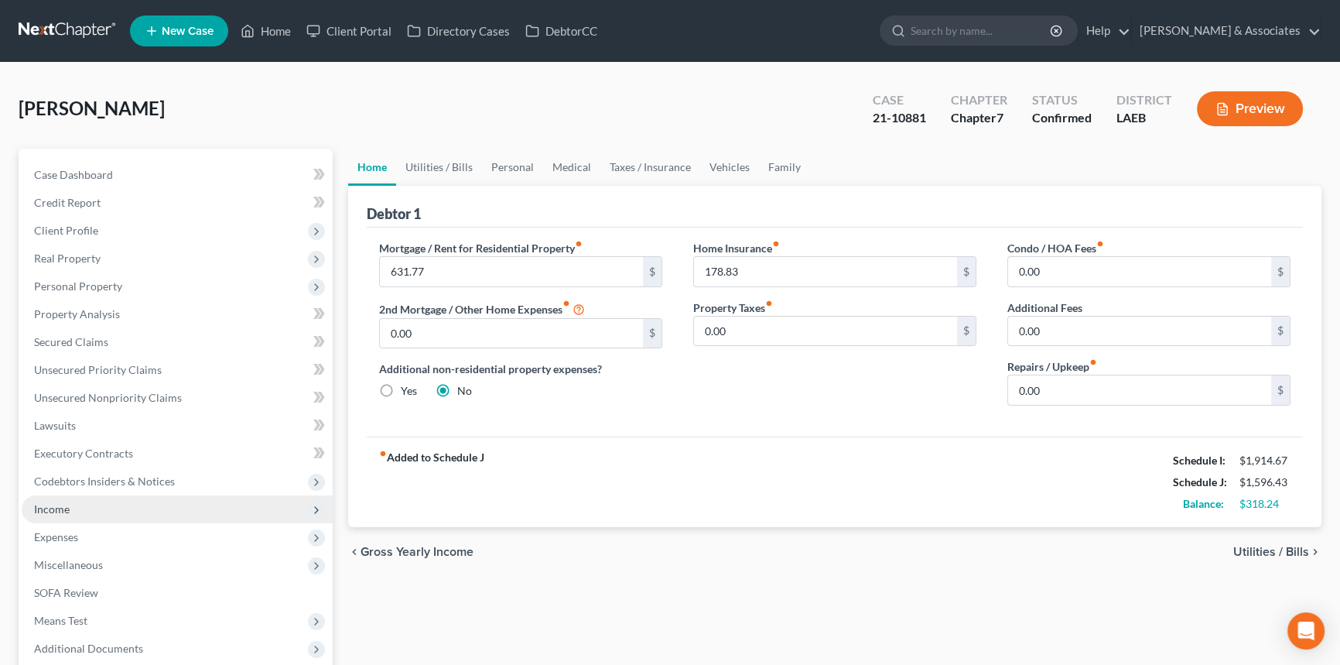
click at [139, 518] on span "Income" at bounding box center [177, 509] width 311 height 28
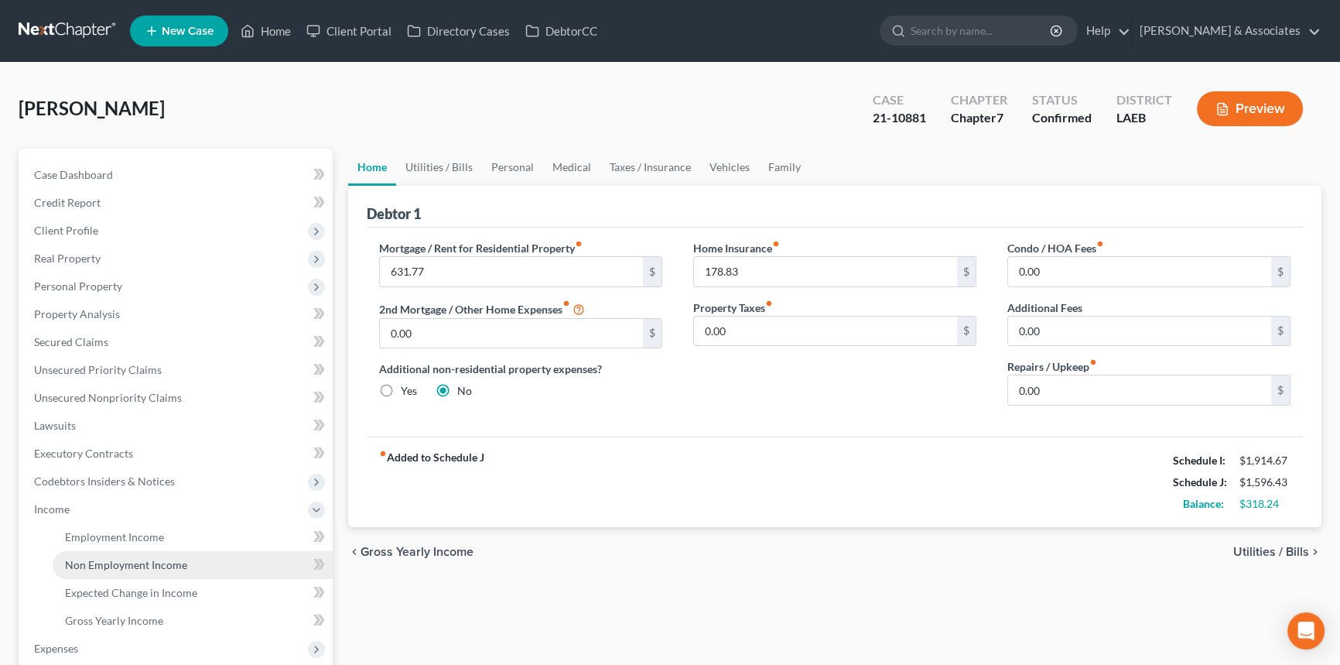
click at [146, 569] on span "Non Employment Income" at bounding box center [126, 564] width 122 height 13
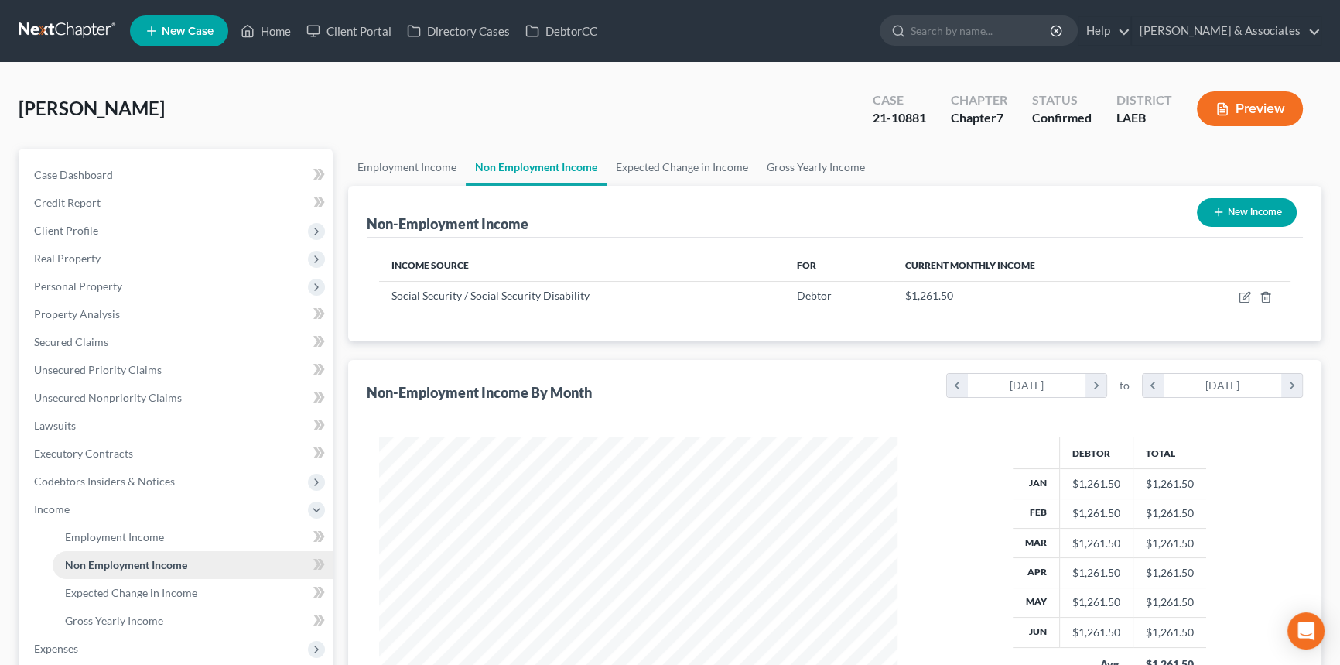
scroll to position [277, 549]
click at [152, 549] on link "Employment Income" at bounding box center [193, 537] width 280 height 28
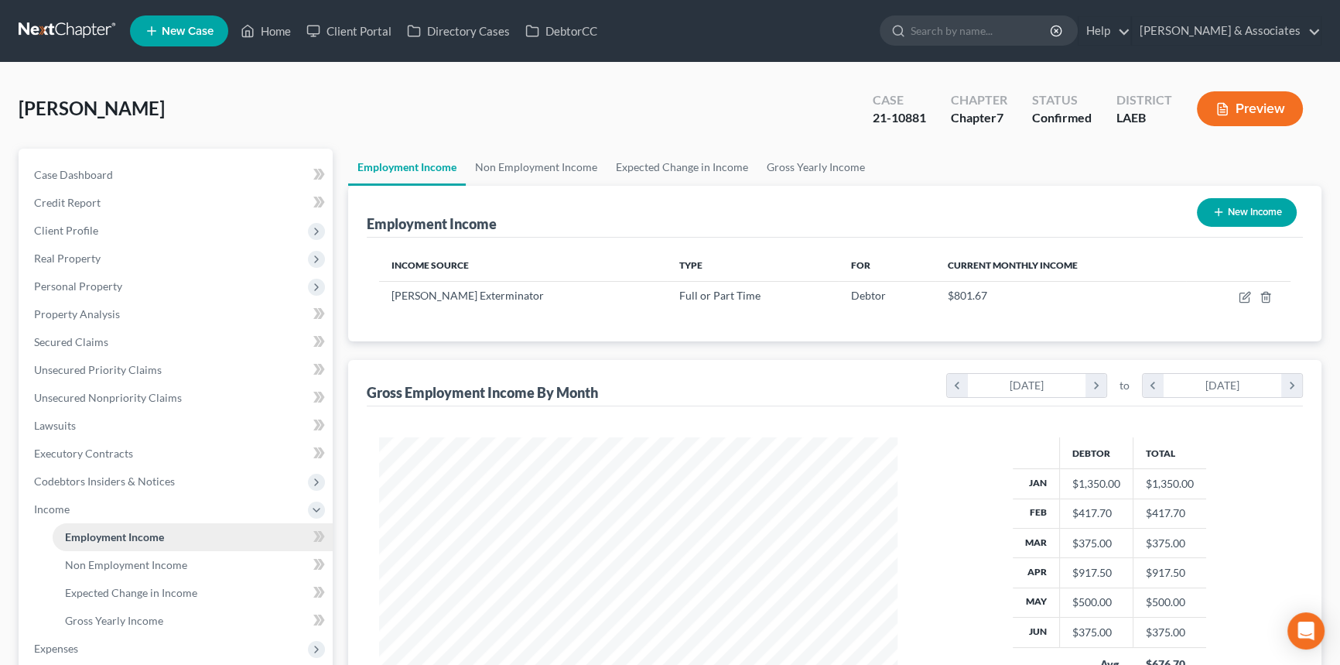
scroll to position [277, 549]
click at [87, 509] on span "Income" at bounding box center [177, 509] width 311 height 28
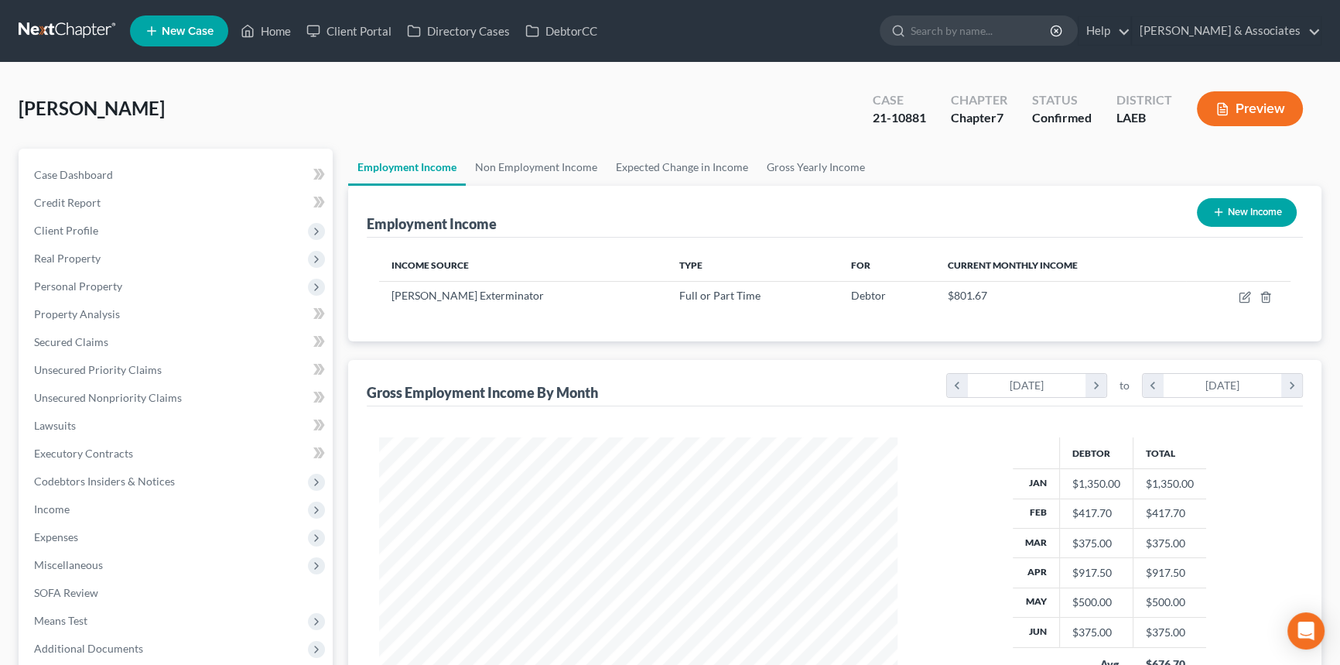
click at [125, 139] on div "Bordes, Janet Upgraded Case 21-10881 Chapter Chapter 7 Status Confirmed Distric…" at bounding box center [670, 114] width 1303 height 67
click at [116, 511] on span "Income" at bounding box center [177, 509] width 311 height 28
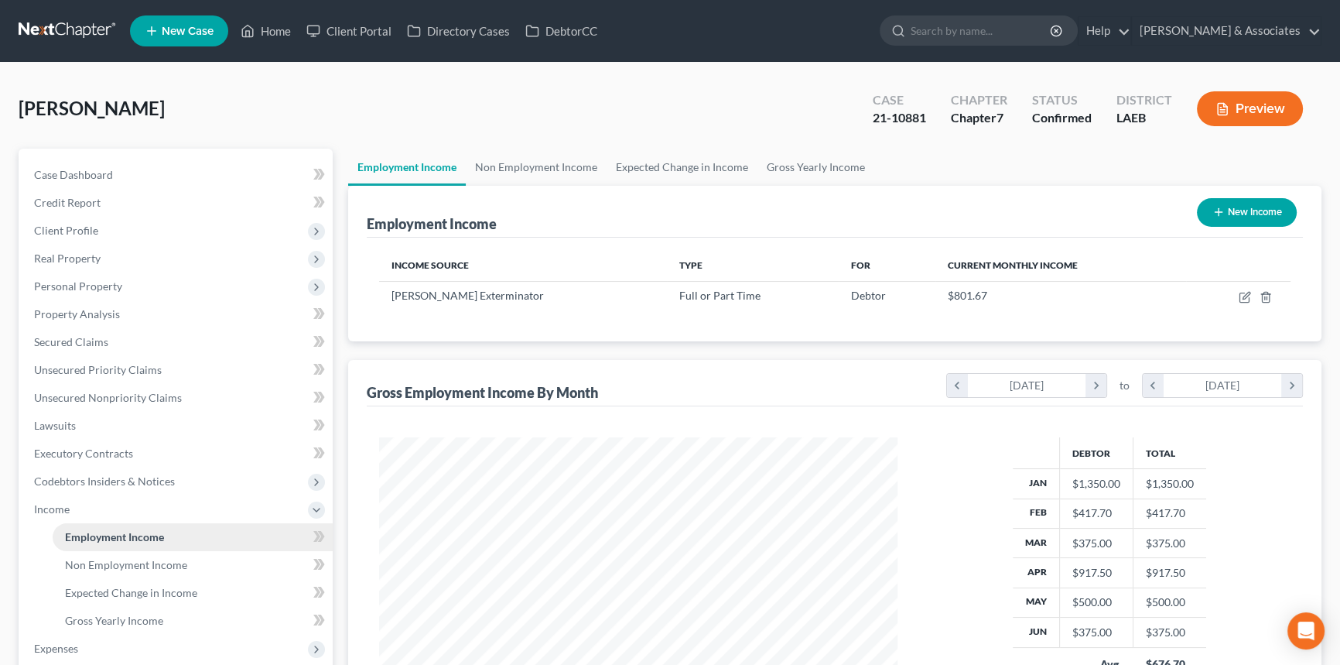
click at [107, 535] on span "Employment Income" at bounding box center [114, 536] width 99 height 13
click at [185, 562] on link "Non Employment Income" at bounding box center [193, 565] width 280 height 28
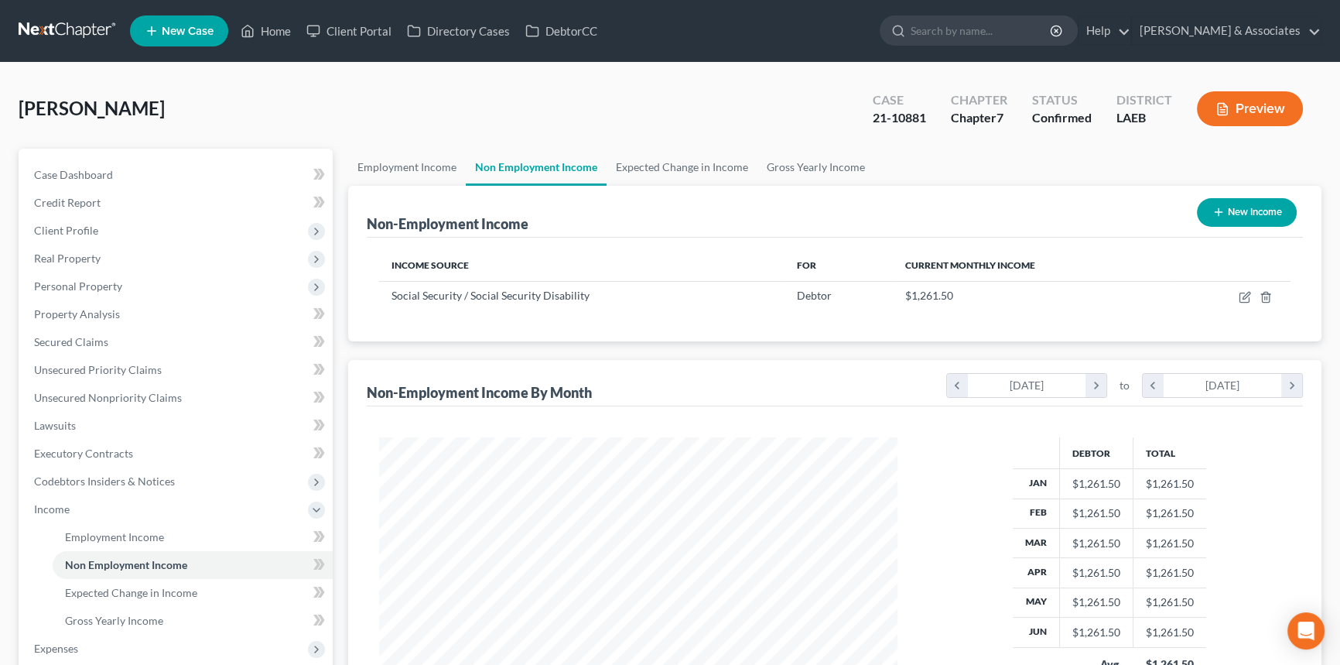
scroll to position [277, 549]
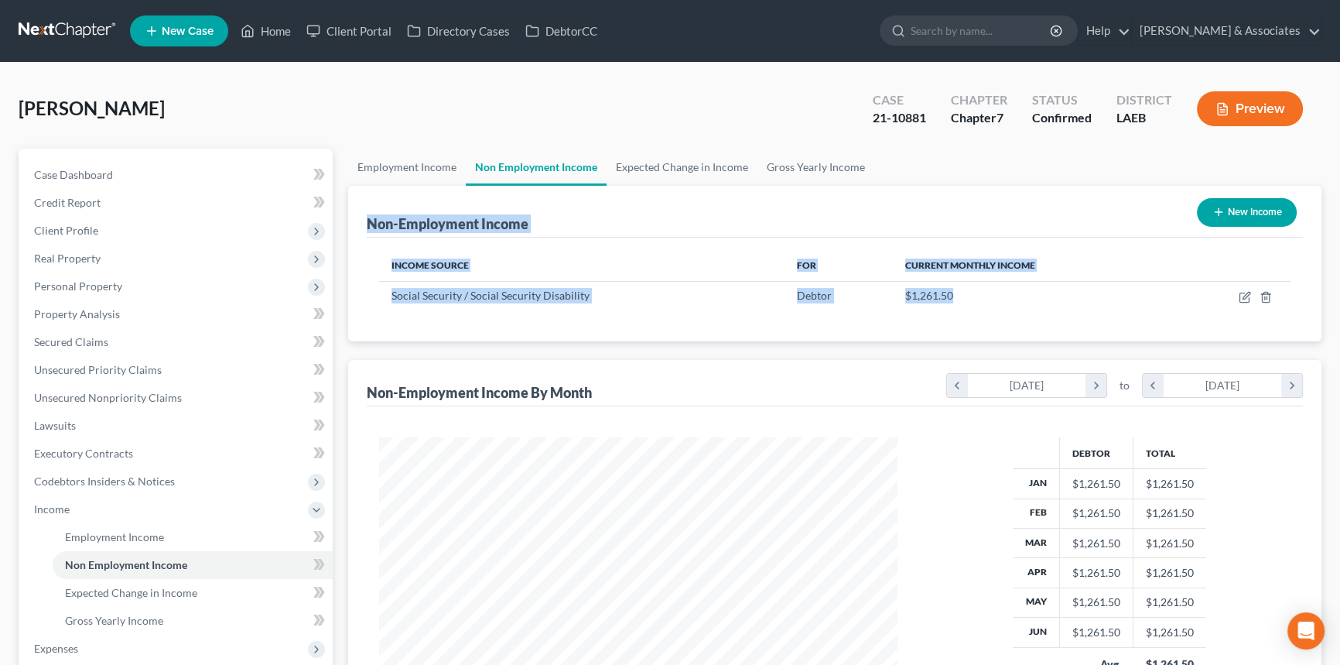
drag, startPoint x: 955, startPoint y: 293, endPoint x: 355, endPoint y: 200, distance: 606.9
click at [355, 200] on div "Non-Employment Income New Income Income Source For Current Monthly Income Socia…" at bounding box center [834, 264] width 973 height 156
click at [359, 210] on div "Non-Employment Income New Income Income Source For Current Monthly Income Socia…" at bounding box center [834, 264] width 973 height 156
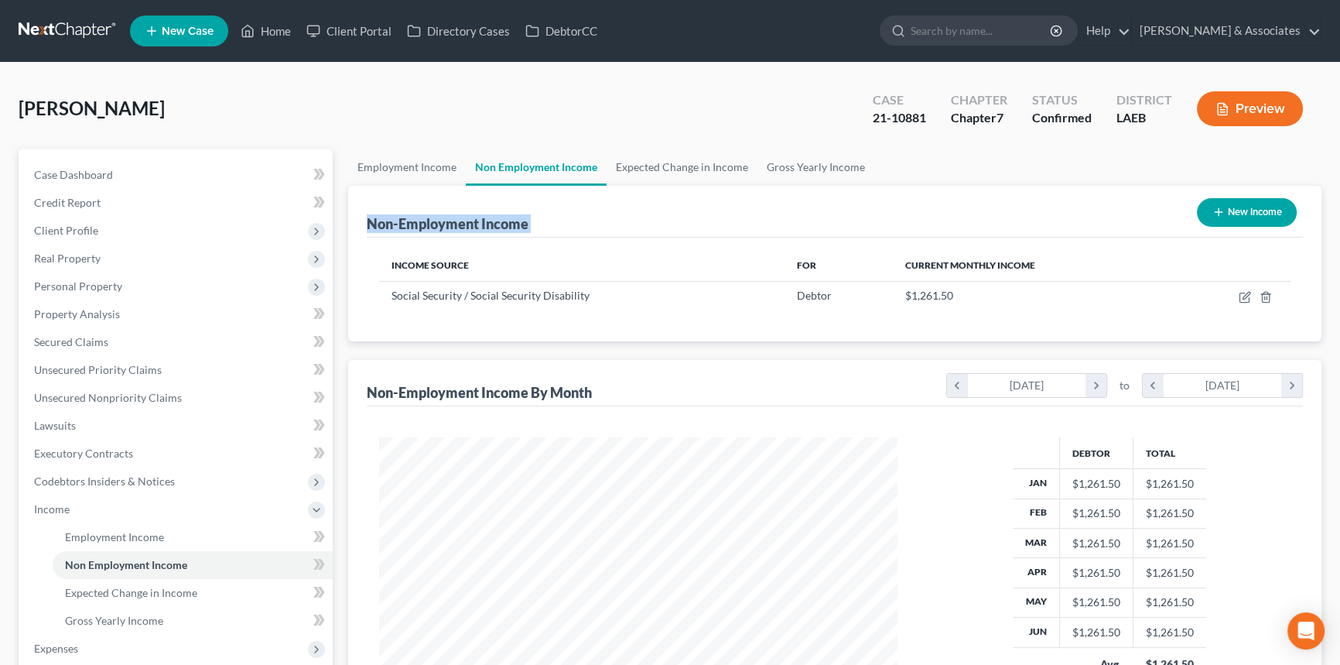
drag, startPoint x: 359, startPoint y: 210, endPoint x: 1037, endPoint y: 317, distance: 686.2
click at [1037, 317] on div "Non-Employment Income New Income Income Source For Current Monthly Income Socia…" at bounding box center [834, 264] width 973 height 156
click at [1037, 317] on div "Income Source For Current Monthly Income Social Security / Social Security Disa…" at bounding box center [835, 290] width 936 height 104
drag, startPoint x: 961, startPoint y: 304, endPoint x: 361, endPoint y: 221, distance: 605.3
click at [361, 221] on div "Non-Employment Income New Income Income Source For Current Monthly Income Socia…" at bounding box center [834, 264] width 973 height 156
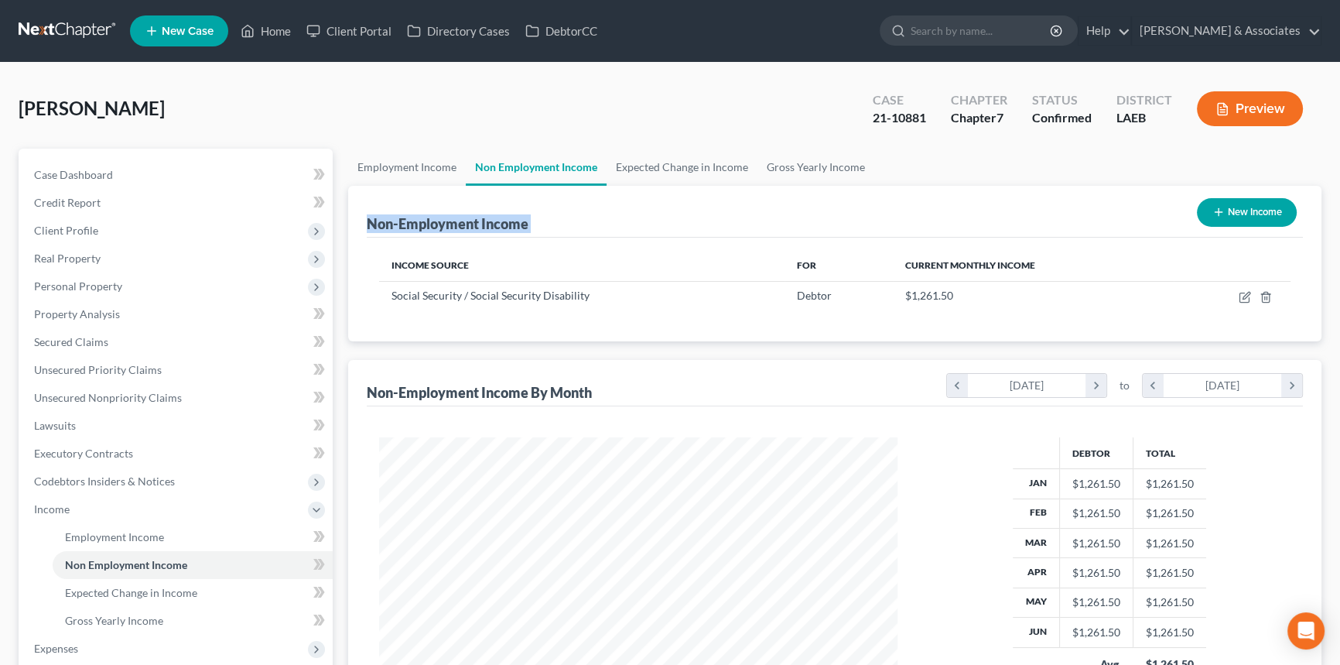
click at [361, 221] on div "Non-Employment Income New Income Income Source For Current Monthly Income Socia…" at bounding box center [834, 264] width 973 height 156
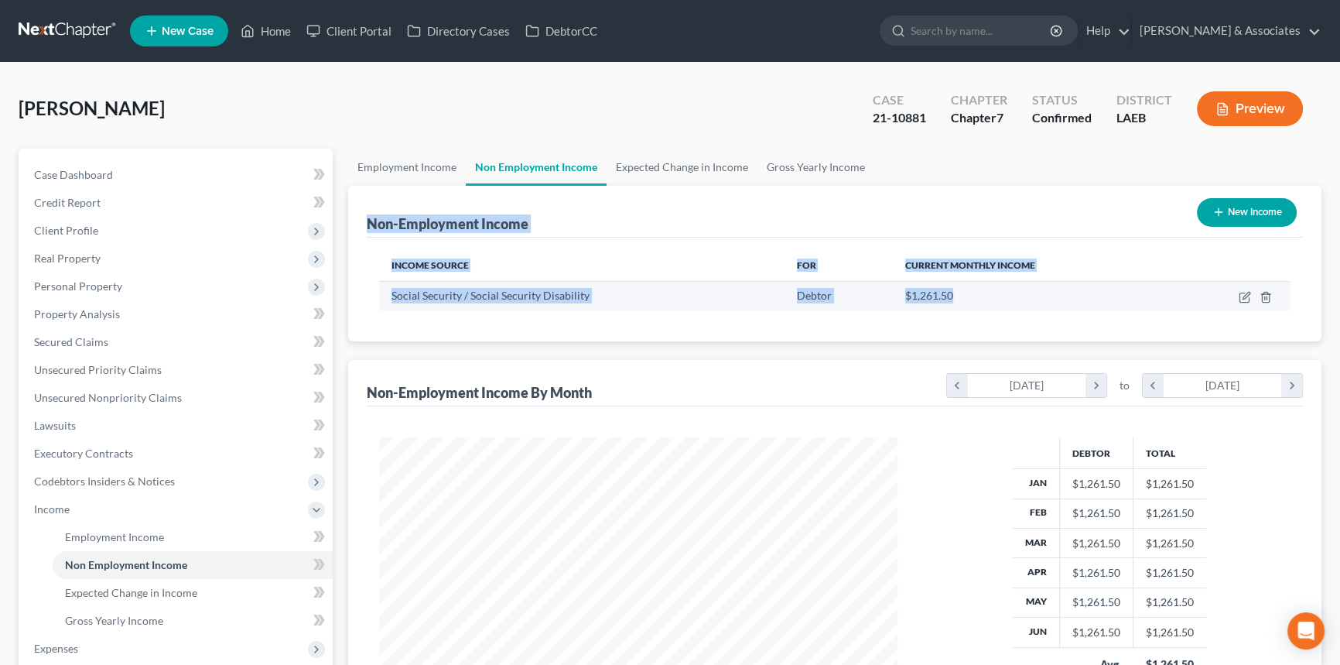
drag, startPoint x: 362, startPoint y: 221, endPoint x: 975, endPoint y: 297, distance: 617.4
click at [975, 297] on div "Non-Employment Income New Income Income Source For Current Monthly Income Socia…" at bounding box center [834, 264] width 973 height 156
click at [976, 299] on div "$1,261.50" at bounding box center [1033, 295] width 257 height 15
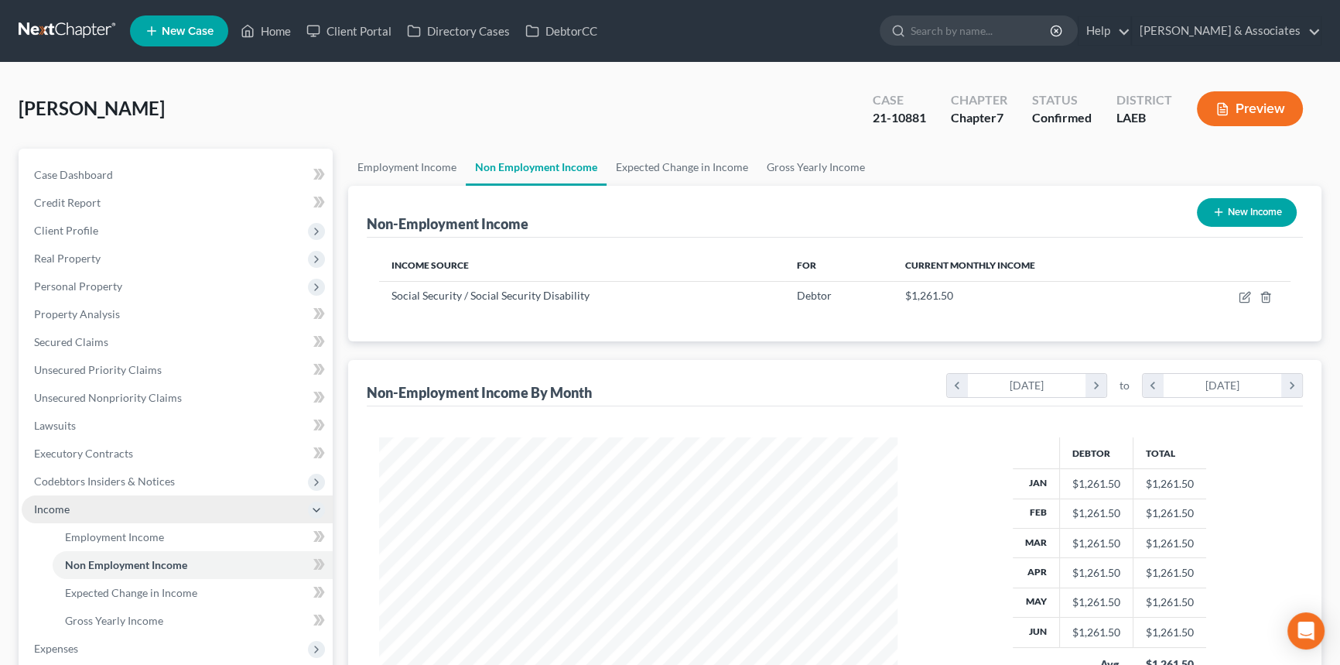
click at [138, 516] on span "Income" at bounding box center [177, 509] width 311 height 28
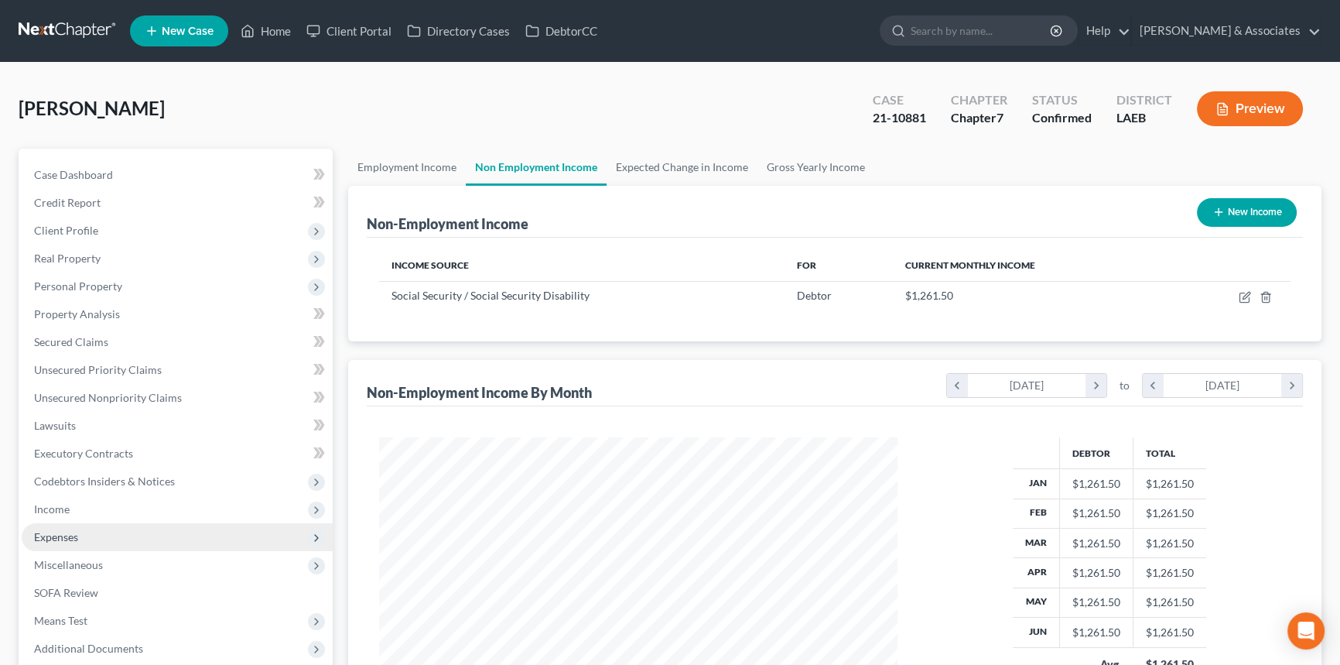
click at [111, 538] on span "Expenses" at bounding box center [177, 537] width 311 height 28
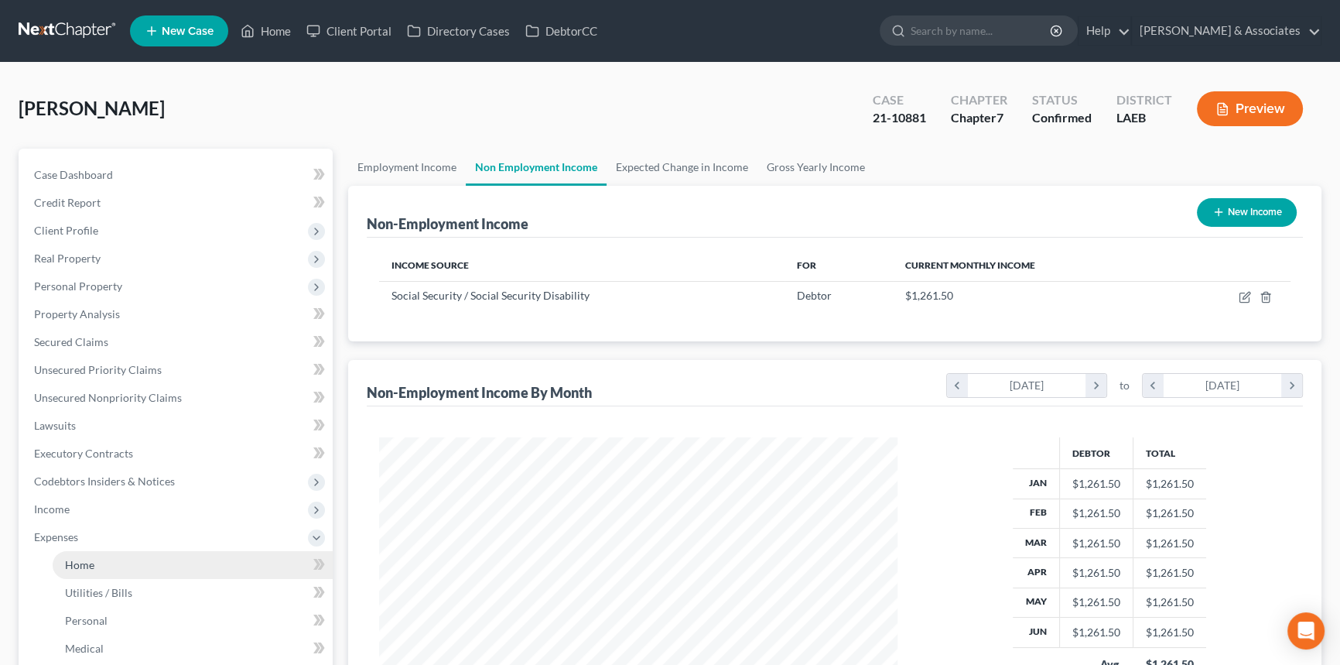
click at [98, 571] on link "Home" at bounding box center [193, 565] width 280 height 28
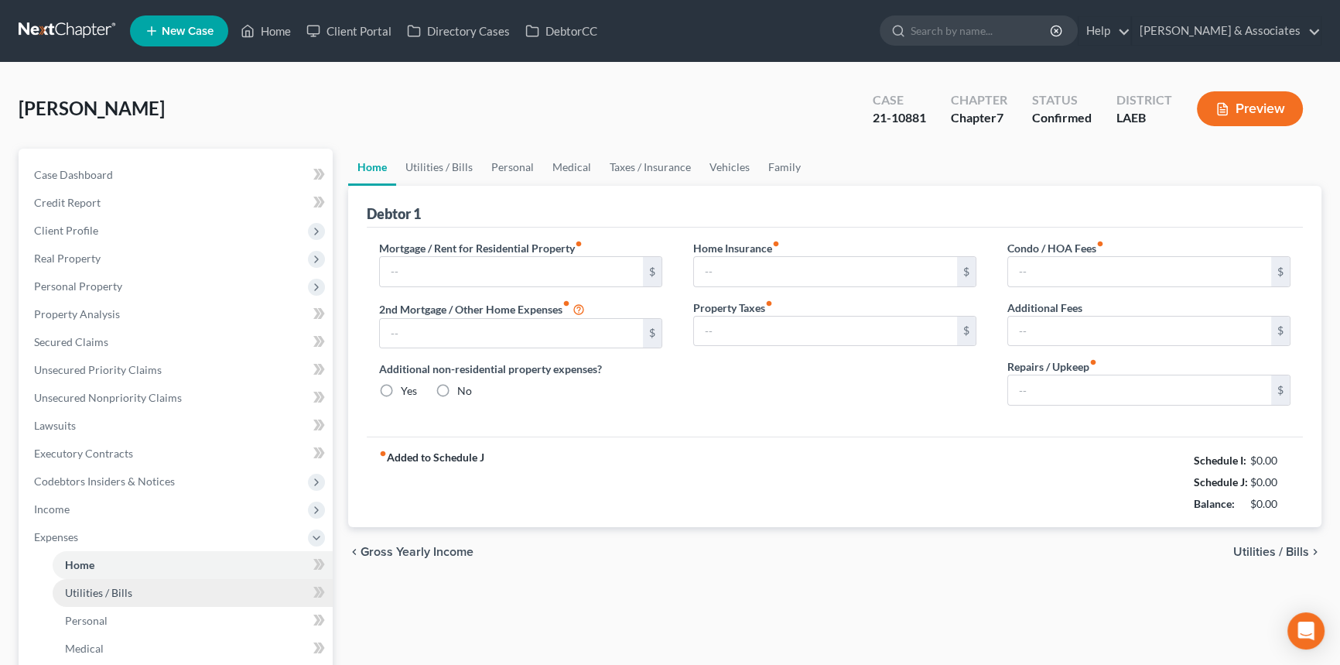
type input "631.77"
type input "0.00"
radio input "true"
type input "178.83"
type input "0.00"
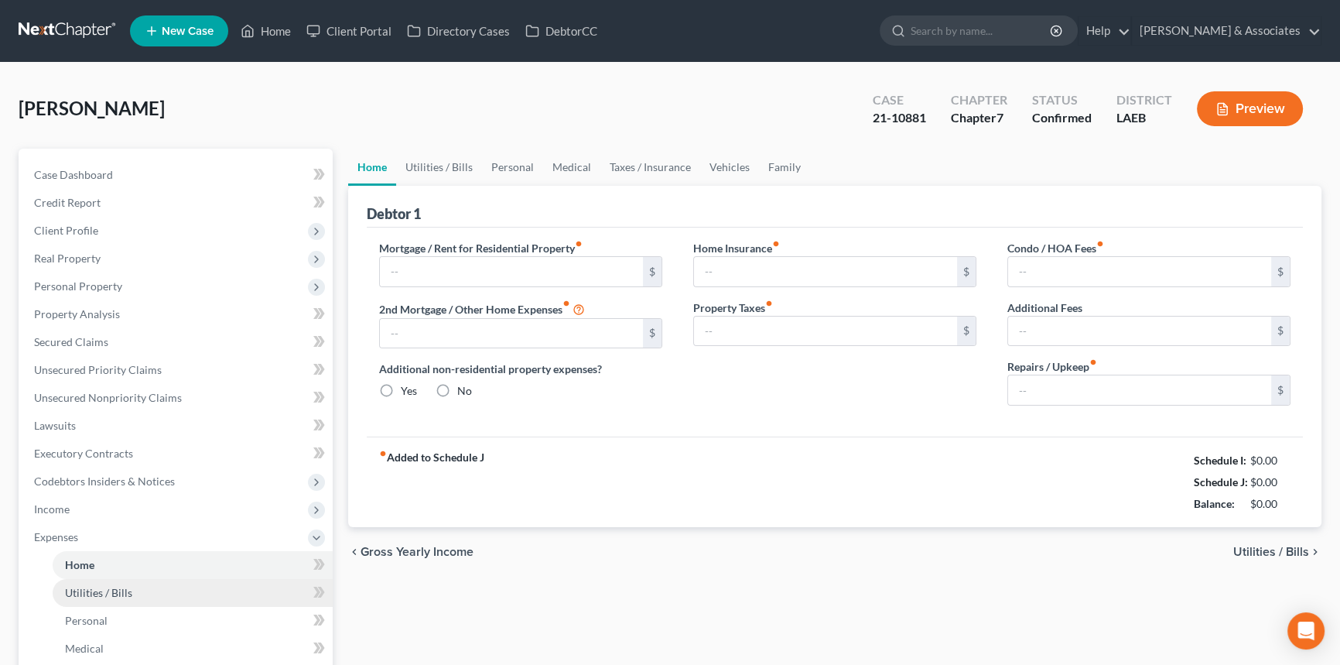
type input "0.00"
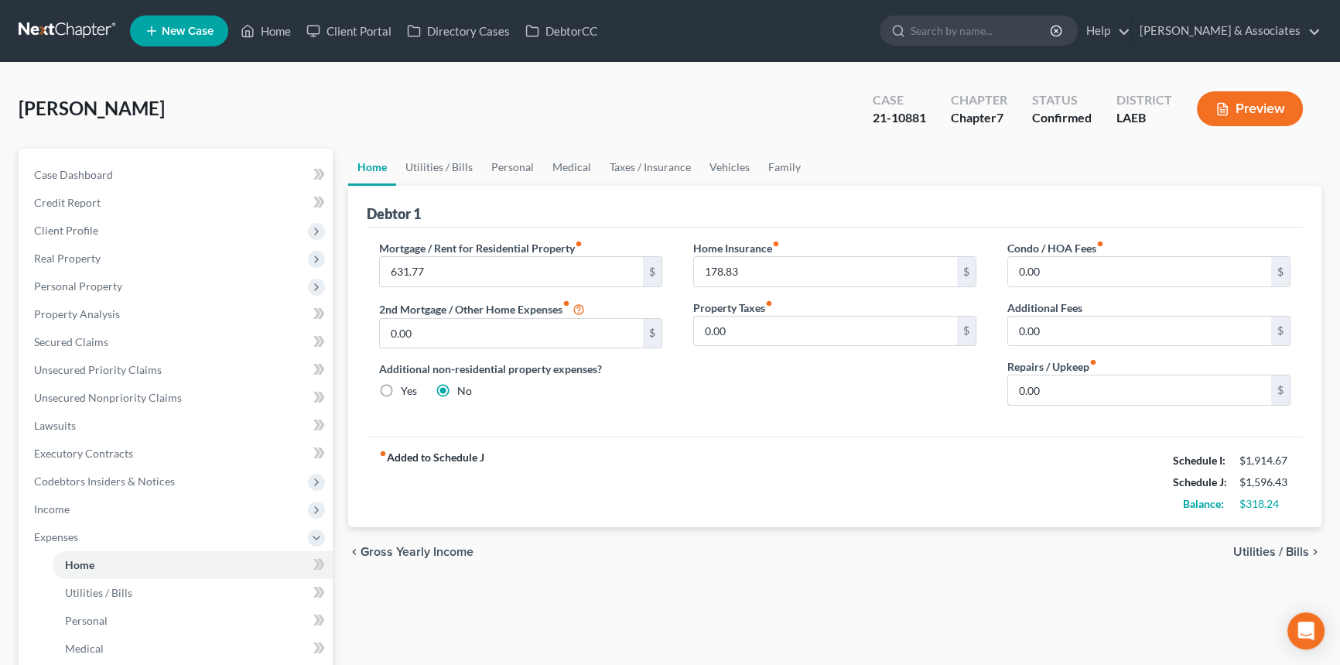
click at [759, 587] on div "Home Utilities / Bills Personal Medical Taxes / Insurance Vehicles Family Debto…" at bounding box center [834, 554] width 989 height 810
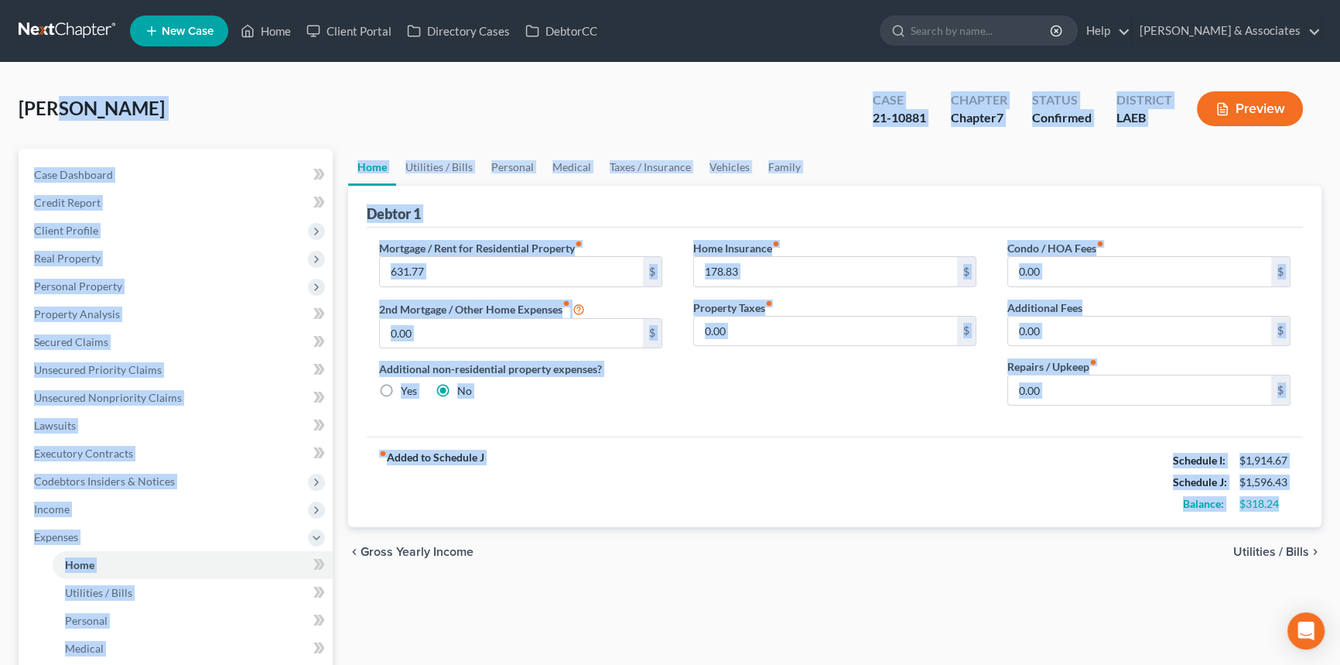
drag, startPoint x: 1084, startPoint y: 455, endPoint x: 51, endPoint y: 118, distance: 1086.3
click at [53, 118] on div "Bordes, Janet Upgraded Case 21-10881 Chapter Chapter 7 Status Confirmed Distric…" at bounding box center [670, 526] width 1303 height 890
click at [51, 118] on div "Bordes, Janet Upgraded" at bounding box center [92, 108] width 146 height 25
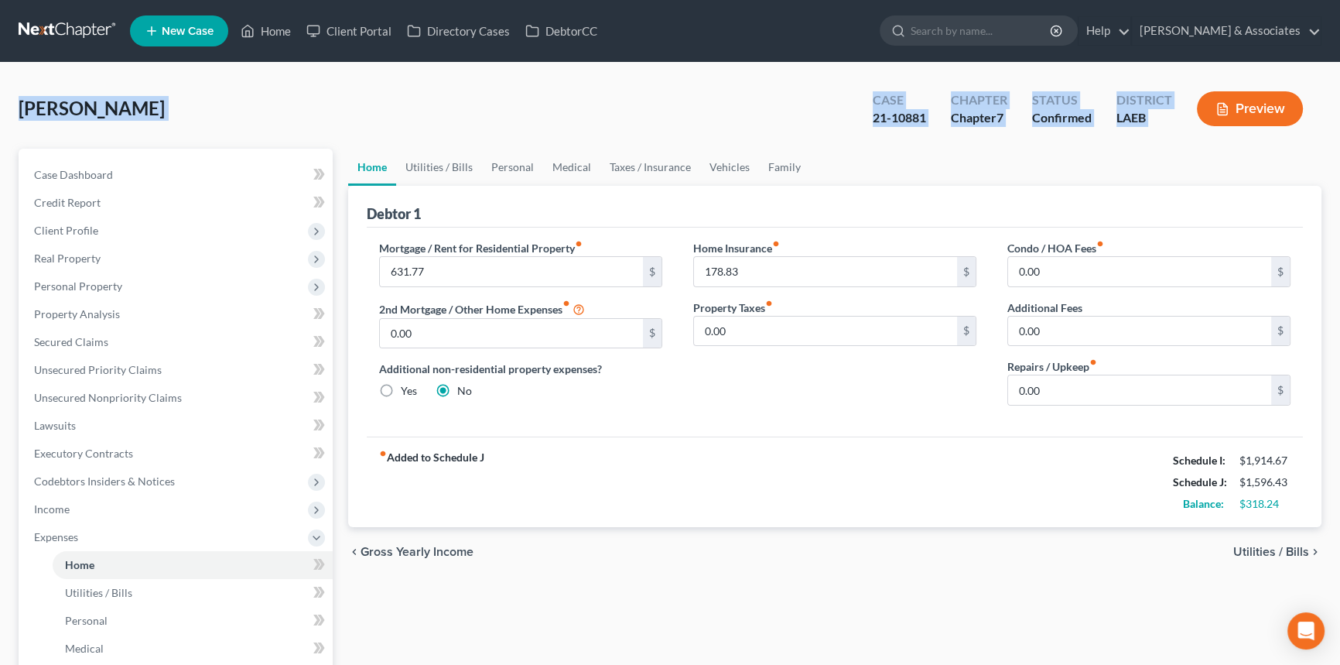
drag, startPoint x: 22, startPoint y: 108, endPoint x: 1274, endPoint y: 108, distance: 1251.8
click at [1274, 108] on div "Bordes, Janet Upgraded Case 21-10881 Chapter Chapter 7 Status Confirmed Distric…" at bounding box center [670, 114] width 1303 height 67
click at [1167, 134] on div "Case 21-10881 Chapter Chapter 7 Status Confirmed District LAEB Preview" at bounding box center [1087, 108] width 467 height 55
drag, startPoint x: 1173, startPoint y: 132, endPoint x: 2, endPoint y: 108, distance: 1170.8
click at [2, 108] on div "Bordes, Janet Upgraded Case 21-10881 Chapter Chapter 7 Status Confirmed Distric…" at bounding box center [670, 526] width 1340 height 927
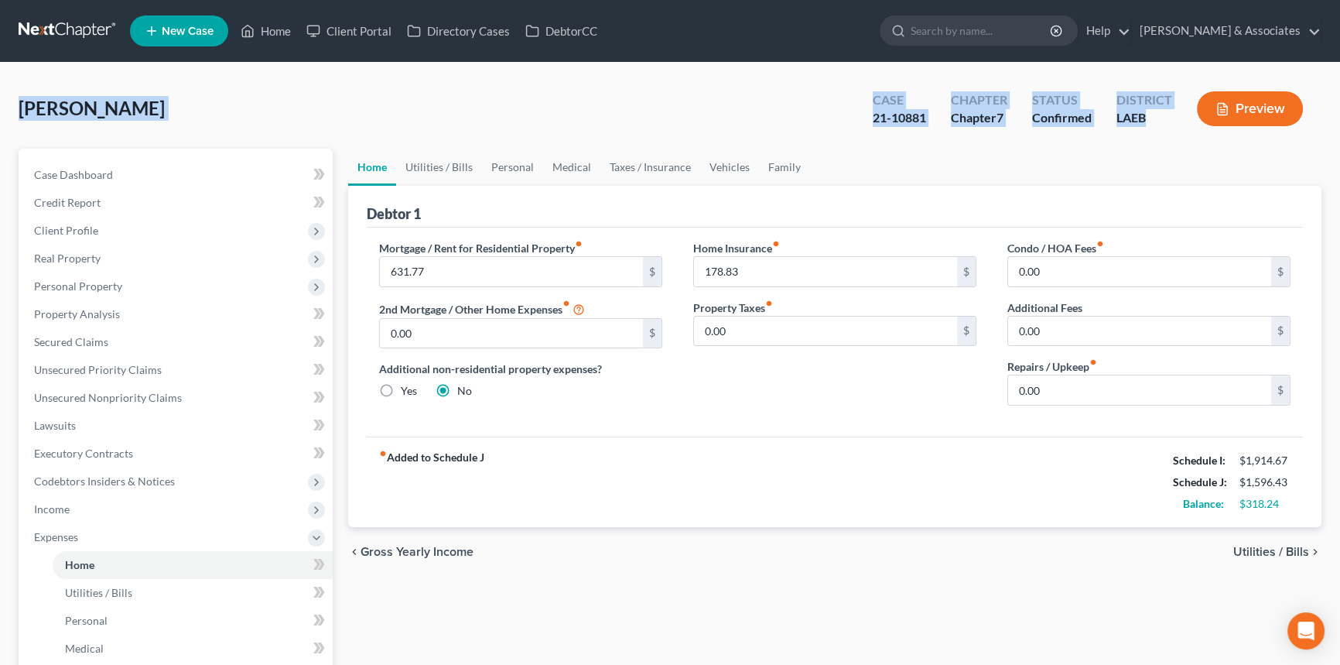
click at [5, 108] on div "Bordes, Janet Upgraded Case 21-10881 Chapter Chapter 7 Status Confirmed Distric…" at bounding box center [670, 526] width 1340 height 927
drag, startPoint x: 103, startPoint y: 112, endPoint x: 1259, endPoint y: 110, distance: 1155.9
click at [1259, 110] on div "Bordes, Janet Upgraded Case 21-10881 Chapter Chapter 7 Status Confirmed Distric…" at bounding box center [670, 526] width 1340 height 927
click at [133, 175] on link "Case Dashboard" at bounding box center [177, 175] width 311 height 28
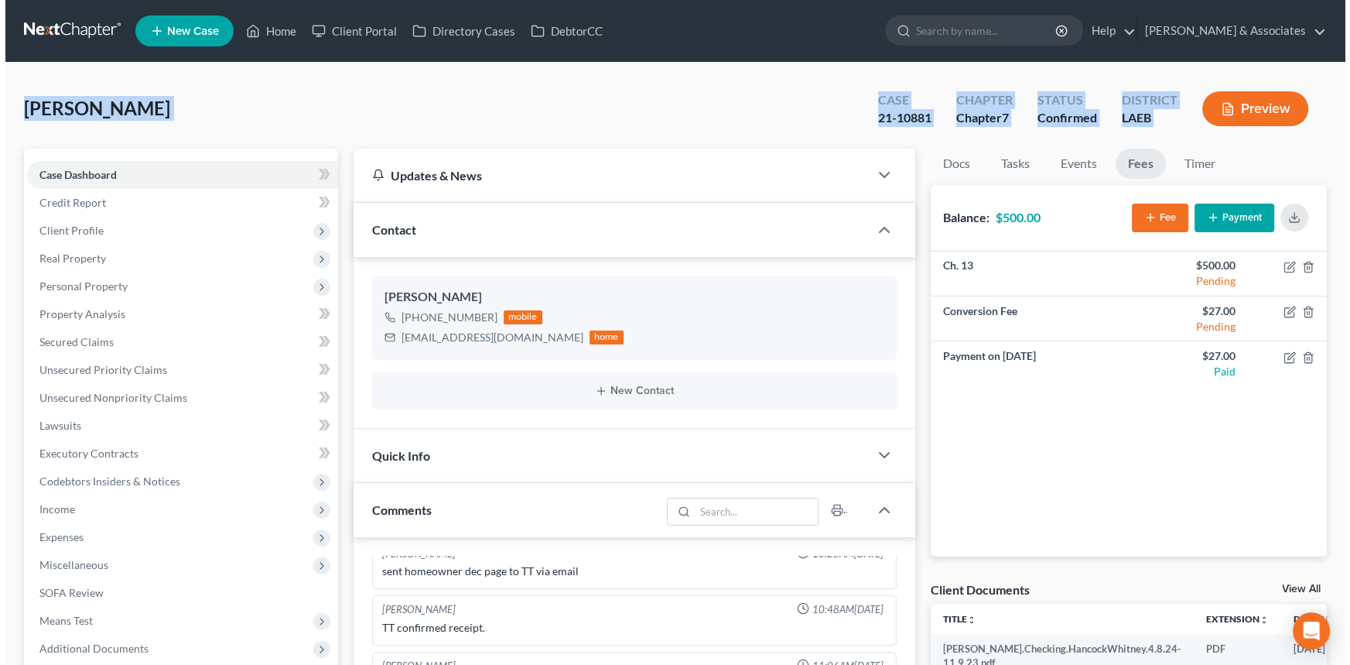
scroll to position [1959, 0]
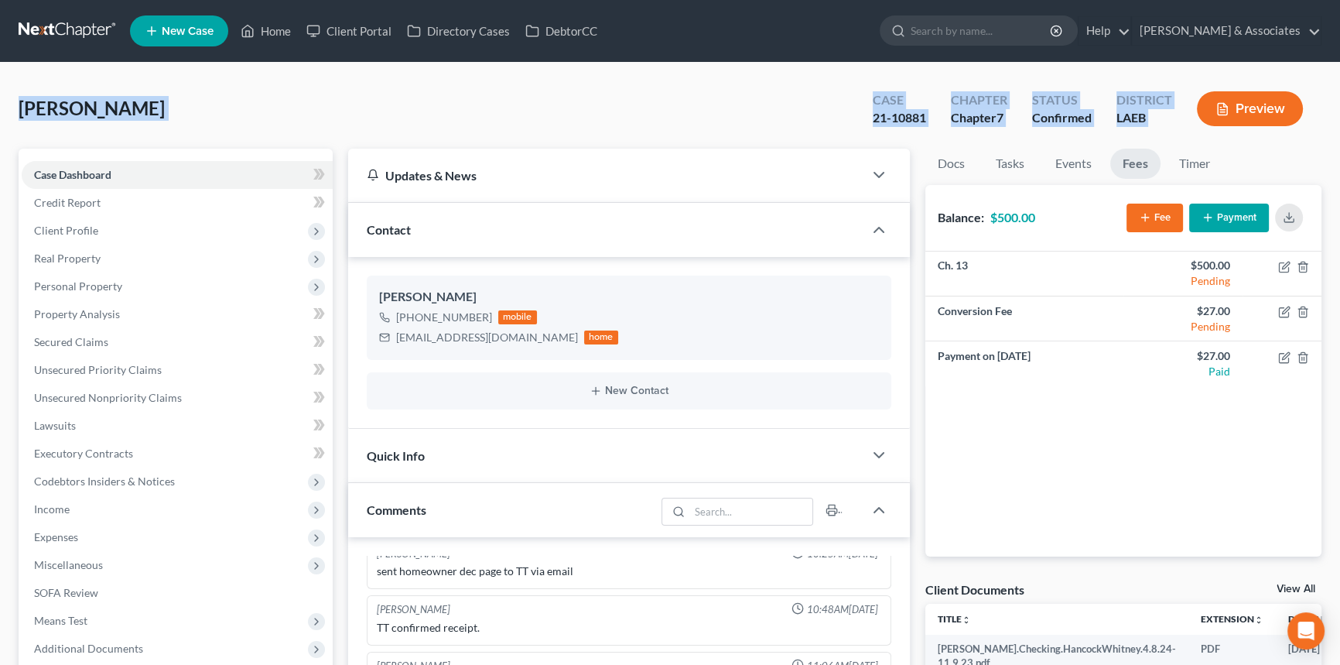
click at [1230, 216] on button "Payment" at bounding box center [1229, 217] width 80 height 29
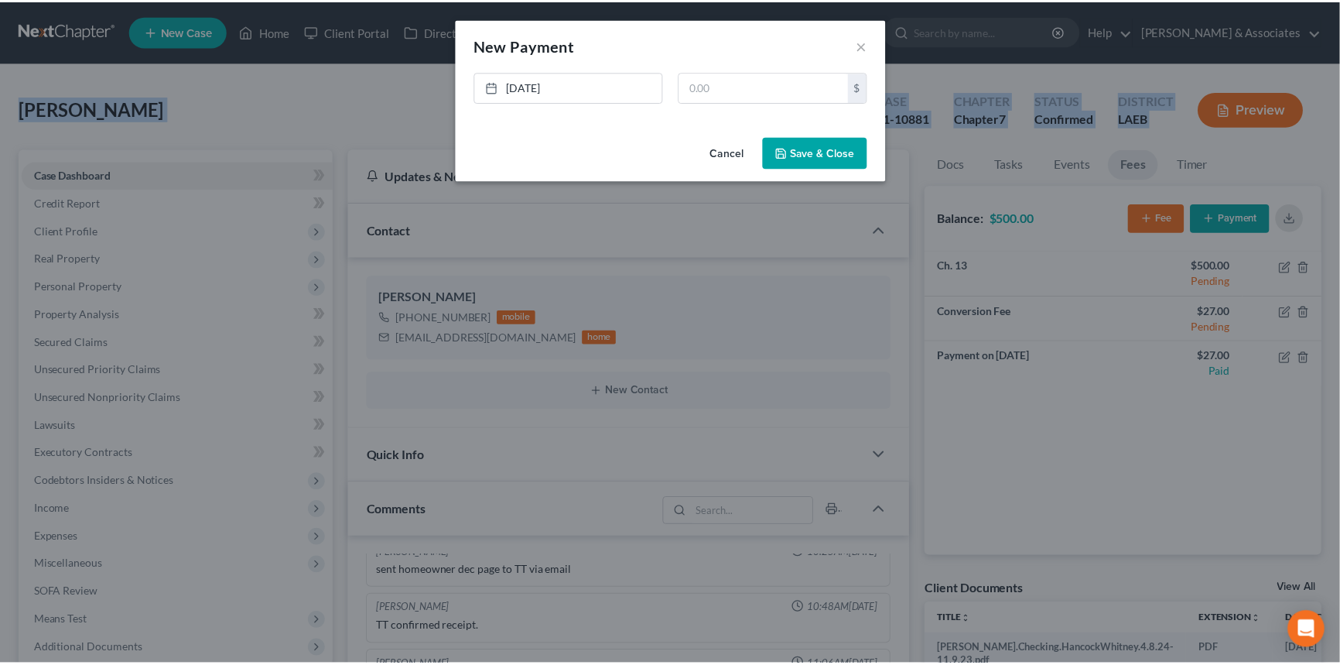
scroll to position [9714, 0]
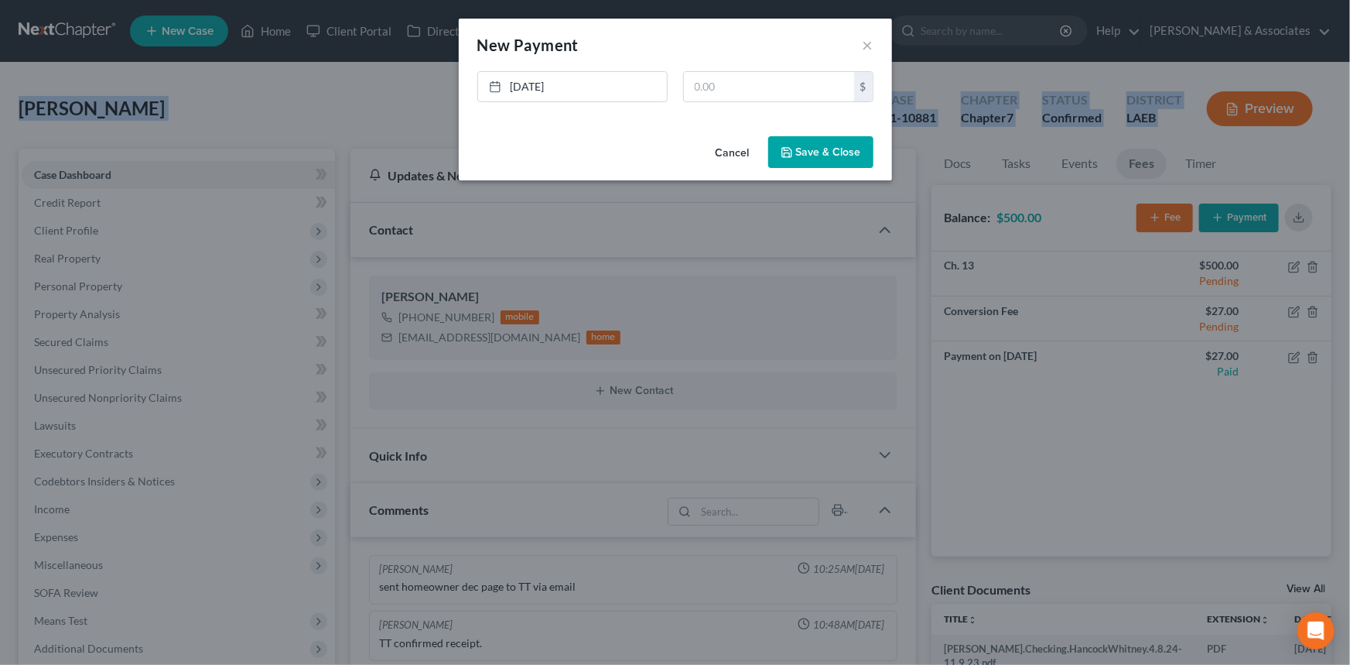
click at [741, 161] on button "Cancel" at bounding box center [732, 153] width 59 height 31
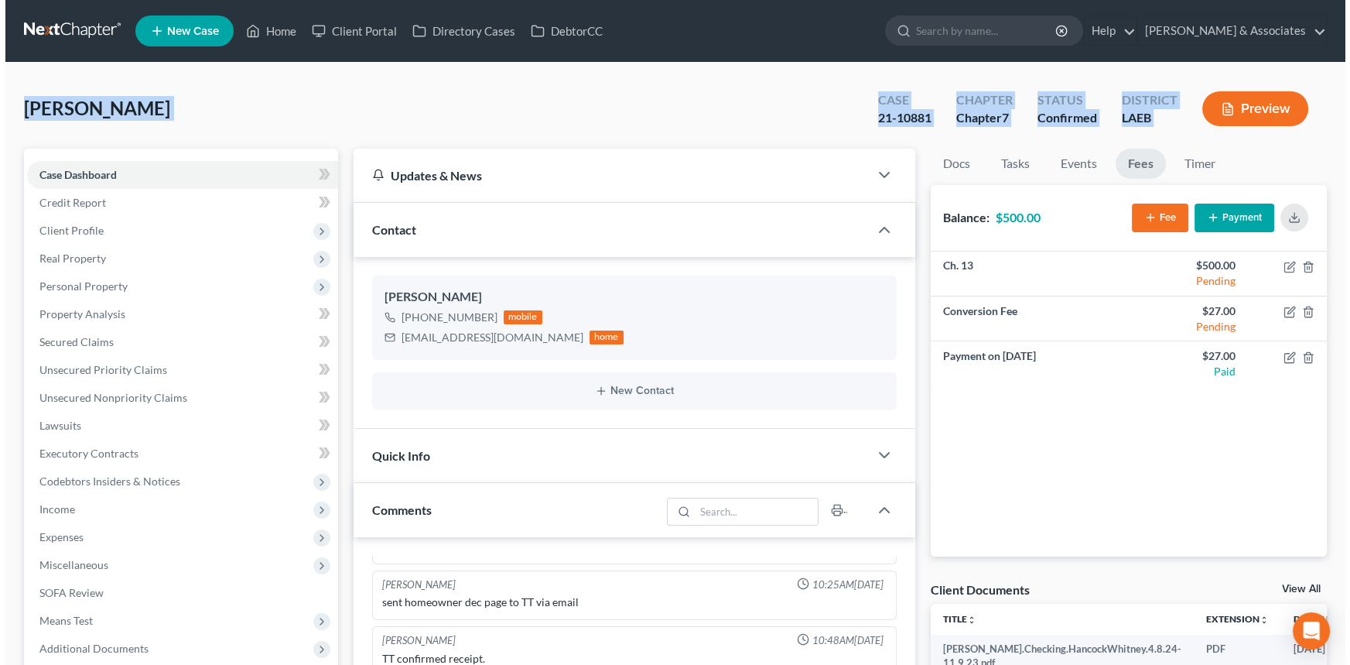
scroll to position [9745, 0]
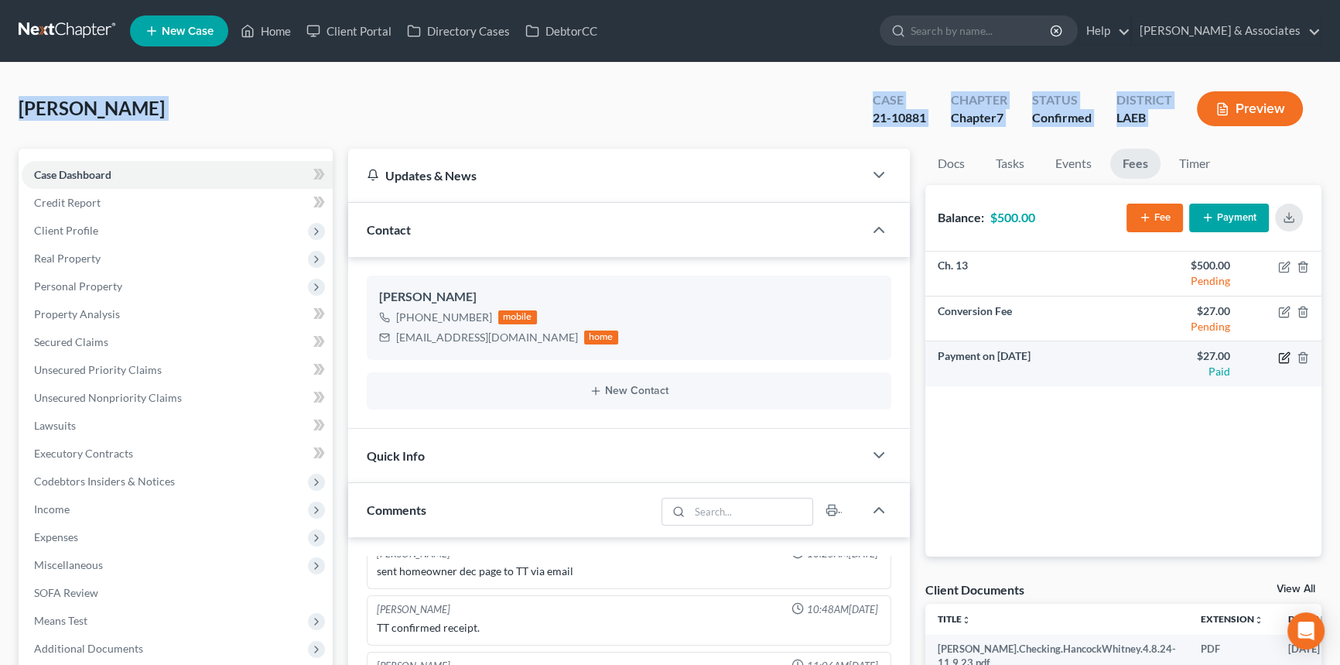
click at [1282, 355] on icon "button" at bounding box center [1284, 357] width 12 height 12
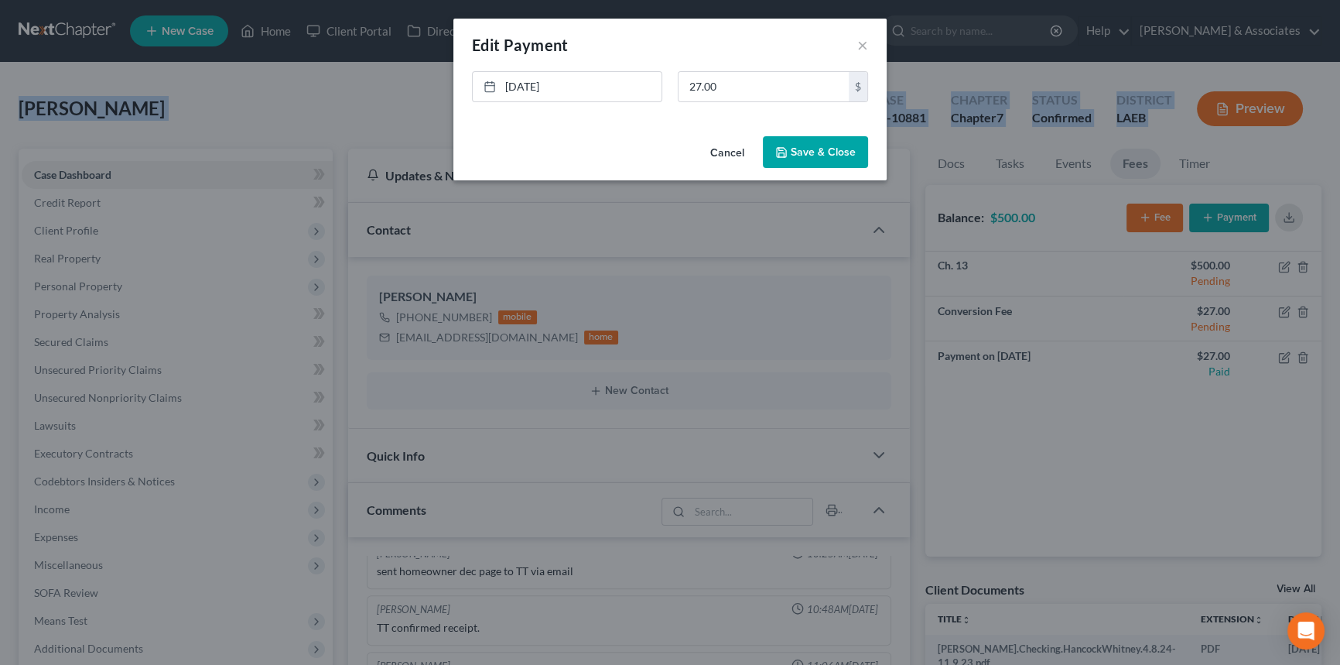
scroll to position [9714, 0]
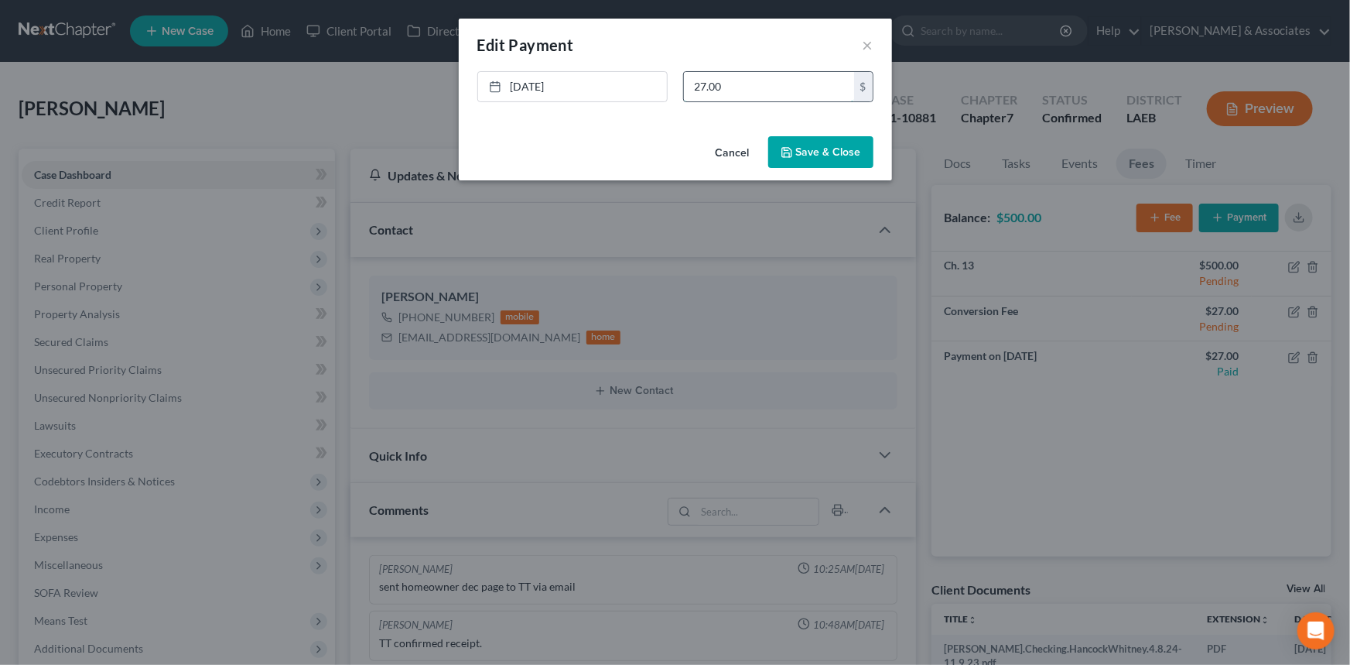
click at [689, 91] on input "27.00" at bounding box center [769, 86] width 170 height 29
type input "527.00"
click at [793, 146] on icon "button" at bounding box center [787, 152] width 12 height 12
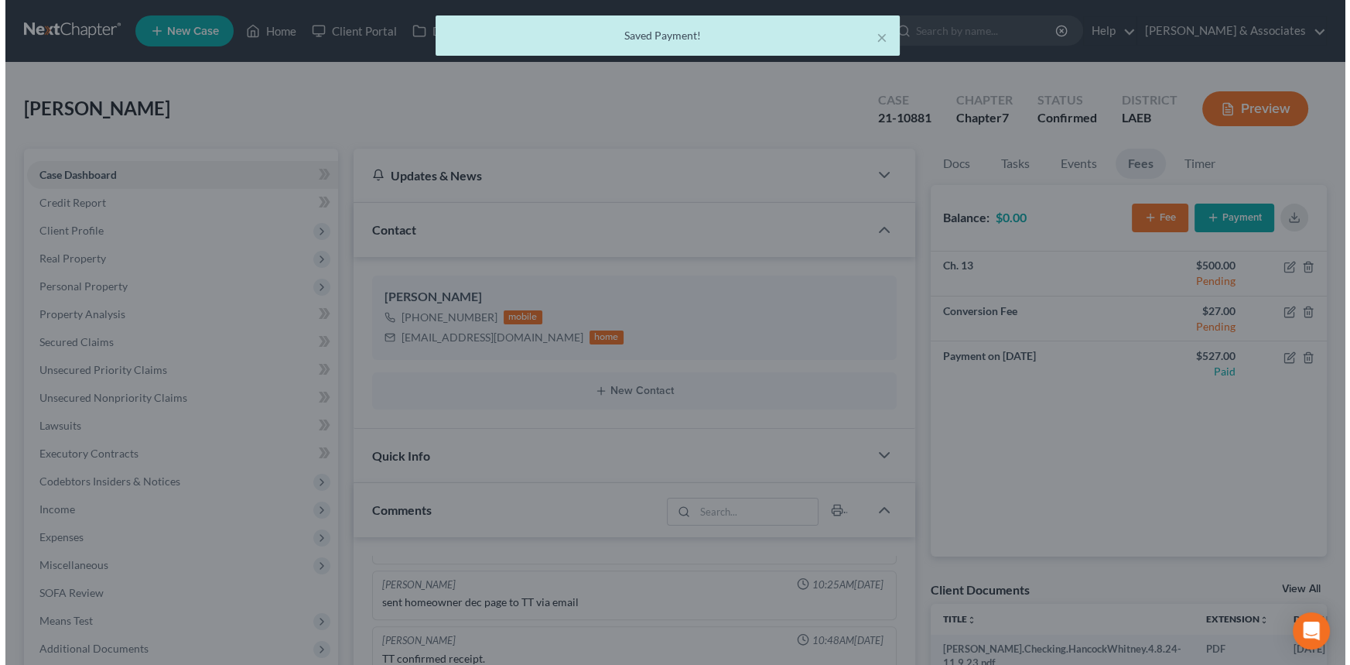
scroll to position [9745, 0]
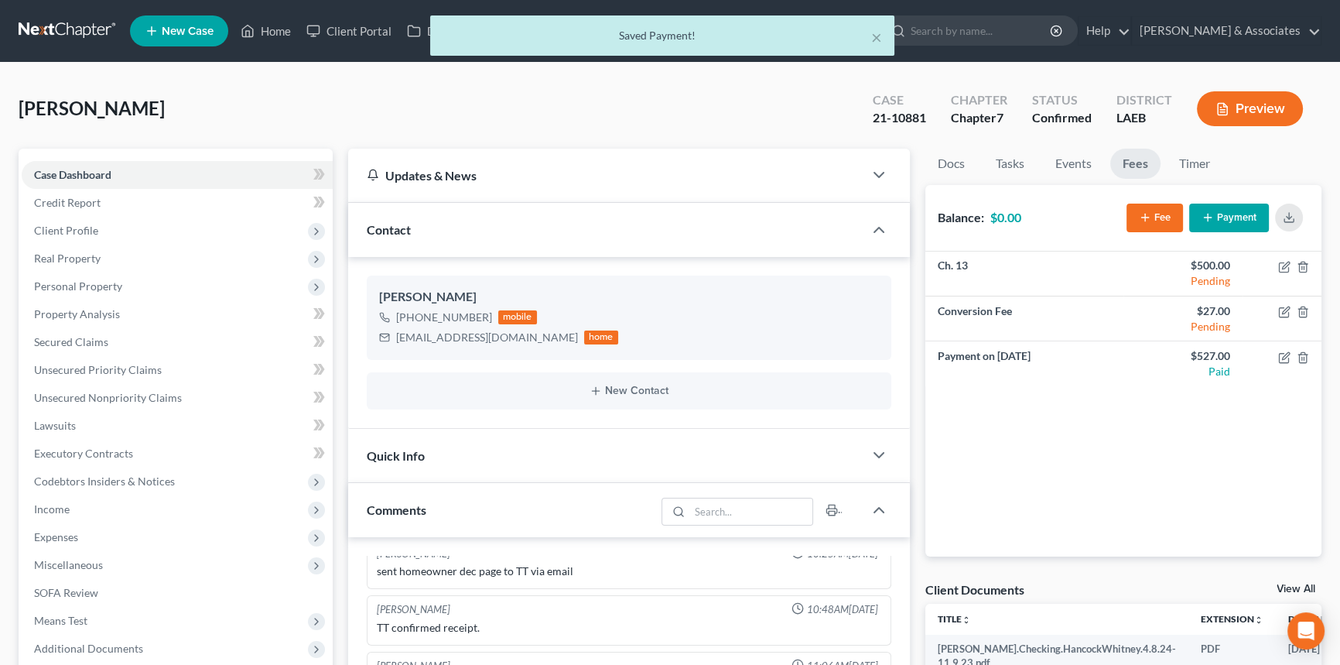
drag, startPoint x: 1222, startPoint y: 216, endPoint x: 1150, endPoint y: 223, distance: 73.1
click at [1150, 223] on div "Fee Payment" at bounding box center [1217, 217] width 183 height 41
click at [1150, 223] on button "Fee" at bounding box center [1154, 217] width 56 height 29
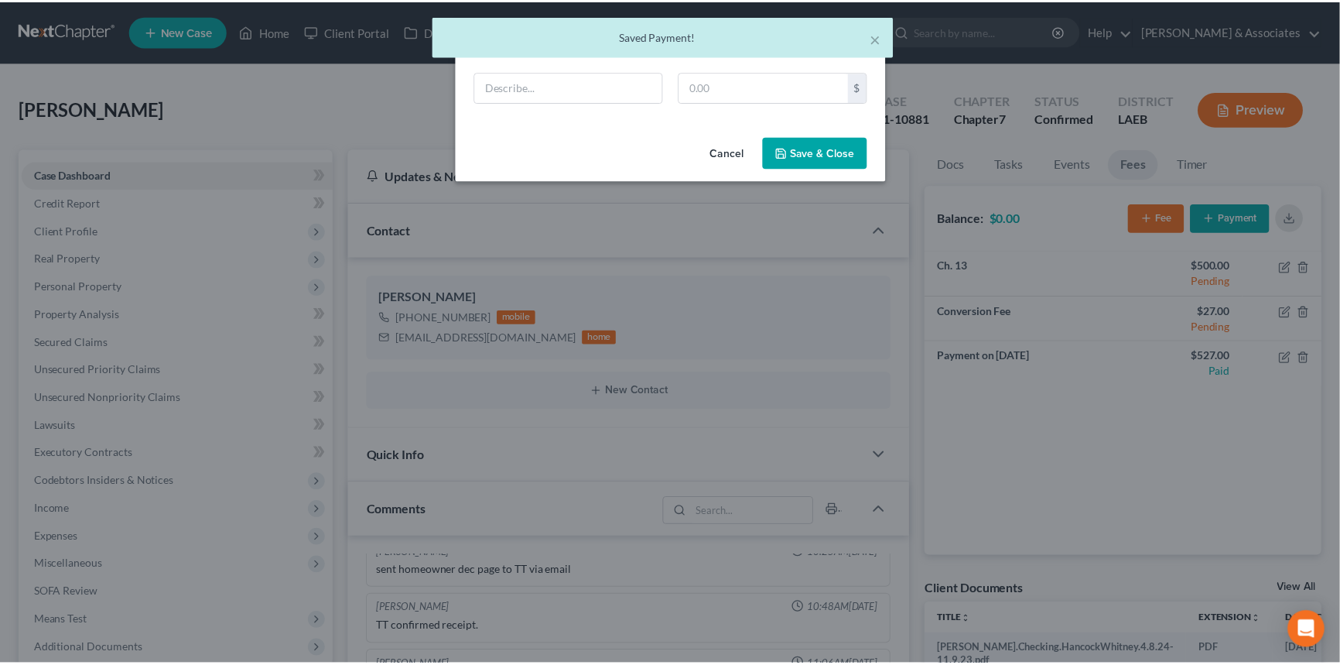
scroll to position [9714, 0]
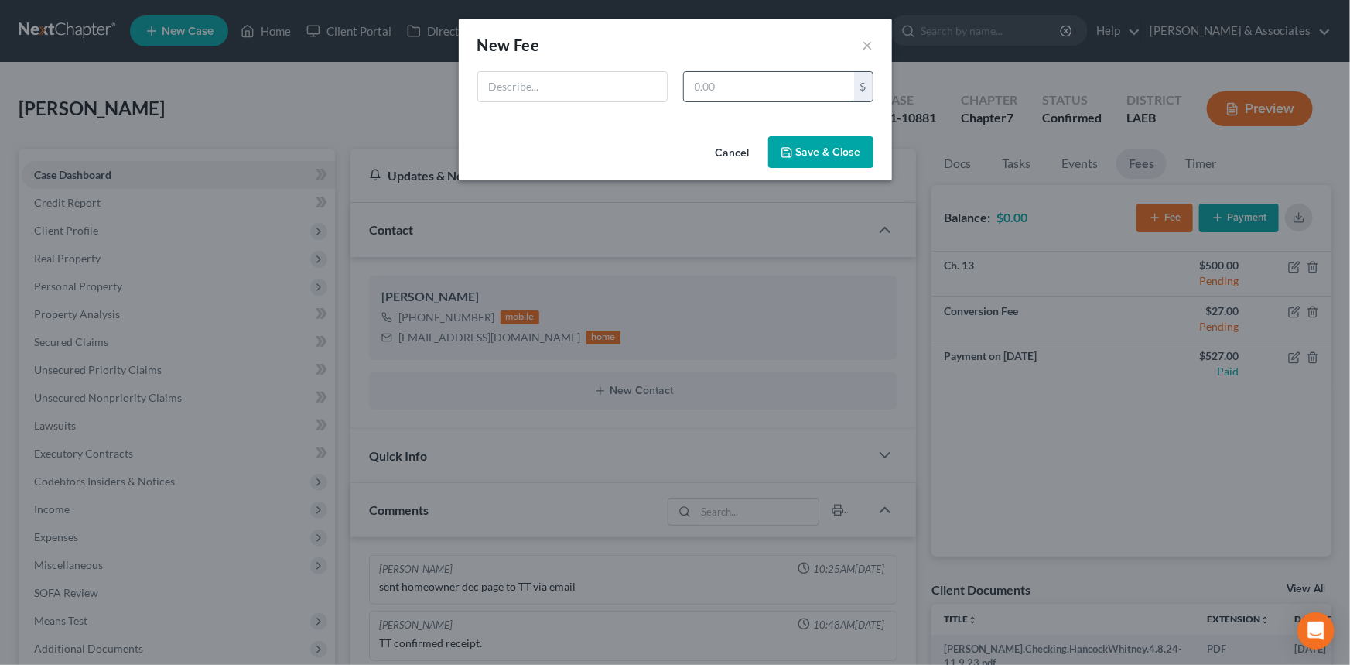
click at [738, 87] on input "text" at bounding box center [769, 86] width 170 height 29
type input "1,500"
type input "Form 1 issue"
click at [790, 143] on button "Save & Close" at bounding box center [820, 152] width 105 height 32
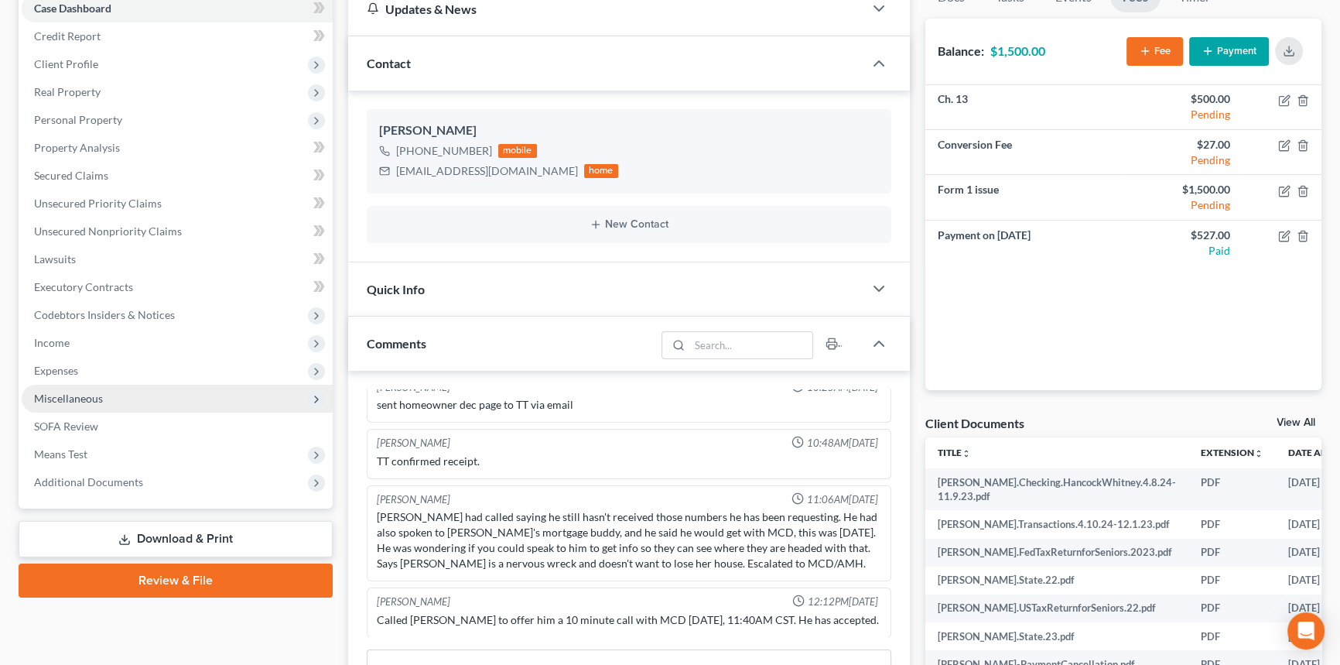
scroll to position [351, 0]
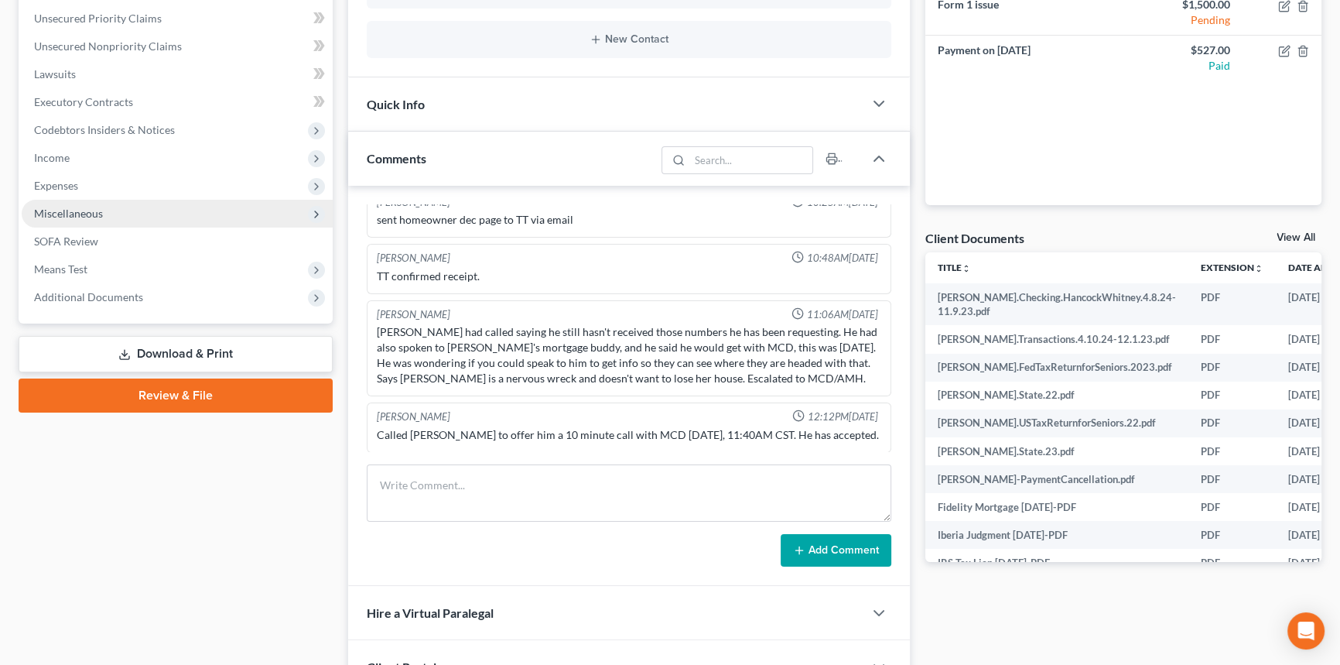
drag, startPoint x: 84, startPoint y: 183, endPoint x: 85, endPoint y: 209, distance: 26.3
click at [84, 183] on span "Expenses" at bounding box center [177, 186] width 311 height 28
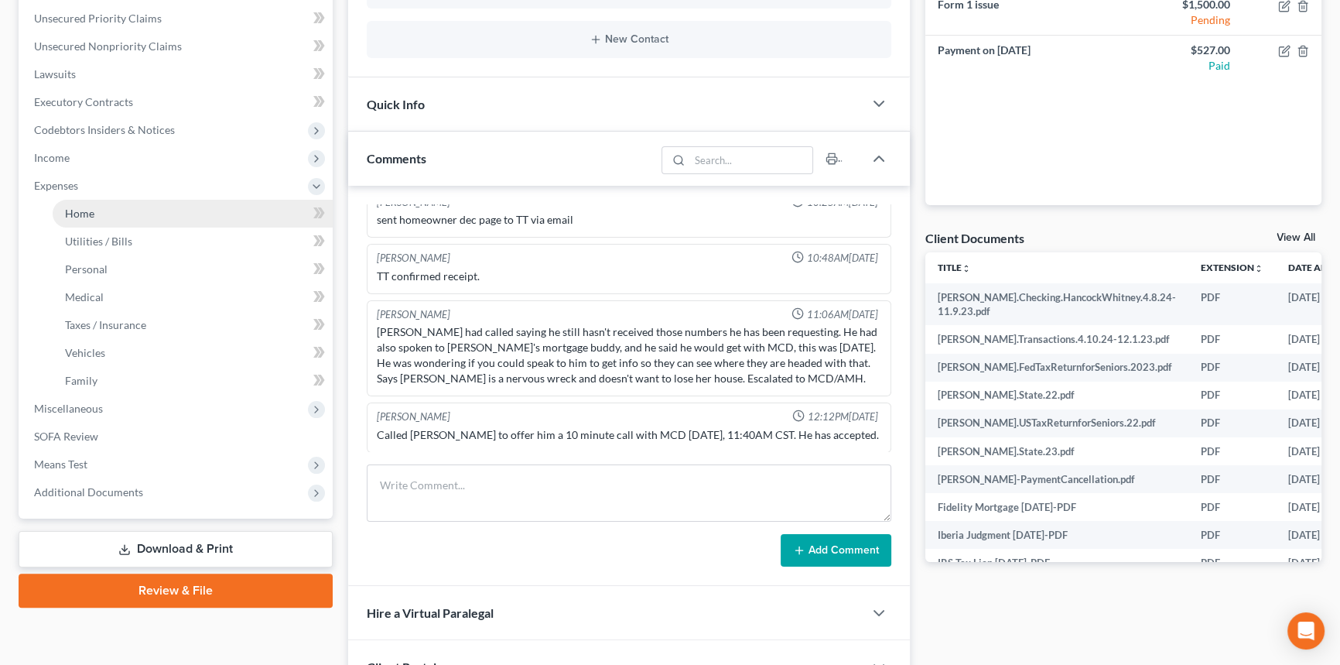
click at [84, 210] on span "Home" at bounding box center [79, 213] width 29 height 13
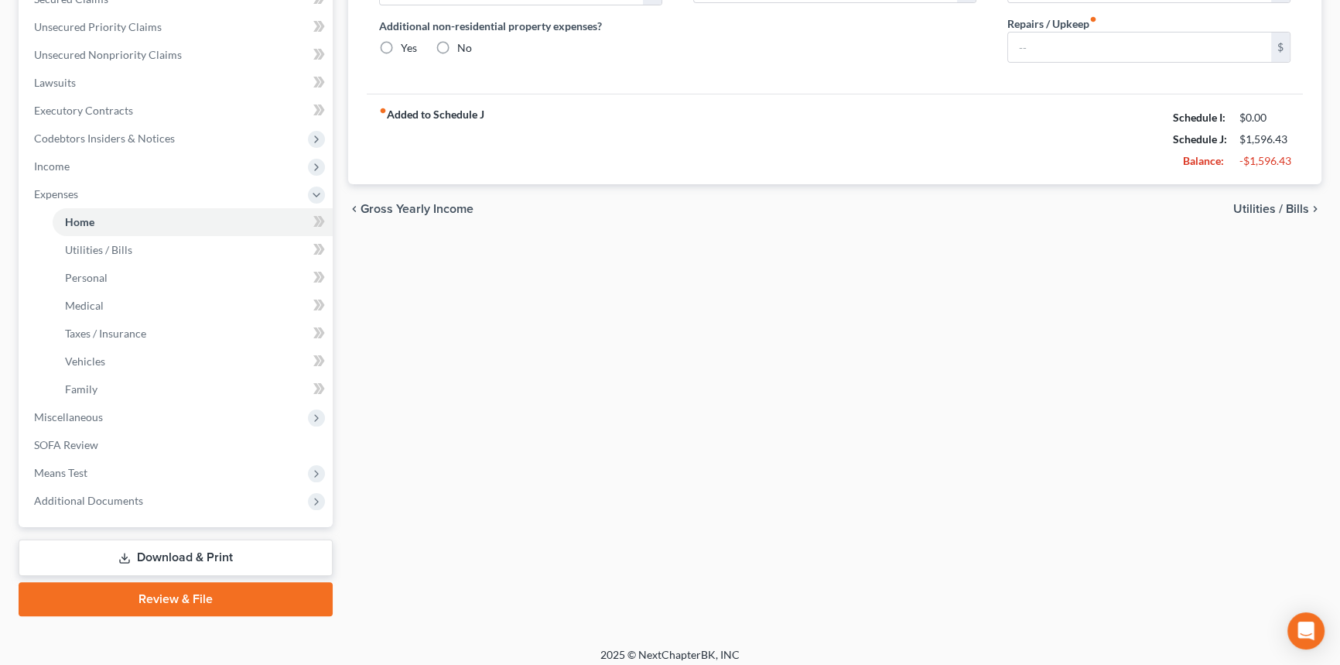
type input "631.77"
type input "0.00"
radio input "true"
type input "178.83"
type input "0.00"
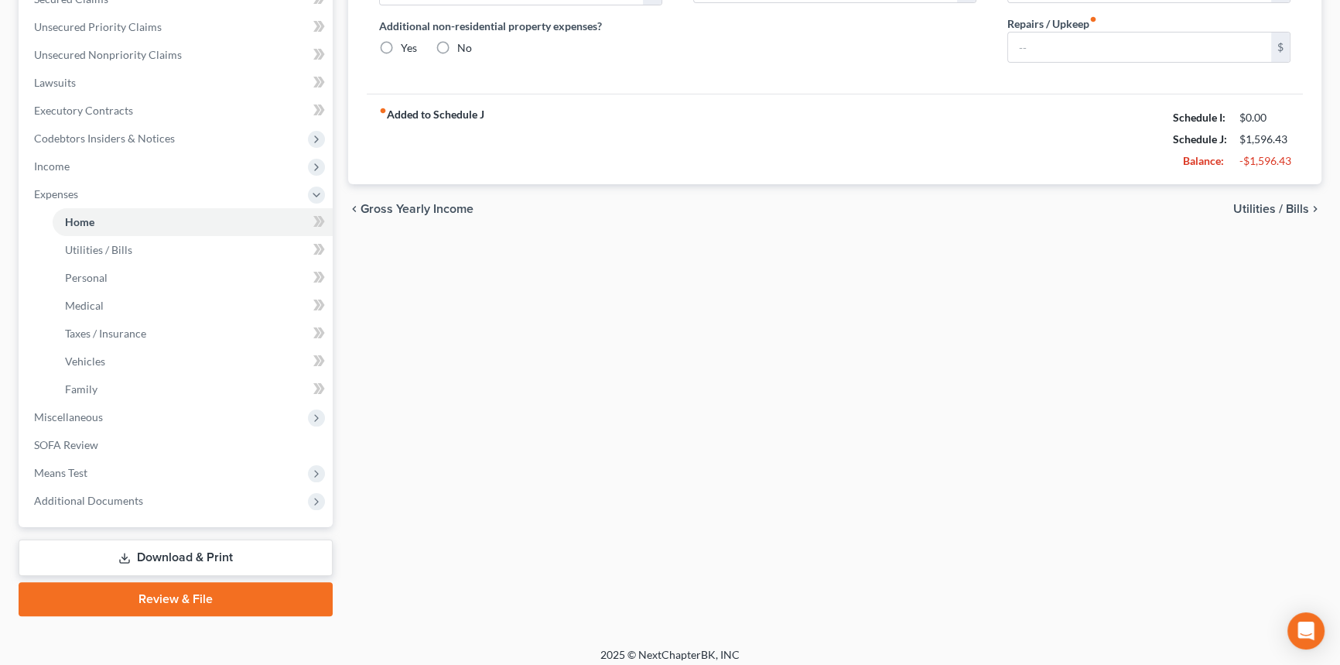
type input "0.00"
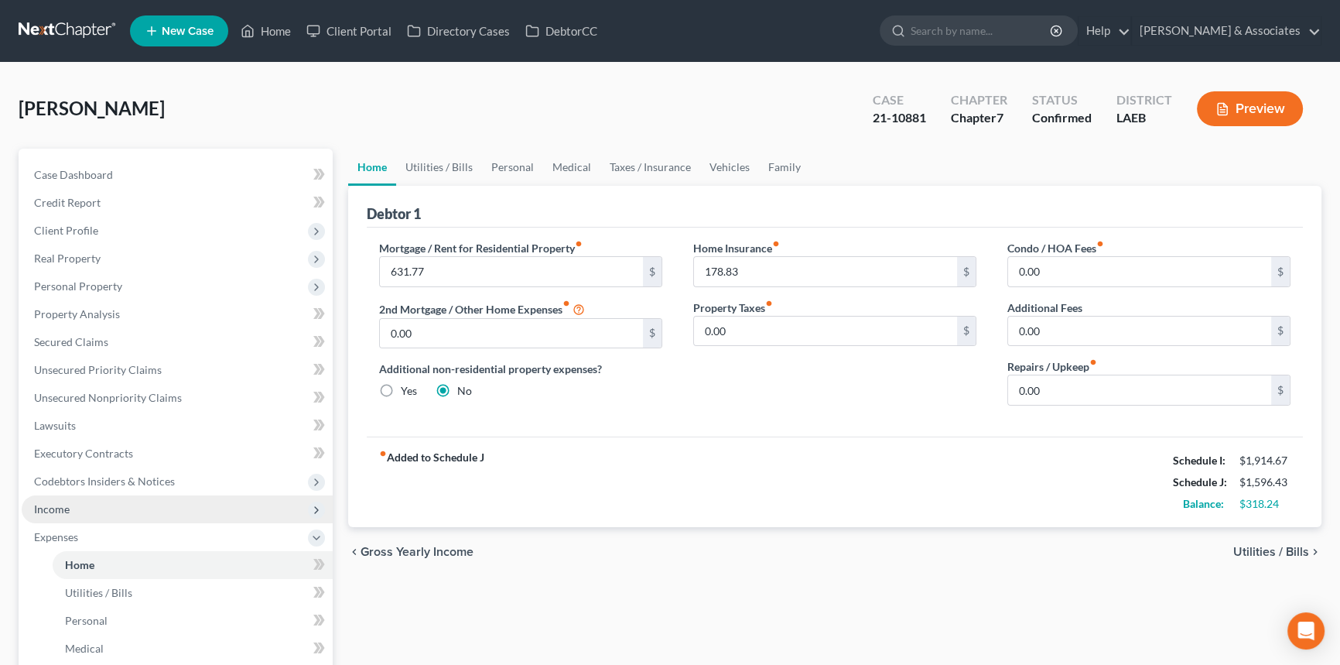
click at [123, 501] on span "Income" at bounding box center [177, 509] width 311 height 28
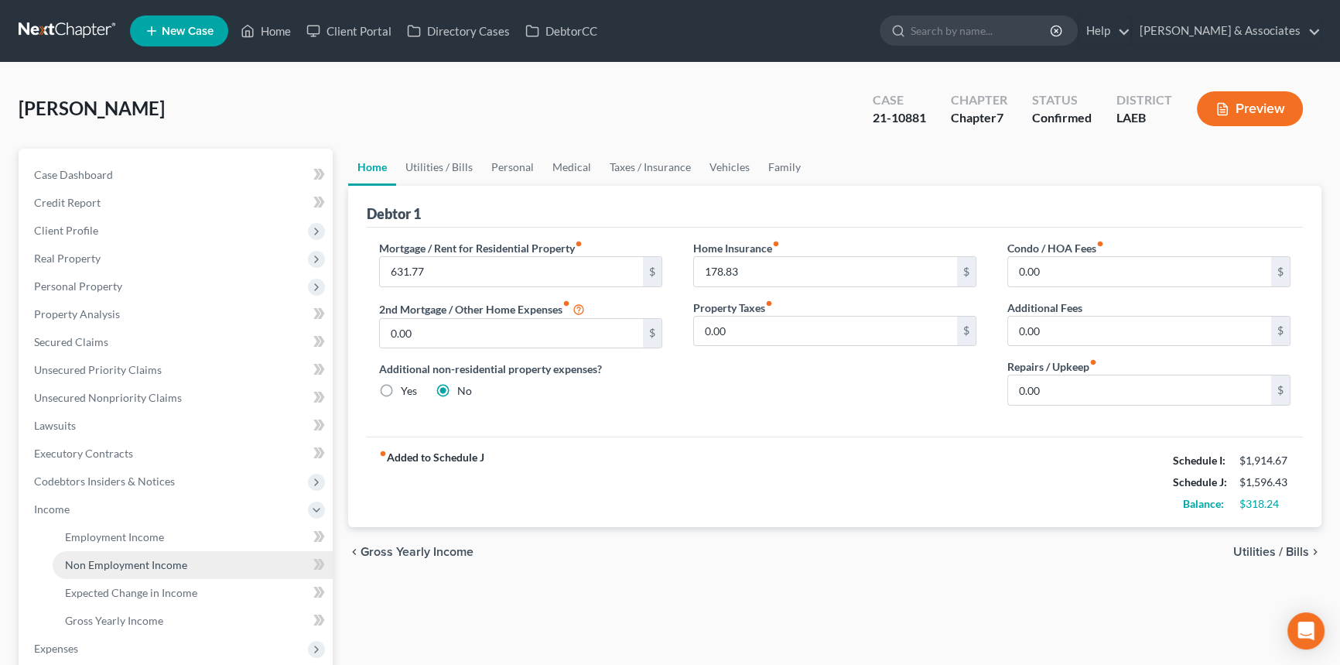
click at [131, 568] on span "Non Employment Income" at bounding box center [126, 564] width 122 height 13
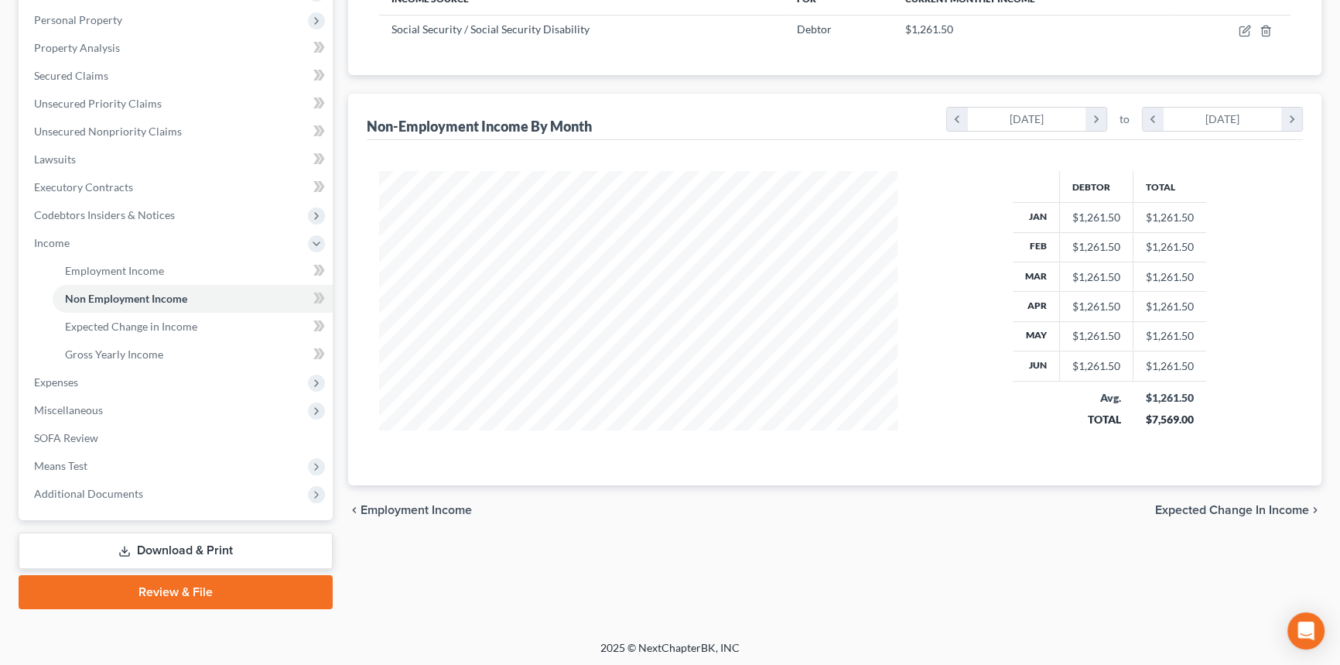
scroll to position [267, 0]
click at [86, 381] on span "Expenses" at bounding box center [177, 382] width 311 height 28
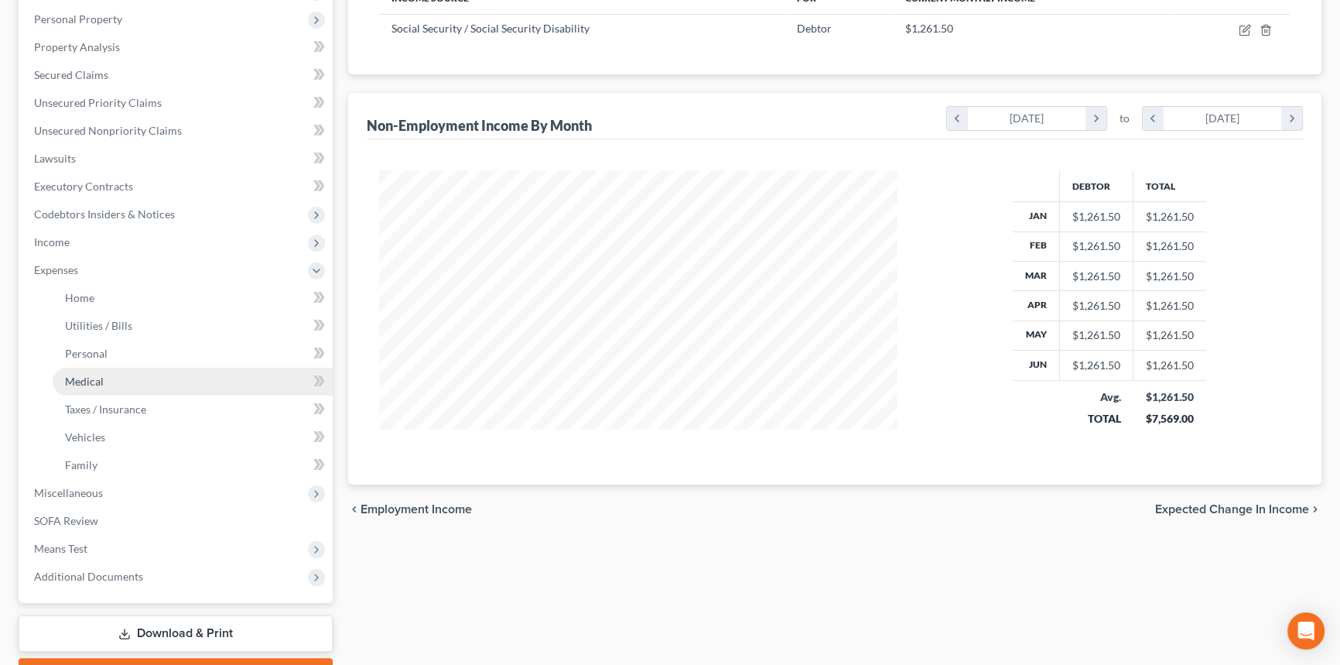
click at [96, 374] on span "Medical" at bounding box center [84, 380] width 39 height 13
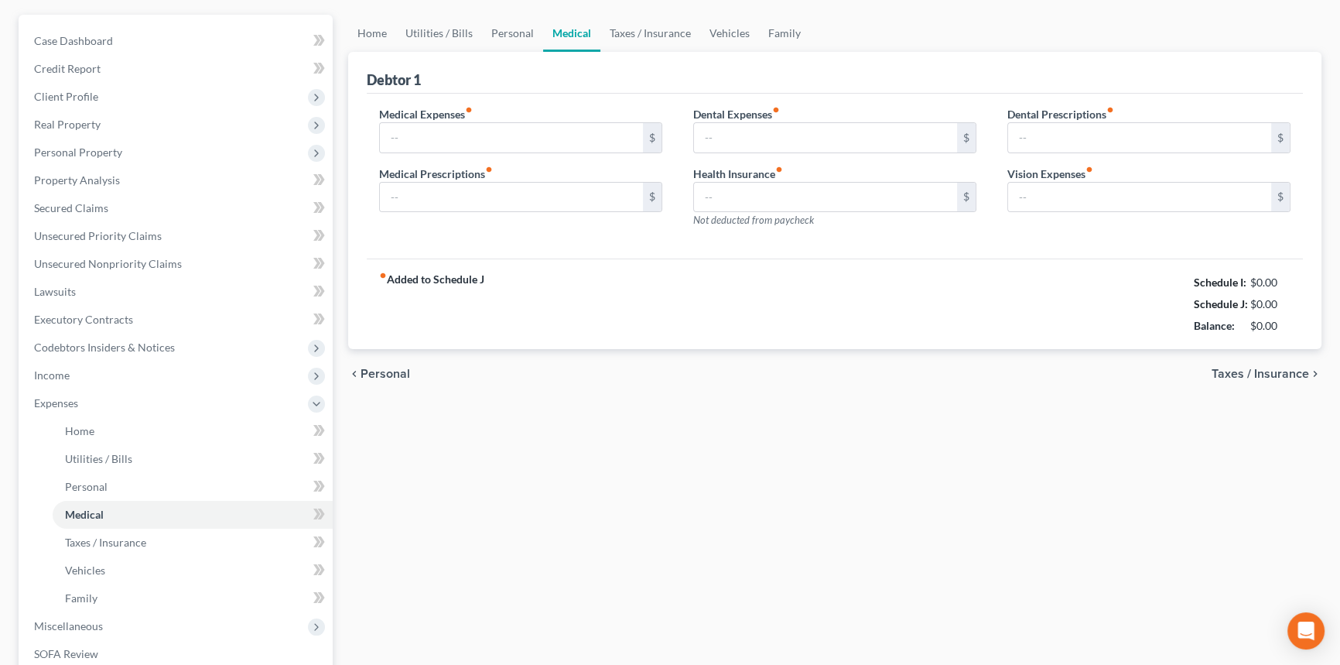
type input "0.00"
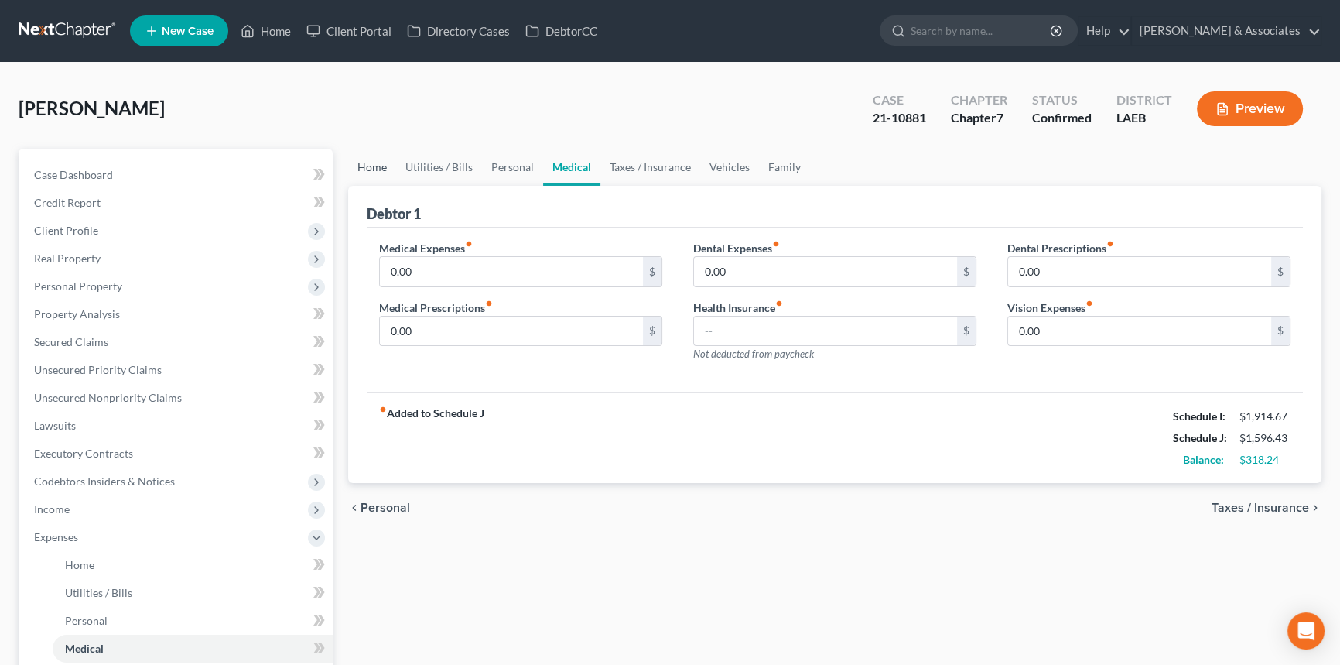
click at [350, 152] on link "Home" at bounding box center [372, 167] width 48 height 37
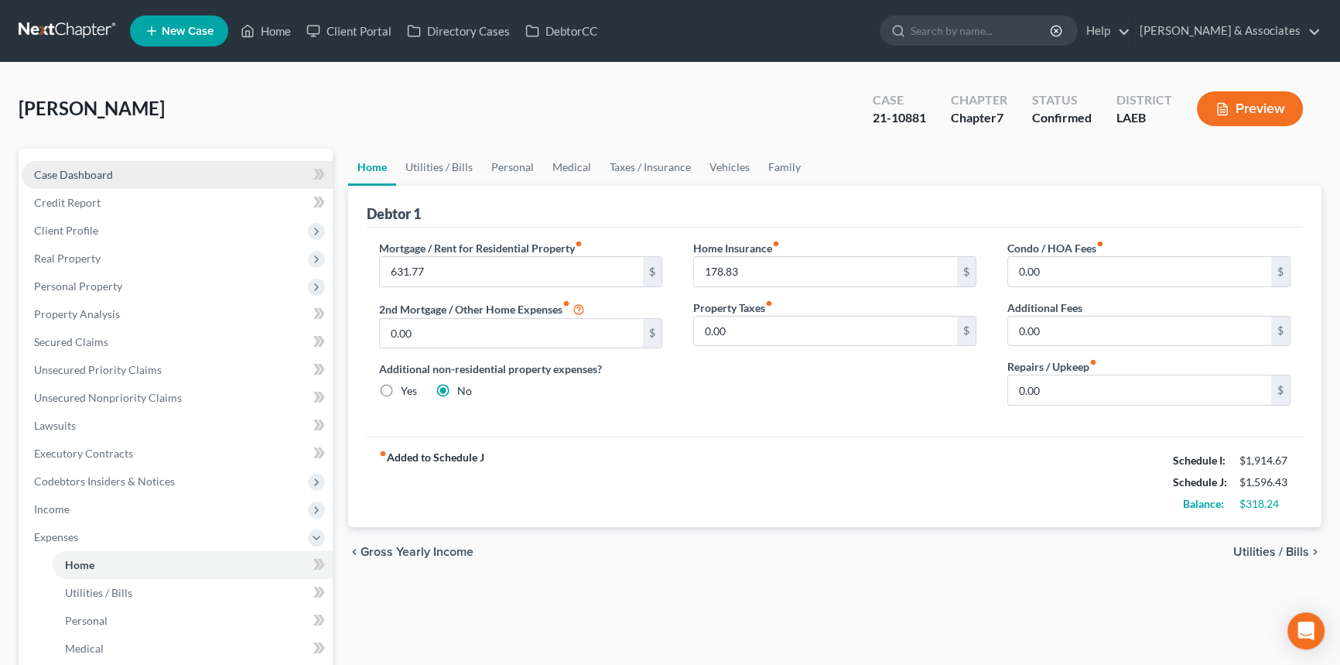
click at [108, 169] on span "Case Dashboard" at bounding box center [73, 174] width 79 height 13
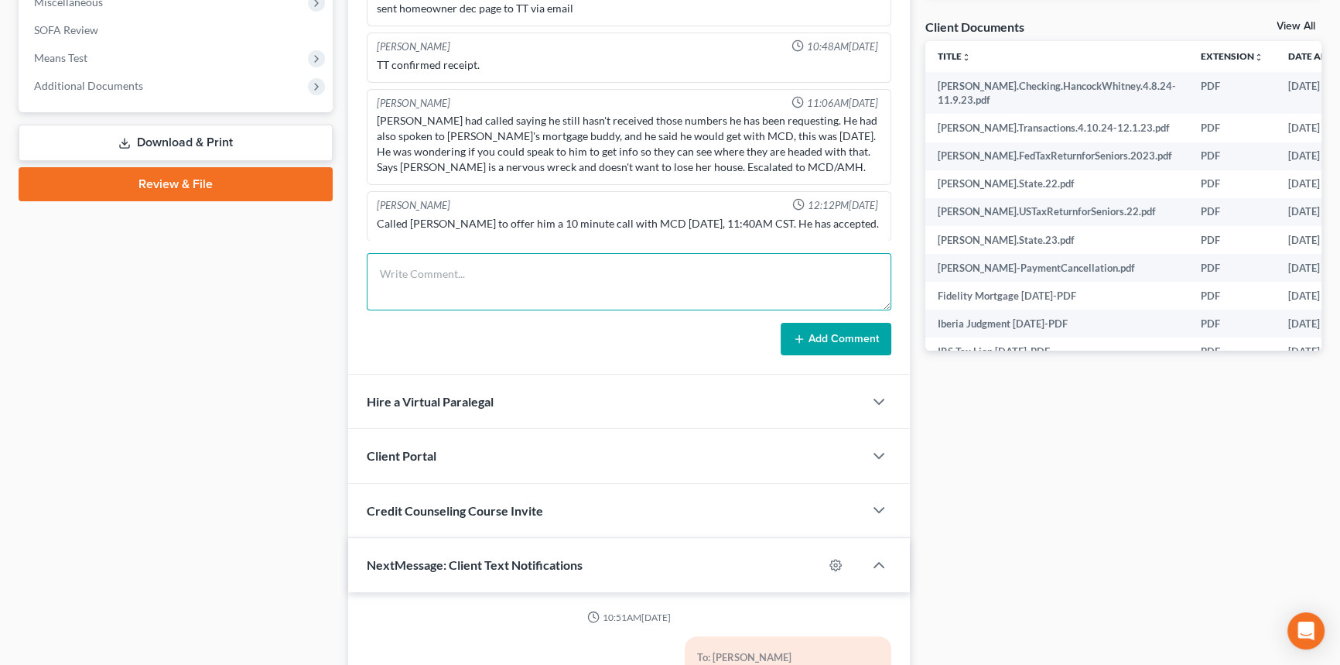
scroll to position [1959, 0]
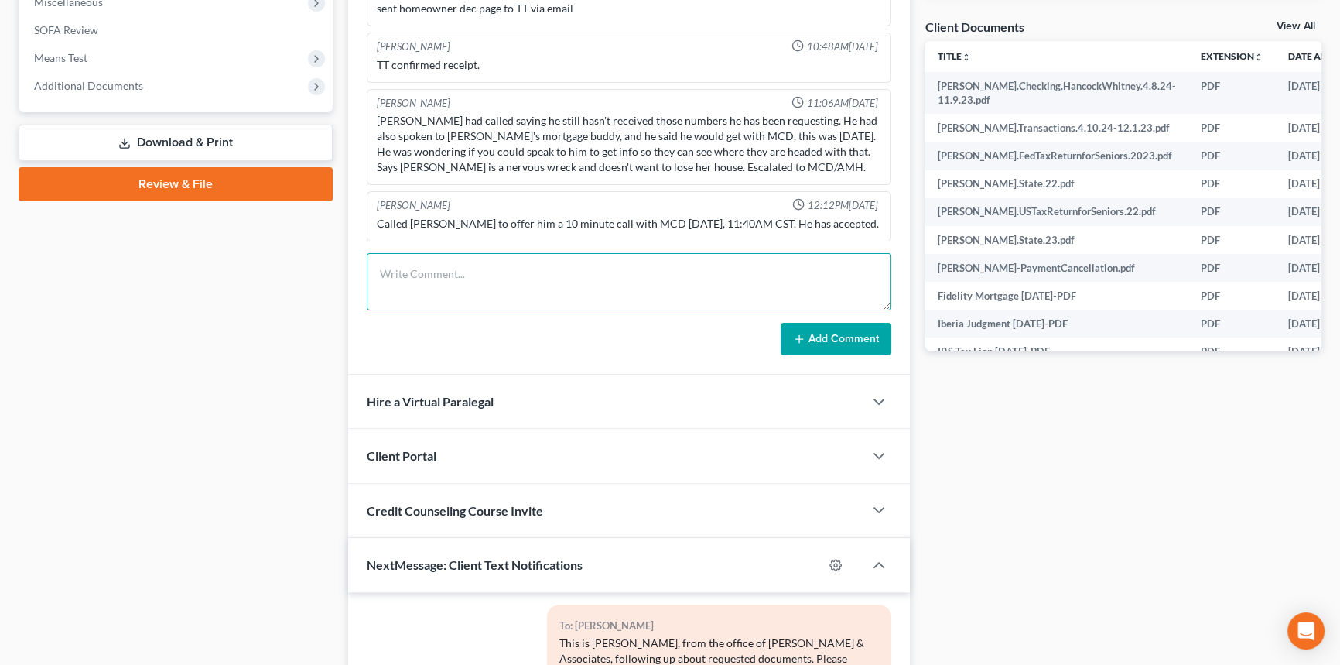
click at [463, 282] on textarea at bounding box center [629, 281] width 525 height 57
click at [427, 270] on textarea at bounding box center [629, 281] width 525 height 57
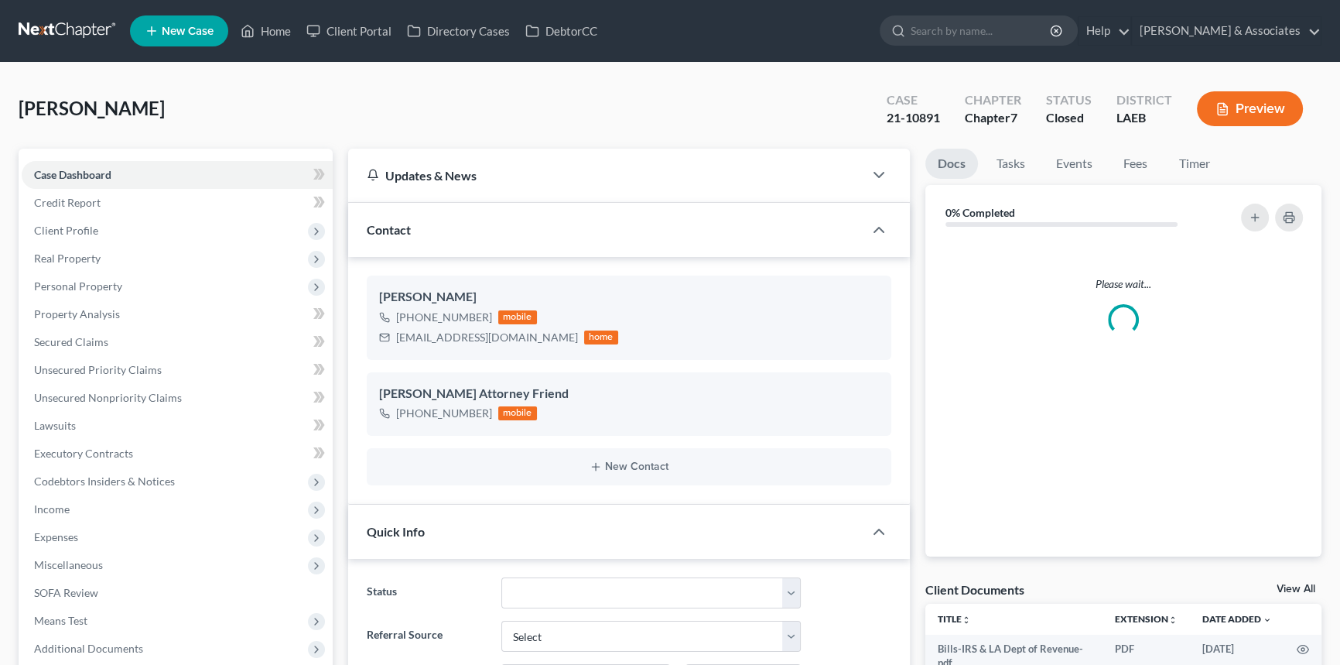
click at [108, 86] on div "[PERSON_NAME] Upgraded Case 21-10891 Chapter Chapter 7 Status Closed District L…" at bounding box center [670, 114] width 1303 height 67
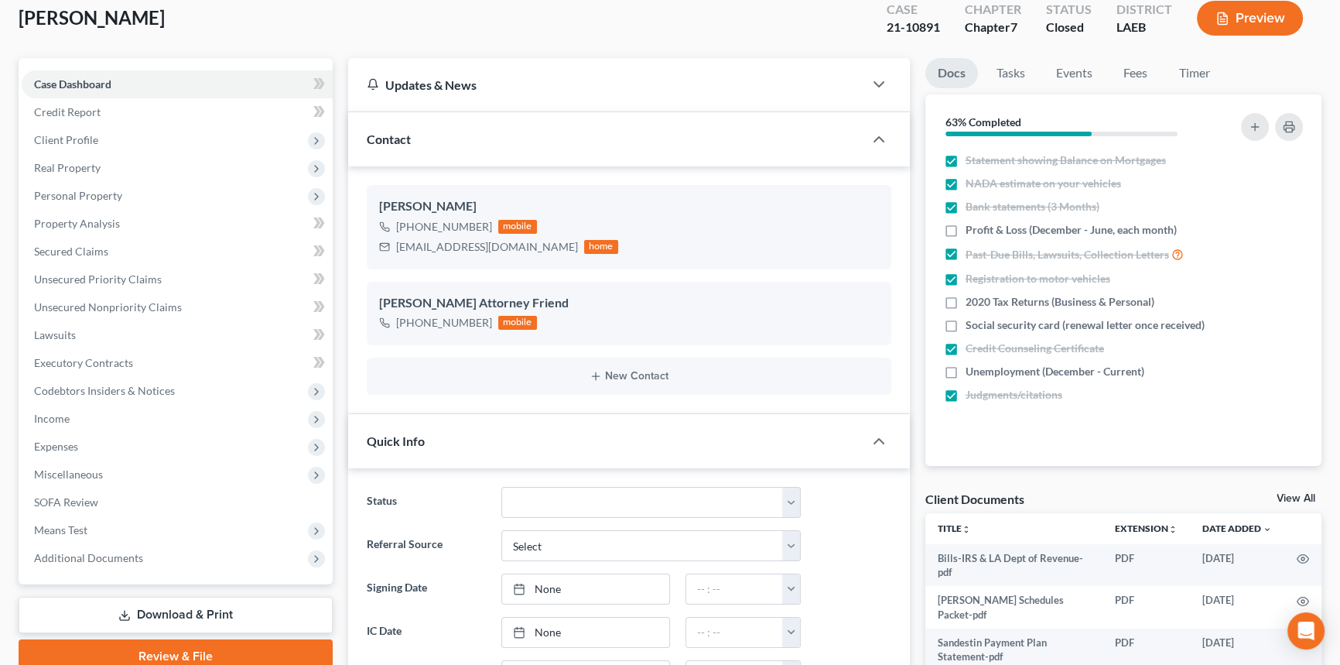
scroll to position [210, 0]
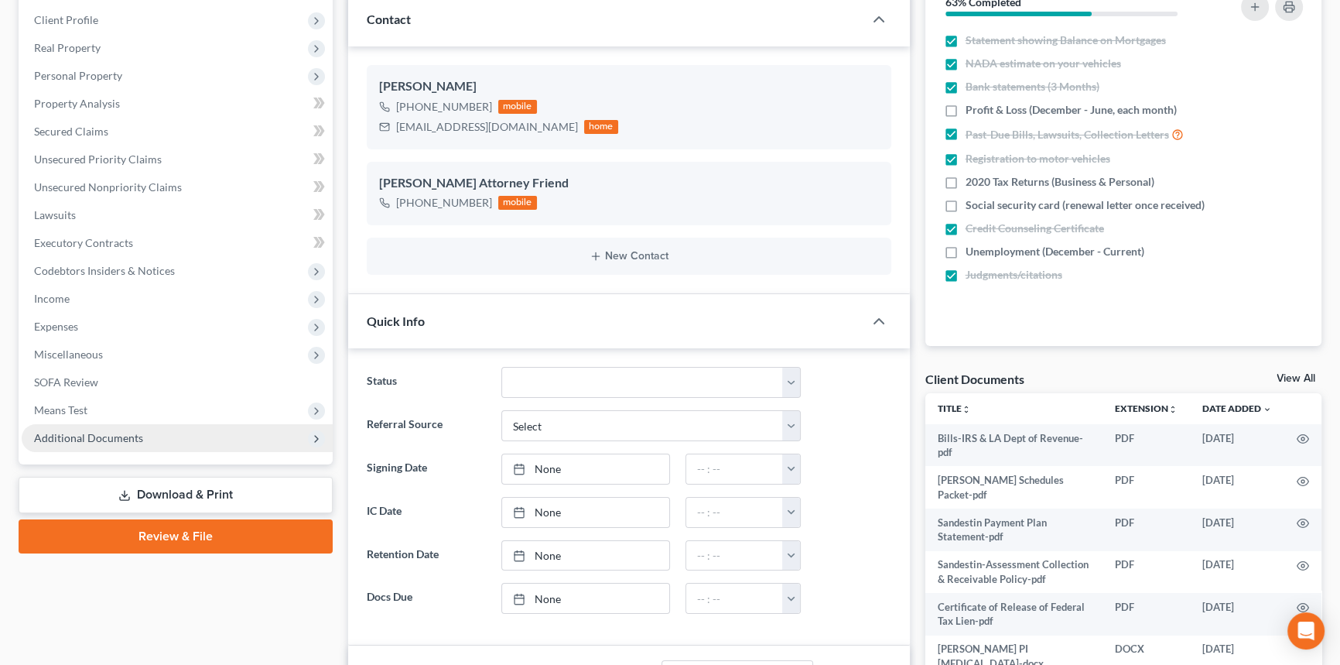
click at [71, 431] on span "Additional Documents" at bounding box center [88, 437] width 109 height 13
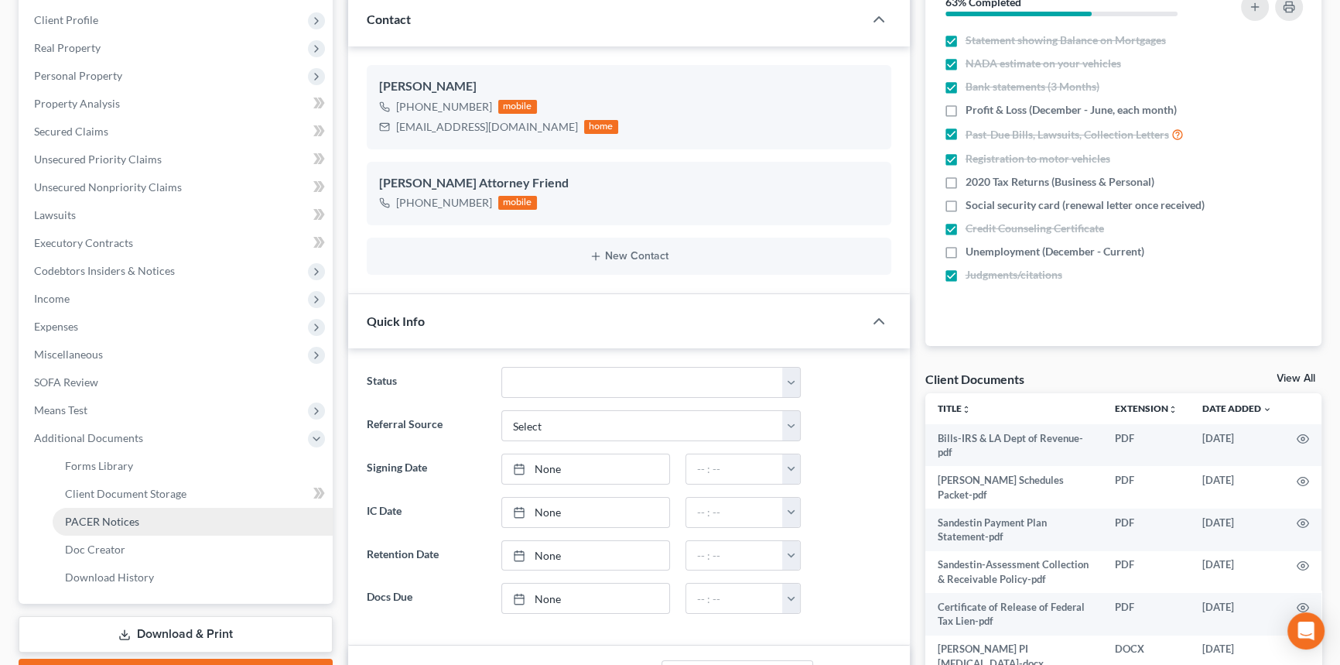
click at [132, 515] on span "PACER Notices" at bounding box center [102, 521] width 74 height 13
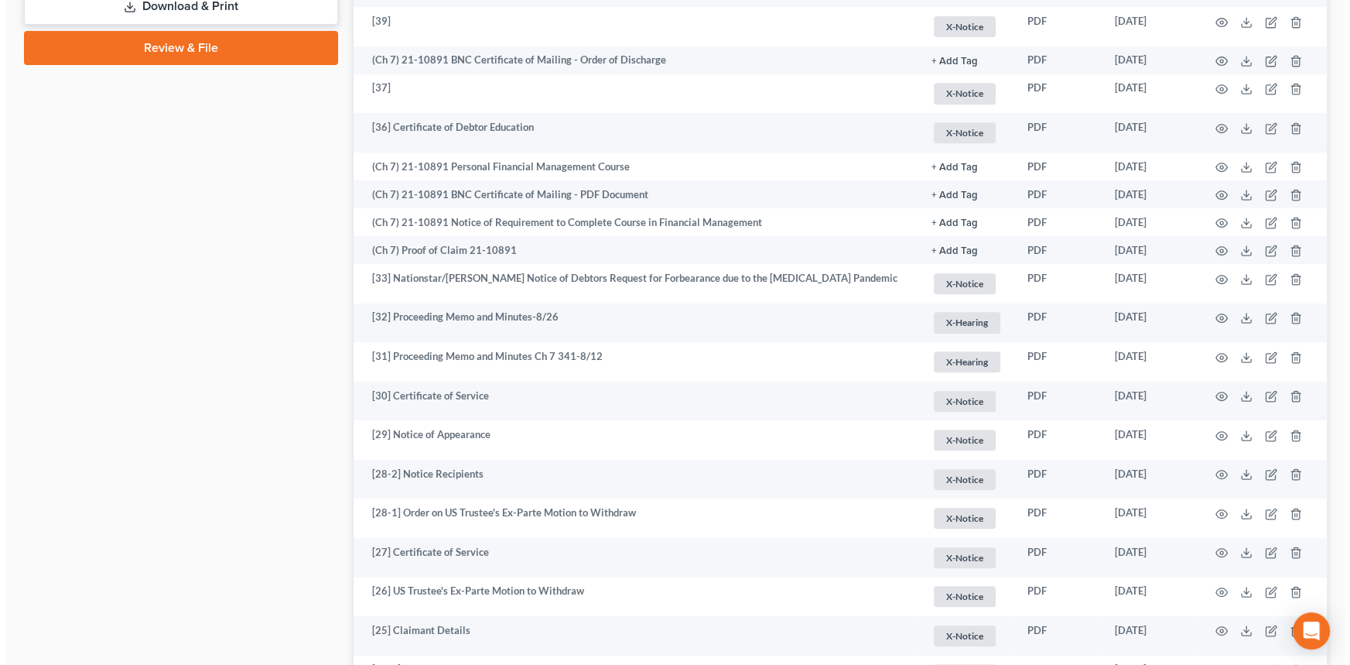
scroll to position [843, 0]
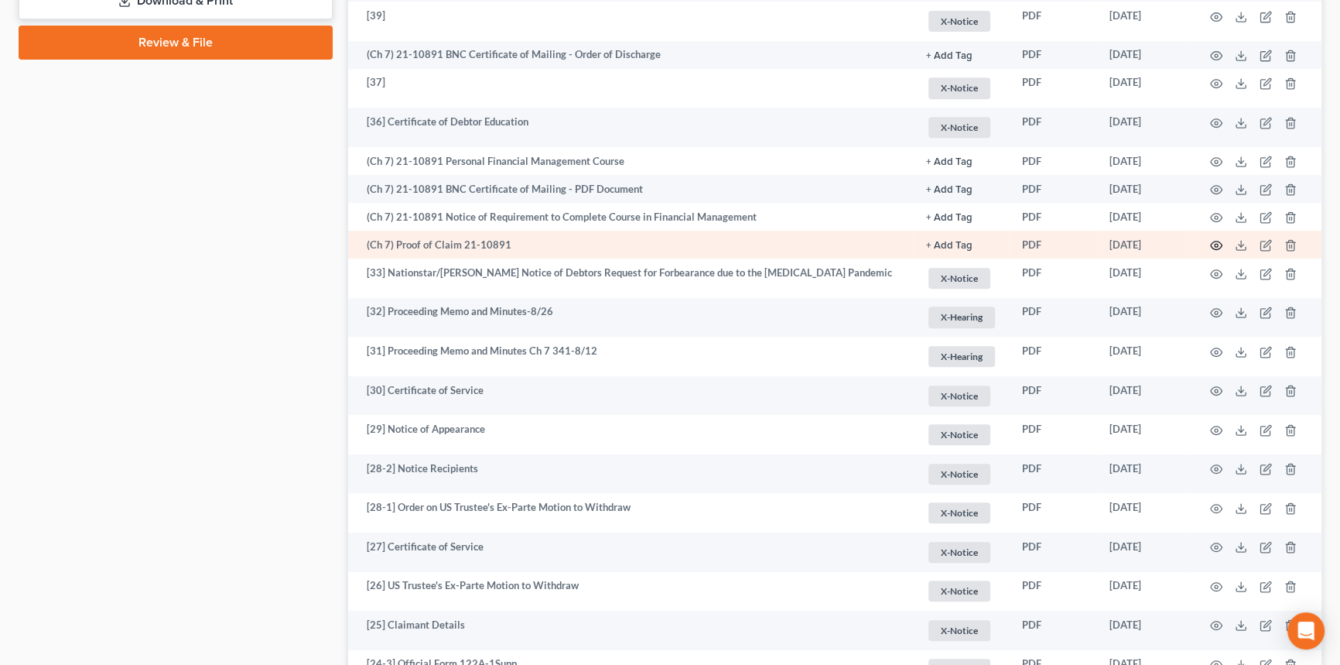
click at [1216, 244] on circle "button" at bounding box center [1216, 245] width 3 height 3
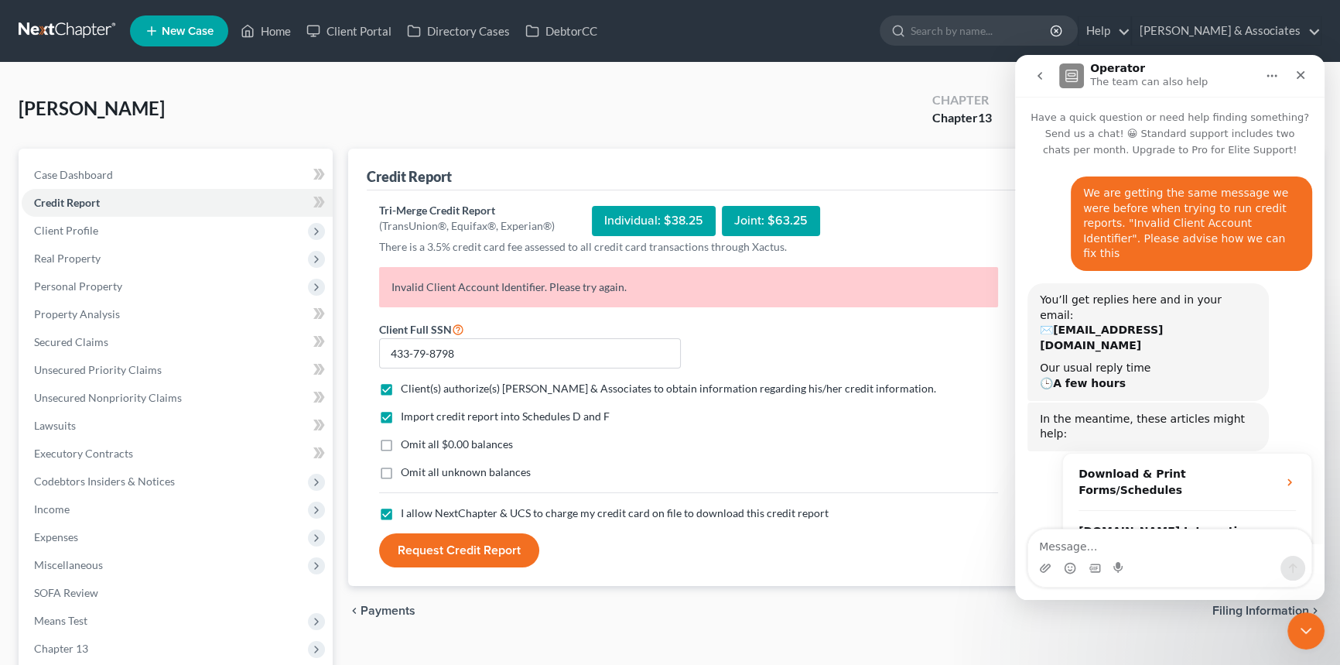
scroll to position [326, 0]
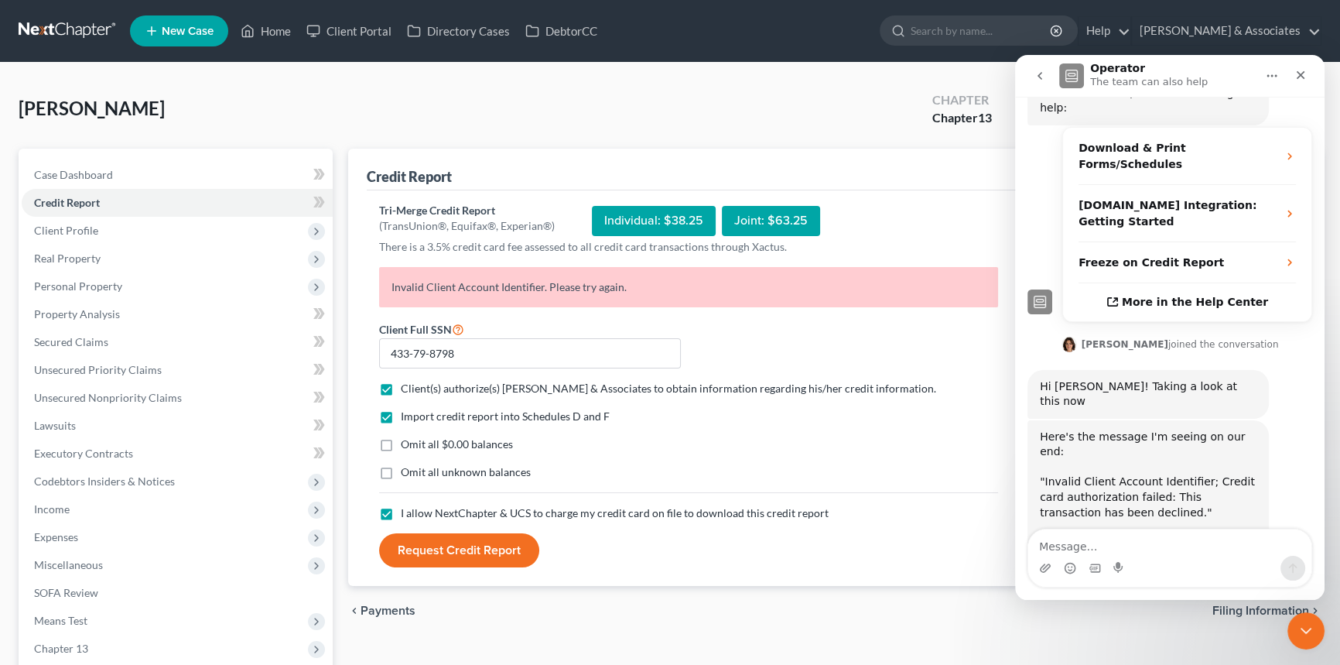
click at [545, 120] on div "[PERSON_NAME] Upgraded Chapter Chapter 13 Status Docs Pending District [GEOGRAP…" at bounding box center [670, 114] width 1303 height 67
click at [1303, 628] on icon "Close Intercom Messenger" at bounding box center [1303, 628] width 19 height 19
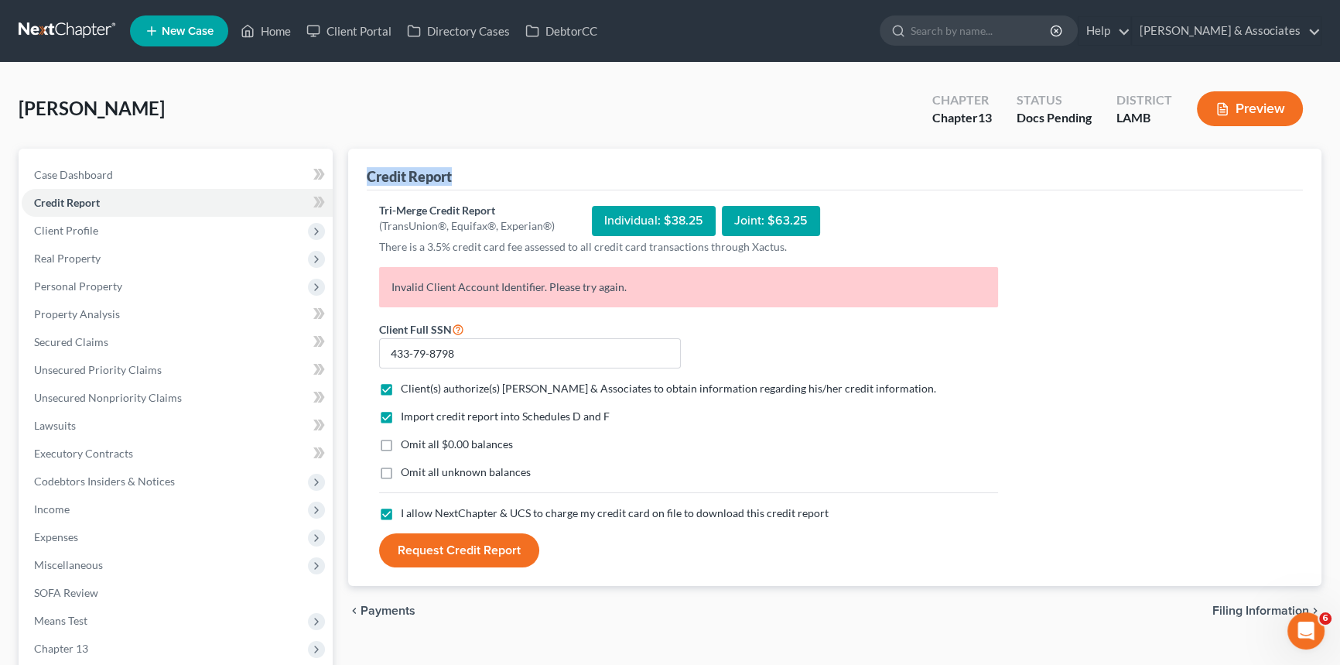
drag, startPoint x: 453, startPoint y: 175, endPoint x: 514, endPoint y: 183, distance: 60.8
click at [514, 183] on div "Credit Report Tri-Merge Credit Report (TransUnion®, Equifax®, Experian®) Indivi…" at bounding box center [834, 368] width 973 height 438
click at [493, 183] on div "Credit Report" at bounding box center [835, 170] width 936 height 42
drag, startPoint x: 487, startPoint y: 176, endPoint x: 364, endPoint y: 176, distance: 123.0
click at [364, 176] on div "Credit Report Tri-Merge Credit Report (TransUnion®, Equifax®, Experian®) Indivi…" at bounding box center [834, 368] width 973 height 438
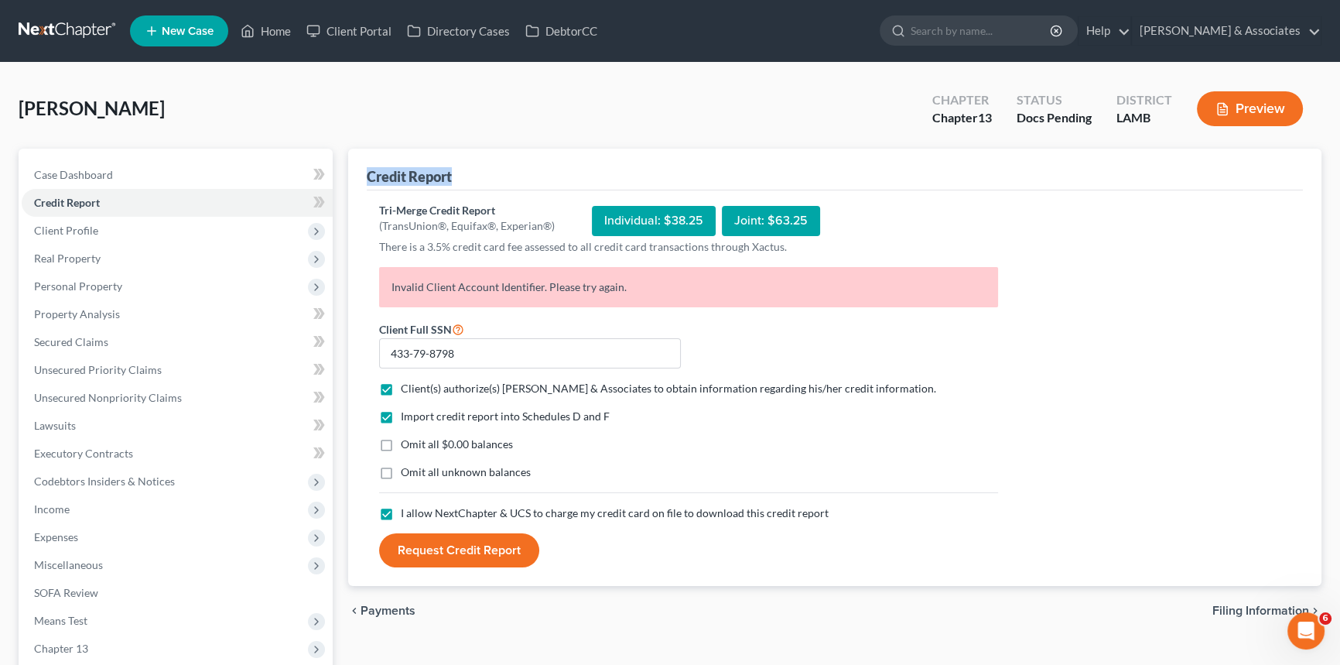
click at [364, 176] on div "Credit Report Tri-Merge Credit Report (TransUnion®, Equifax®, Experian®) Indivi…" at bounding box center [834, 368] width 973 height 438
drag, startPoint x: 364, startPoint y: 176, endPoint x: 463, endPoint y: 180, distance: 99.1
click at [463, 180] on div "Credit Report Tri-Merge Credit Report (TransUnion®, Equifax®, Experian®) Indivi…" at bounding box center [834, 368] width 973 height 438
click at [461, 174] on div "Credit Report" at bounding box center [835, 170] width 936 height 42
drag, startPoint x: 461, startPoint y: 174, endPoint x: 365, endPoint y: 185, distance: 96.5
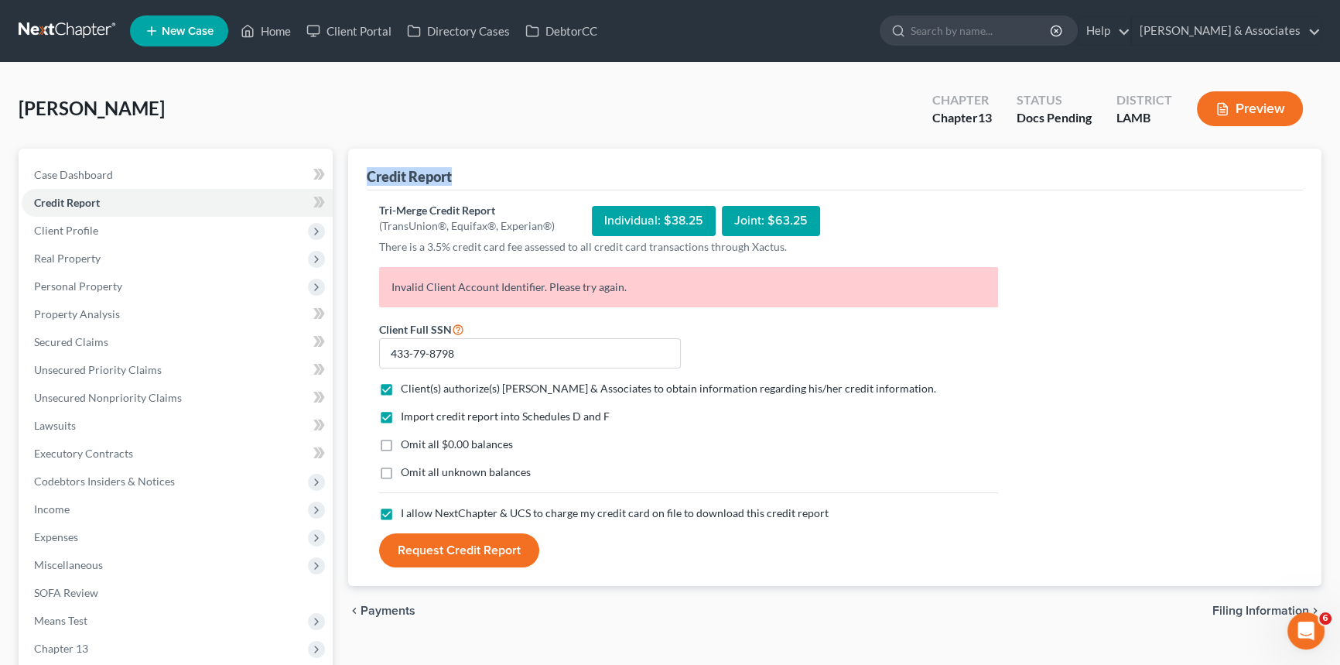
click at [365, 185] on div "Credit Report Tri-Merge Credit Report (TransUnion®, Equifax®, Experian®) Indivi…" at bounding box center [834, 368] width 973 height 438
drag, startPoint x: 374, startPoint y: 177, endPoint x: 468, endPoint y: 171, distance: 93.8
click at [468, 171] on div "Credit Report" at bounding box center [835, 170] width 936 height 42
click at [468, 172] on div "Credit Report" at bounding box center [835, 170] width 936 height 42
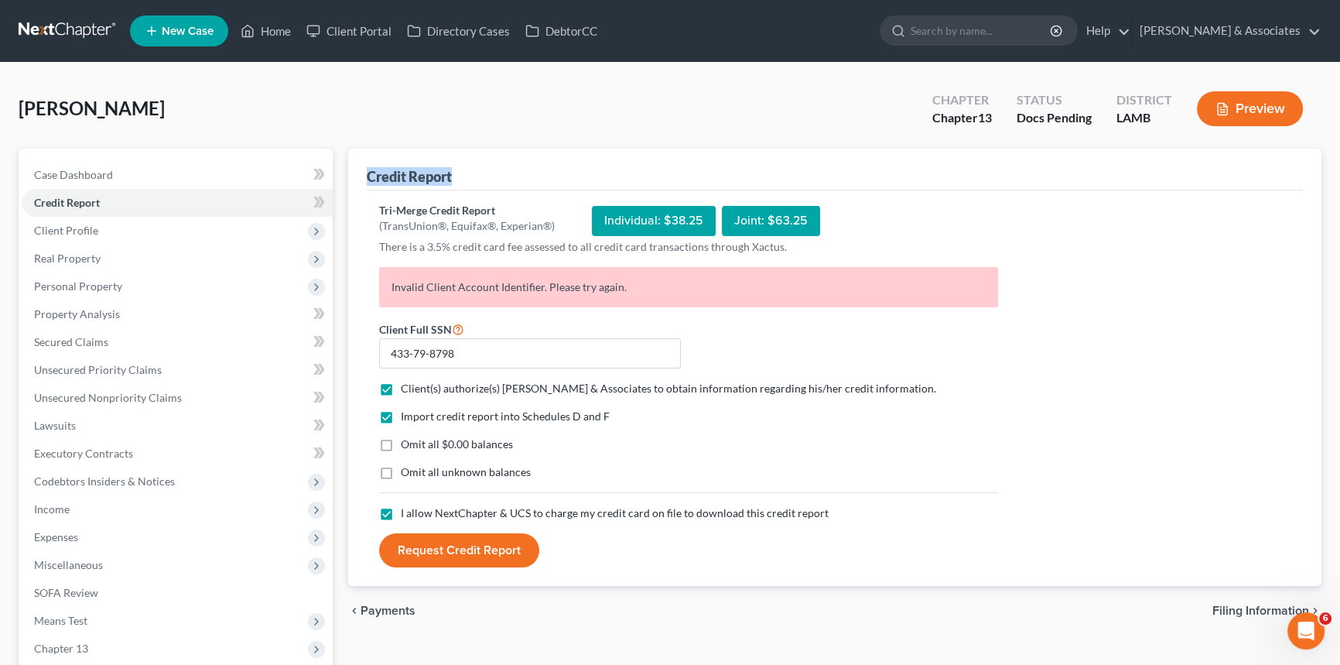
drag, startPoint x: 468, startPoint y: 172, endPoint x: 362, endPoint y: 176, distance: 106.1
click at [362, 176] on div "Credit Report Tri-Merge Credit Report (TransUnion®, Equifax®, Experian®) Indivi…" at bounding box center [834, 368] width 973 height 438
drag, startPoint x: 412, startPoint y: 176, endPoint x: 486, endPoint y: 177, distance: 74.3
click at [486, 177] on div "Credit Report Tri-Merge Credit Report (TransUnion®, Equifax®, Experian®) Indivi…" at bounding box center [834, 368] width 973 height 438
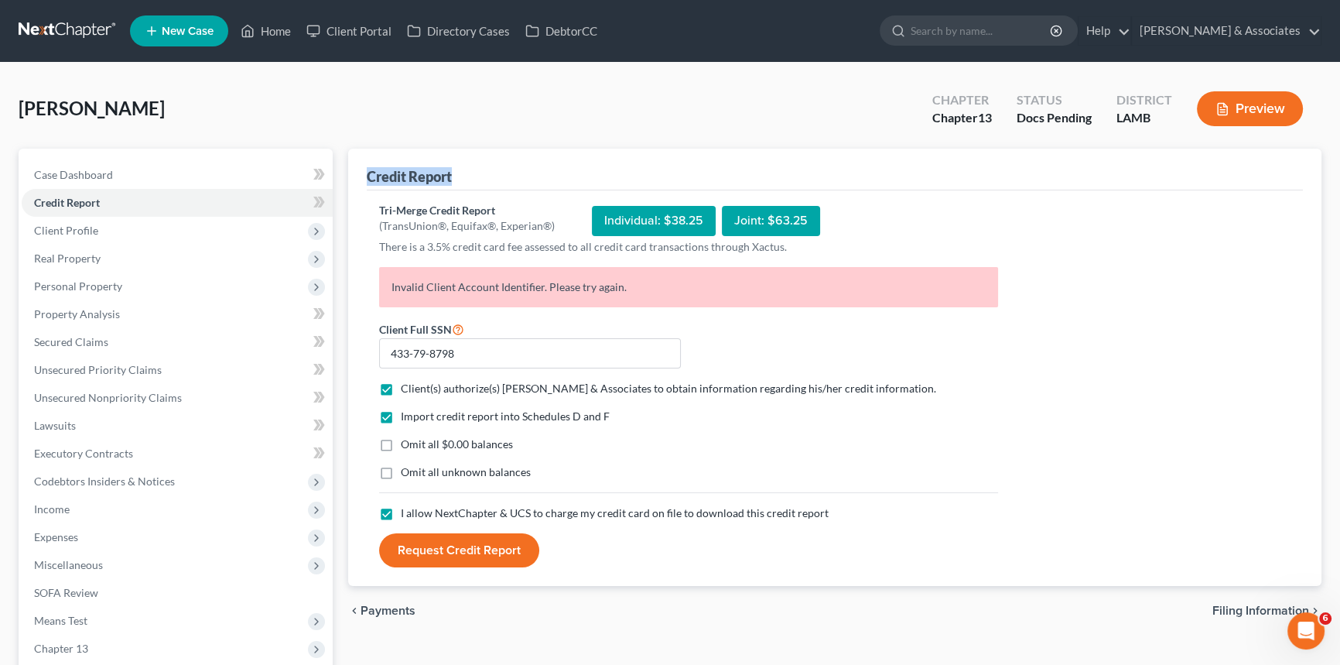
click at [486, 177] on div "Credit Report" at bounding box center [835, 170] width 936 height 42
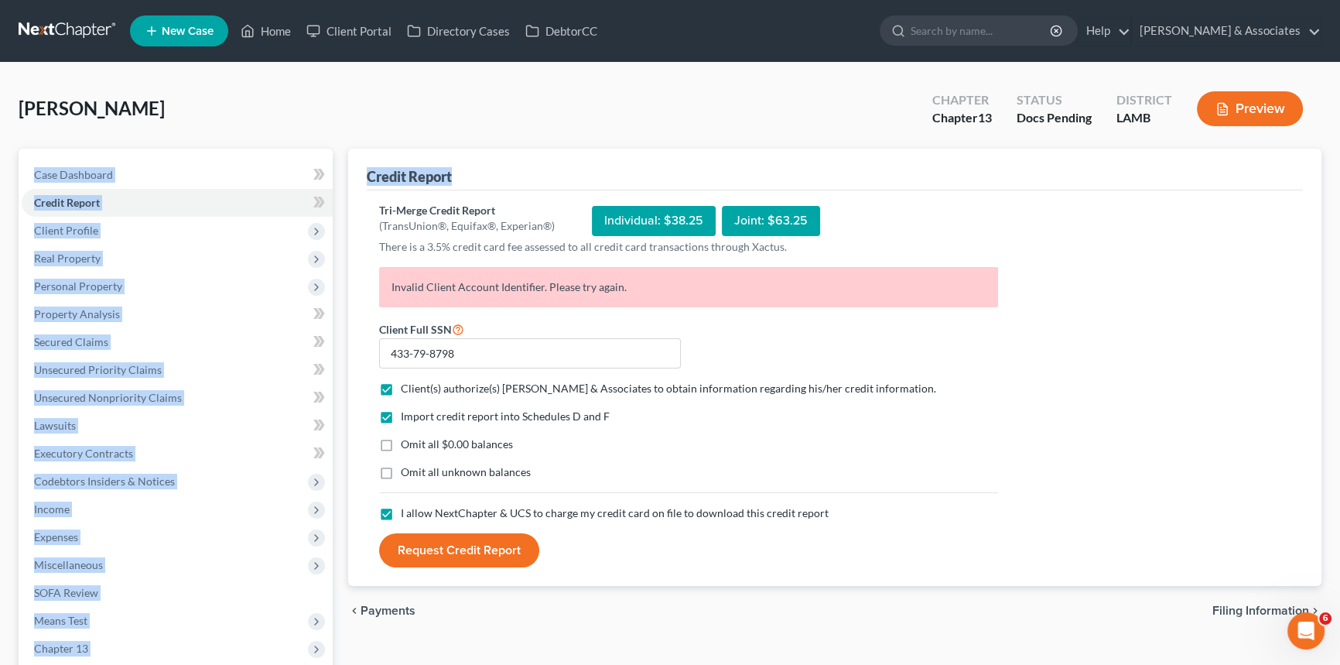
drag, startPoint x: 475, startPoint y: 162, endPoint x: 330, endPoint y: 185, distance: 146.4
click at [330, 185] on div "Petition Navigation Case Dashboard Payments Invoices Payments Payments Credit R…" at bounding box center [670, 470] width 1318 height 643
click at [385, 182] on div "Credit Report" at bounding box center [409, 176] width 85 height 19
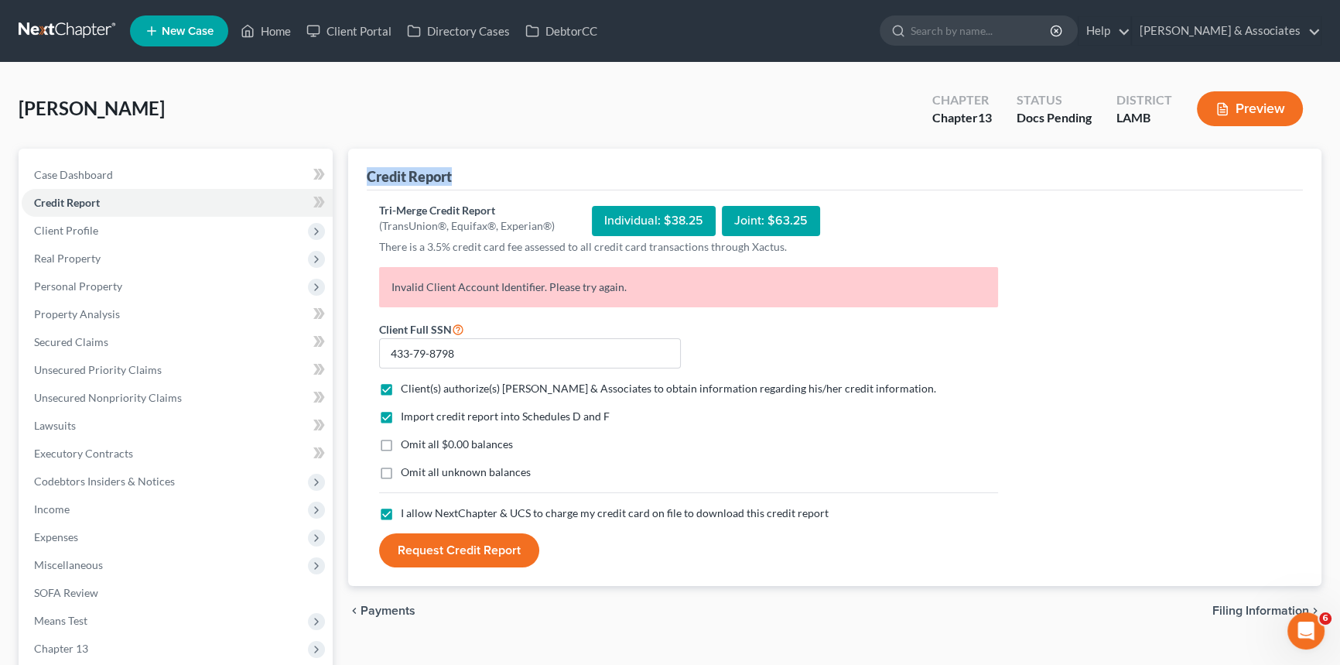
drag, startPoint x: 366, startPoint y: 175, endPoint x: 456, endPoint y: 178, distance: 90.6
click at [456, 178] on div "Credit Report" at bounding box center [835, 170] width 936 height 42
drag, startPoint x: 456, startPoint y: 178, endPoint x: 361, endPoint y: 177, distance: 95.2
click at [361, 177] on div "Credit Report Tri-Merge Credit Report (TransUnion®, Equifax®, Experian®) Indivi…" at bounding box center [834, 368] width 973 height 438
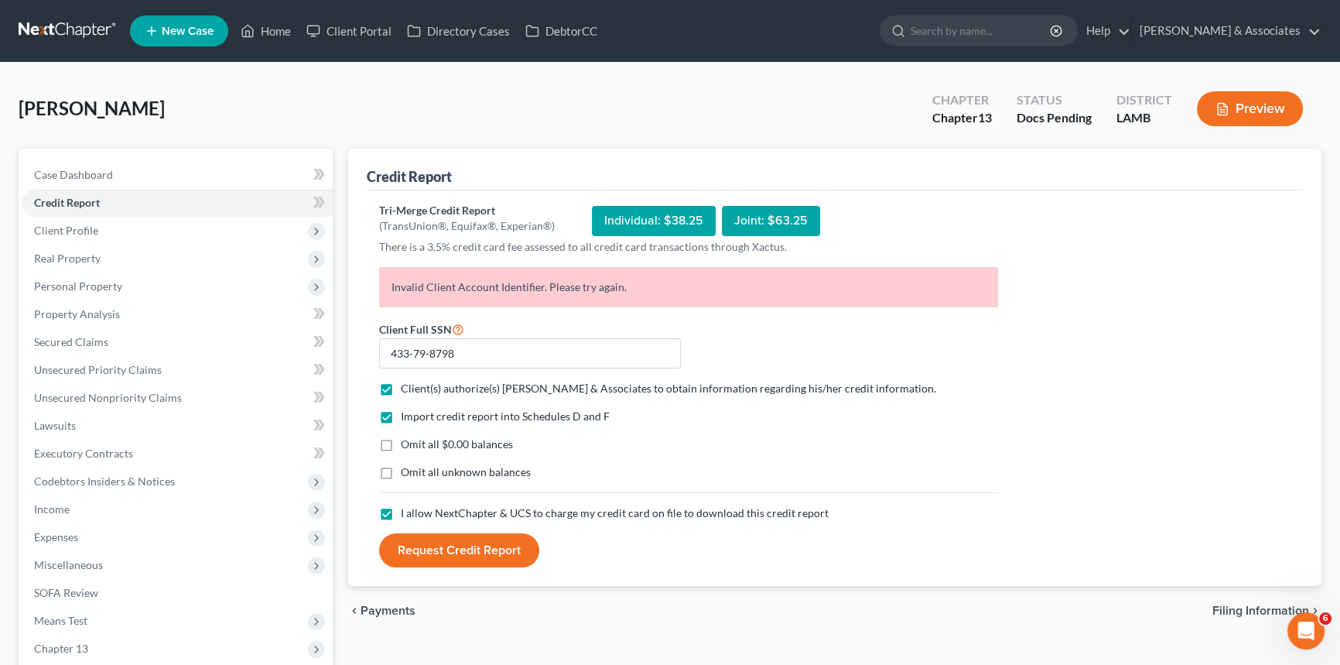
click at [499, 118] on div "Gibbs-Stepter, Jasmine Upgraded Chapter Chapter 13 Status Docs Pending District…" at bounding box center [670, 114] width 1303 height 67
click at [248, 102] on div "Gibbs-Stepter, Jasmine Upgraded Chapter Chapter 13 Status Docs Pending District…" at bounding box center [670, 114] width 1303 height 67
click at [721, 104] on div "Gibbs-Stepter, Jasmine Upgraded Chapter Chapter 13 Status Docs Pending District…" at bounding box center [670, 114] width 1303 height 67
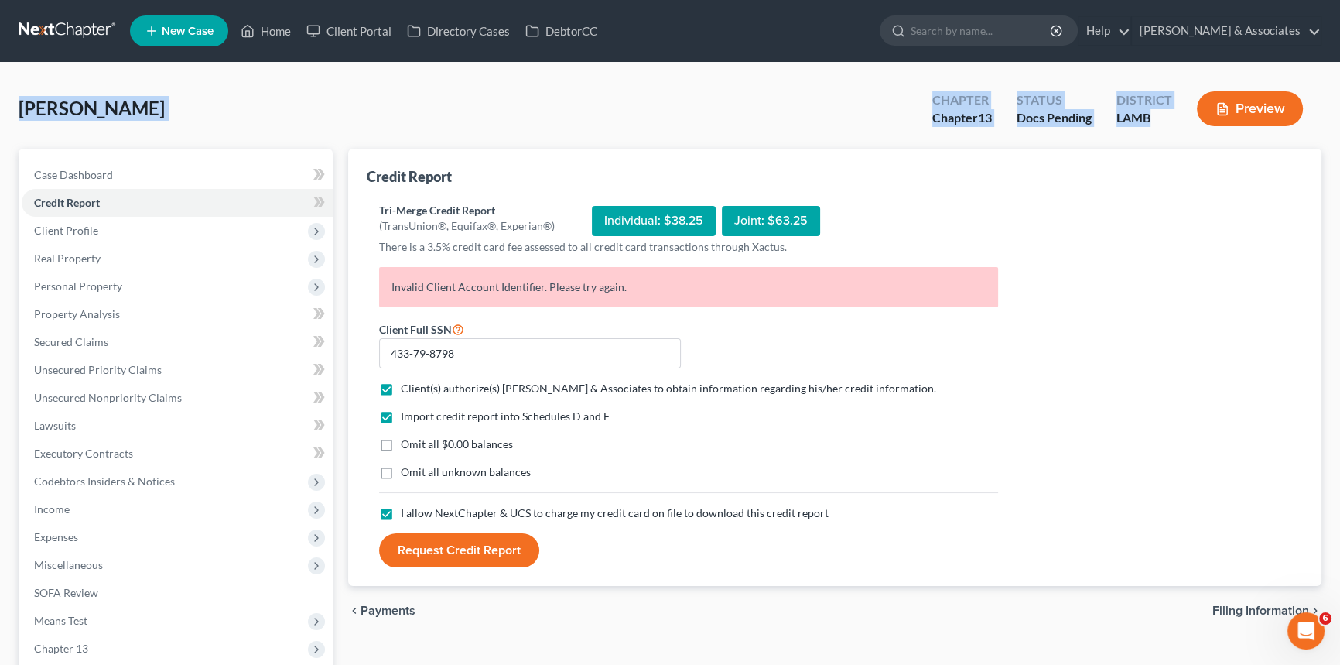
drag, startPoint x: 22, startPoint y: 108, endPoint x: 1179, endPoint y: 129, distance: 1156.9
click at [1179, 129] on div "Gibbs-Stepter, Jasmine Upgraded Chapter Chapter 13 Status Docs Pending District…" at bounding box center [670, 114] width 1303 height 67
click at [1179, 129] on div "District LAMB" at bounding box center [1144, 110] width 80 height 46
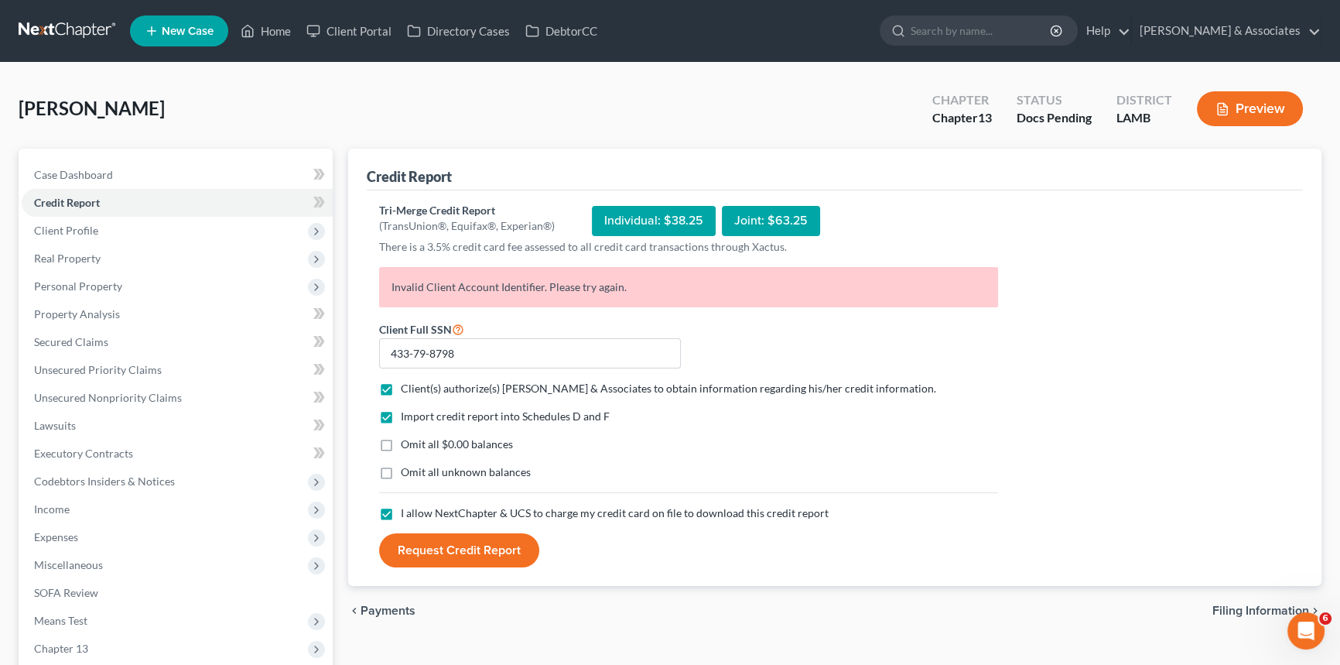
click at [486, 111] on div "Gibbs-Stepter, Jasmine Upgraded Chapter Chapter 13 Status Docs Pending District…" at bounding box center [670, 114] width 1303 height 67
click at [502, 549] on button "Request Credit Report" at bounding box center [459, 550] width 160 height 34
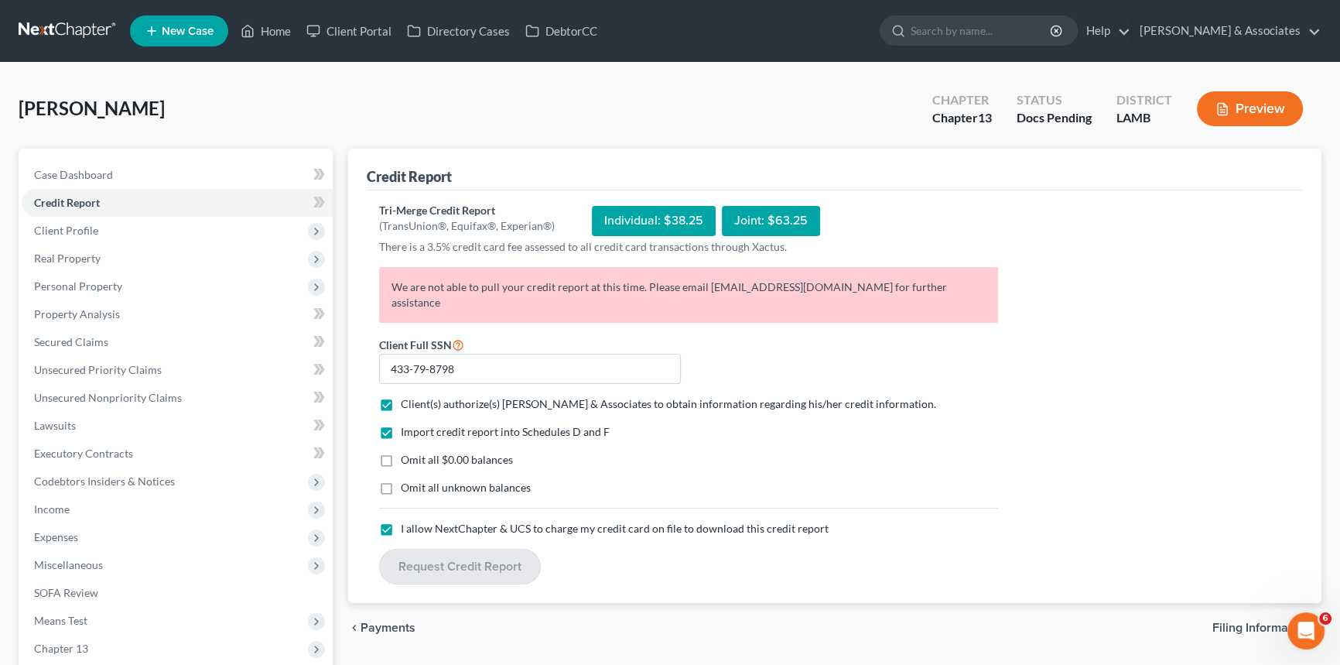
click at [967, 549] on div "Request Credit Report" at bounding box center [688, 567] width 634 height 36
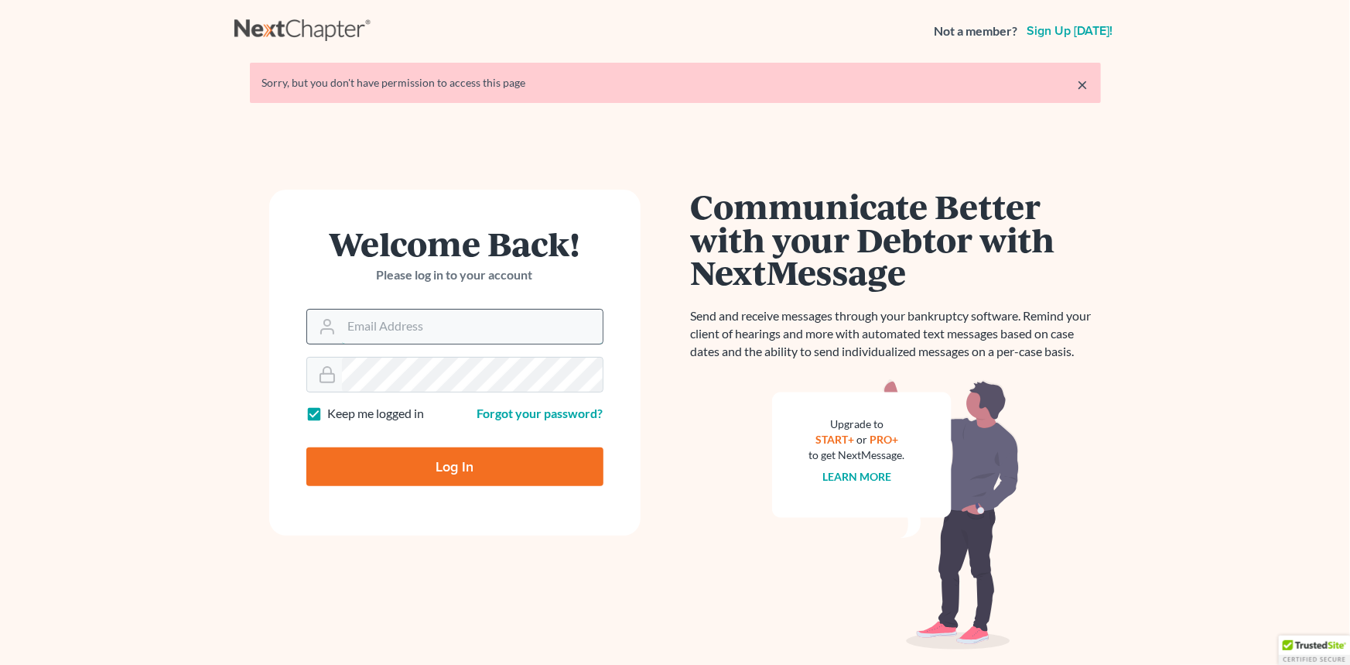
type input "[EMAIL_ADDRESS][DOMAIN_NAME]"
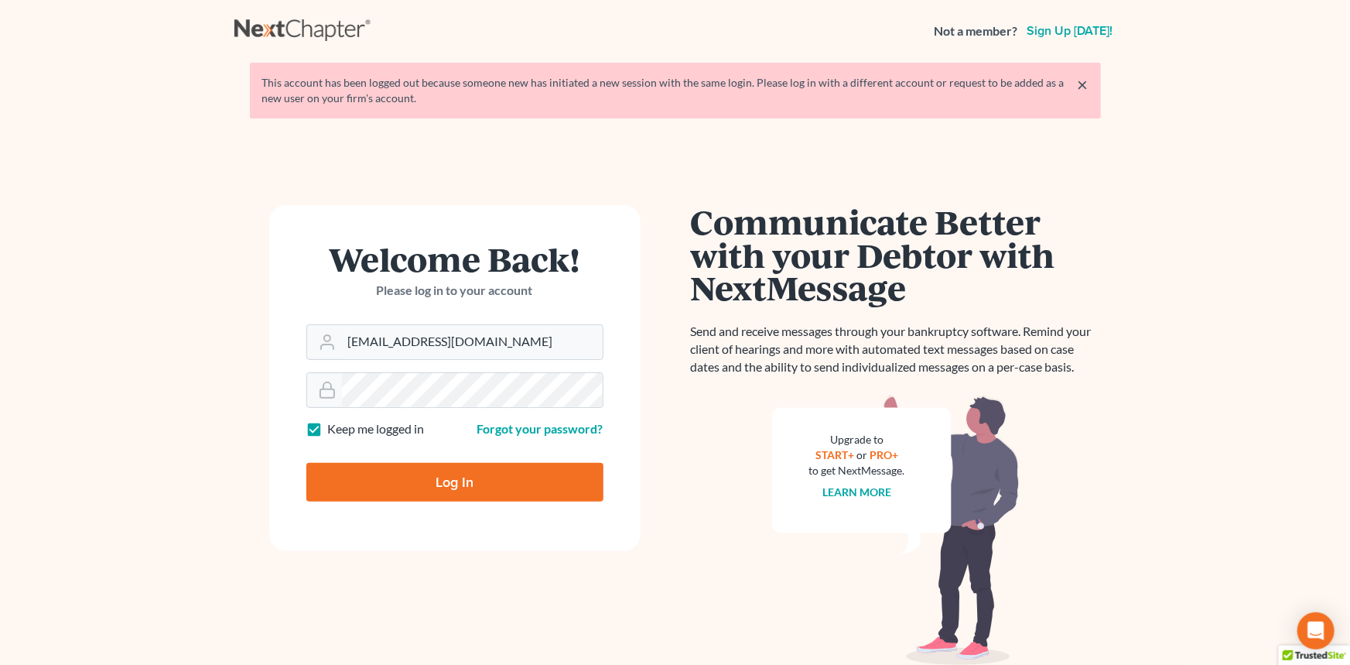
click at [483, 472] on input "Log In" at bounding box center [454, 482] width 297 height 39
type input "Thinking..."
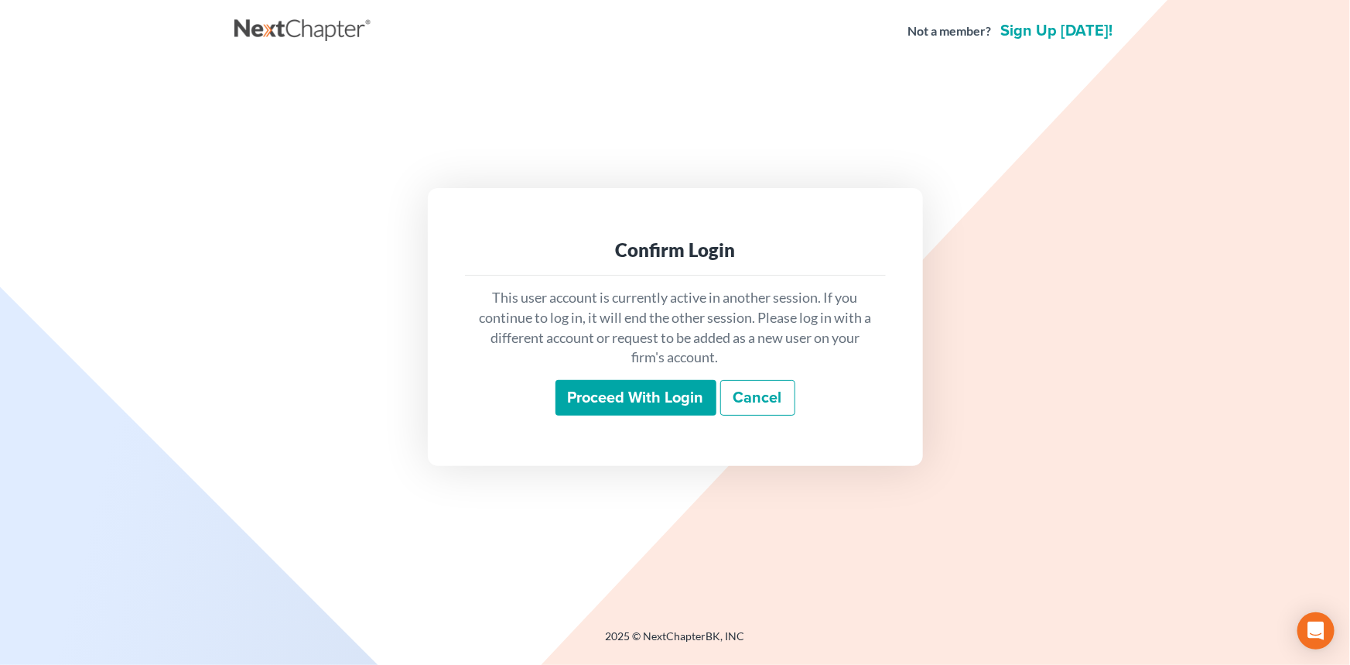
click at [638, 397] on input "Proceed with login" at bounding box center [636, 398] width 161 height 36
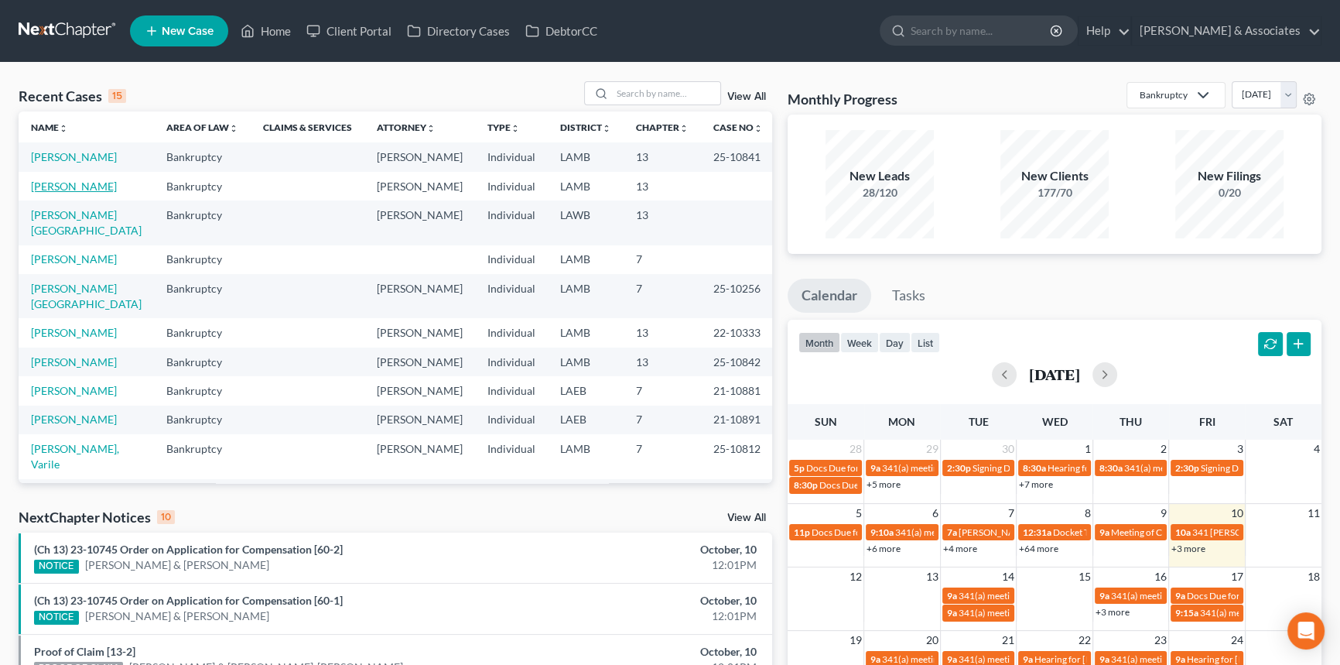
click at [74, 184] on link "[PERSON_NAME]" at bounding box center [74, 185] width 86 height 13
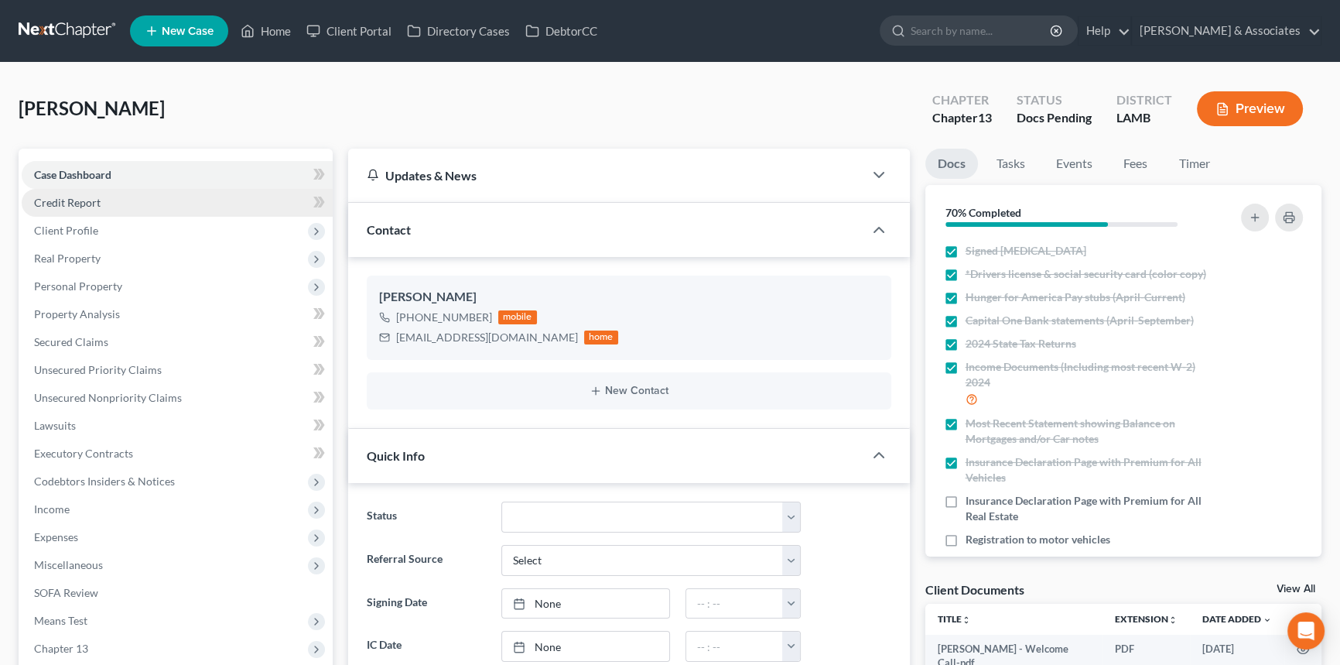
click at [124, 200] on link "Credit Report" at bounding box center [177, 203] width 311 height 28
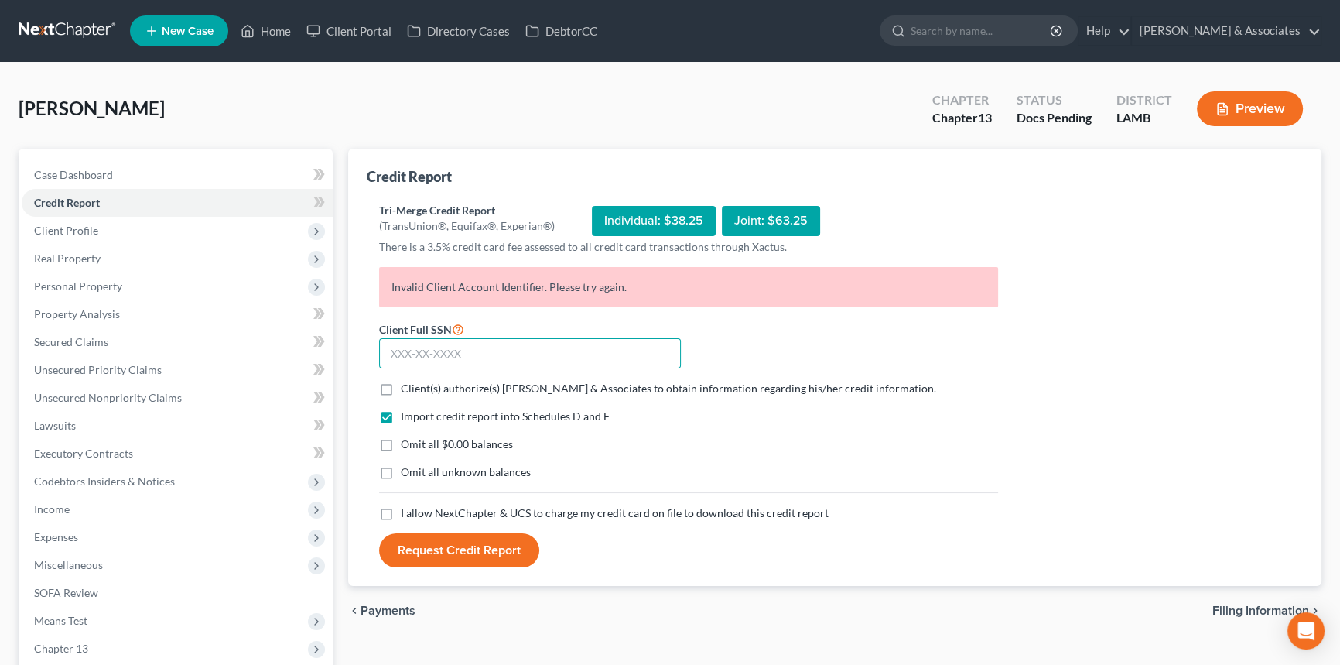
click at [497, 344] on input "text" at bounding box center [530, 353] width 302 height 31
type input "433-79-8798"
click at [538, 388] on span "Client(s) authorize(s) Diment & Associates to obtain information regarding his/…" at bounding box center [668, 387] width 535 height 13
click at [417, 388] on input "Client(s) authorize(s) Diment & Associates to obtain information regarding his/…" at bounding box center [412, 386] width 10 height 10
checkbox input "true"
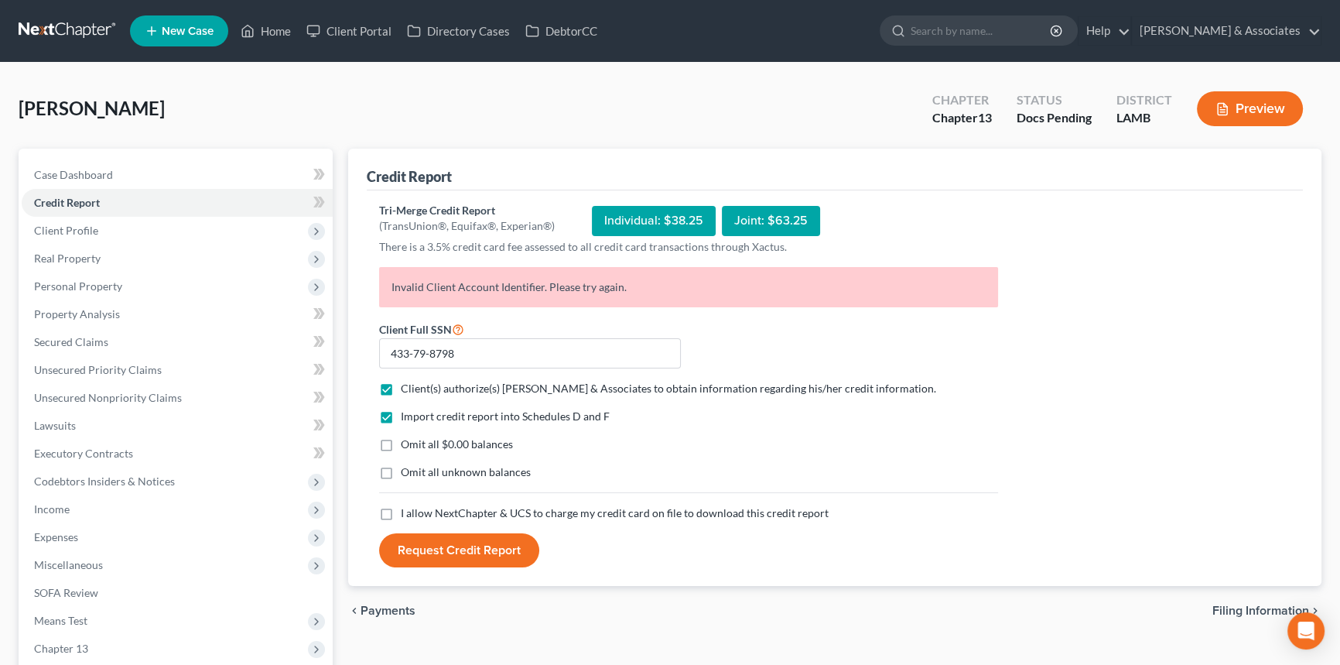
click at [426, 515] on span "I allow NextChapter & UCS to charge my credit card on file to download this cre…" at bounding box center [615, 512] width 428 height 13
click at [417, 515] on input "I allow NextChapter & UCS to charge my credit card on file to download this cre…" at bounding box center [412, 510] width 10 height 10
checkbox input "true"
click at [426, 546] on button "Request Credit Report" at bounding box center [459, 550] width 160 height 34
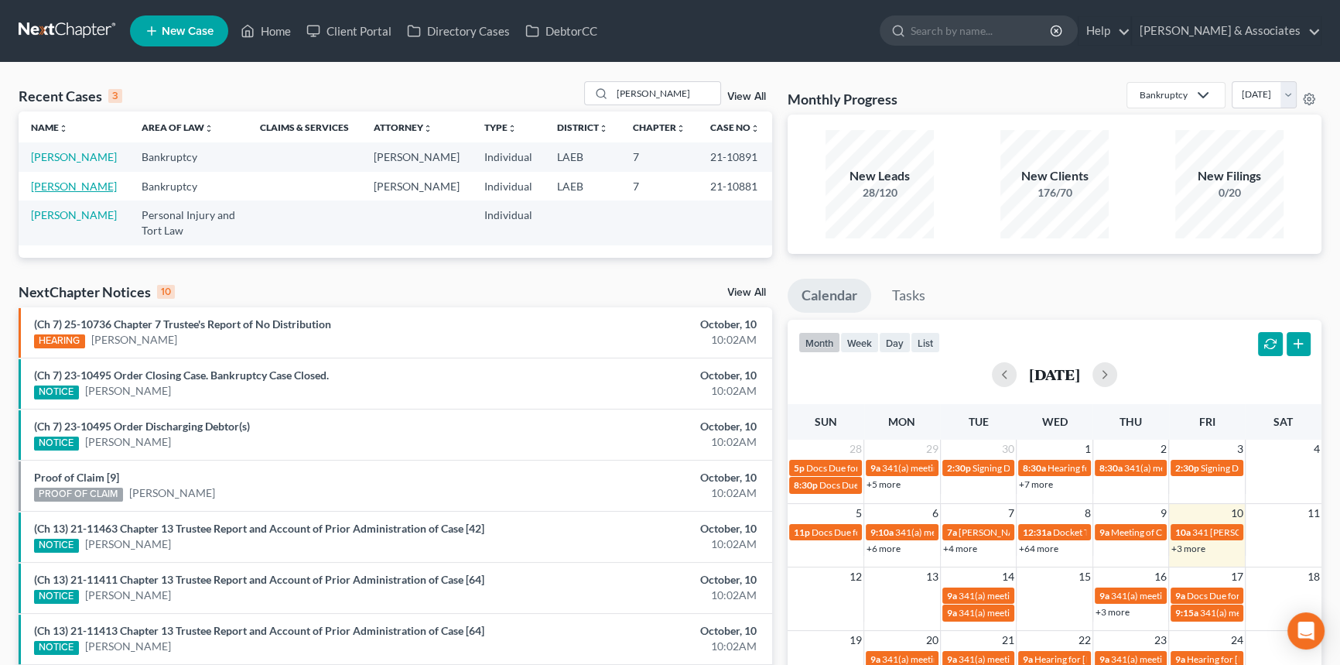
click at [39, 193] on link "[PERSON_NAME]" at bounding box center [74, 185] width 86 height 13
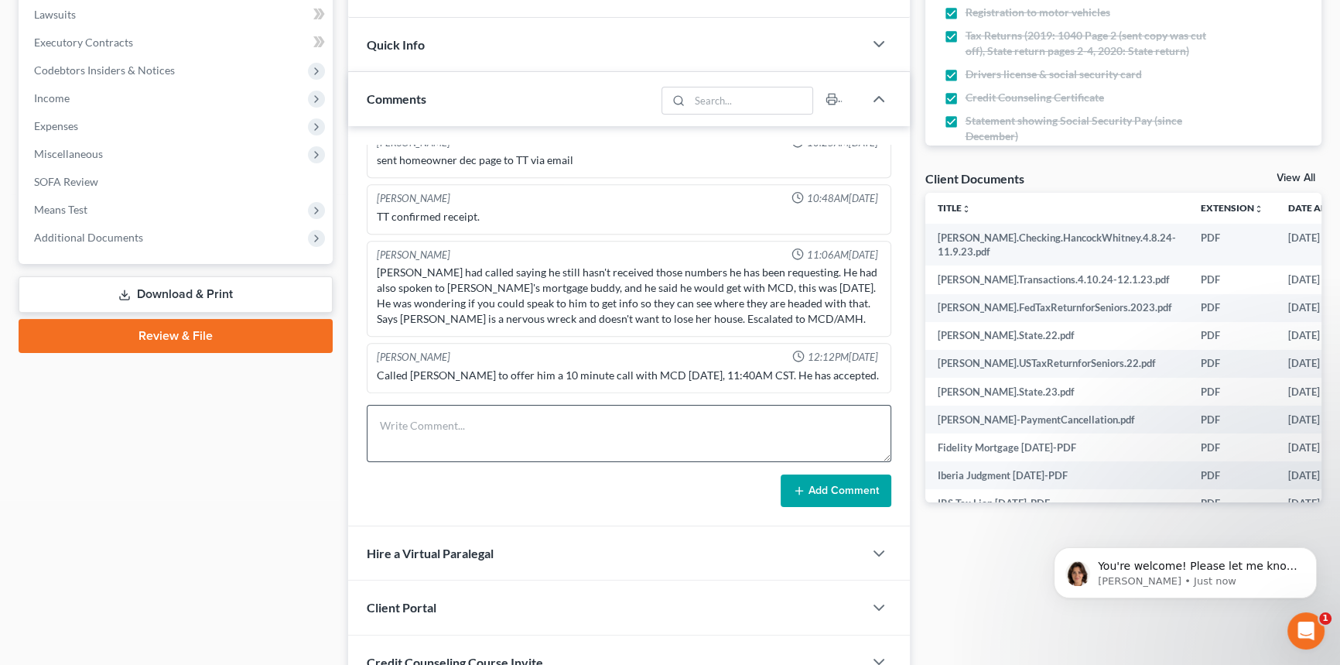
scroll to position [422, 0]
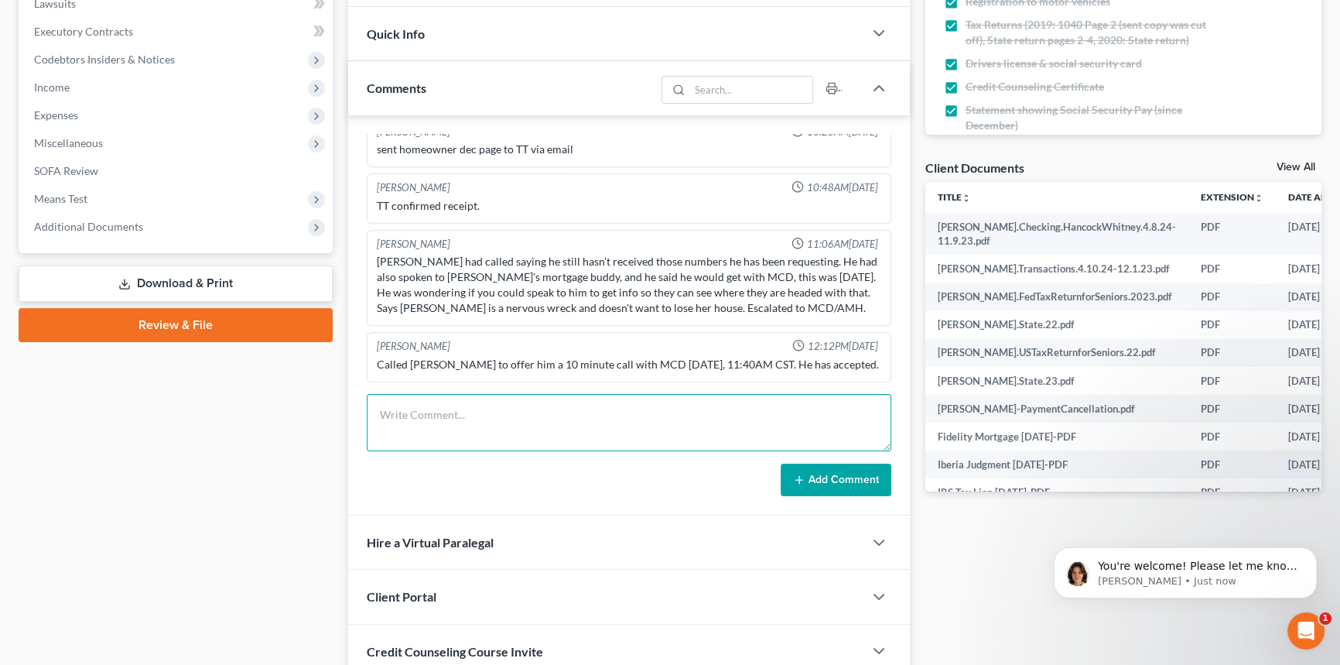
click at [651, 425] on textarea at bounding box center [629, 422] width 525 height 57
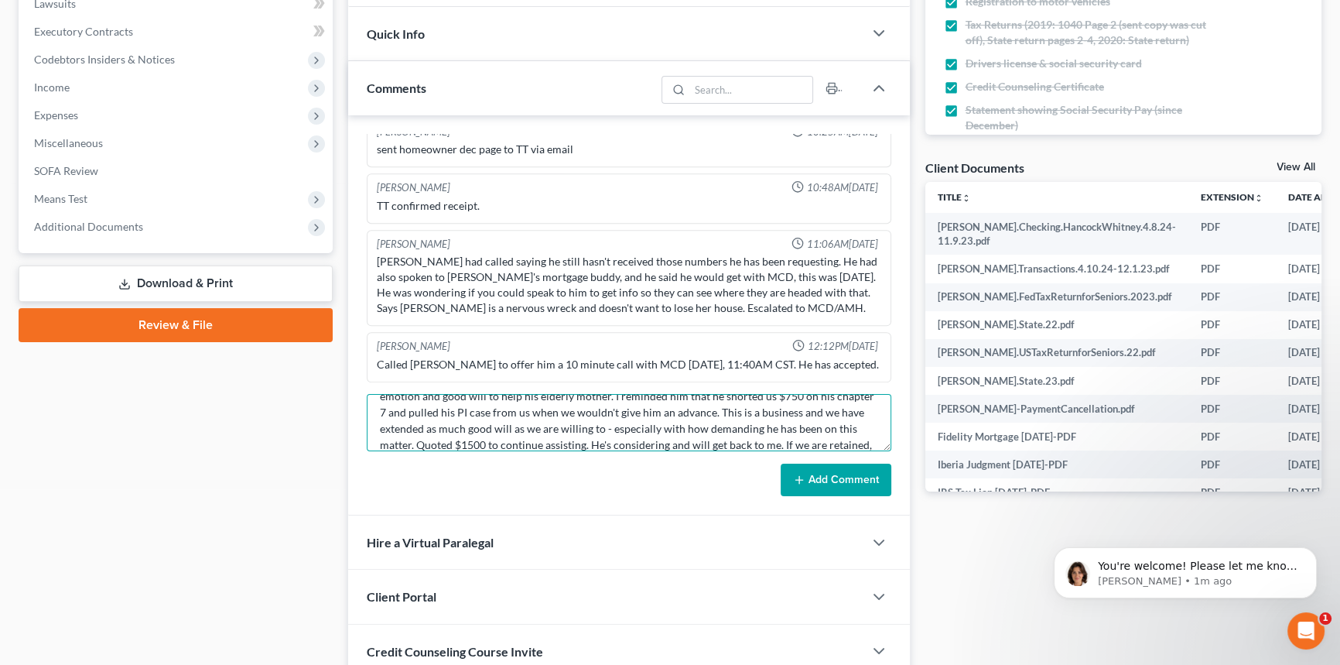
scroll to position [51, 0]
type textarea "Spoke with Lance. Conversation got a little heated when he was repeatedly appea…"
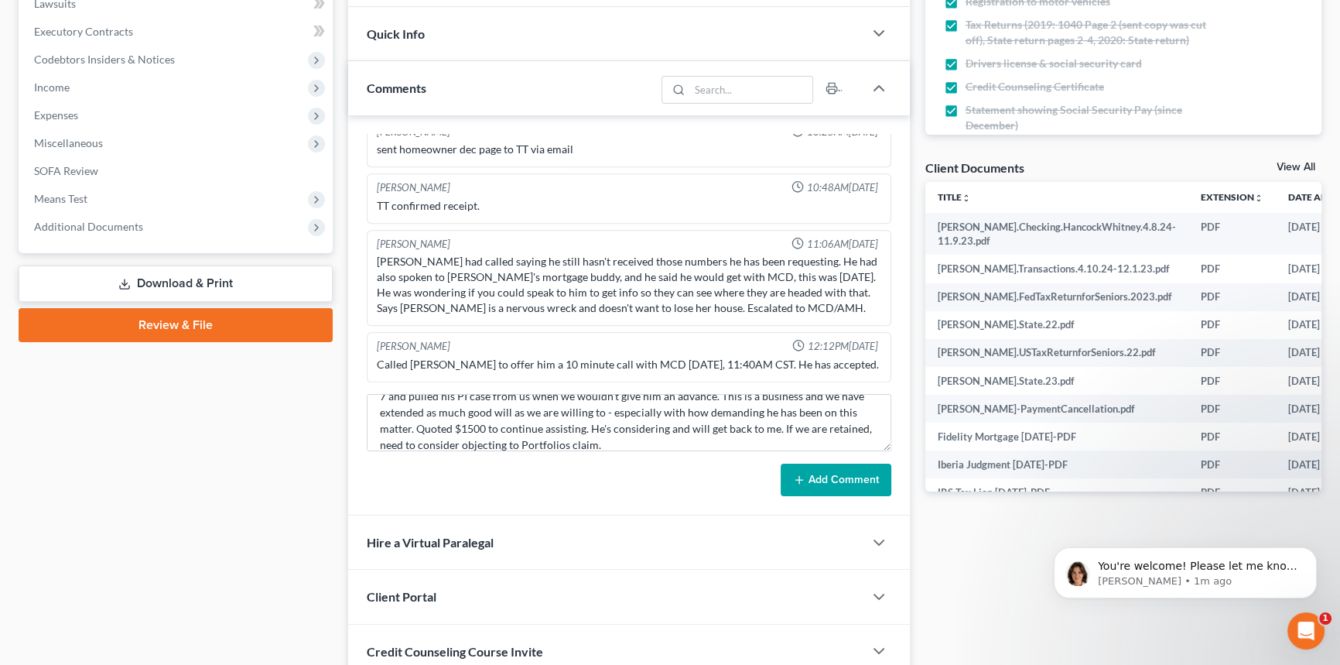
click at [838, 472] on button "Add Comment" at bounding box center [836, 479] width 111 height 32
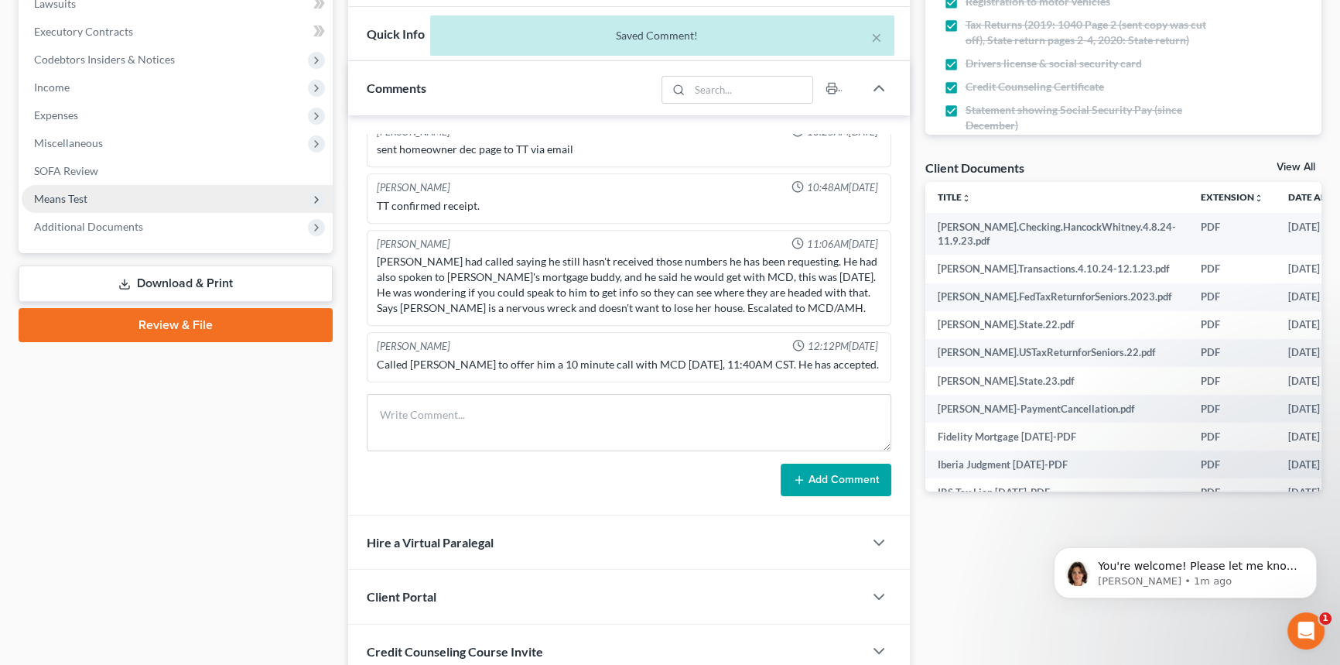
scroll to position [0, 0]
click at [140, 207] on span "Means Test" at bounding box center [177, 199] width 311 height 28
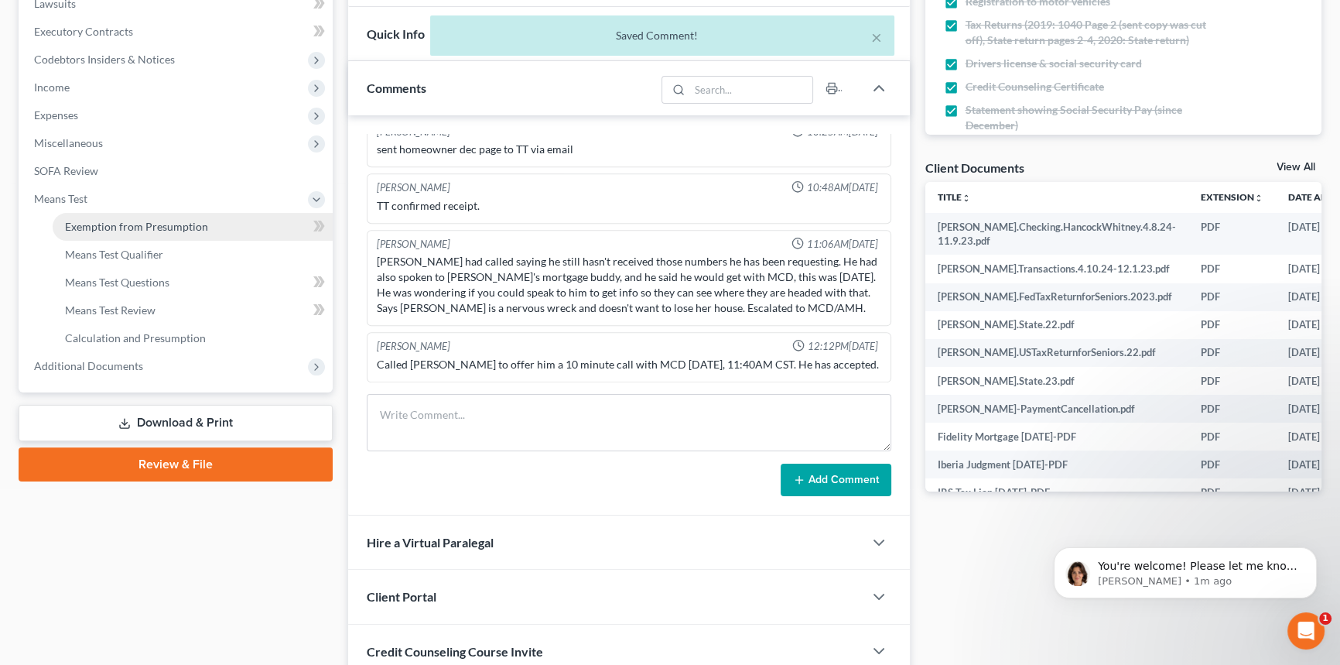
scroll to position [9880, 0]
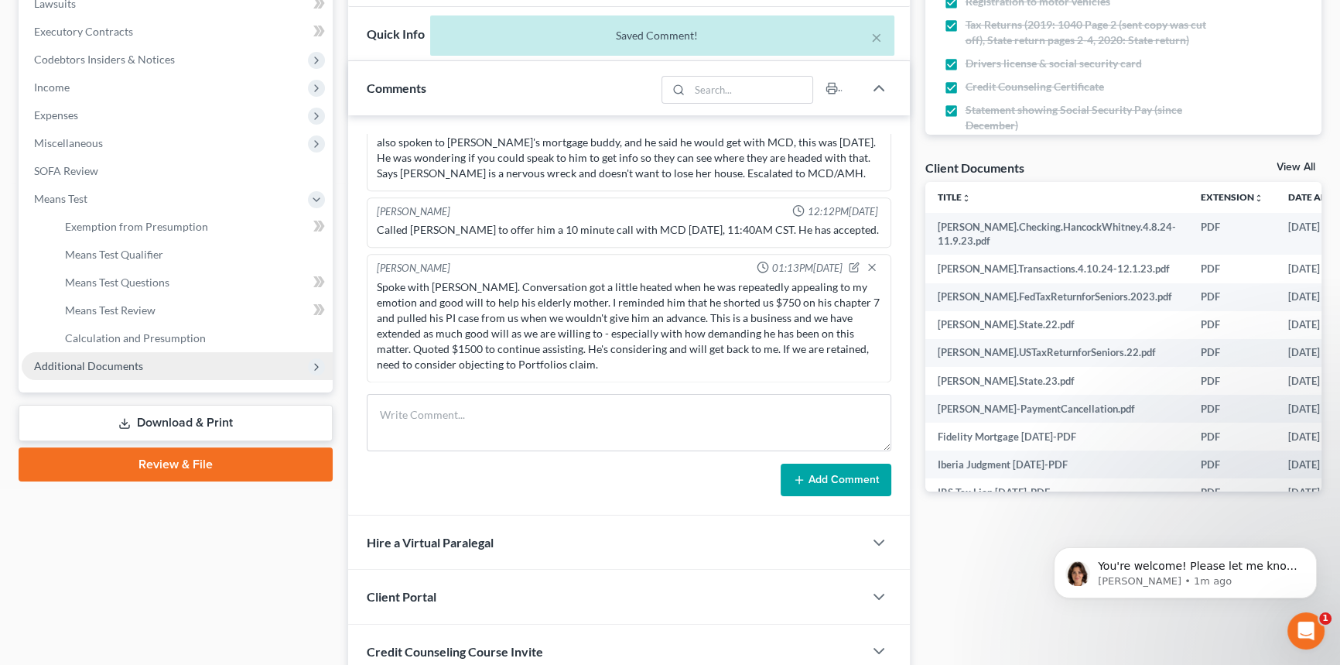
click at [115, 356] on span "Additional Documents" at bounding box center [177, 366] width 311 height 28
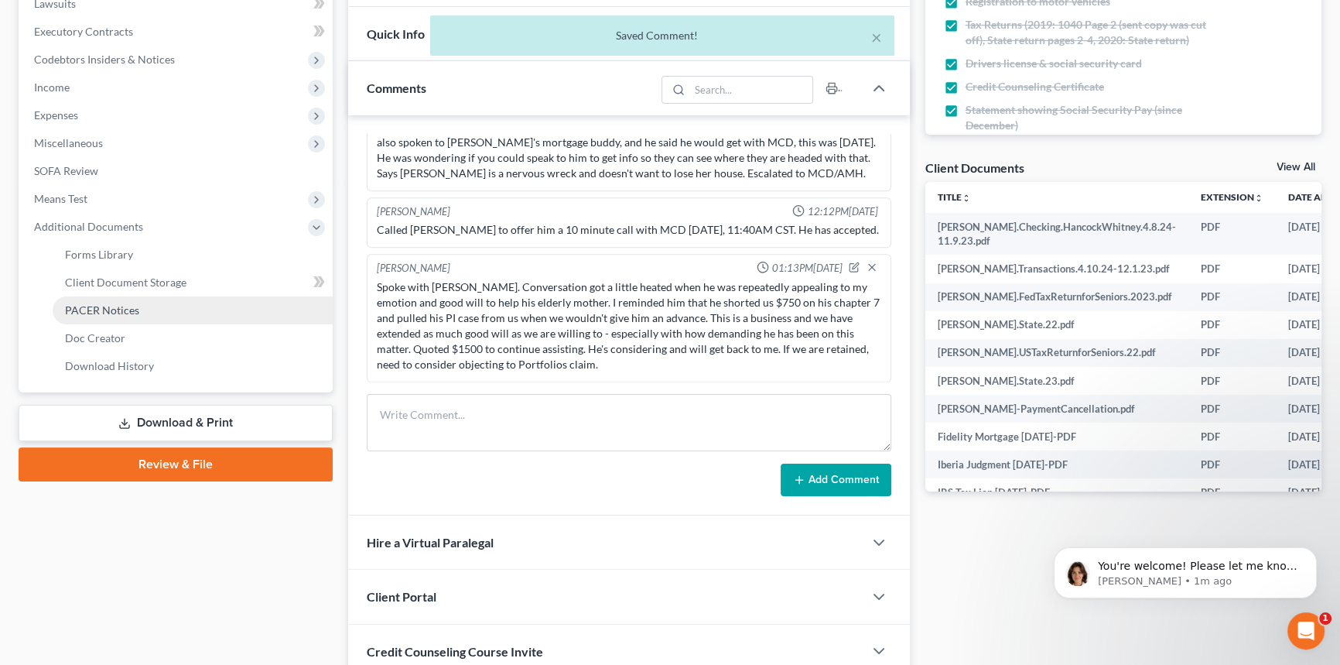
click at [151, 302] on link "PACER Notices" at bounding box center [193, 310] width 280 height 28
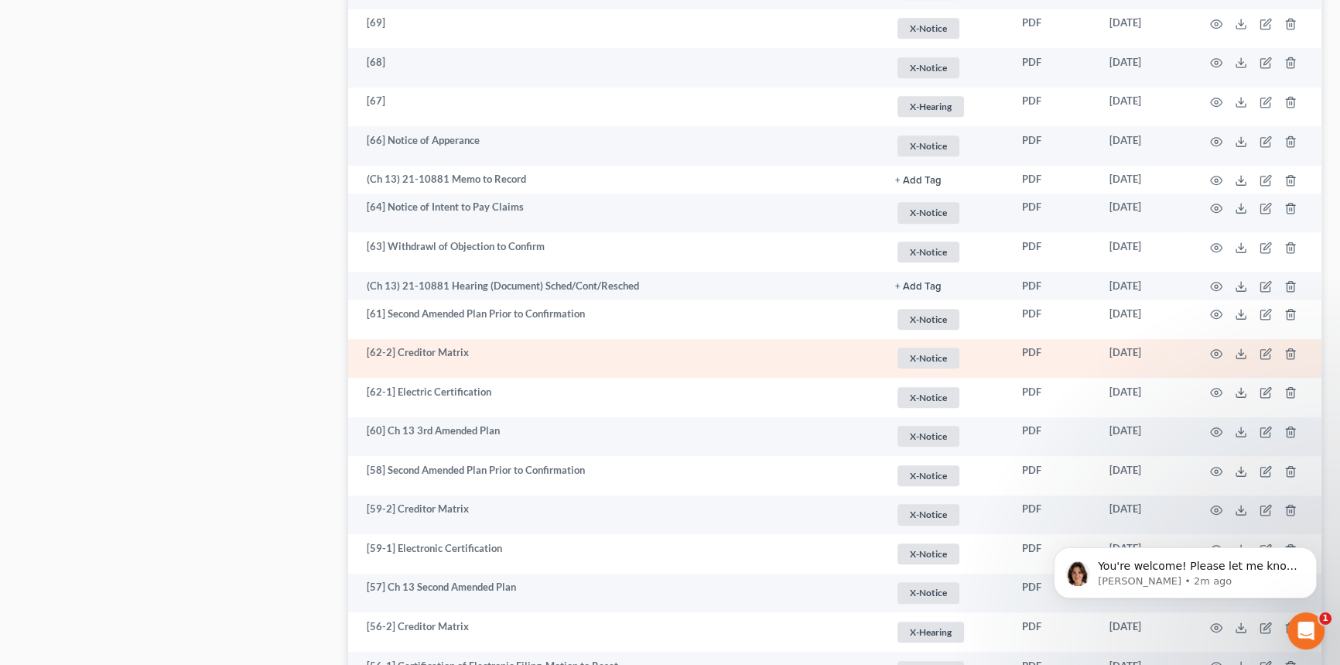
scroll to position [1055, 0]
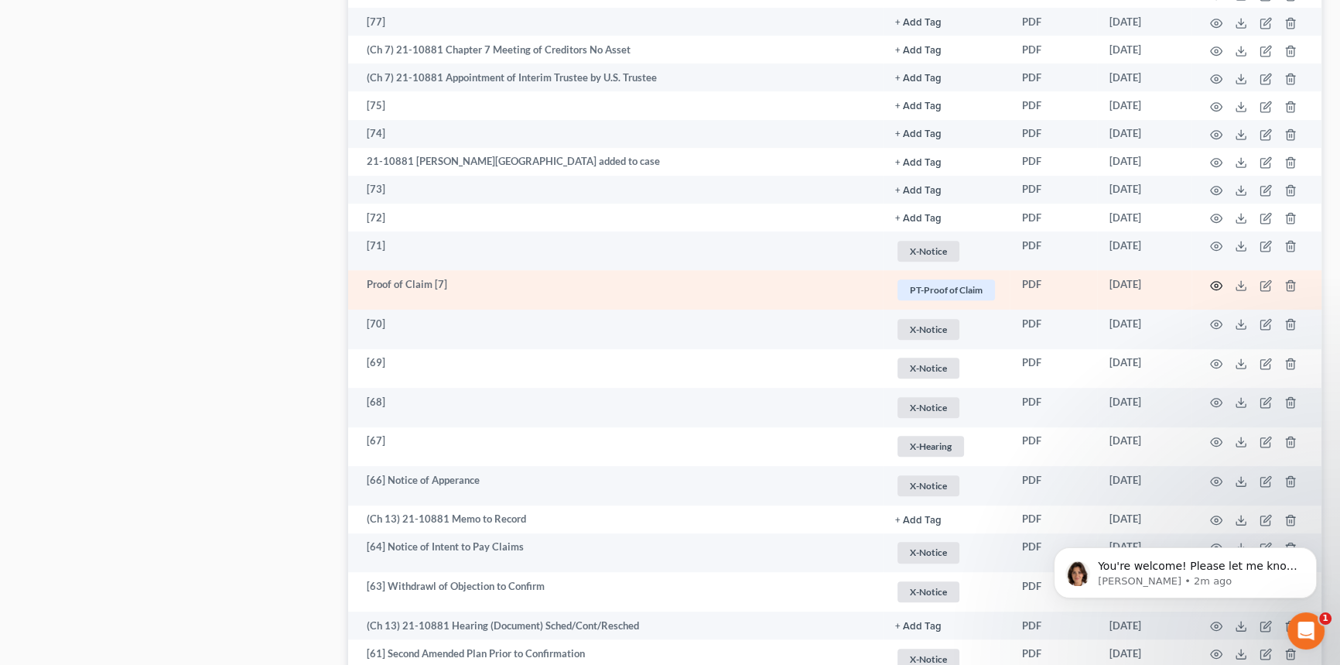
click at [1215, 284] on circle "button" at bounding box center [1216, 285] width 3 height 3
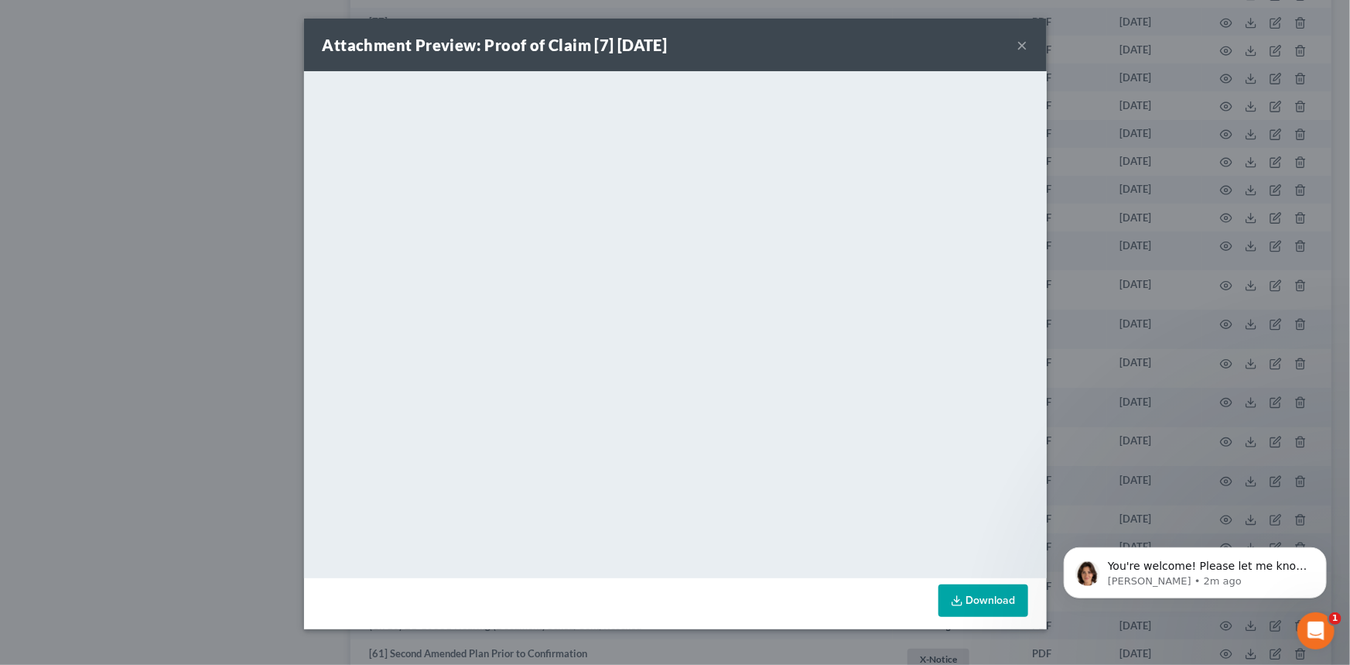
click at [1023, 46] on button "×" at bounding box center [1022, 45] width 11 height 19
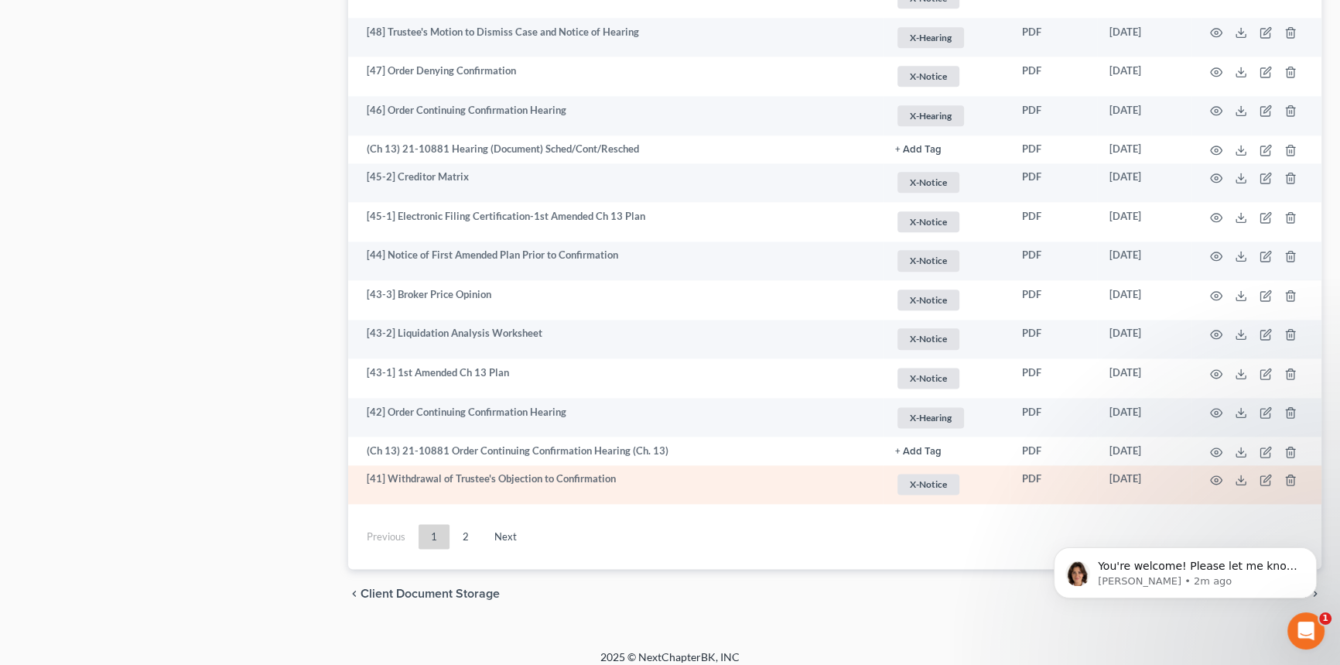
scroll to position [2416, 0]
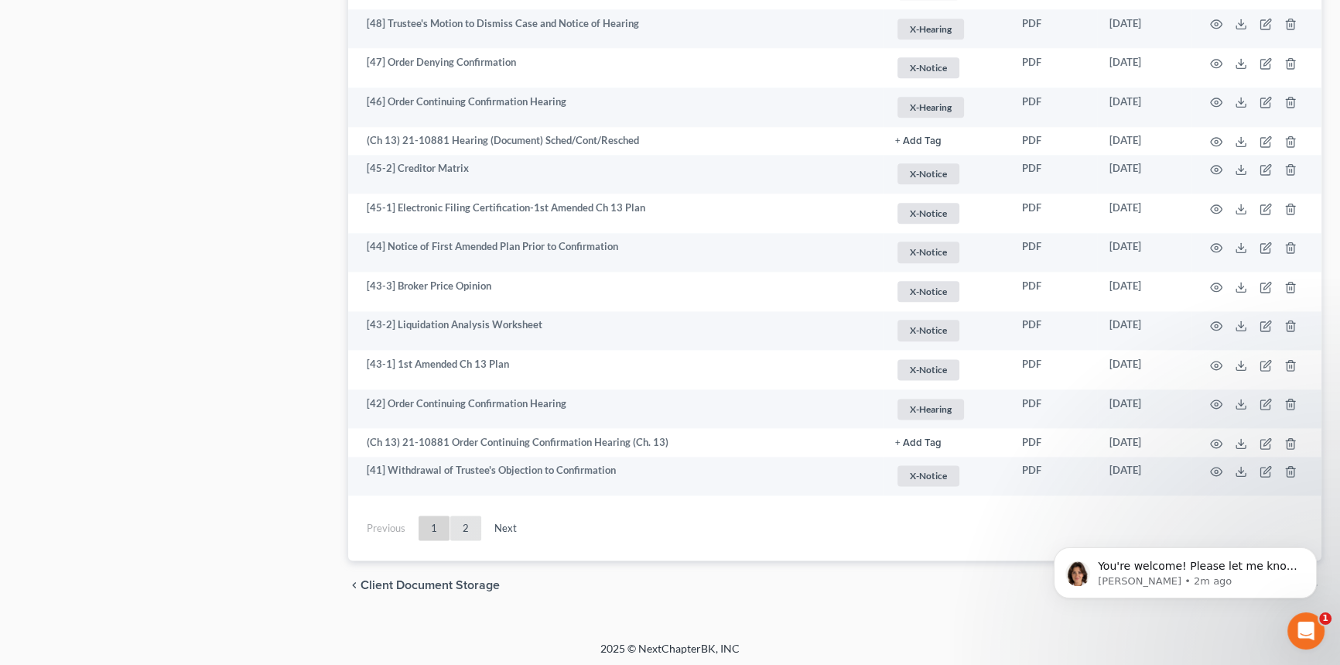
click at [474, 525] on link "2" at bounding box center [465, 527] width 31 height 25
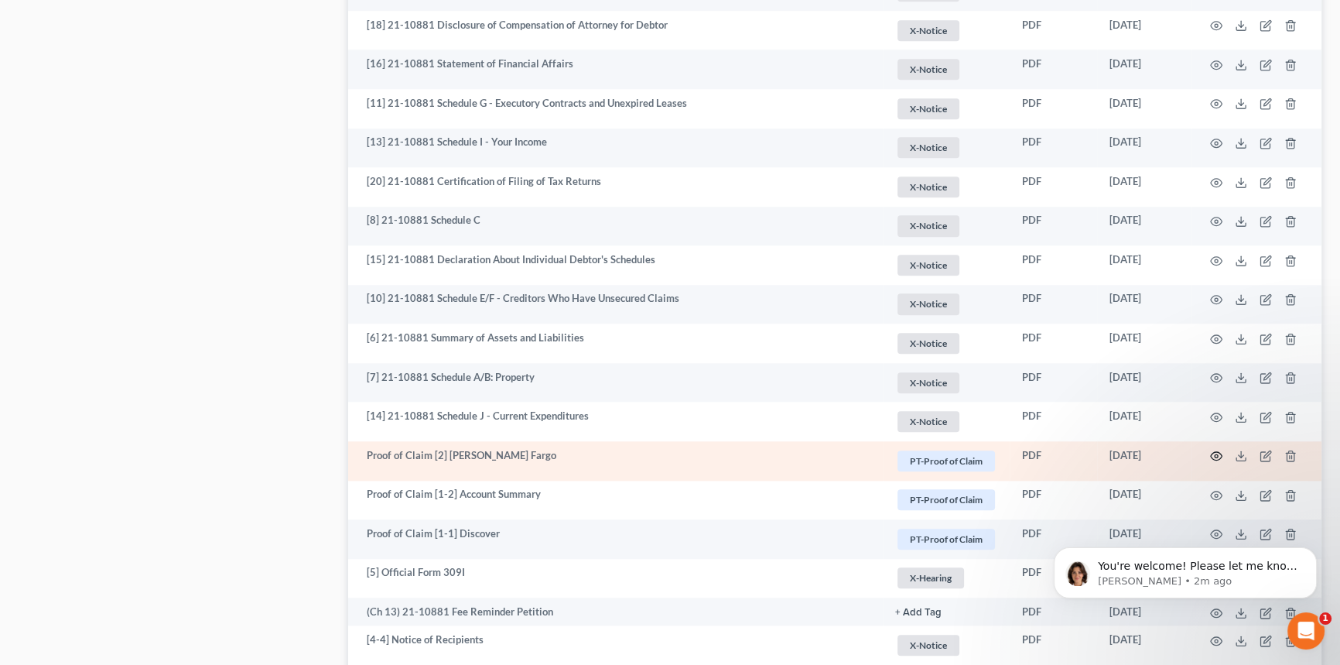
scroll to position [1891, 0]
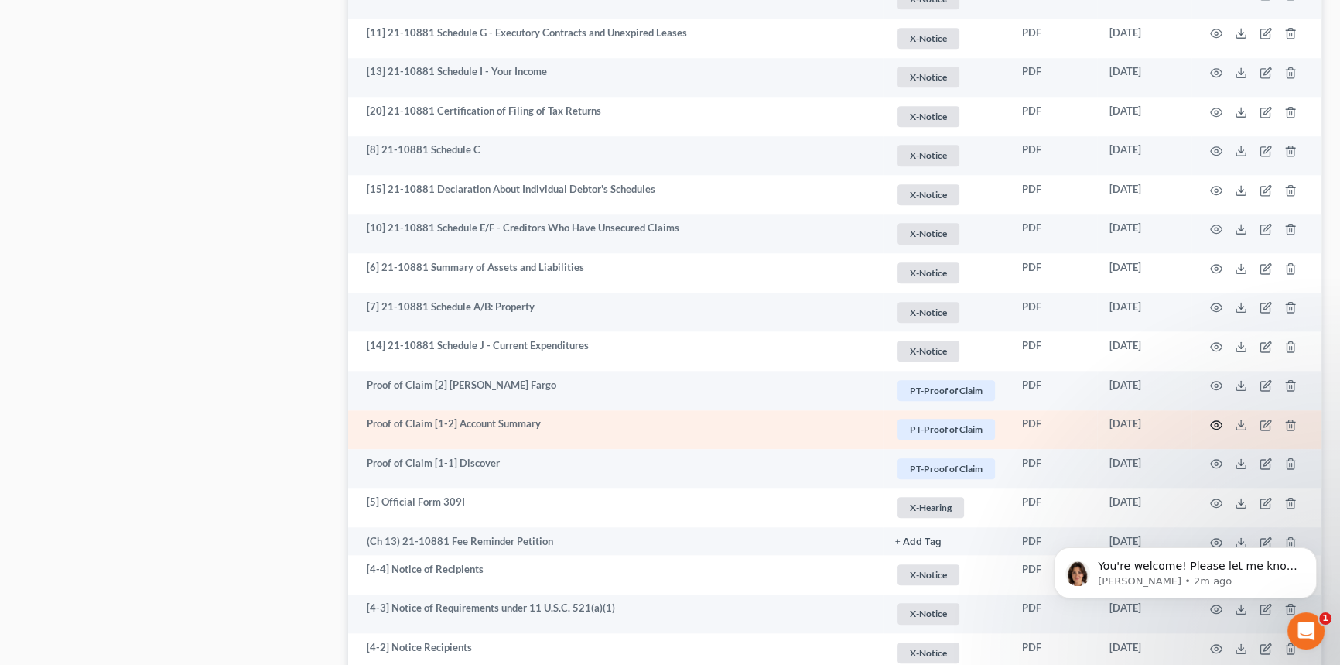
click at [1215, 426] on icon "button" at bounding box center [1216, 425] width 12 height 12
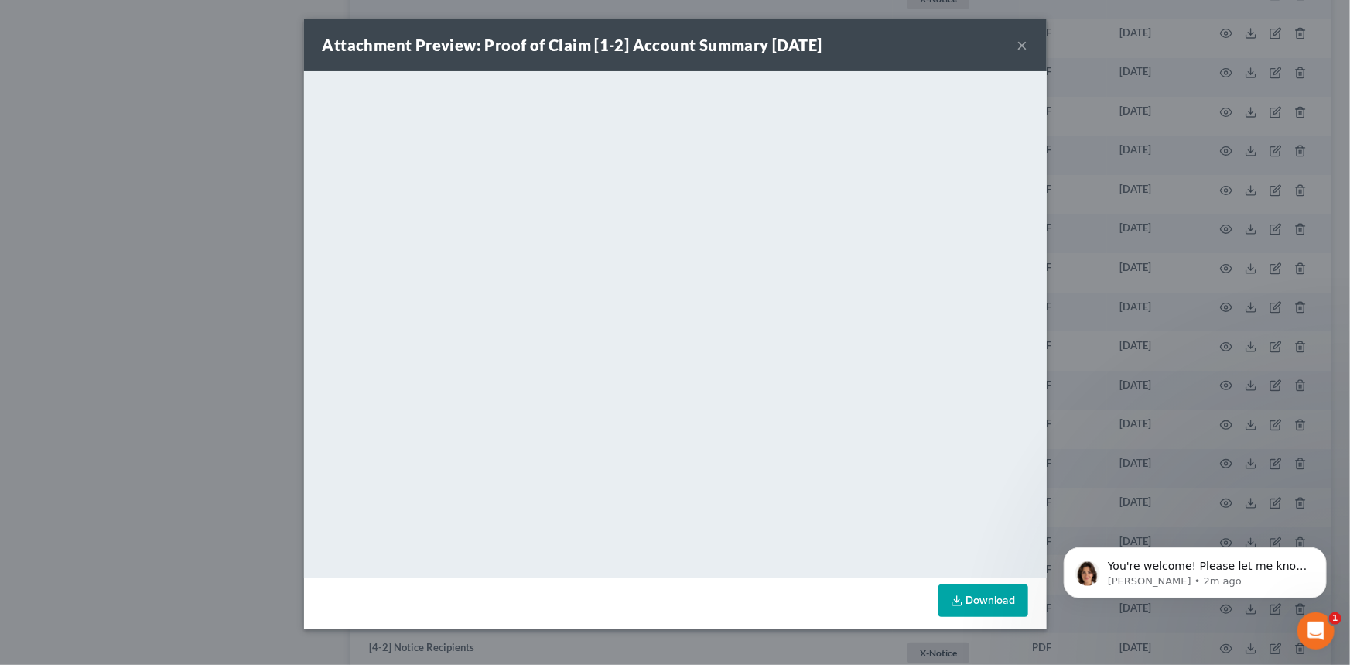
click at [1024, 46] on button "×" at bounding box center [1022, 45] width 11 height 19
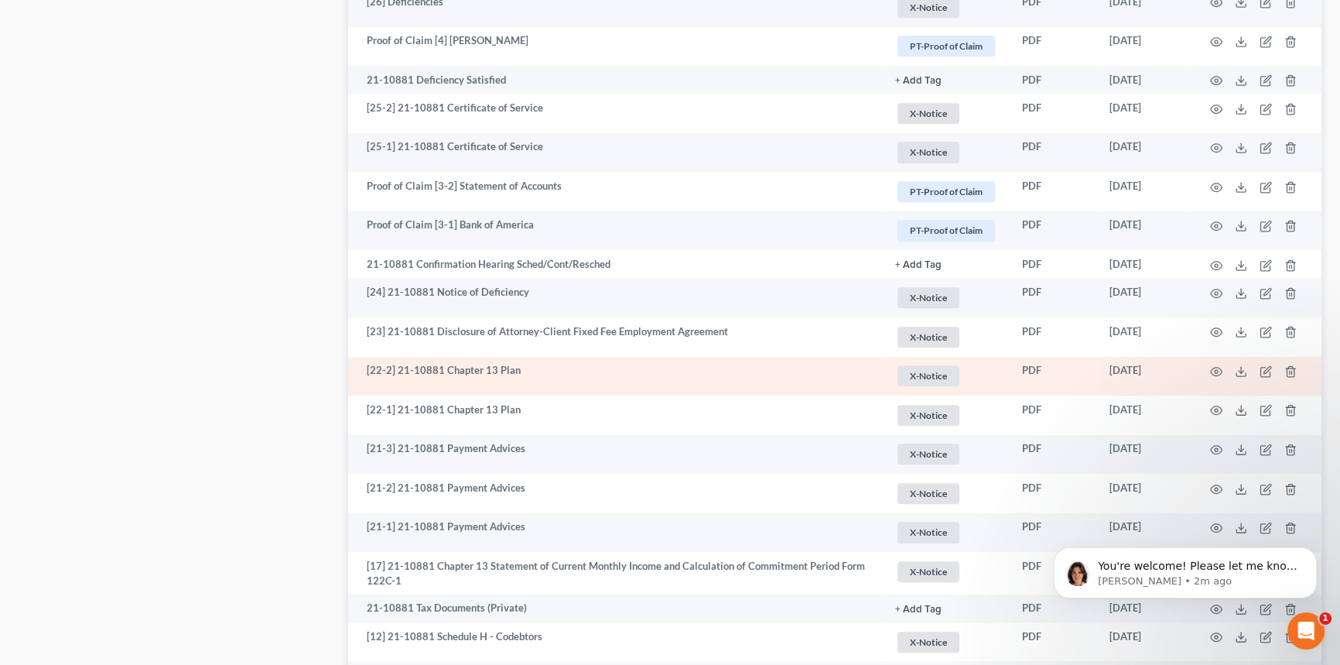
scroll to position [1117, 0]
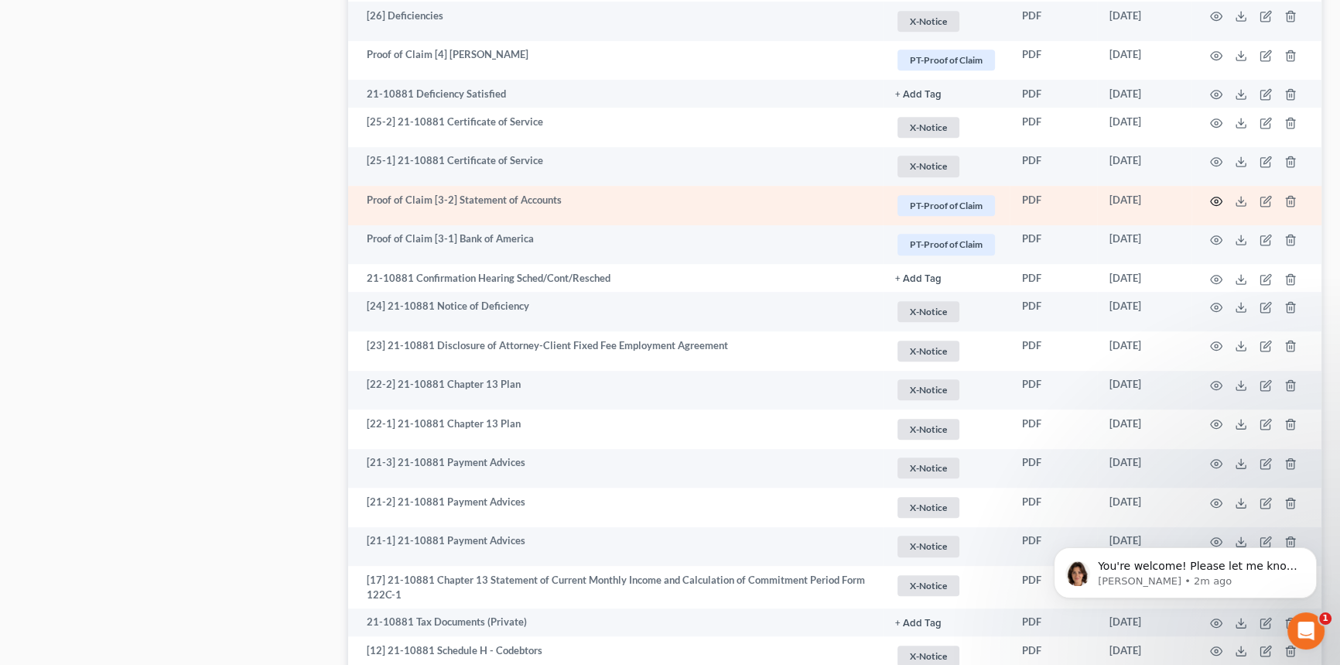
click at [1212, 201] on icon "button" at bounding box center [1216, 201] width 12 height 12
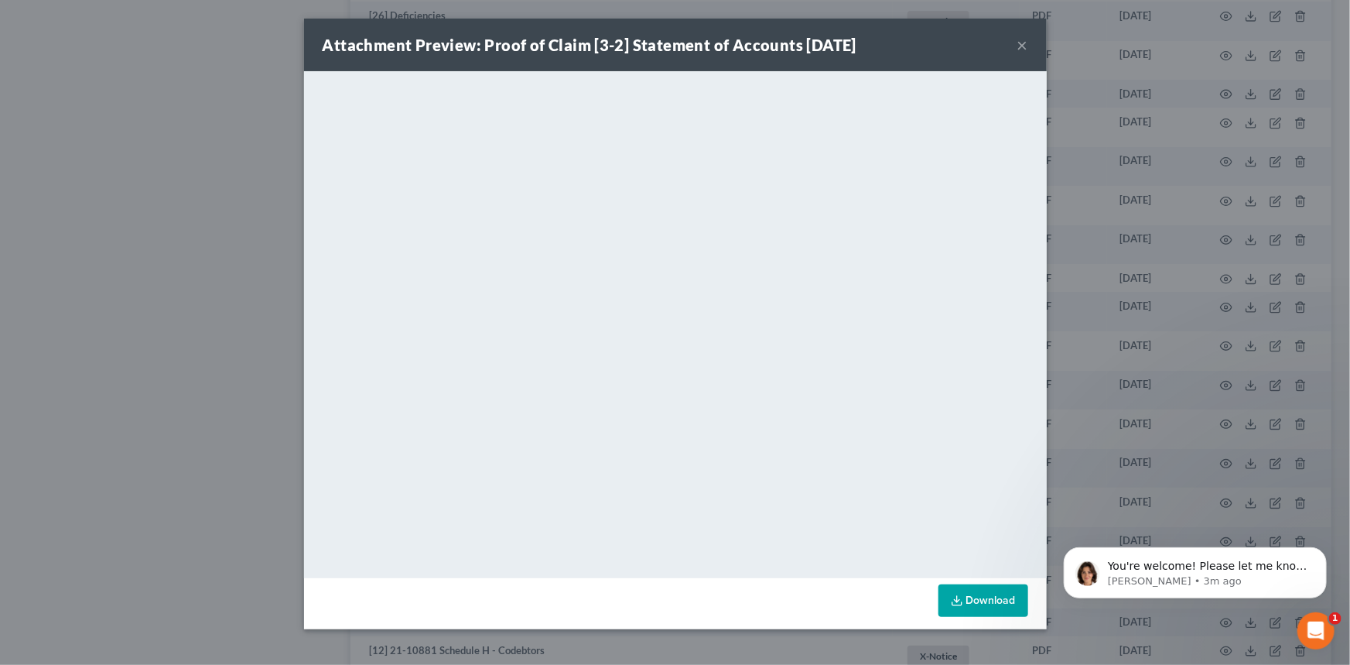
click at [1017, 50] on button "×" at bounding box center [1022, 45] width 11 height 19
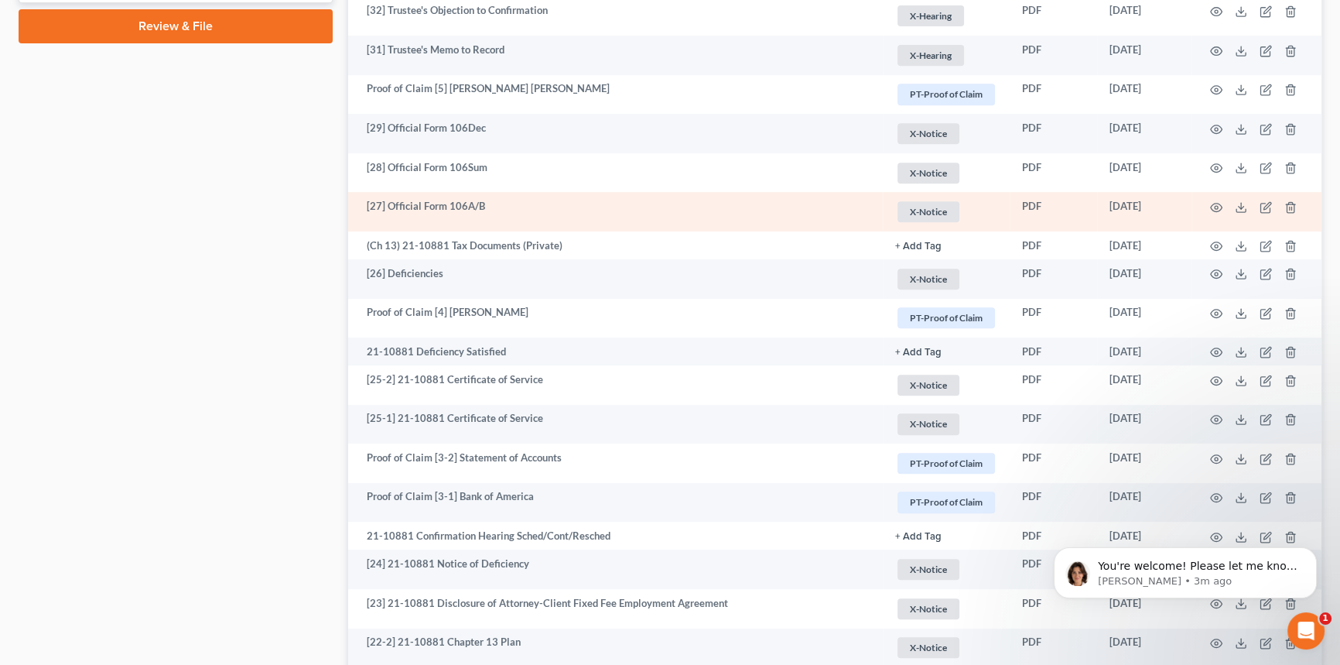
scroll to position [836, 0]
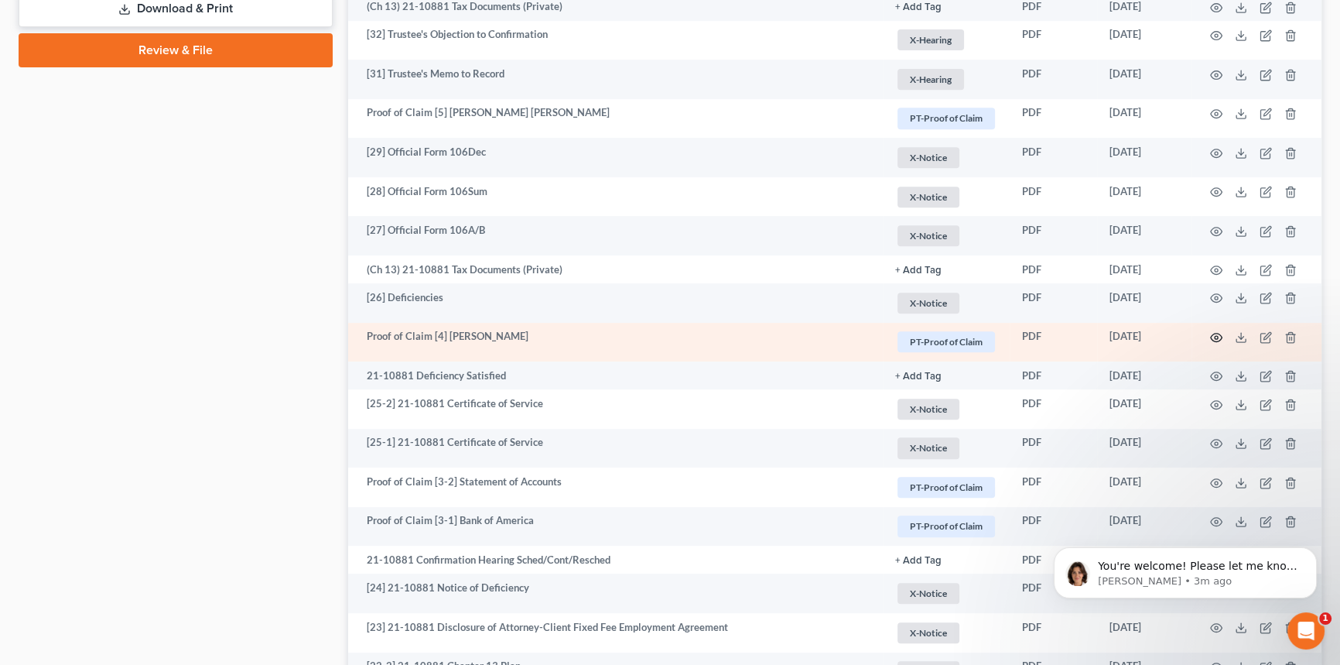
click at [1217, 336] on circle "button" at bounding box center [1216, 337] width 3 height 3
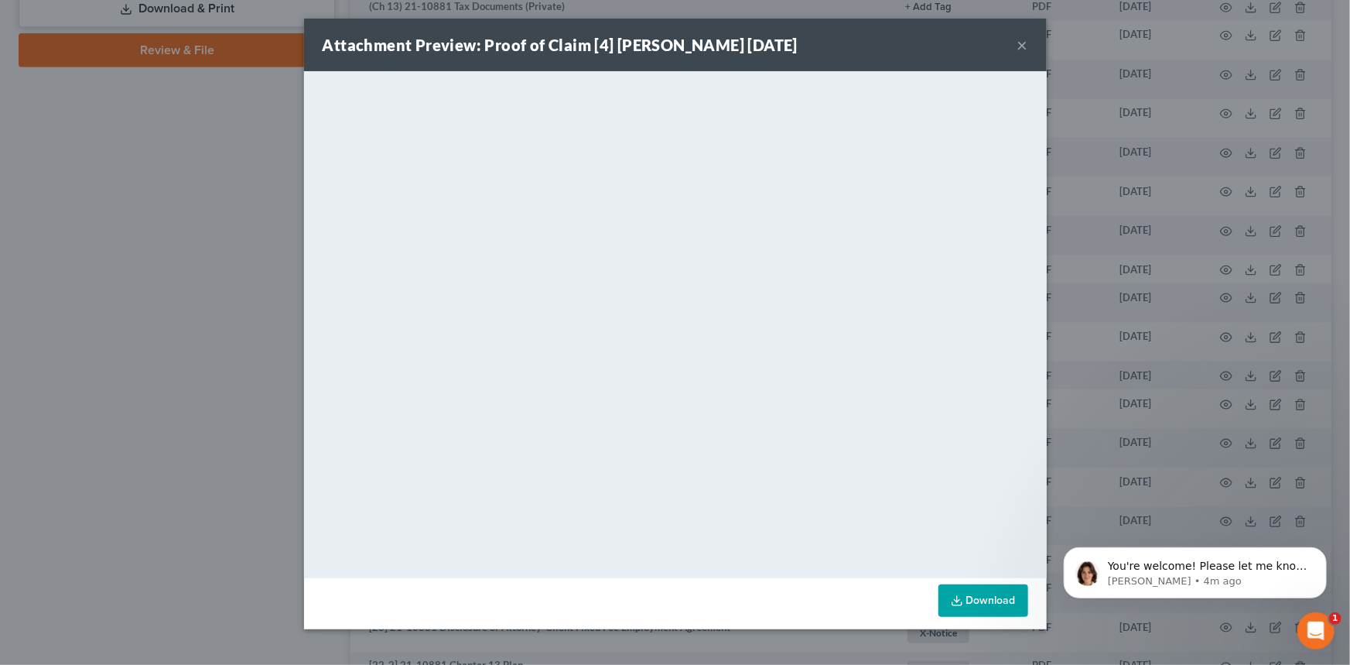
click at [1021, 47] on button "×" at bounding box center [1022, 45] width 11 height 19
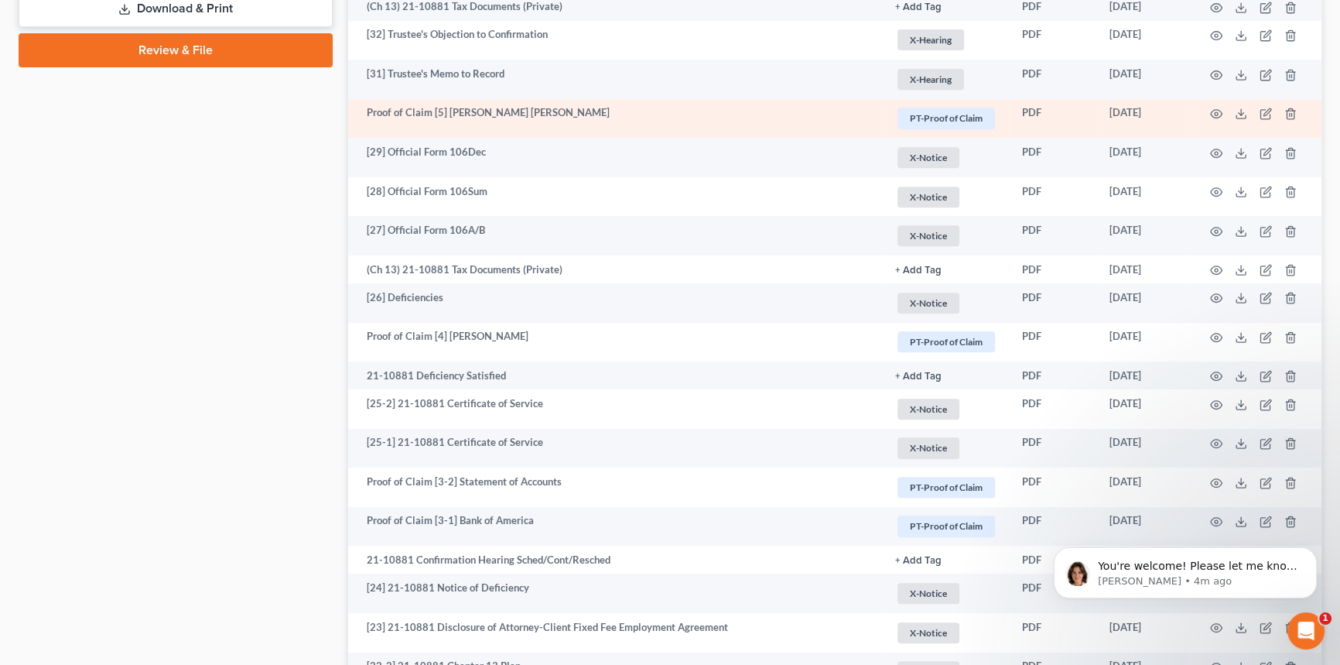
click at [1207, 108] on td at bounding box center [1256, 118] width 130 height 39
click at [1212, 111] on icon "button" at bounding box center [1216, 114] width 12 height 12
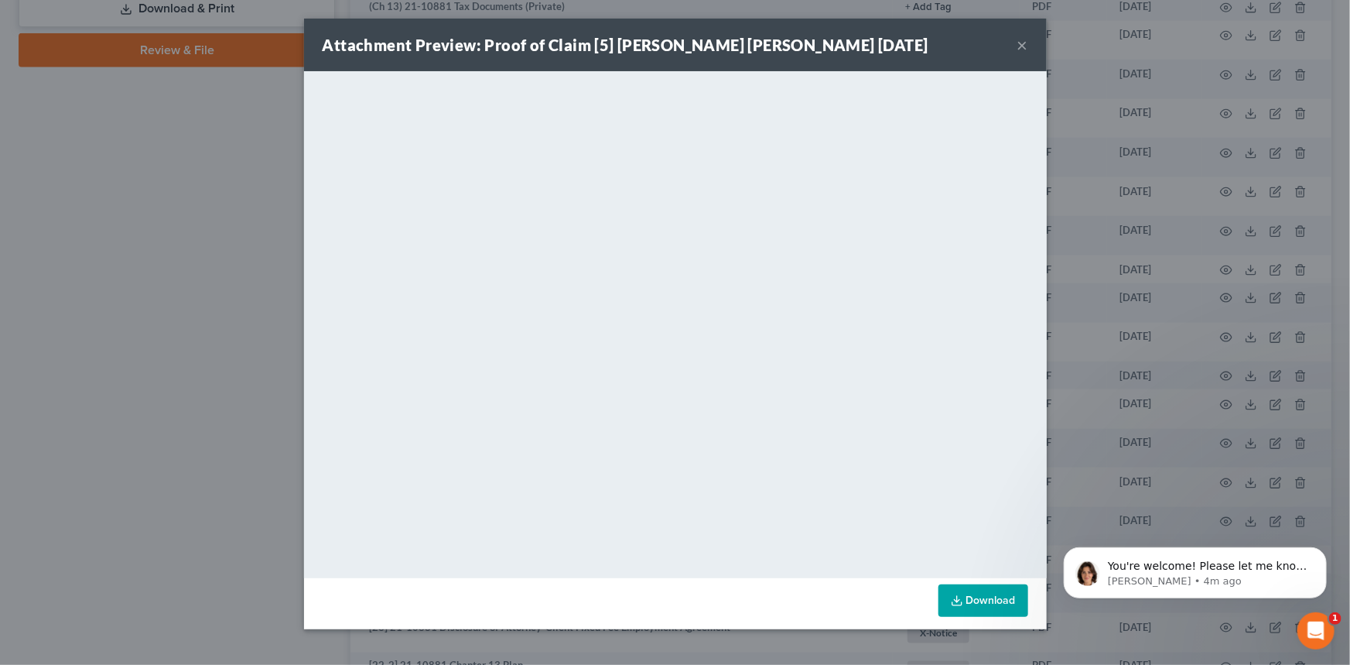
click at [1023, 50] on button "×" at bounding box center [1022, 45] width 11 height 19
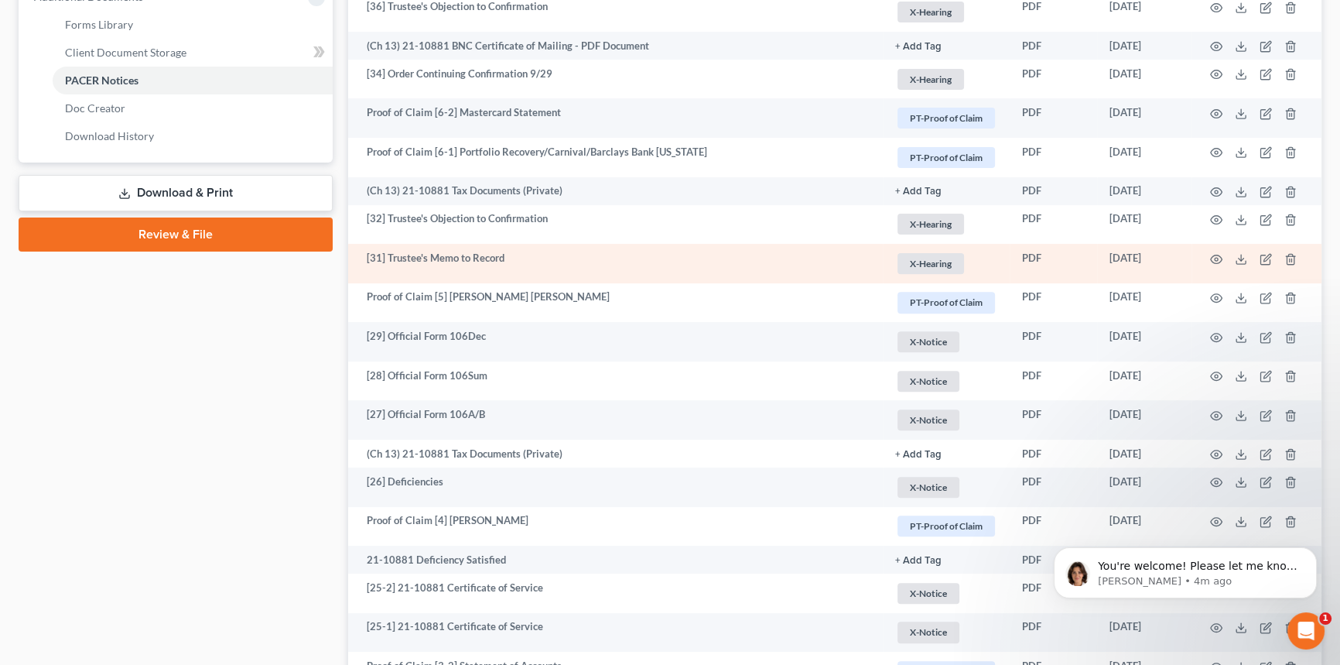
scroll to position [625, 0]
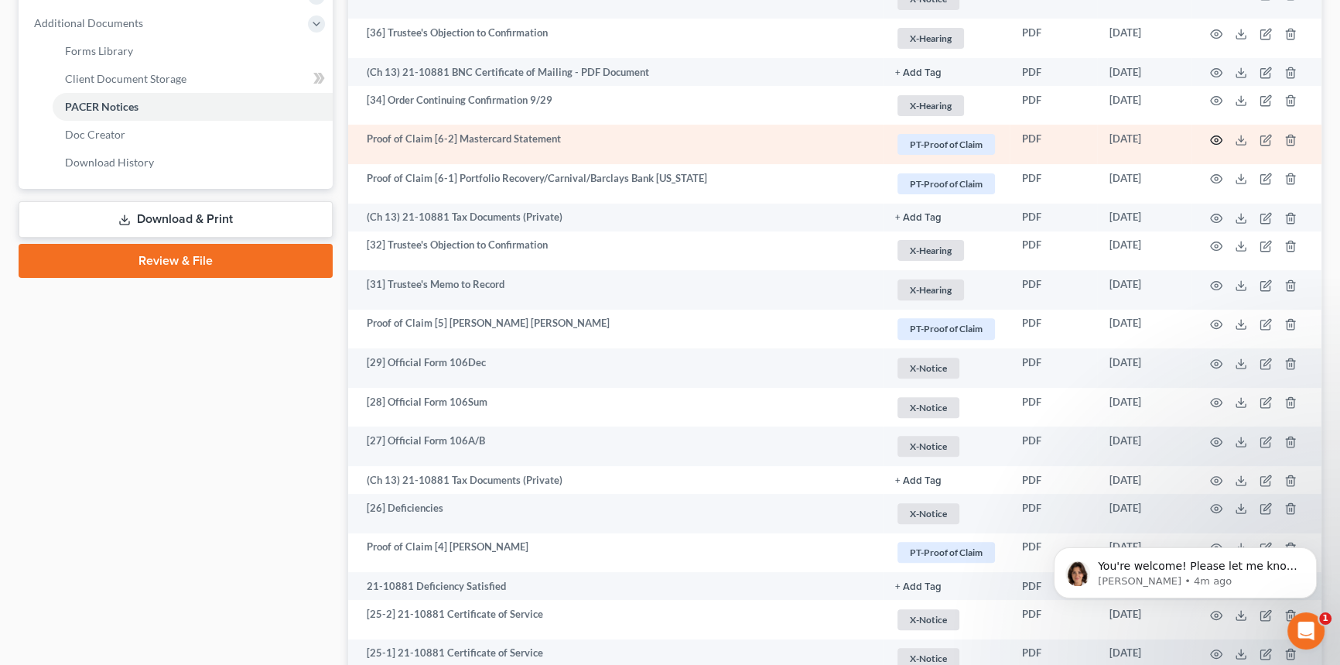
click at [1215, 139] on icon "button" at bounding box center [1216, 140] width 12 height 12
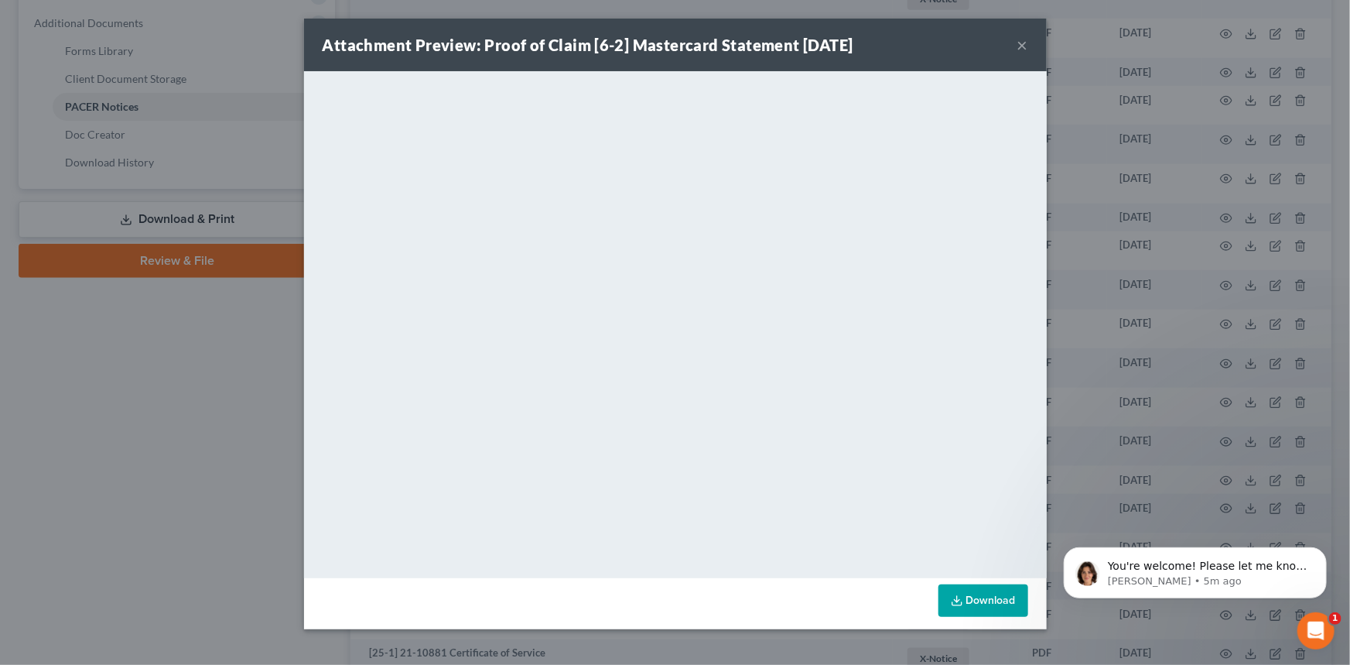
click at [1029, 51] on div "Attachment Preview: Proof of Claim [6-2] Mastercard Statement 09/02/2021 ×" at bounding box center [675, 45] width 743 height 53
click at [1018, 52] on button "×" at bounding box center [1022, 45] width 11 height 19
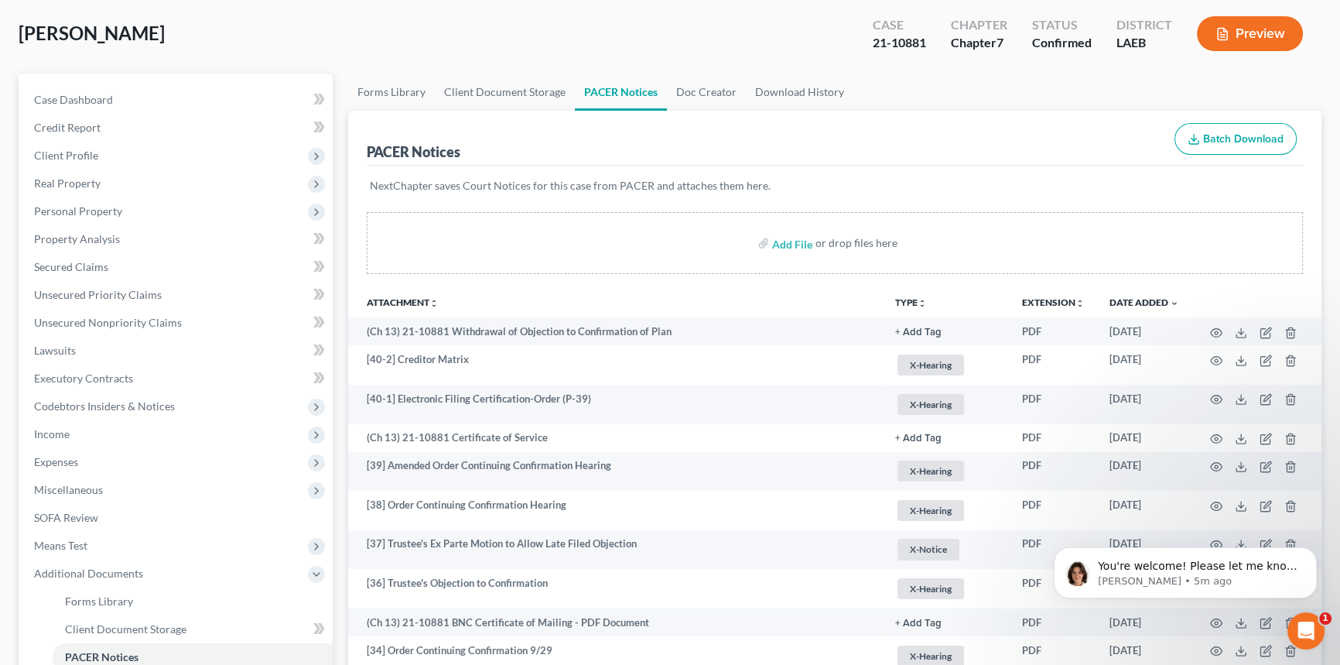
scroll to position [0, 0]
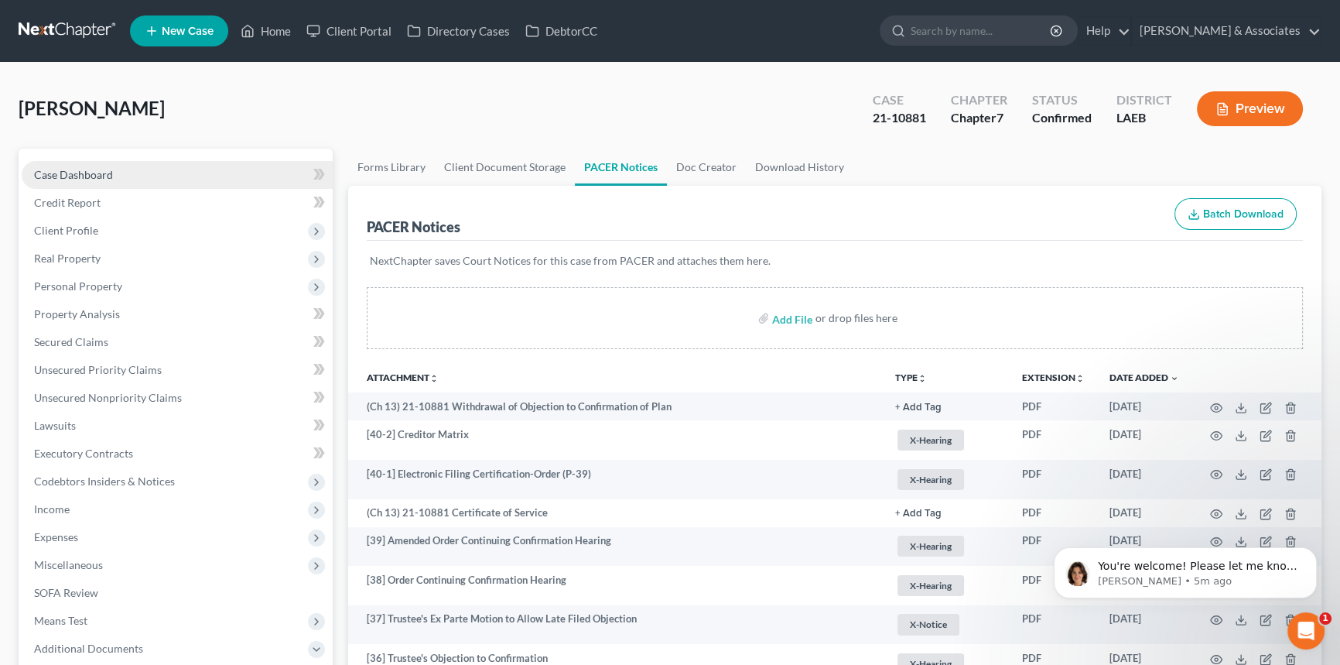
click at [135, 173] on link "Case Dashboard" at bounding box center [177, 175] width 311 height 28
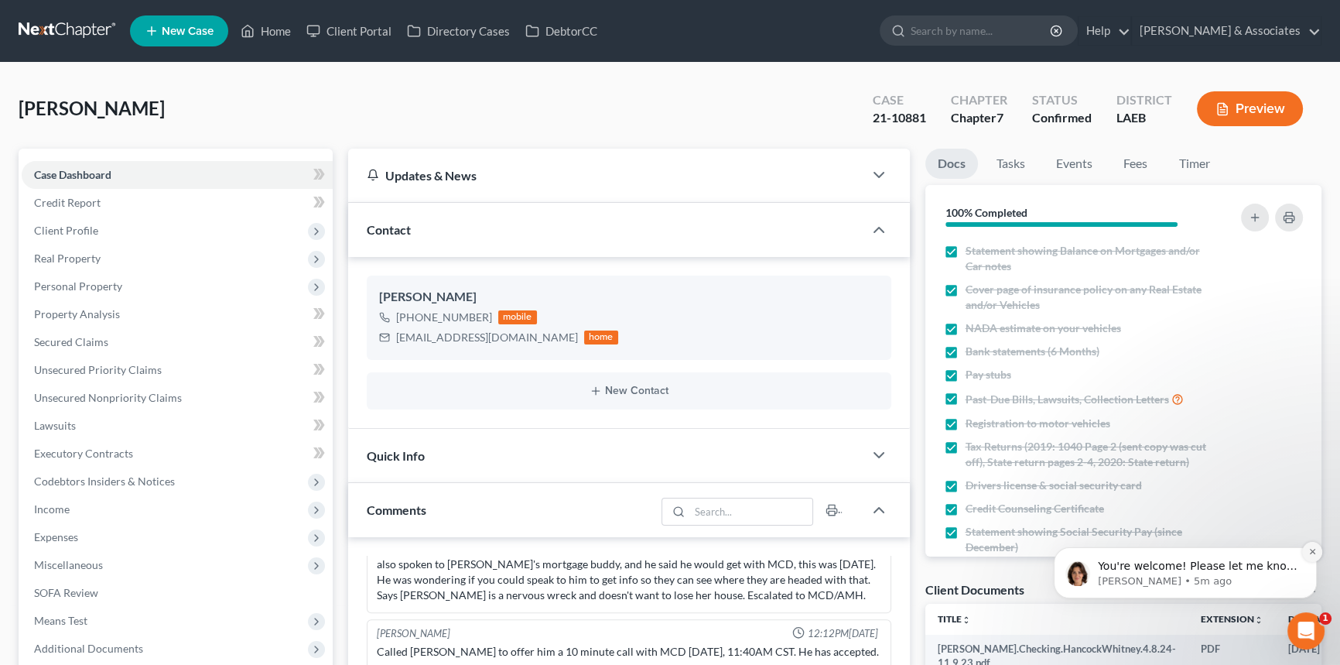
scroll to position [1959, 0]
click at [1309, 552] on icon "Dismiss notification" at bounding box center [1312, 551] width 9 height 9
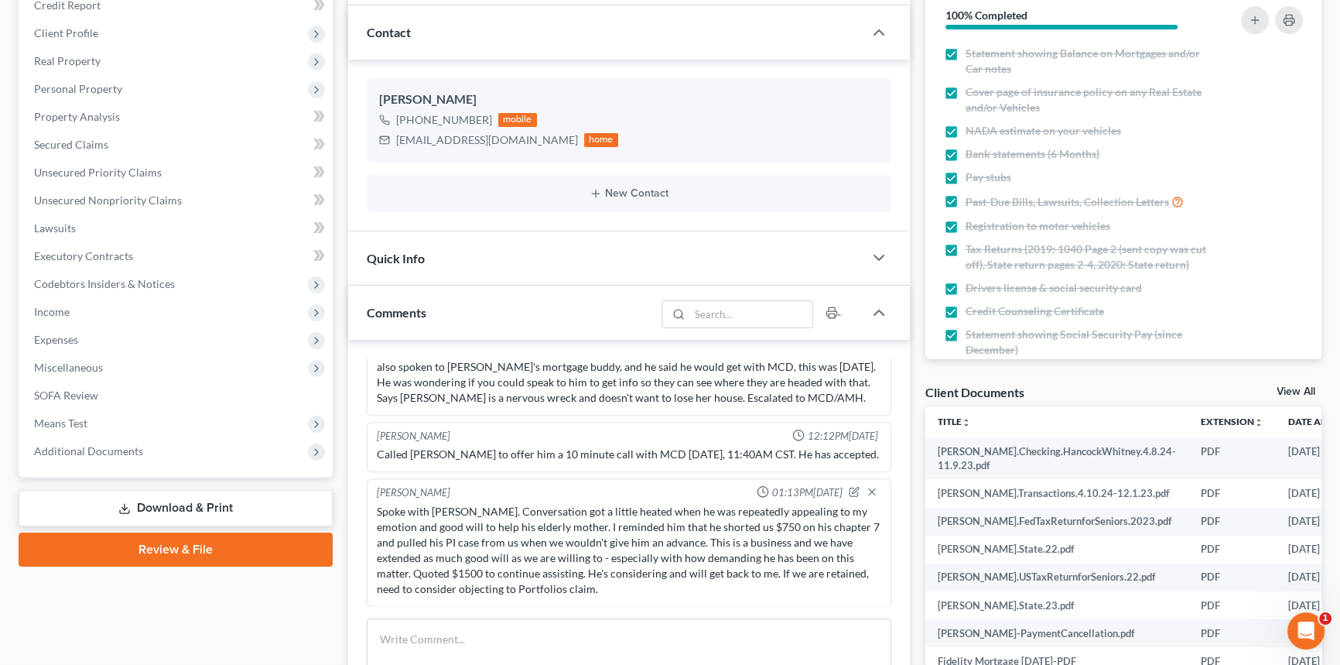
scroll to position [492, 0]
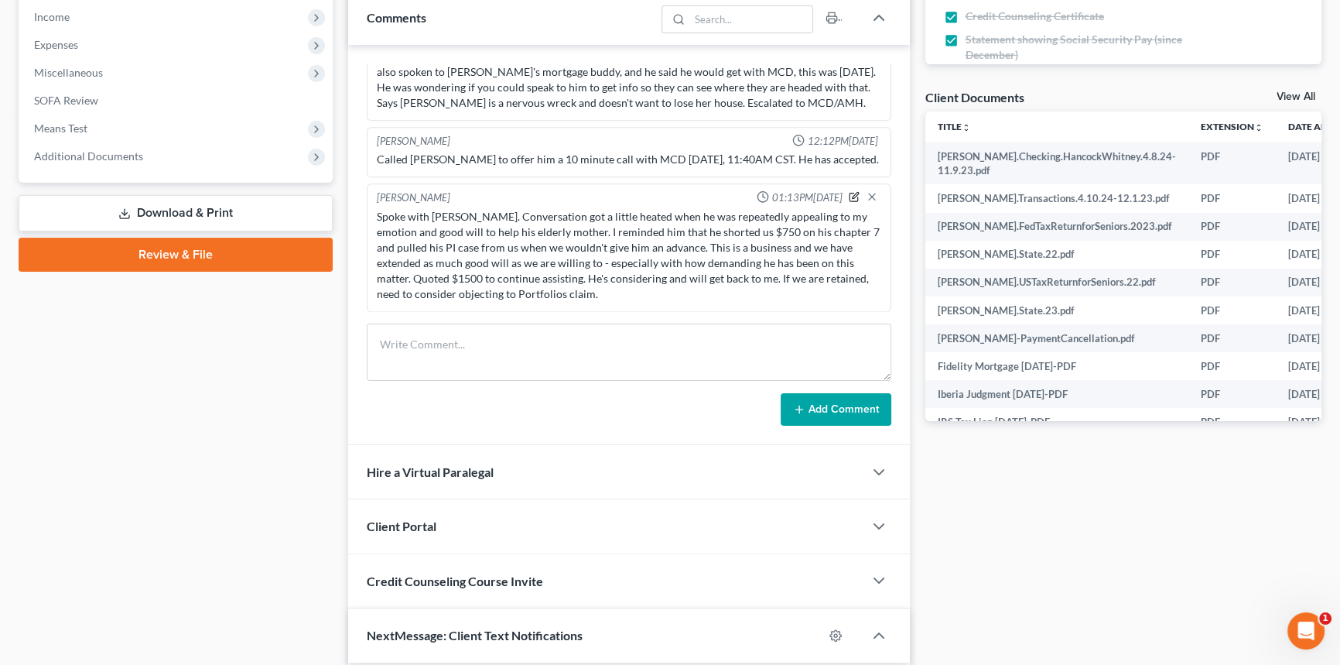
click at [849, 199] on icon "button" at bounding box center [854, 196] width 11 height 11
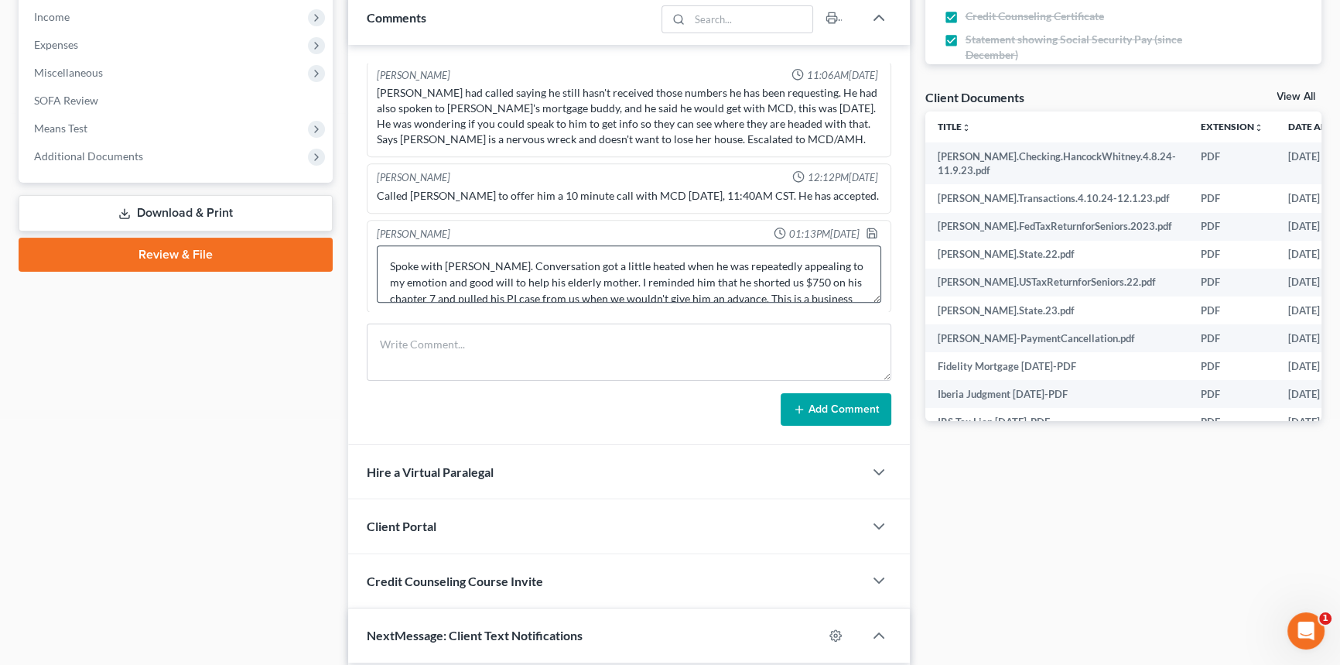
scroll to position [64, 0]
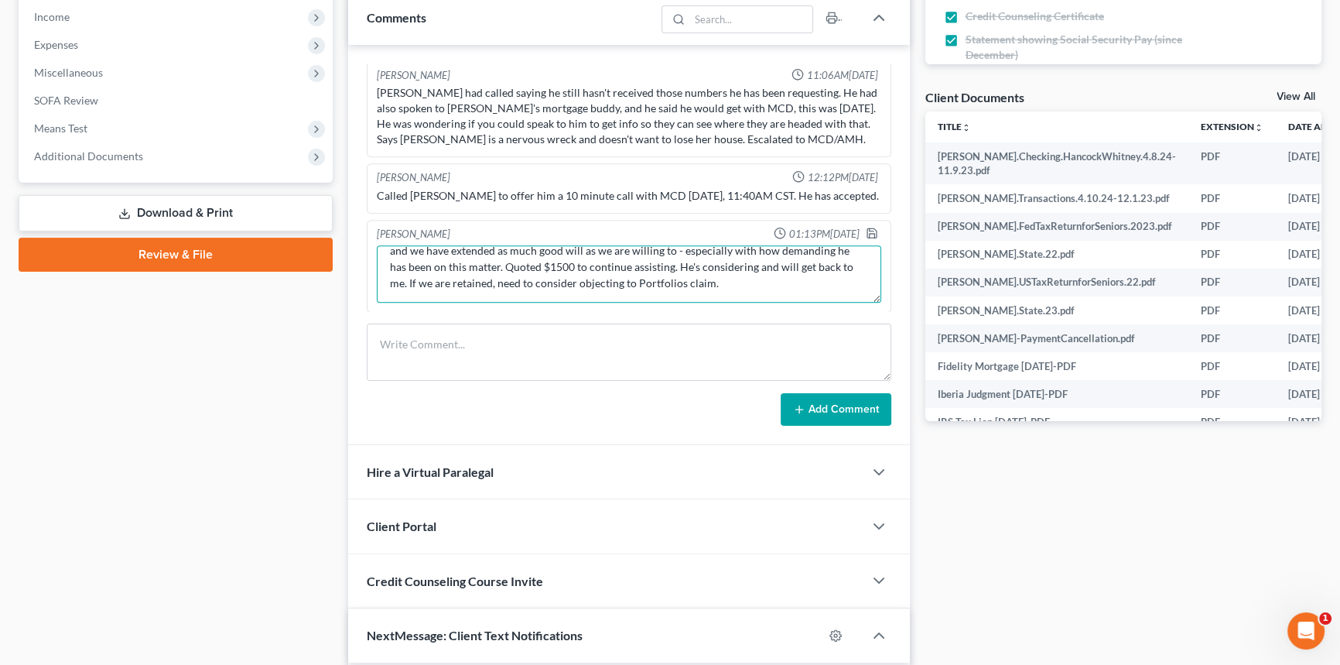
click at [736, 282] on textarea "Spoke with Lance. Conversation got a little heated when he was repeatedly appea…" at bounding box center [629, 273] width 504 height 57
type textarea "Spoke with Lance. Conversation got a little heated when he was repeatedly appea…"
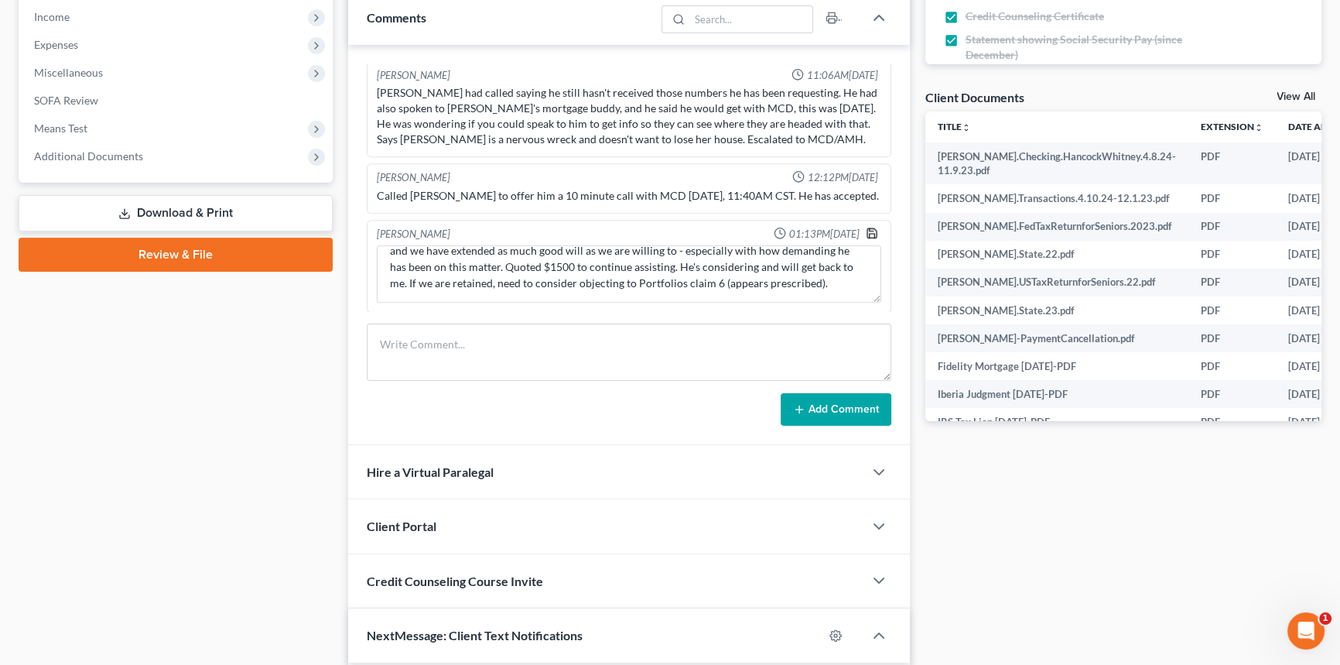
click at [869, 234] on polyline "button" at bounding box center [871, 236] width 5 height 4
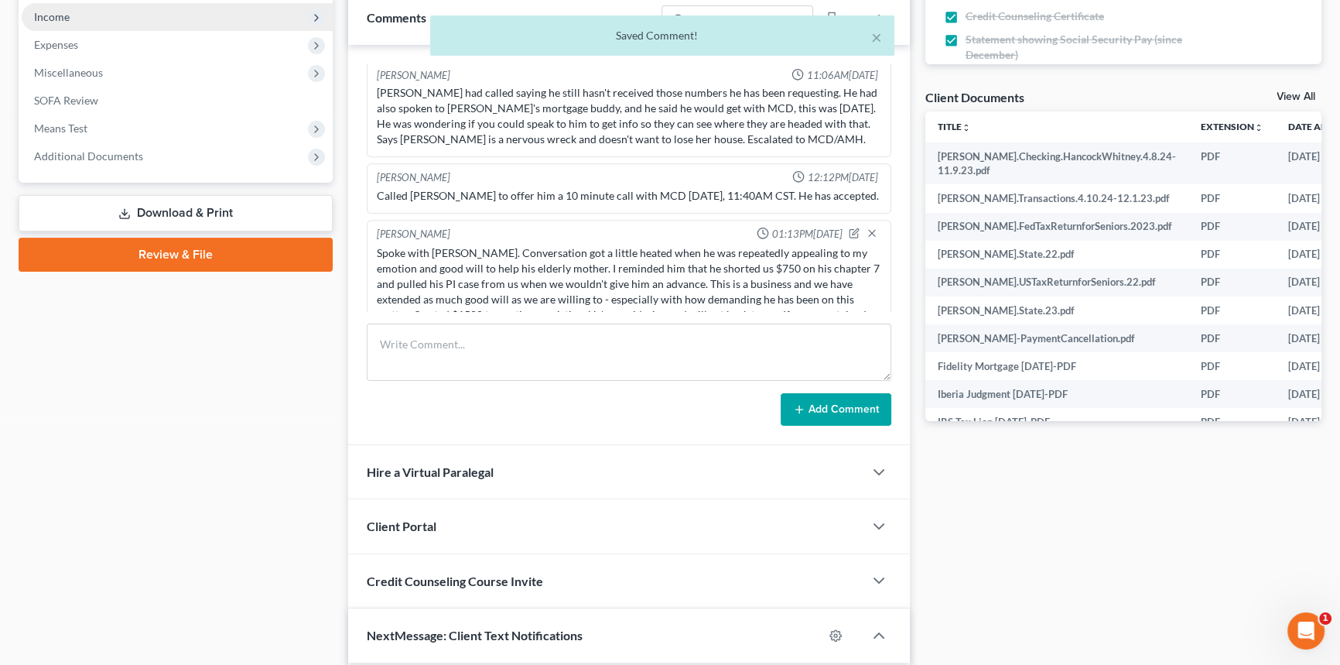
scroll to position [9880, 0]
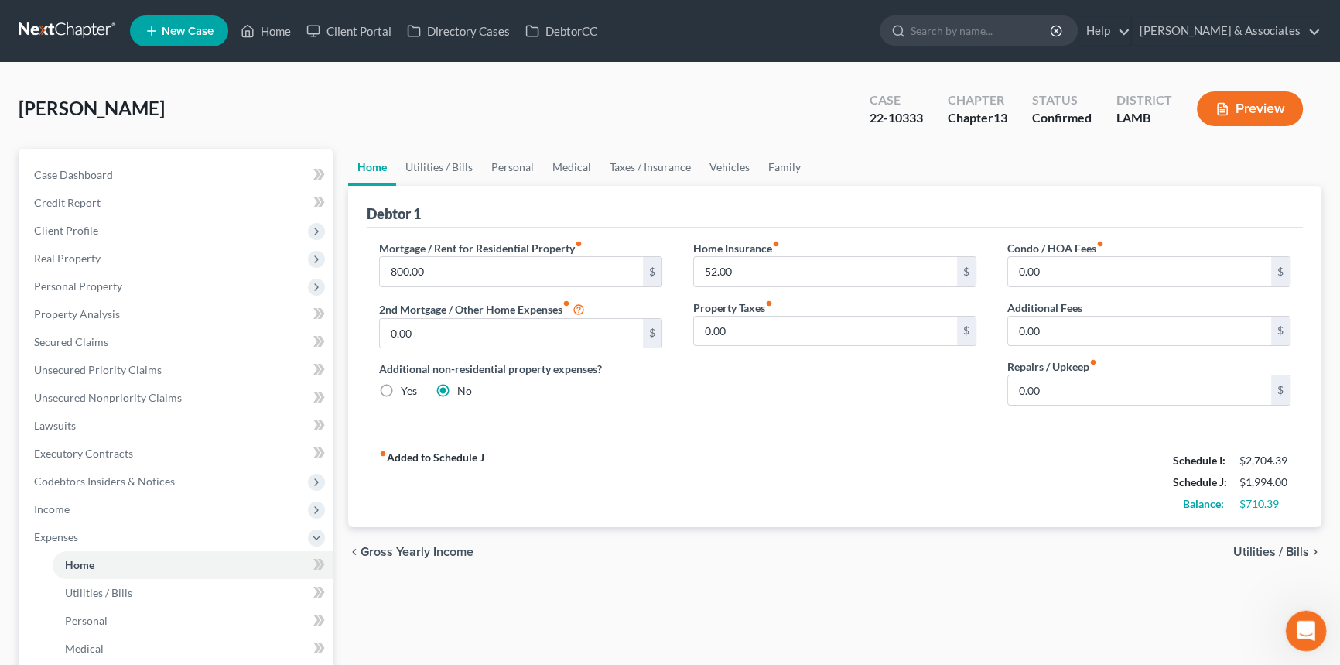
click at [1313, 639] on div "Open Intercom Messenger" at bounding box center [1303, 628] width 51 height 51
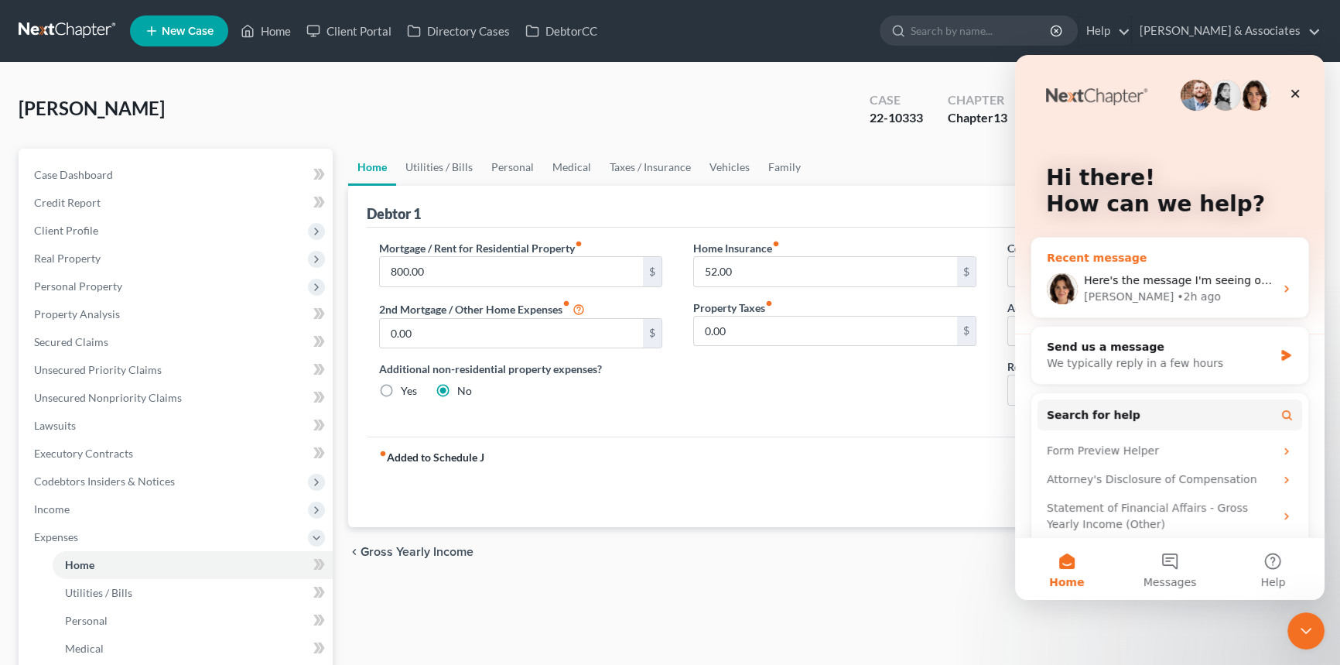
click at [1187, 292] on div "[PERSON_NAME] • 2h ago" at bounding box center [1179, 297] width 190 height 16
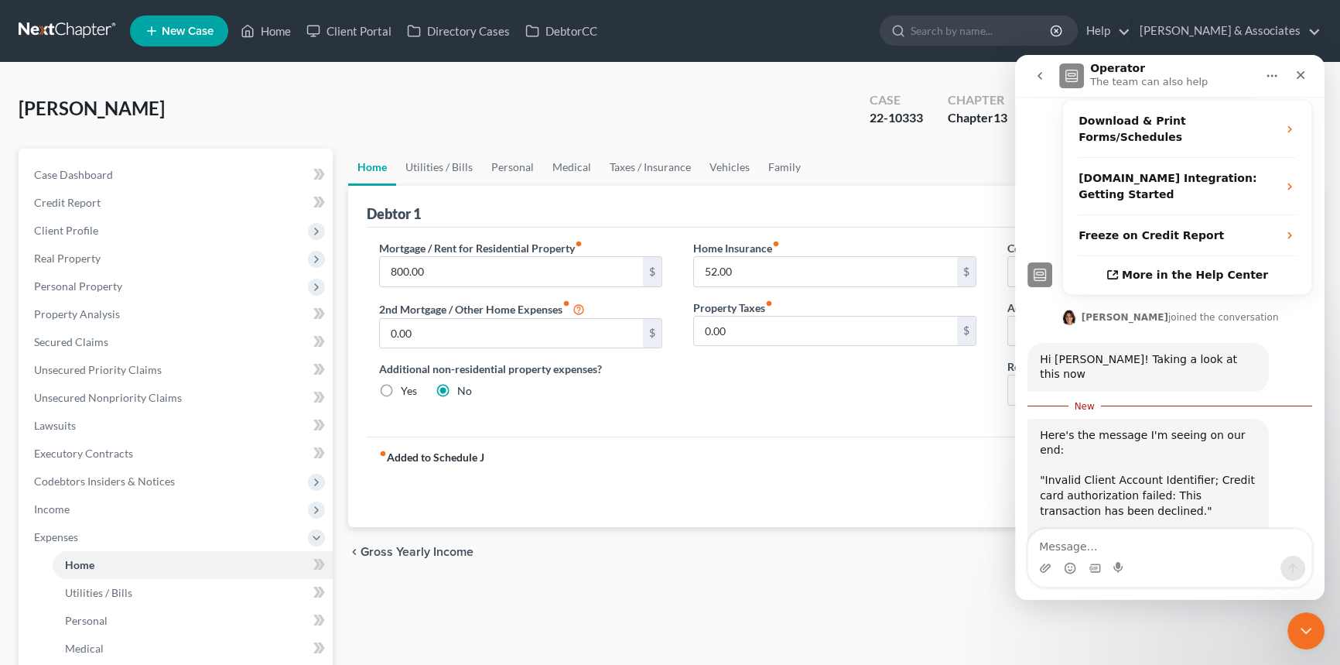
scroll to position [352, 0]
type textarea "Thanks for clarifying! We figured it out on our end."
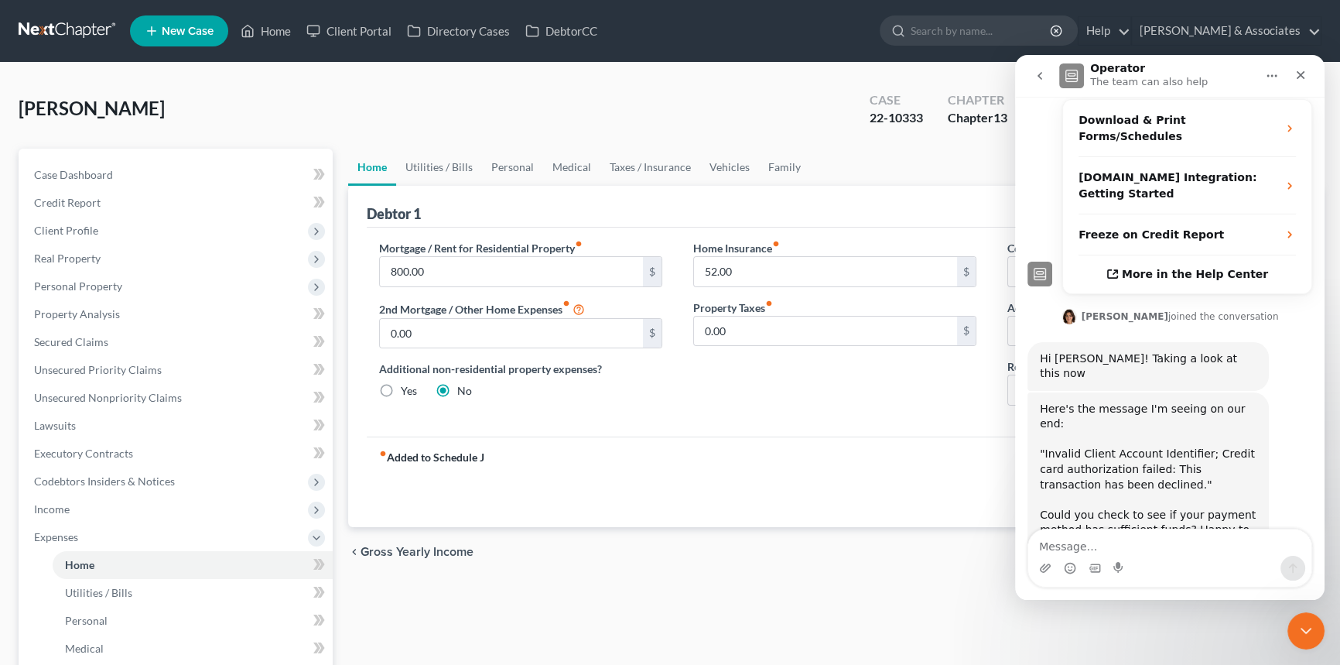
scroll to position [388, 0]
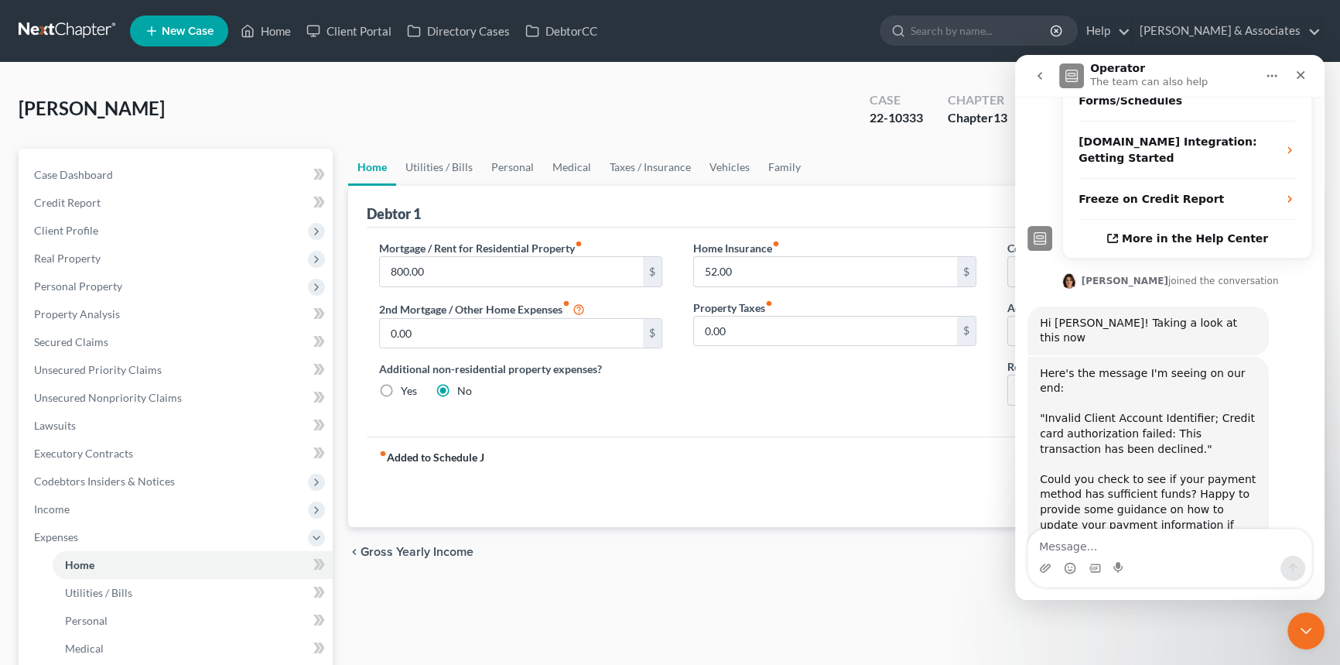
click at [815, 583] on div "Home Utilities / Bills Personal Medical Taxes / Insurance Vehicles Family Debto…" at bounding box center [834, 568] width 989 height 838
drag, startPoint x: 1306, startPoint y: 634, endPoint x: 2506, endPoint y: 1241, distance: 1344.9
click at [1307, 635] on icon "Close Intercom Messenger" at bounding box center [1303, 628] width 19 height 19
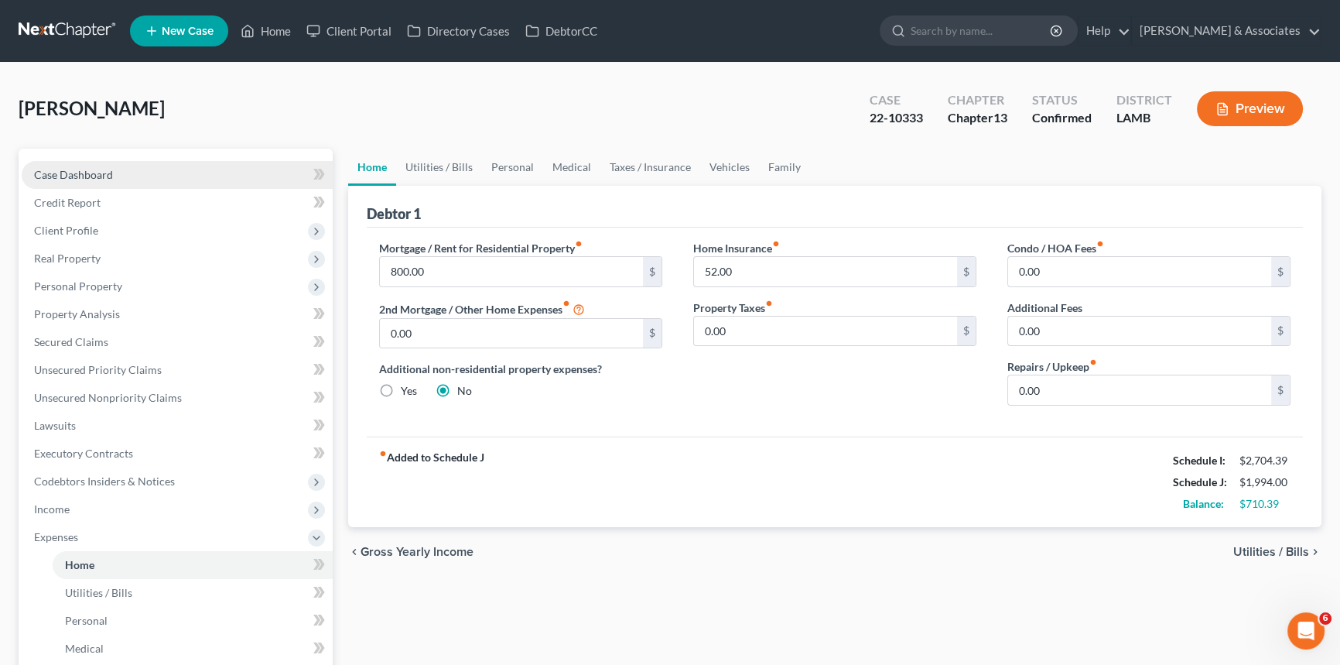
click at [113, 173] on link "Case Dashboard" at bounding box center [177, 175] width 311 height 28
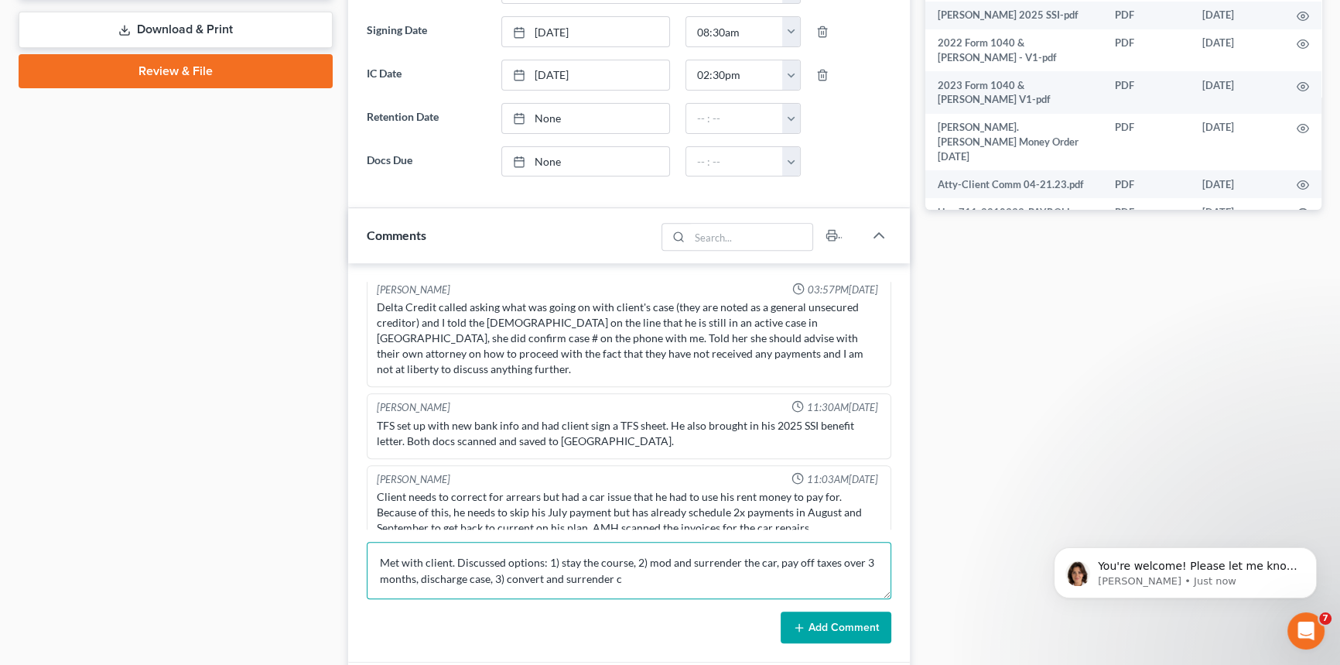
scroll to position [449, 0]
type textarea "Met with client. Discussed options: 1) stay the course, 2) mod and surrender th…"
click at [809, 624] on button "Add Comment" at bounding box center [836, 627] width 111 height 32
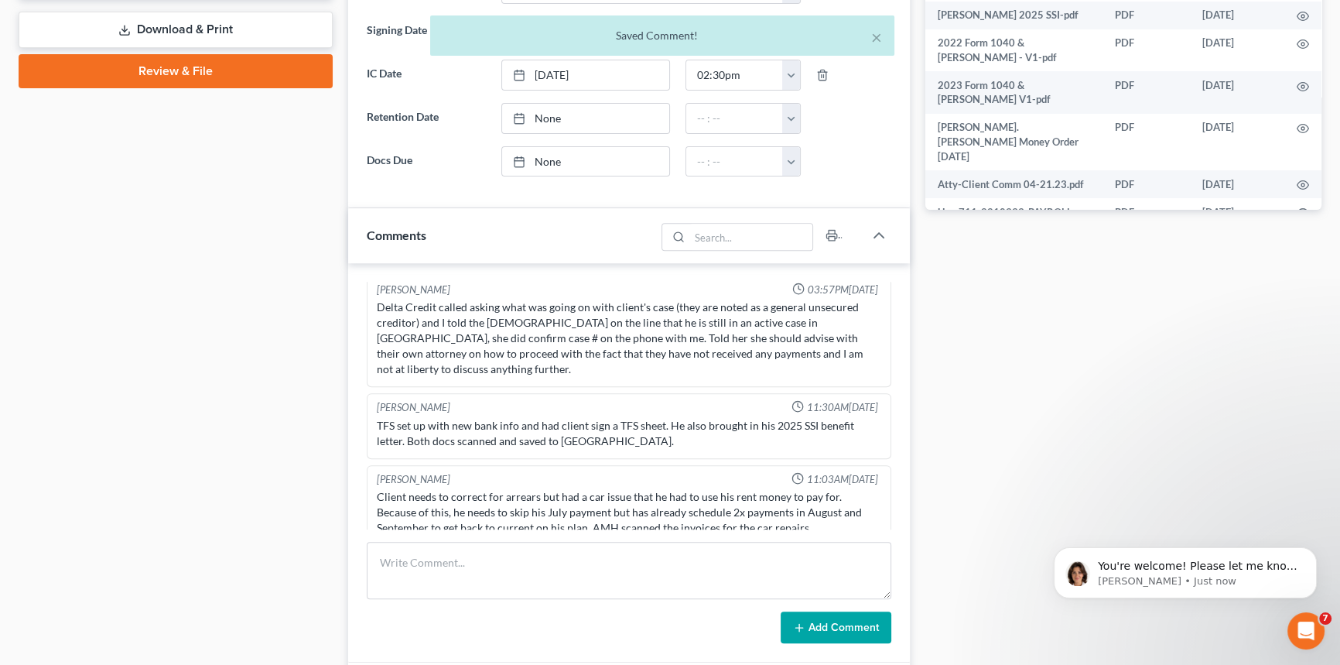
scroll to position [4874, 0]
